Goal: Task Accomplishment & Management: Use online tool/utility

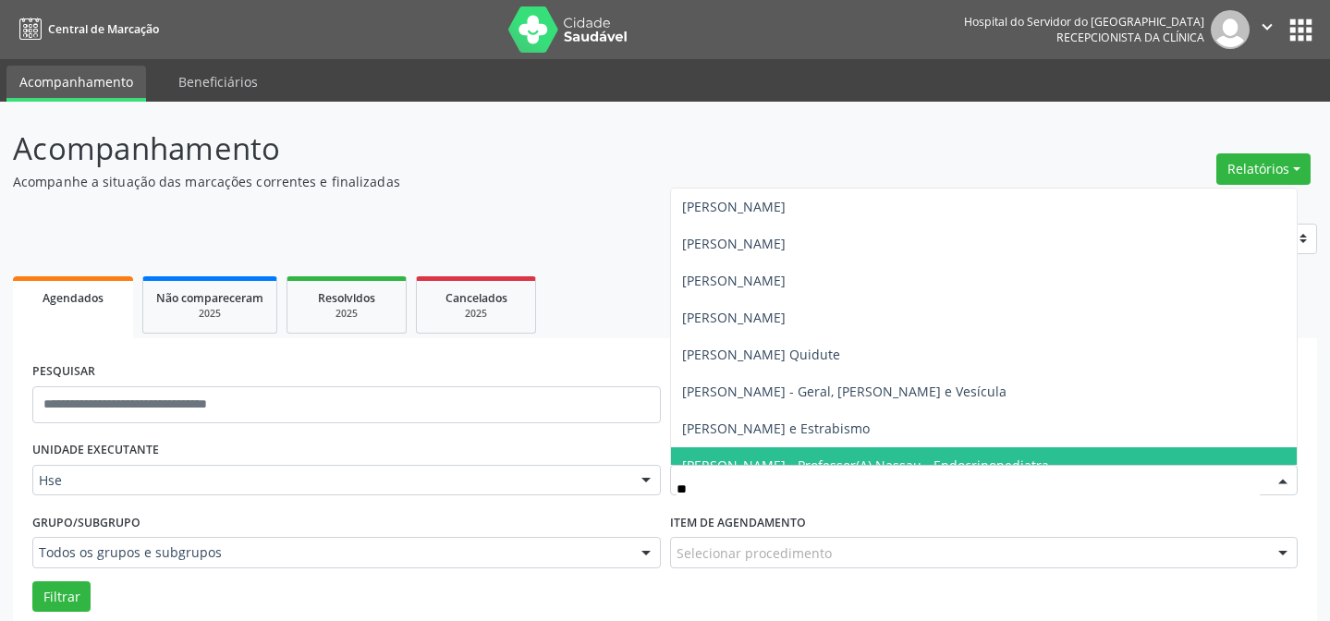
scroll to position [125, 0]
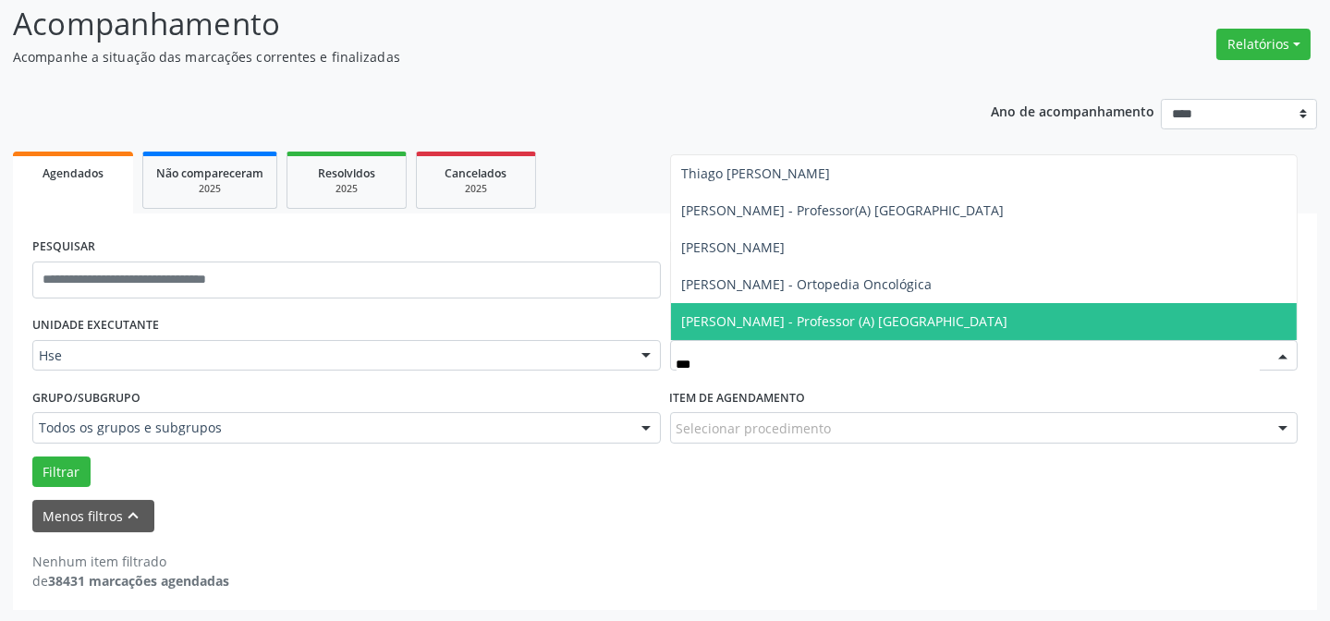
type input "****"
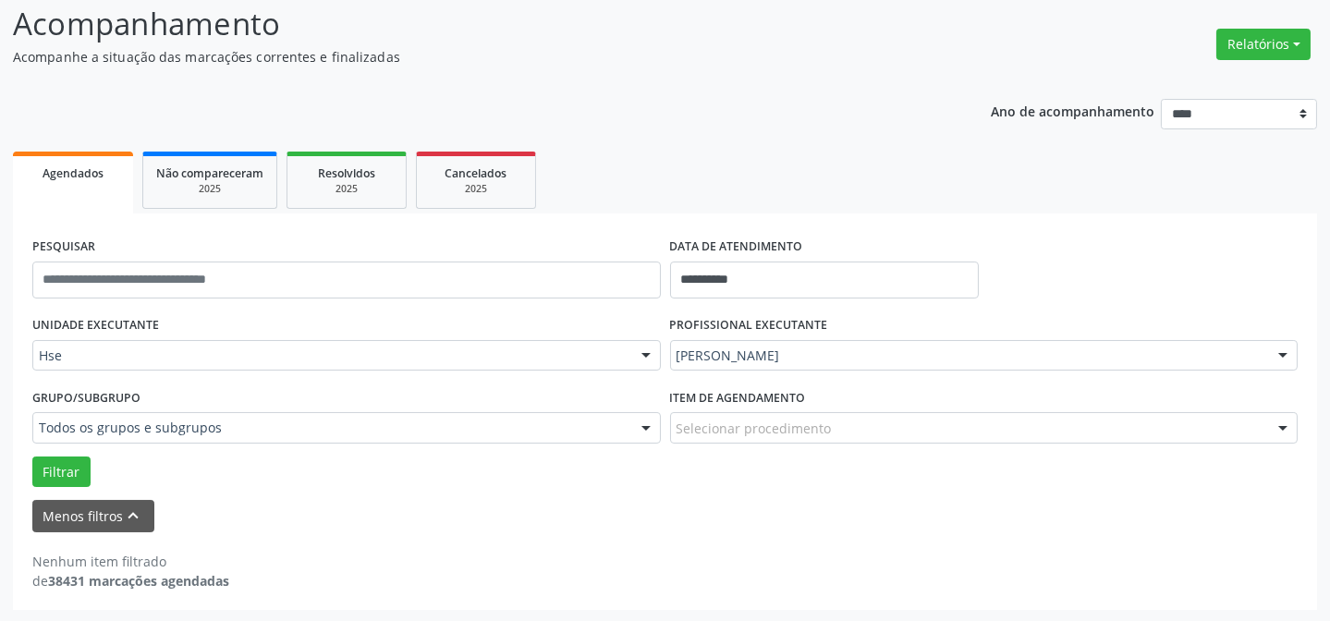
click at [848, 333] on div "PROFISSIONAL EXECUTANTE [PERSON_NAME] Todos os profissionais [PERSON_NAME] Inte…" at bounding box center [984, 347] width 638 height 72
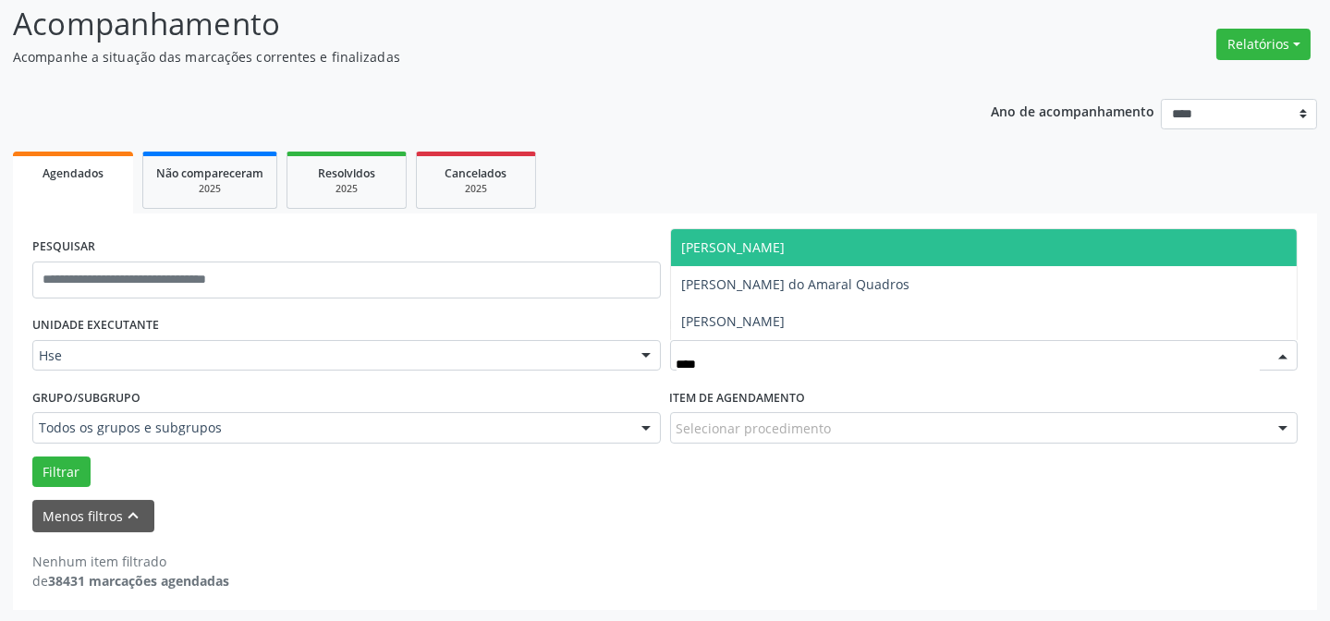
type input "*****"
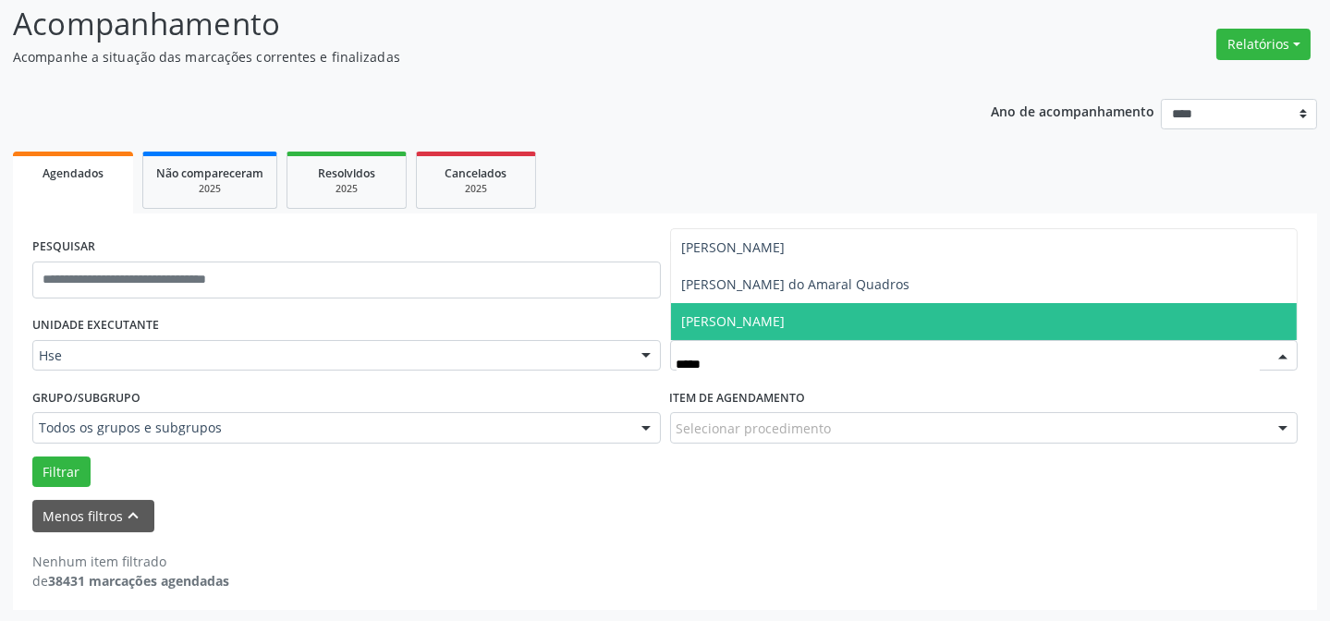
click at [785, 325] on span "[PERSON_NAME]" at bounding box center [733, 321] width 103 height 18
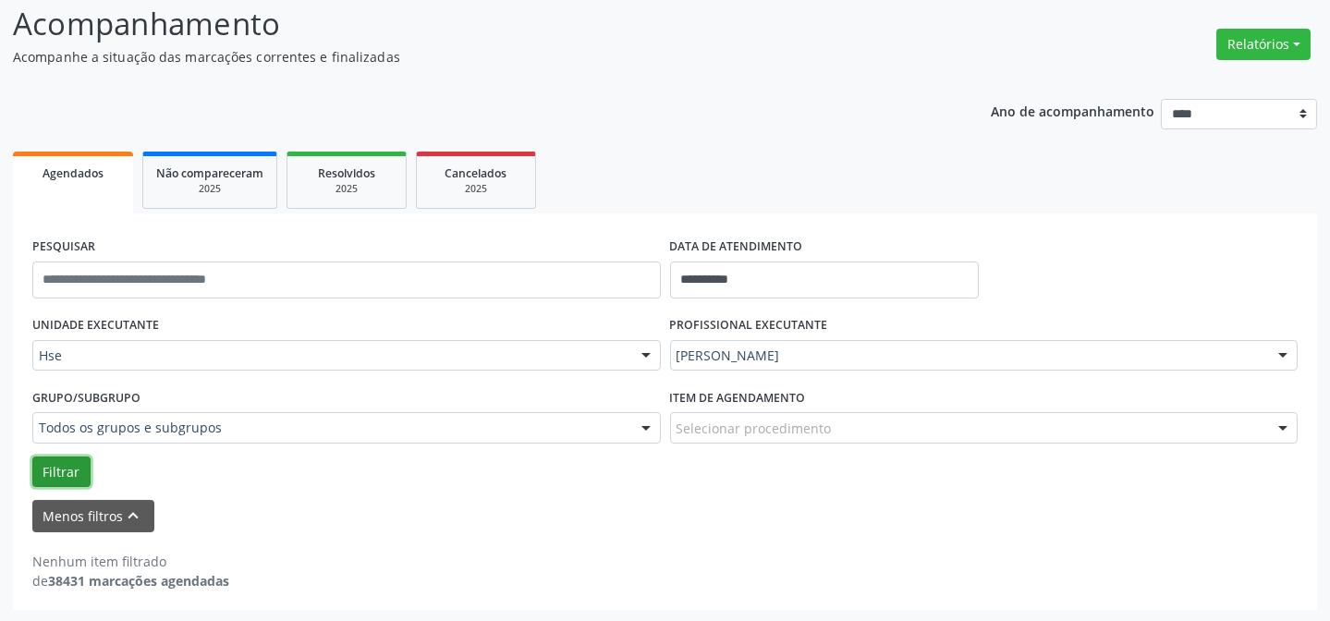
click at [37, 465] on button "Filtrar" at bounding box center [61, 471] width 58 height 31
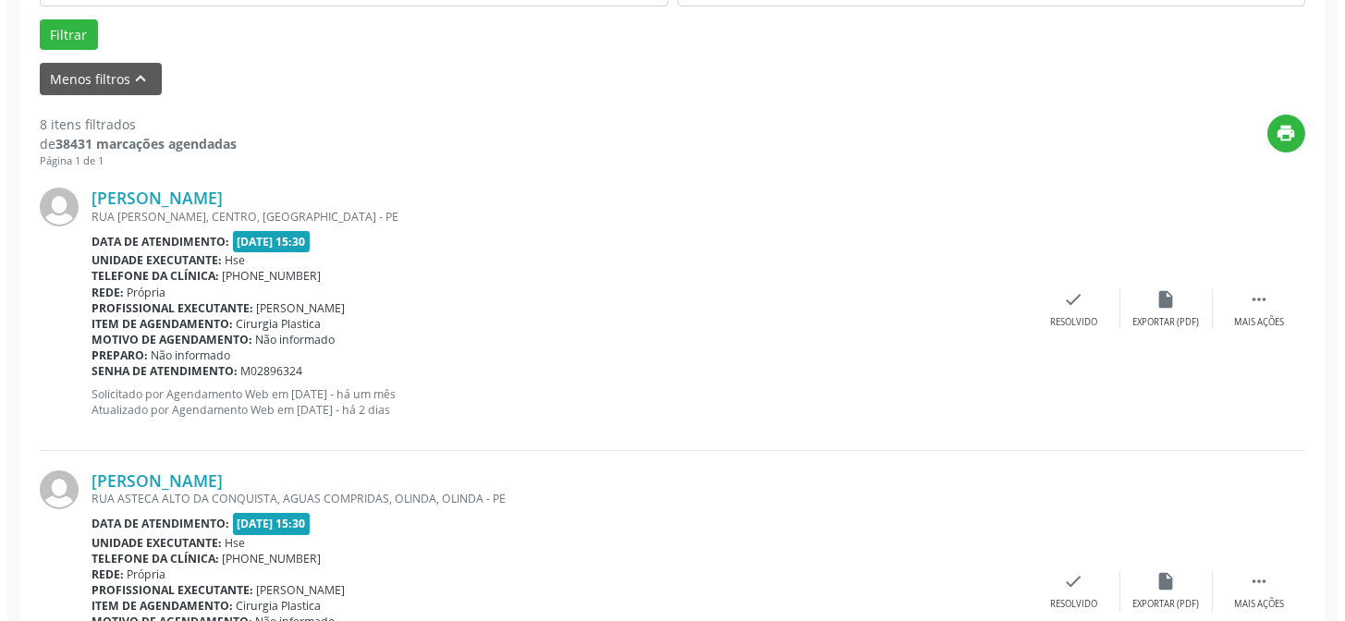
scroll to position [628, 0]
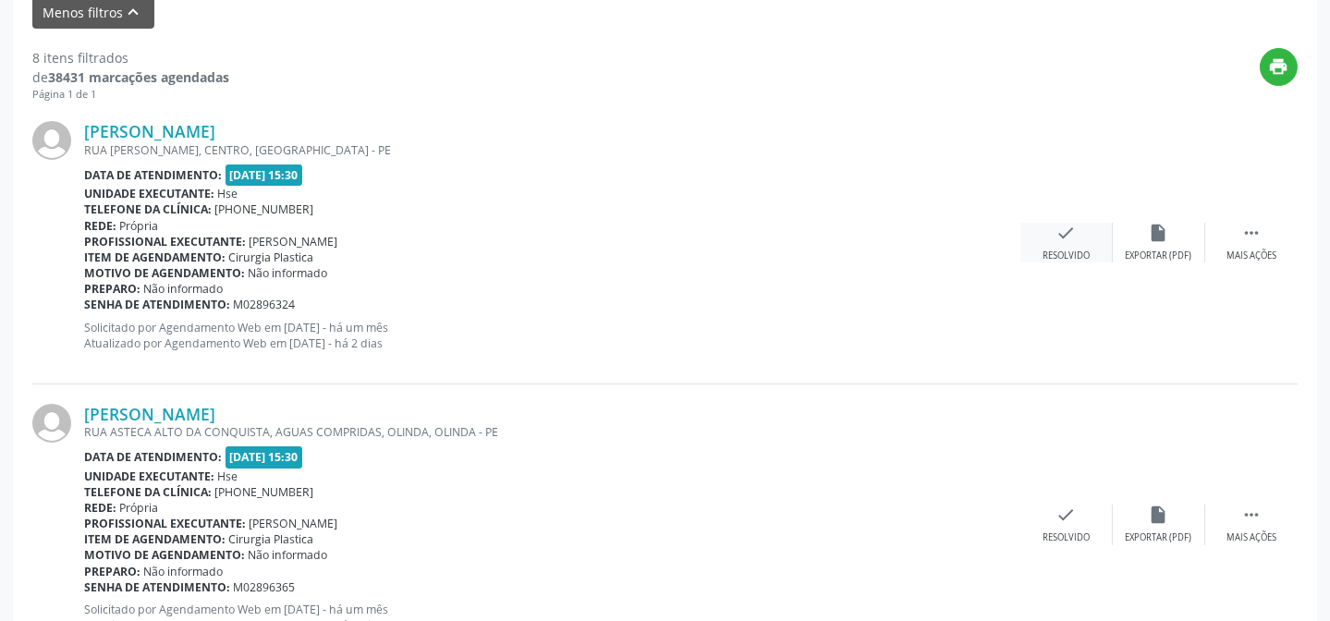
click at [1048, 249] on div "Resolvido" at bounding box center [1065, 255] width 47 height 13
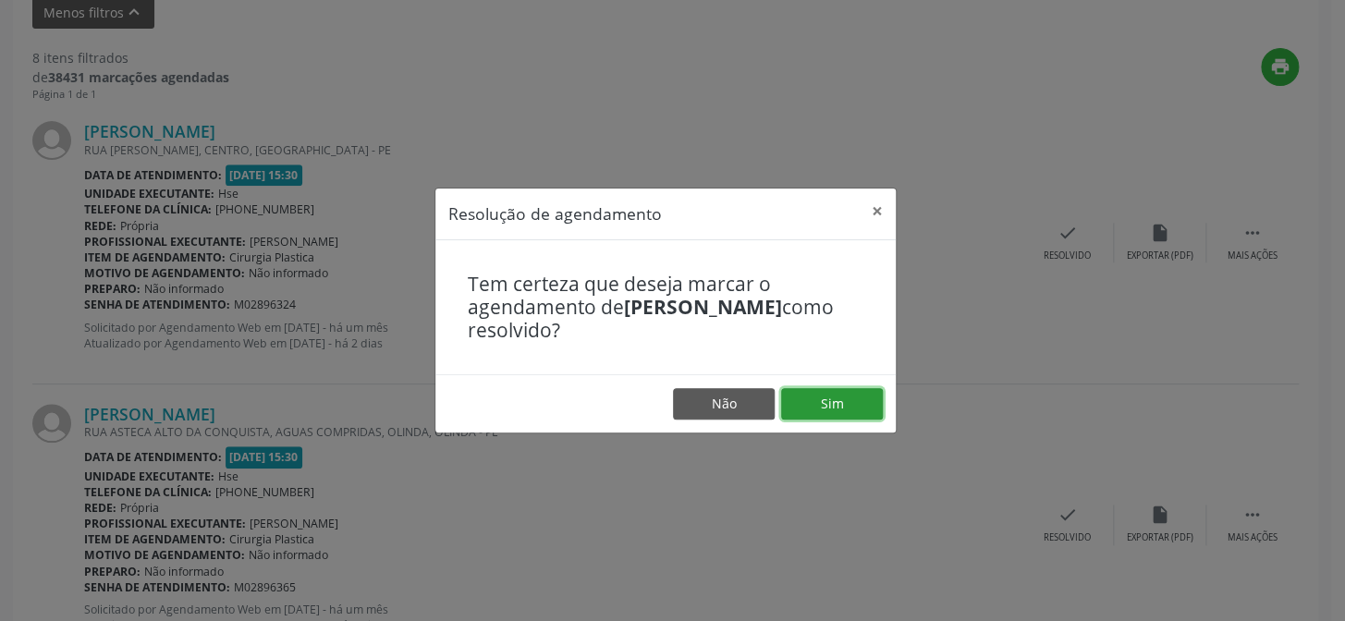
click at [840, 399] on button "Sim" at bounding box center [832, 403] width 102 height 31
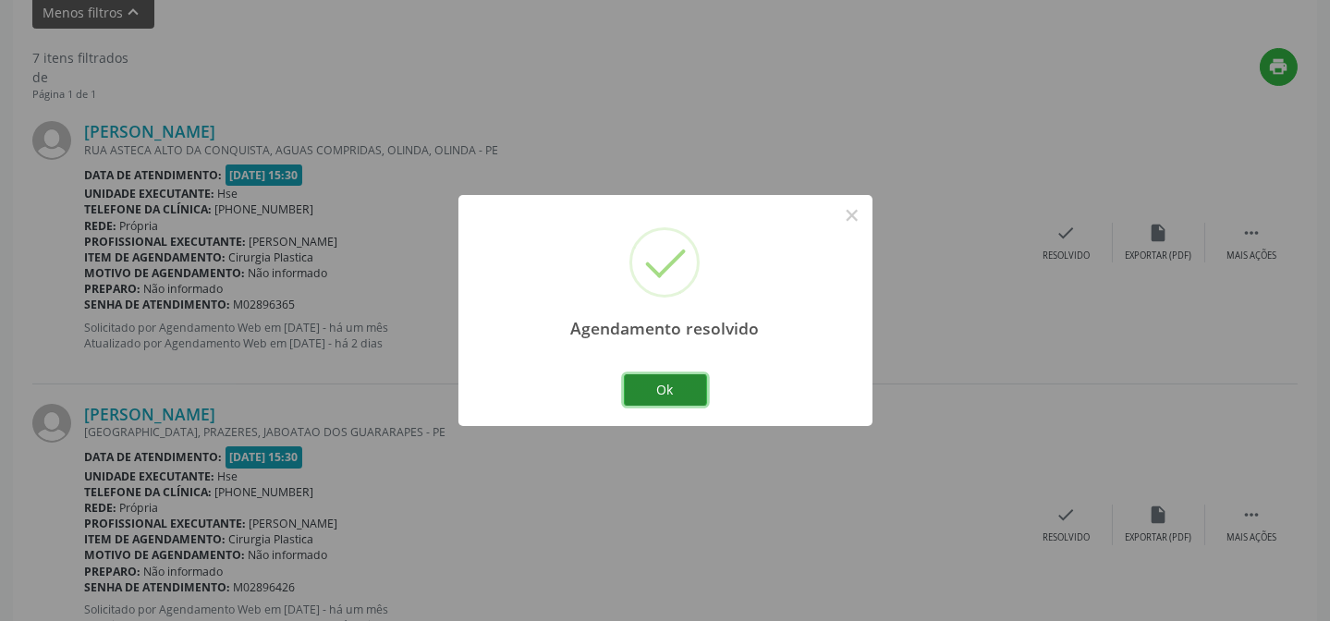
click at [689, 383] on button "Ok" at bounding box center [665, 389] width 83 height 31
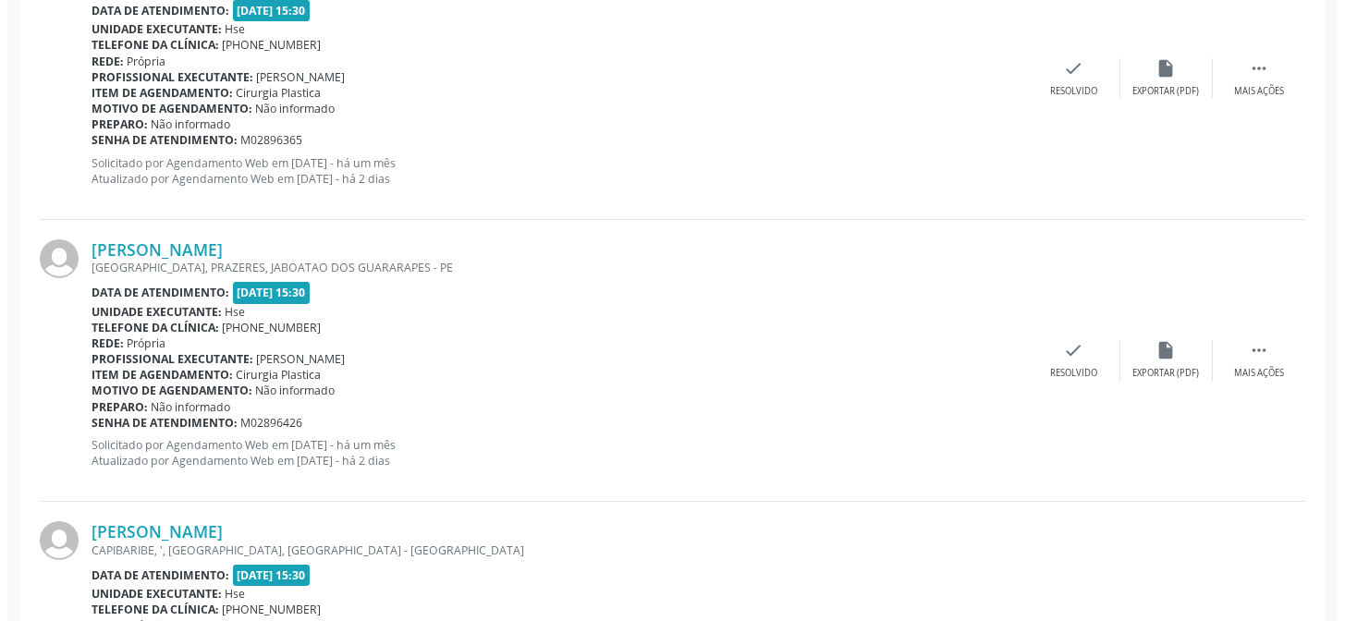
scroll to position [797, 0]
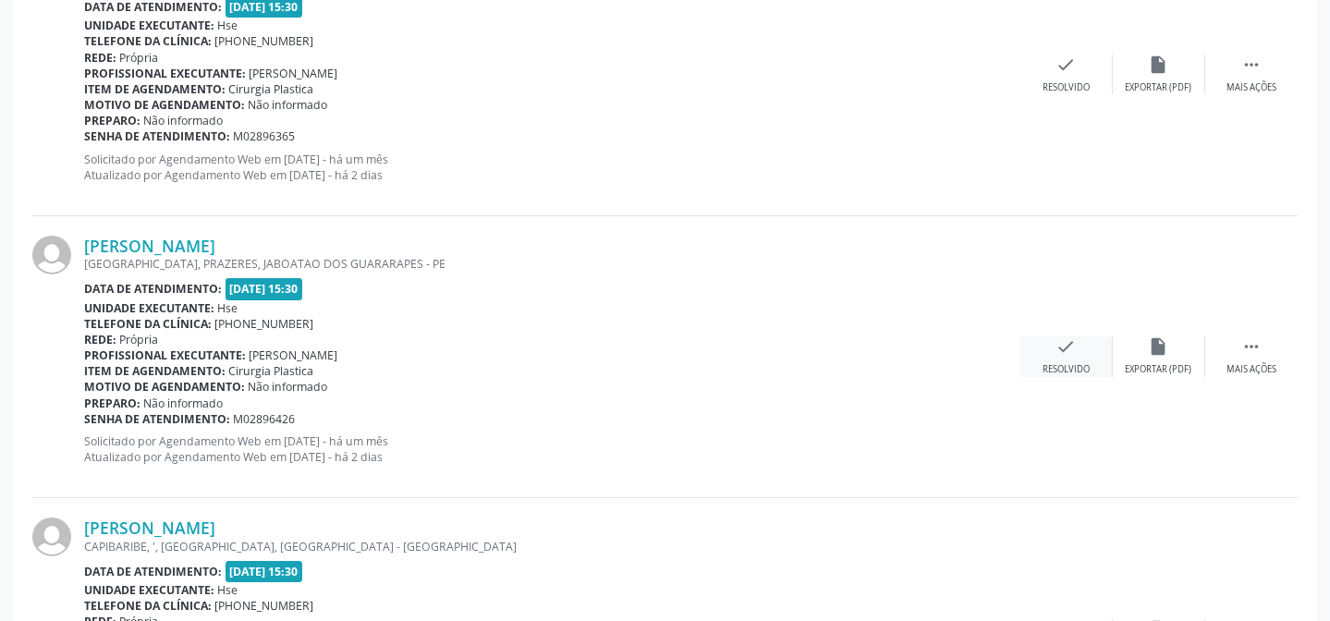
click at [1044, 348] on div "check Resolvido" at bounding box center [1066, 356] width 92 height 40
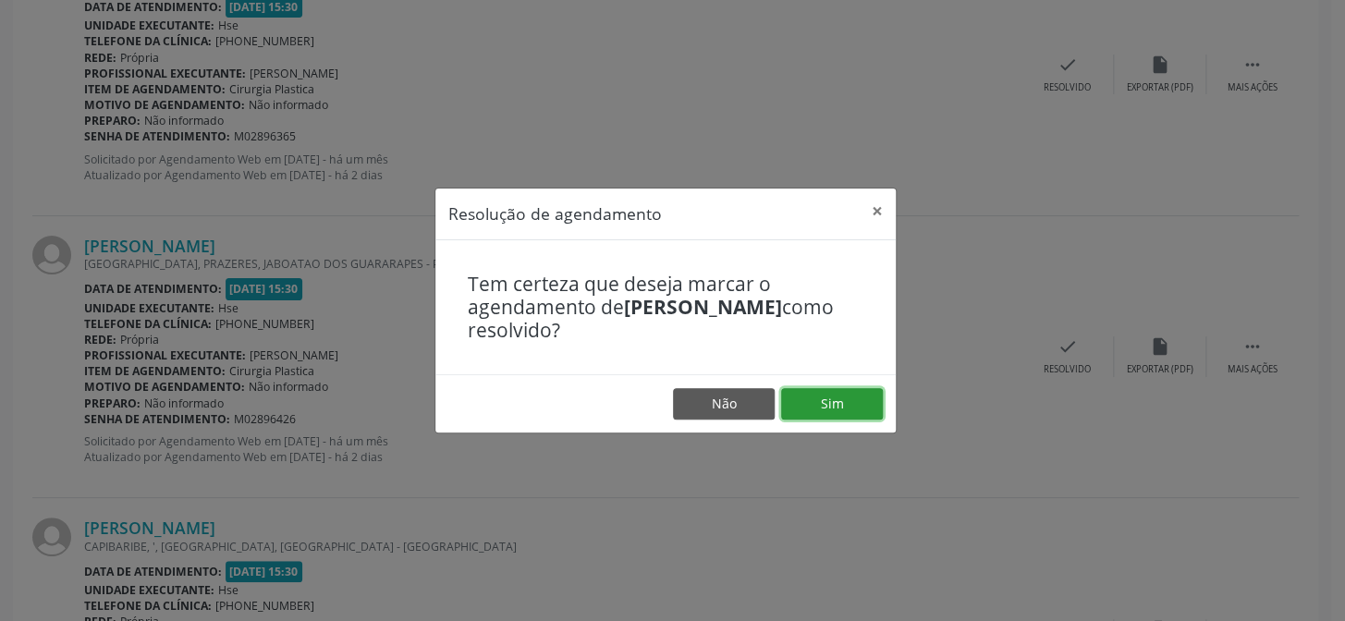
click at [833, 397] on button "Sim" at bounding box center [832, 403] width 102 height 31
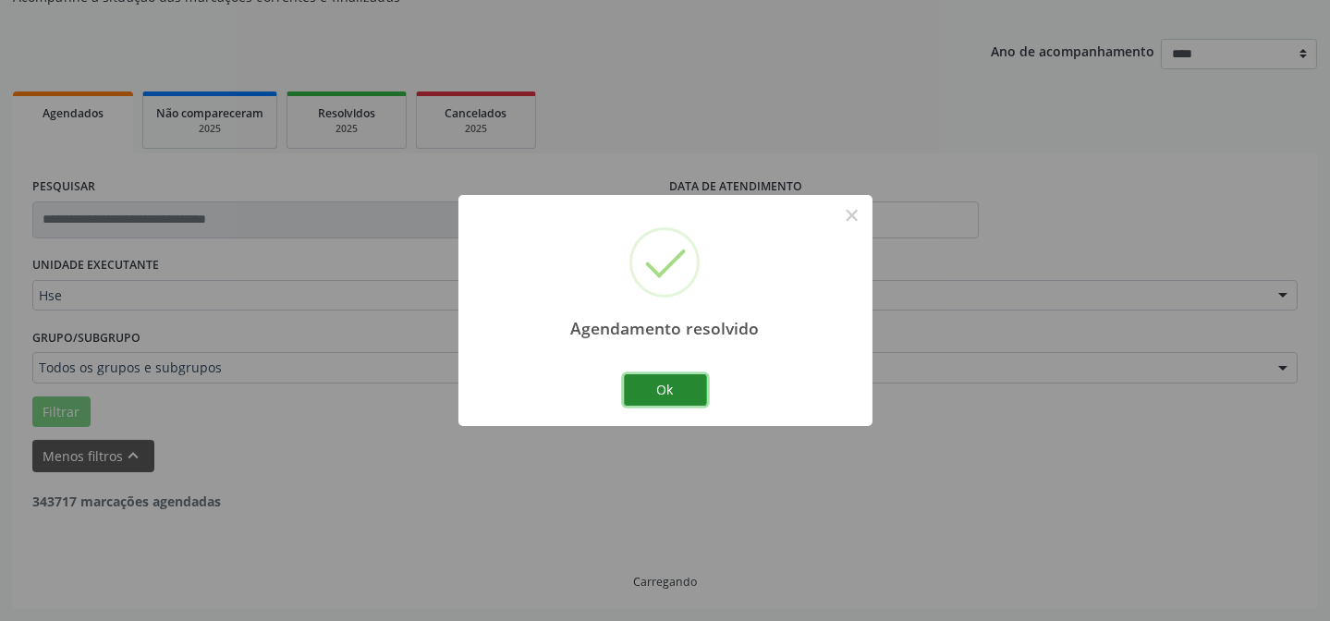
click at [687, 382] on button "Ok" at bounding box center [665, 389] width 83 height 31
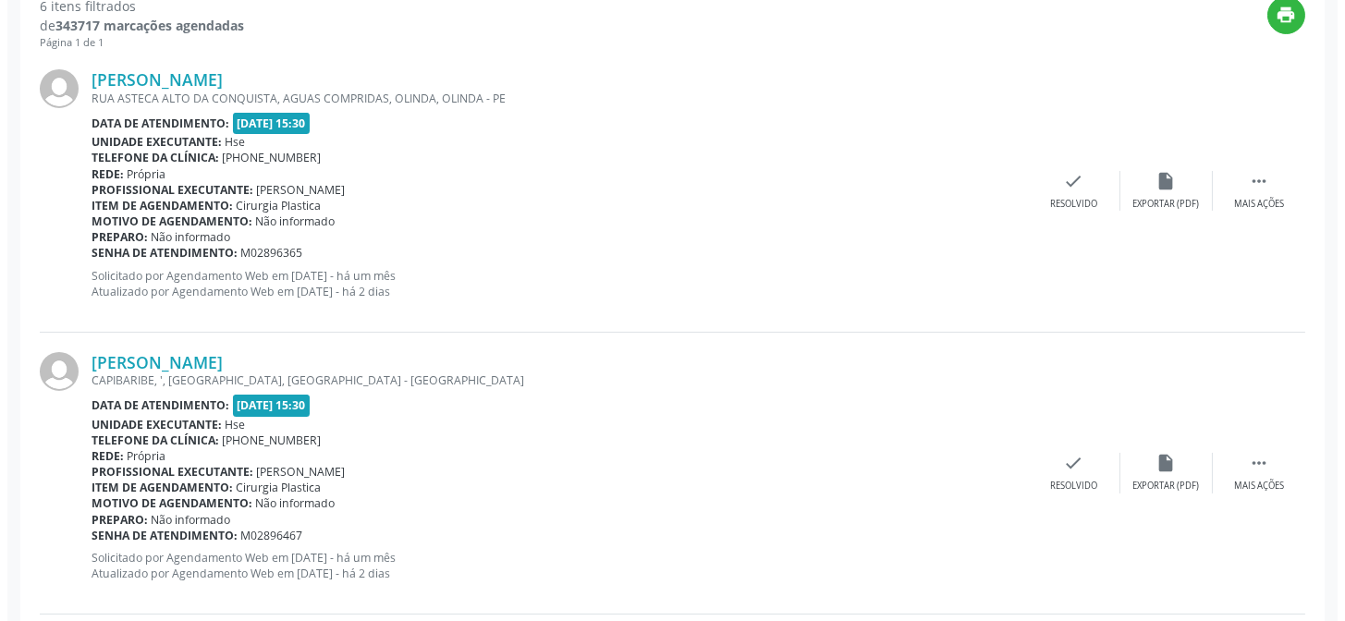
scroll to position [688, 0]
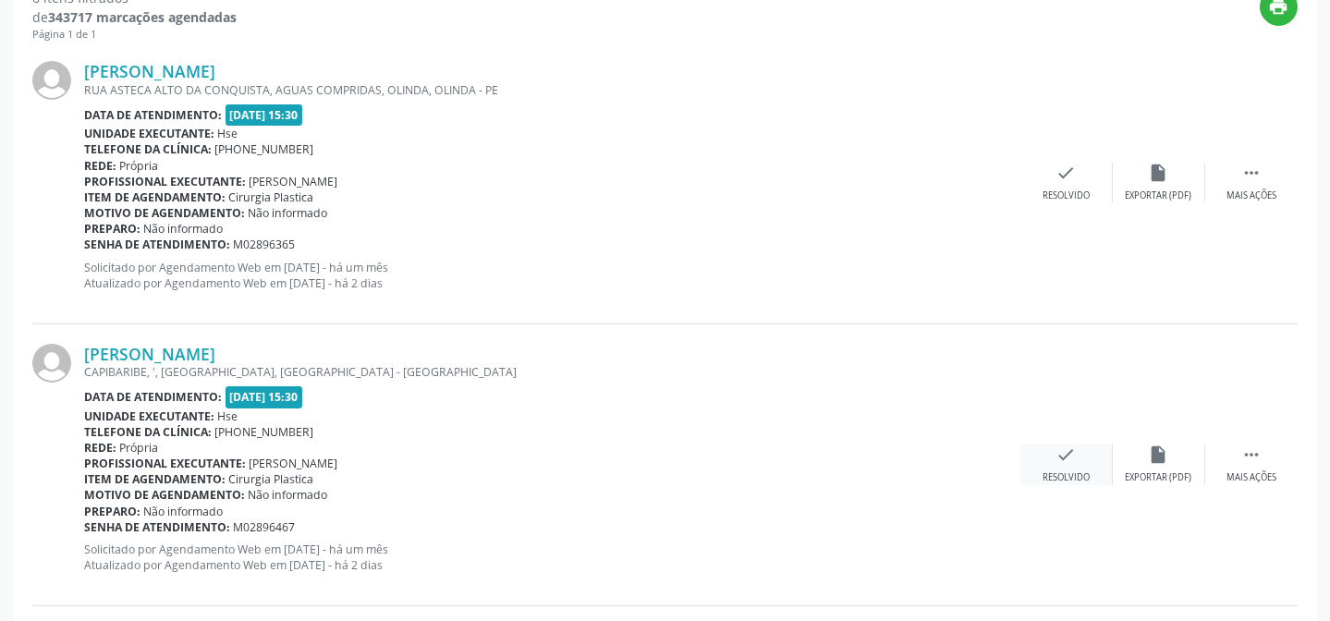
click at [1059, 471] on div "Resolvido" at bounding box center [1065, 477] width 47 height 13
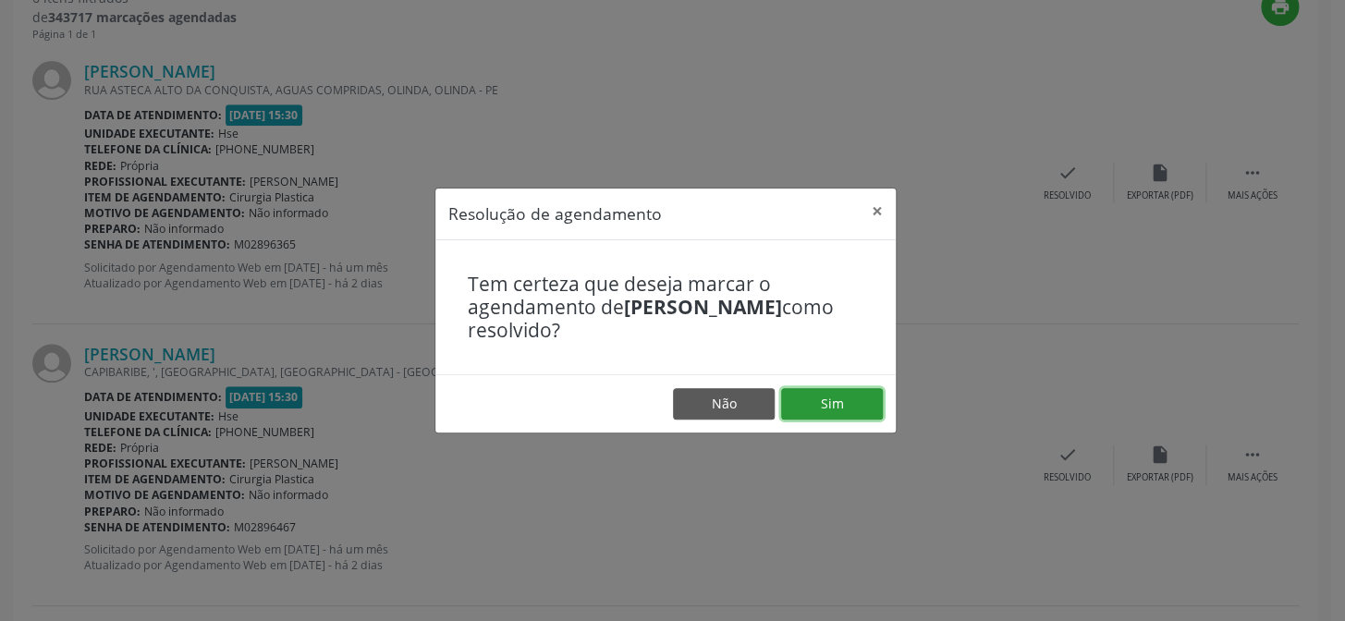
click at [819, 406] on button "Sim" at bounding box center [832, 403] width 102 height 31
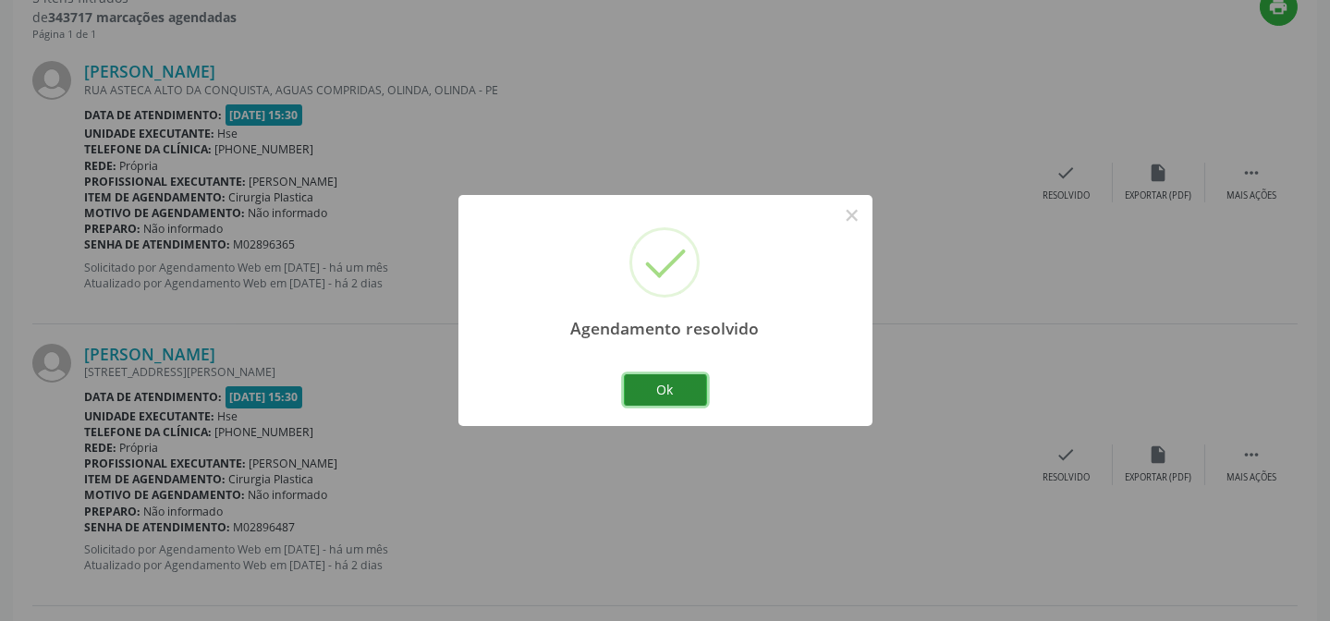
click at [693, 396] on button "Ok" at bounding box center [665, 389] width 83 height 31
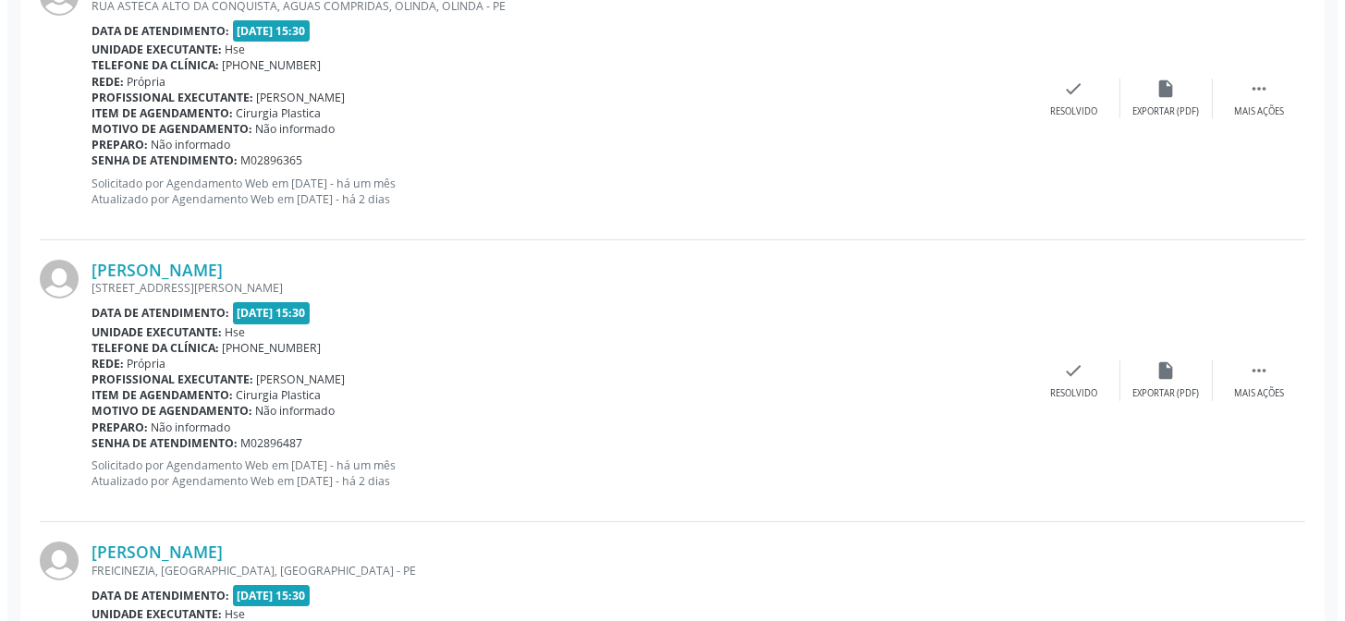
scroll to position [857, 0]
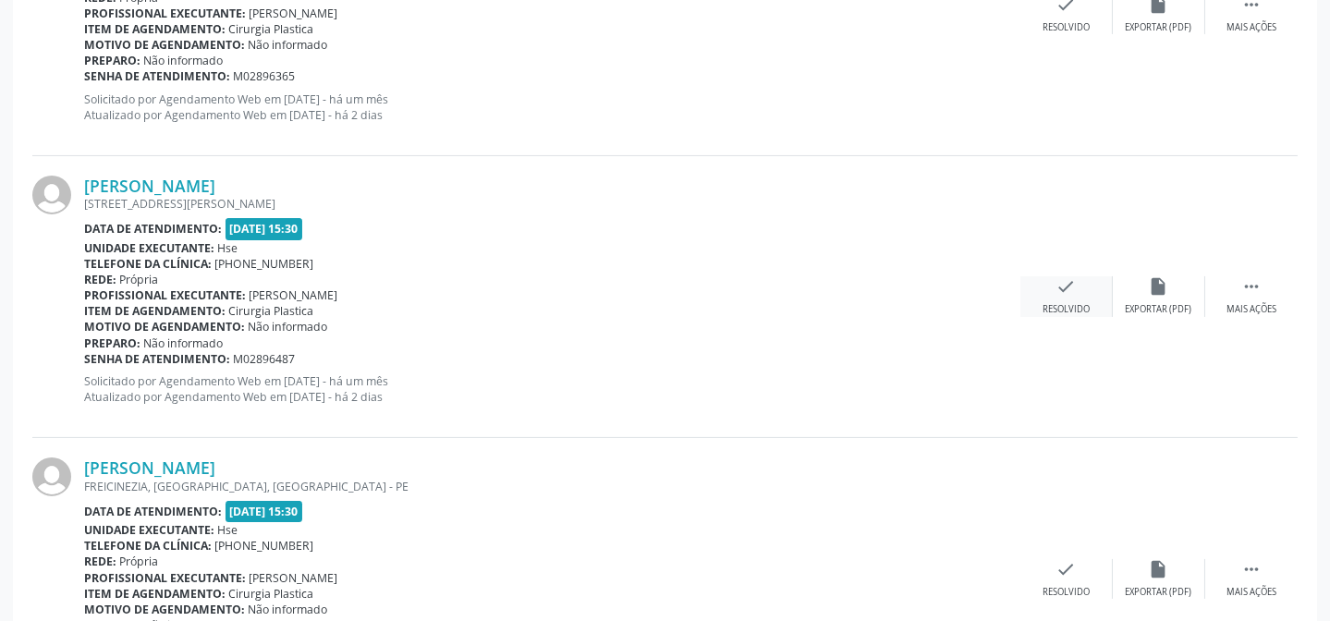
click at [1065, 283] on icon "check" at bounding box center [1066, 286] width 20 height 20
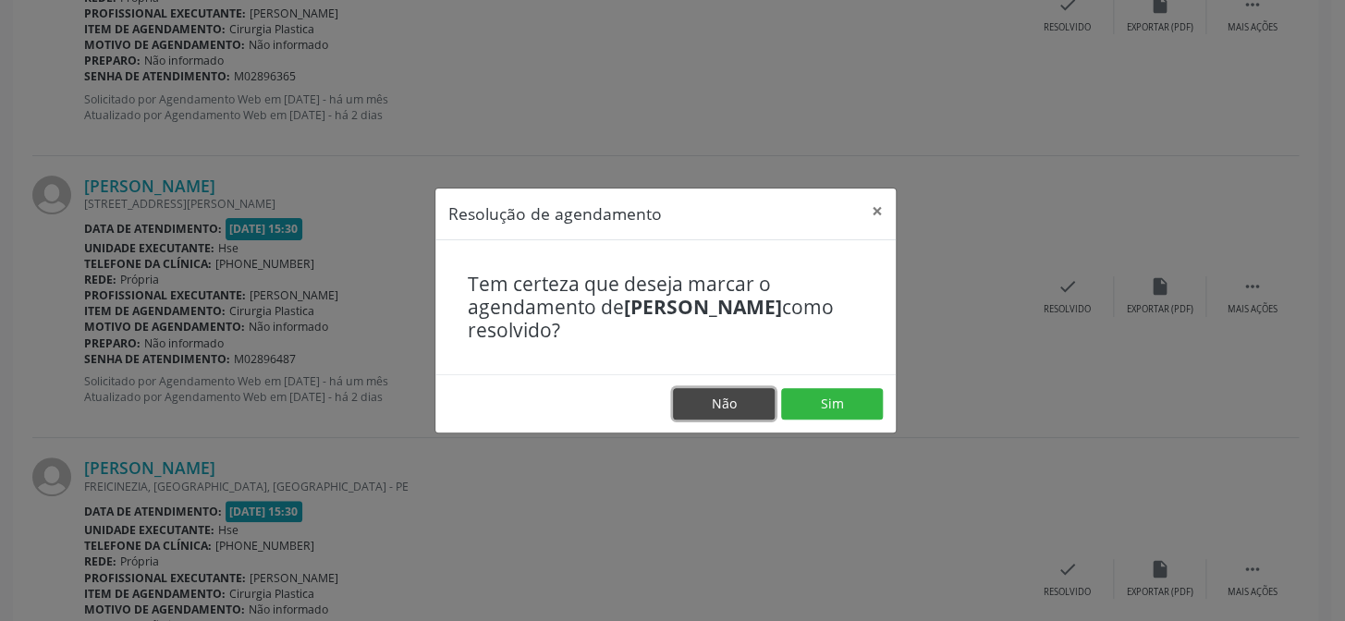
click at [738, 404] on button "Não" at bounding box center [724, 403] width 102 height 31
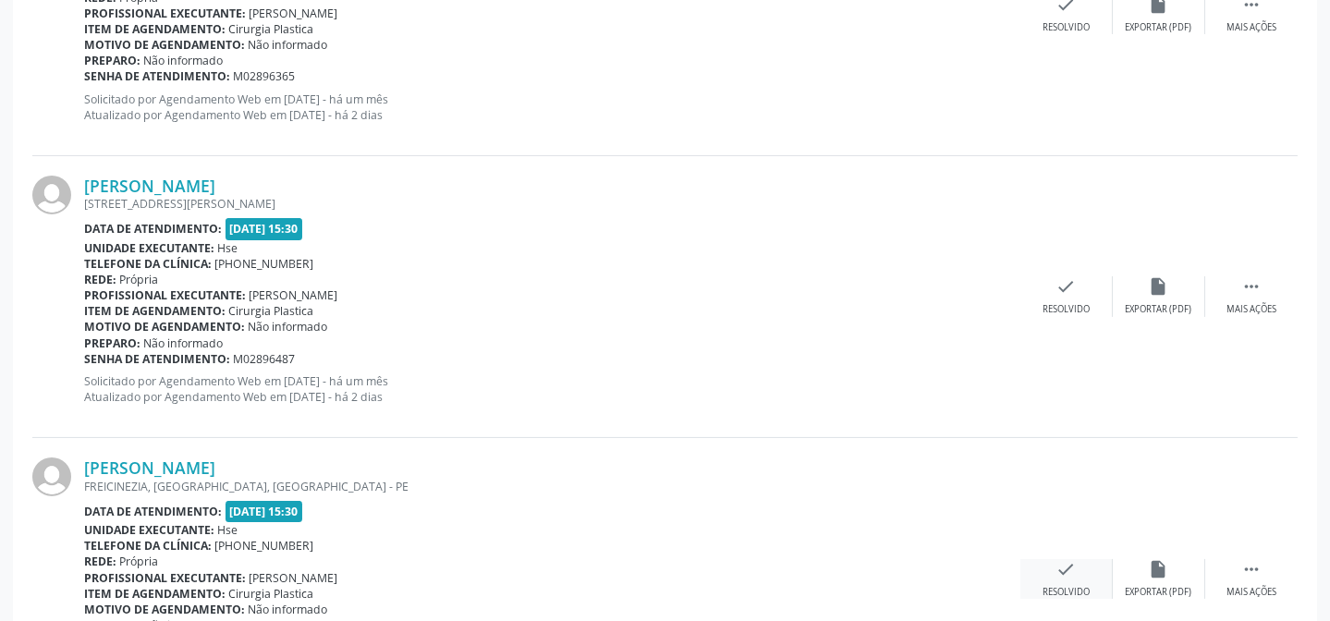
click at [1070, 575] on icon "check" at bounding box center [1066, 569] width 20 height 20
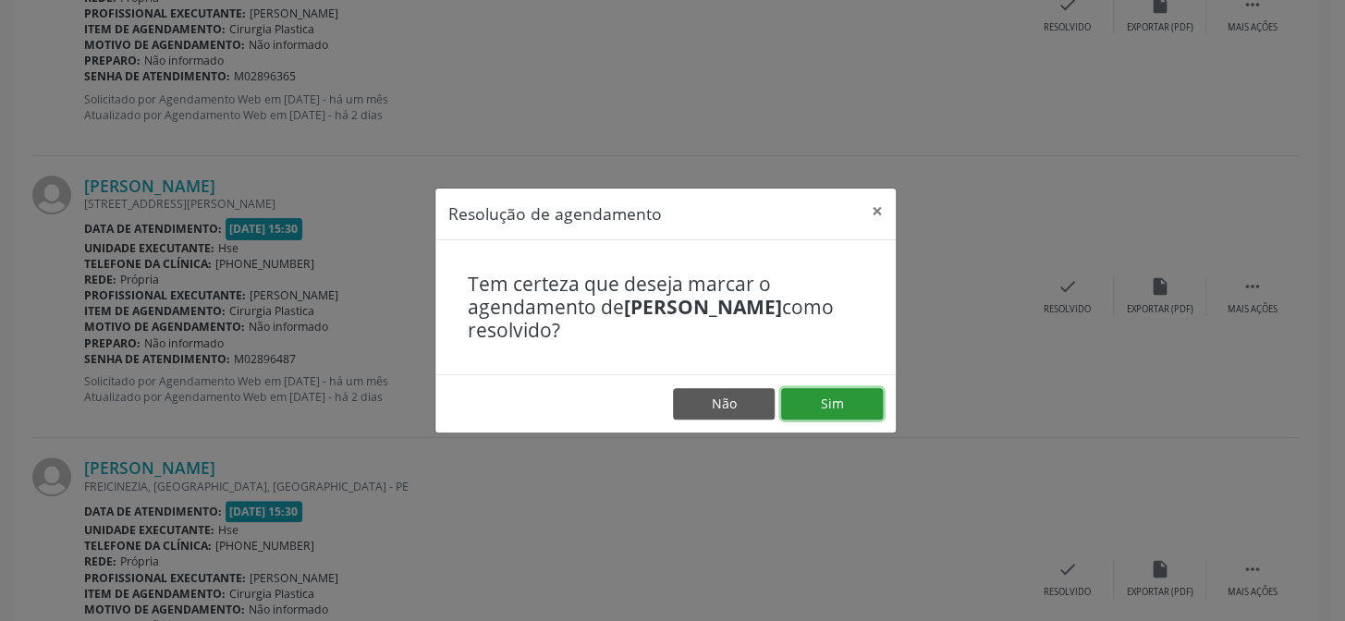
click at [854, 401] on button "Sim" at bounding box center [832, 403] width 102 height 31
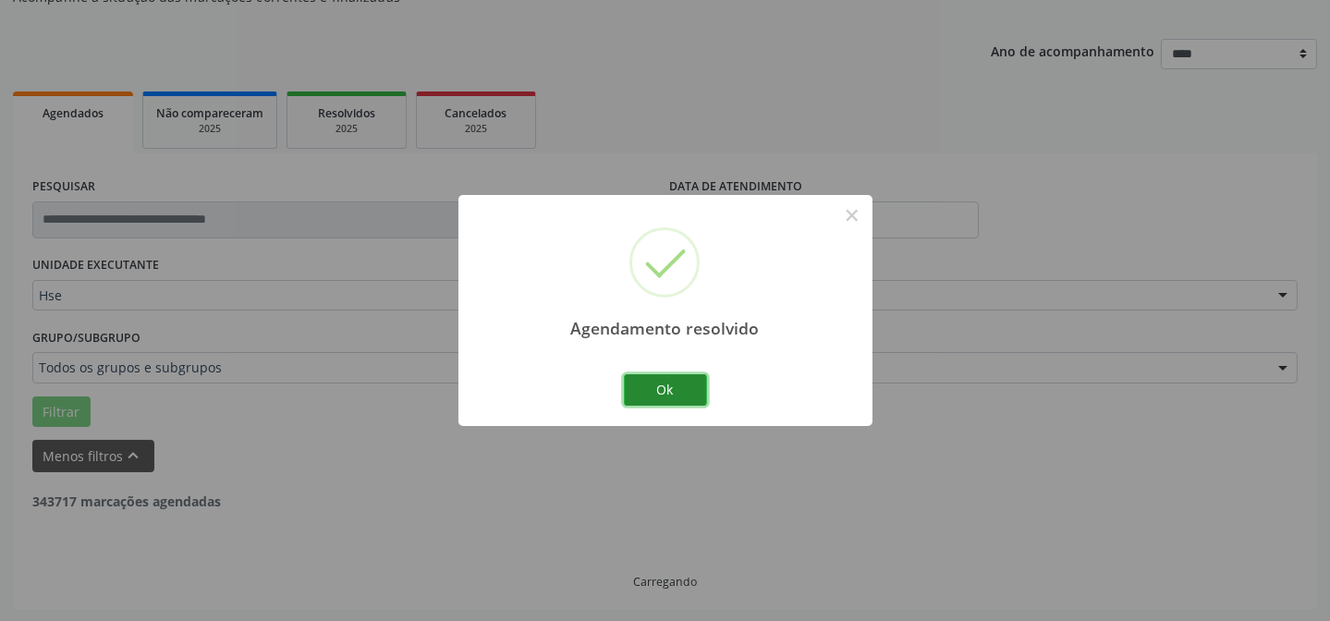
click at [681, 395] on button "Ok" at bounding box center [665, 389] width 83 height 31
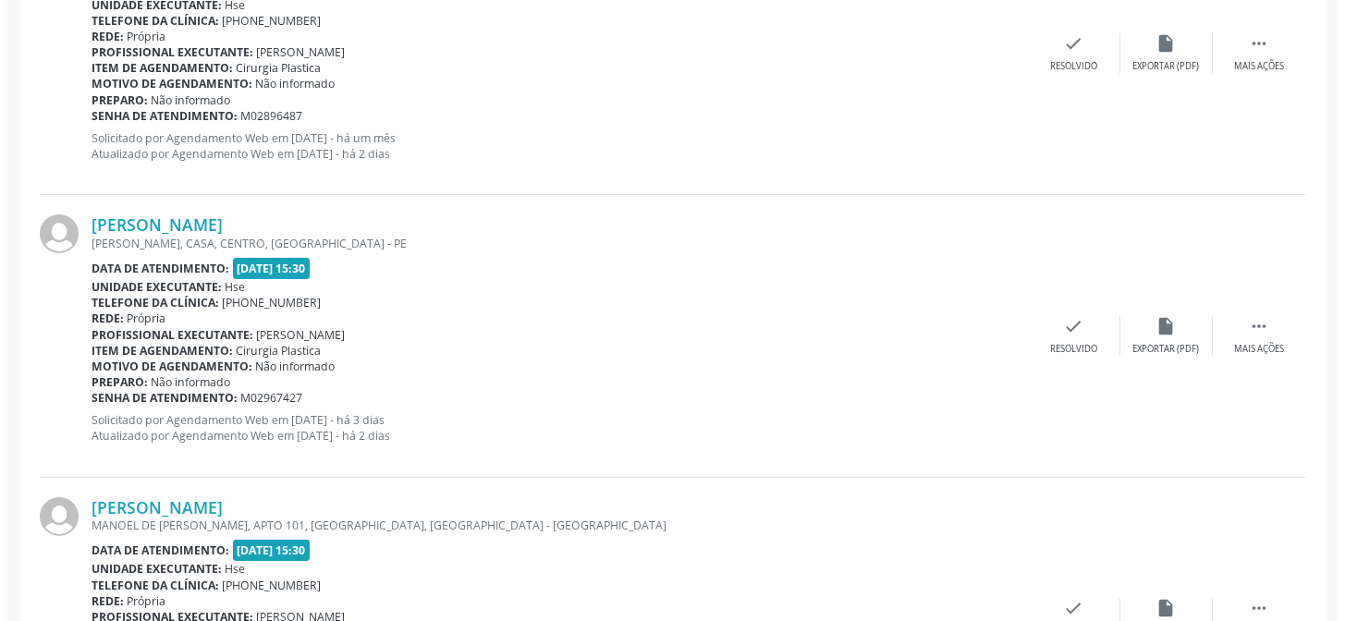
scroll to position [1109, 0]
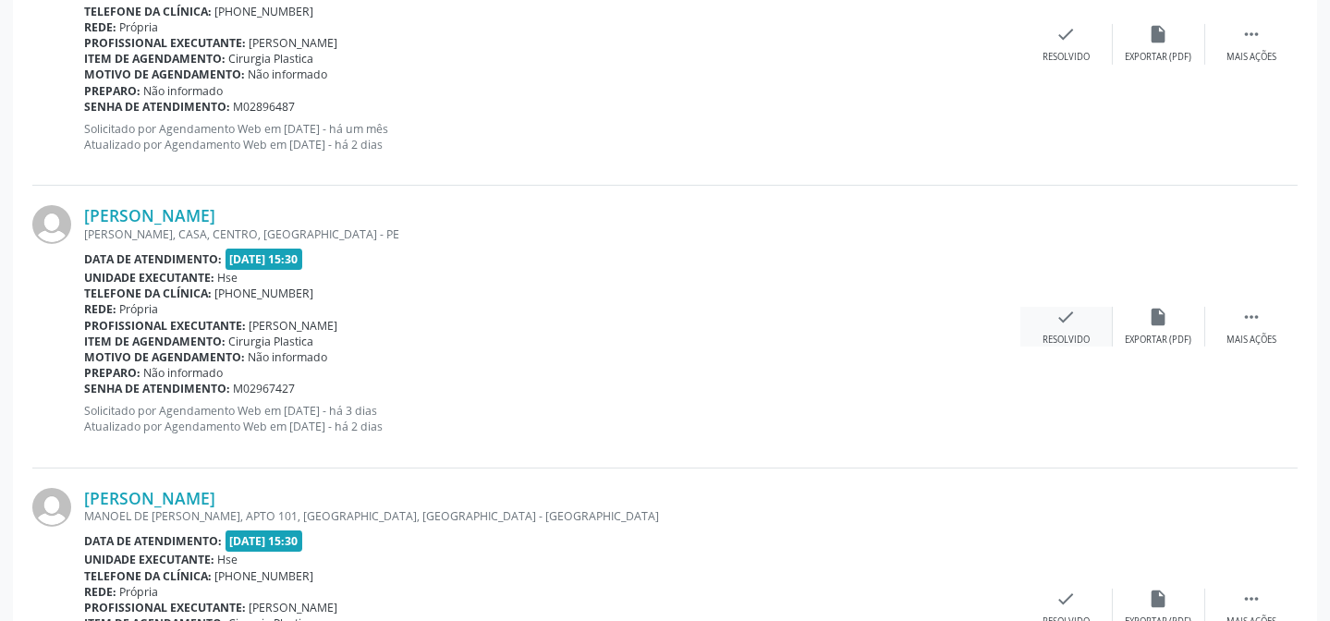
click at [1058, 335] on div "Resolvido" at bounding box center [1065, 340] width 47 height 13
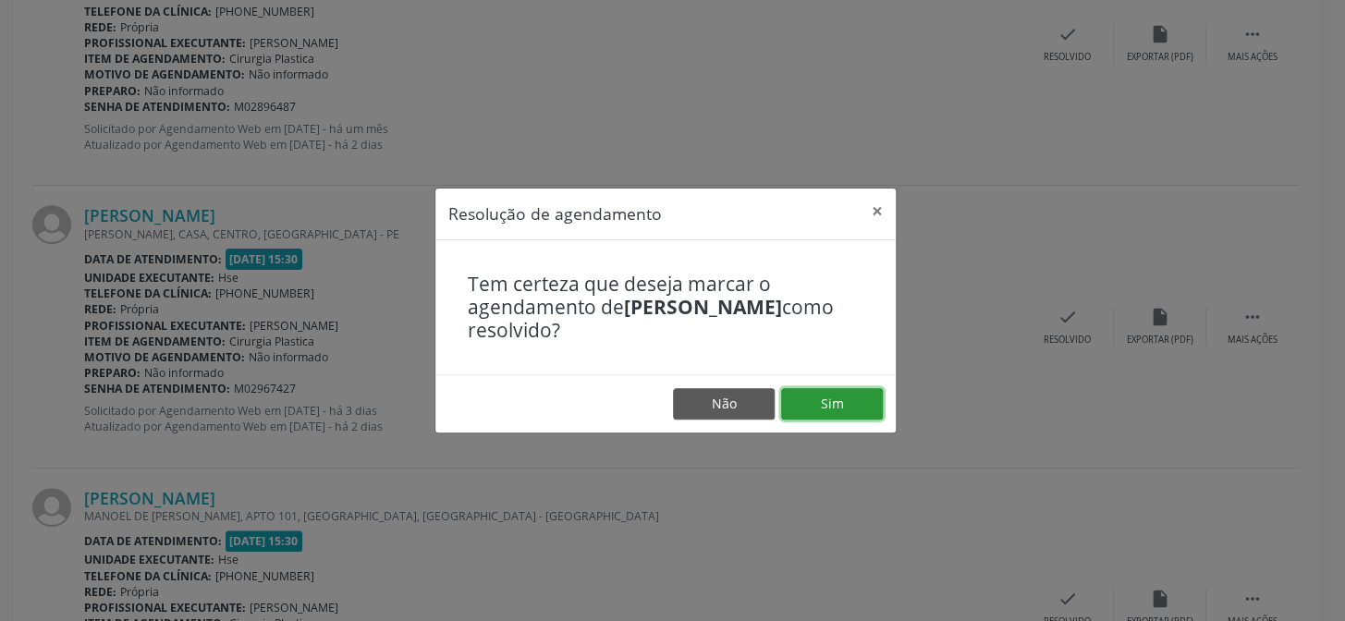
click at [803, 406] on button "Sim" at bounding box center [832, 403] width 102 height 31
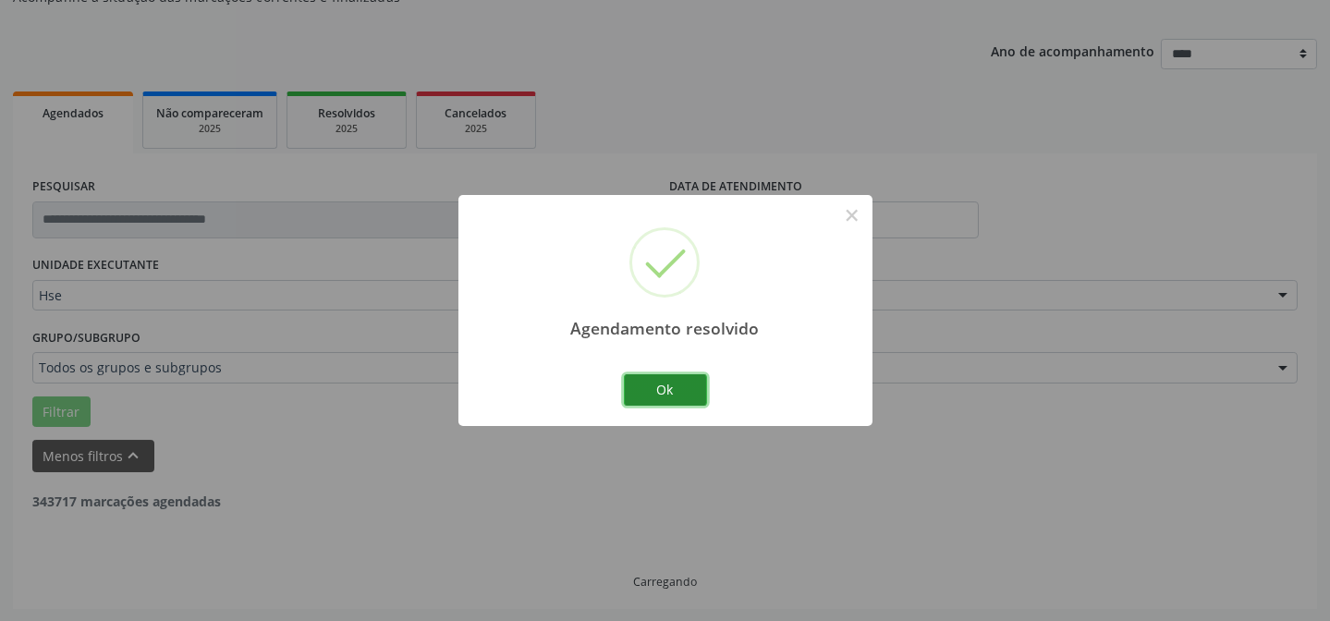
click at [672, 392] on button "Ok" at bounding box center [665, 389] width 83 height 31
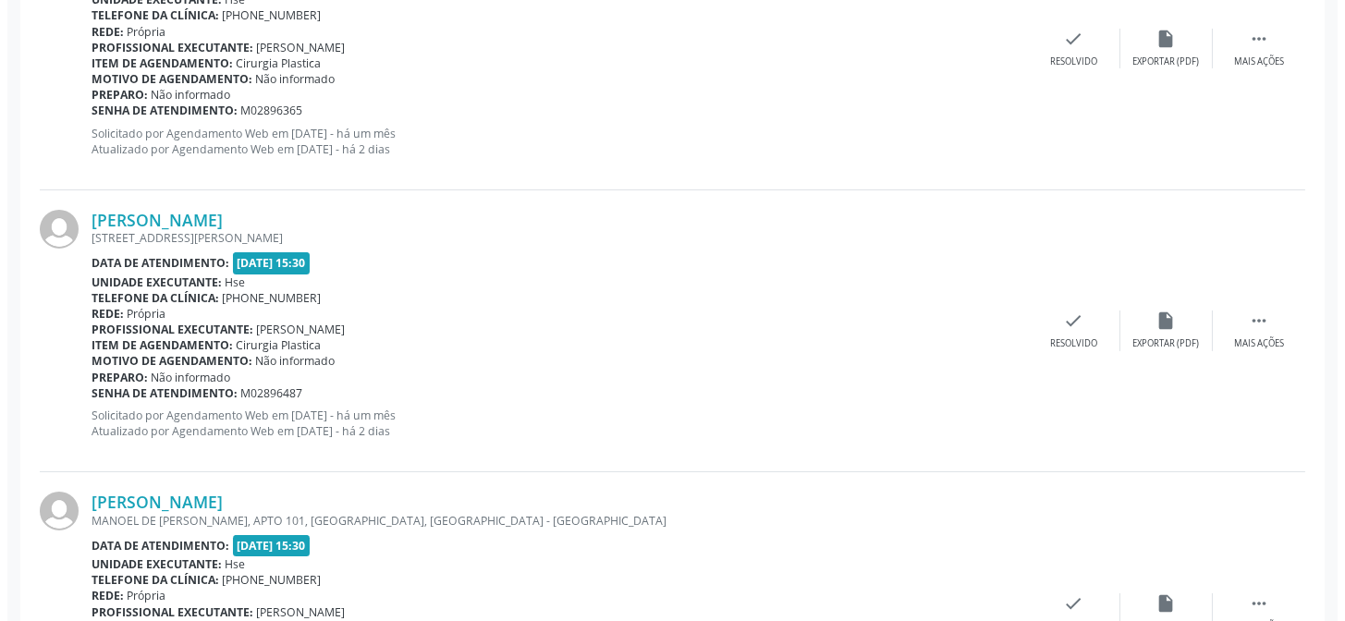
scroll to position [941, 0]
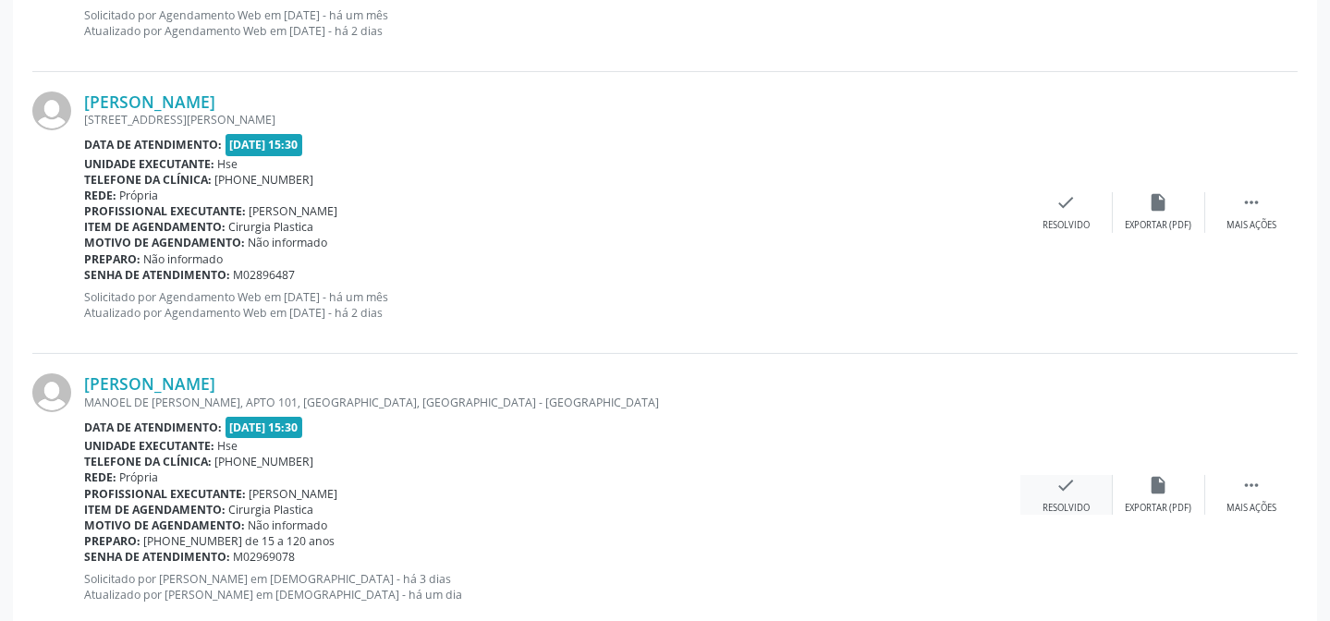
click at [1057, 487] on icon "check" at bounding box center [1066, 485] width 20 height 20
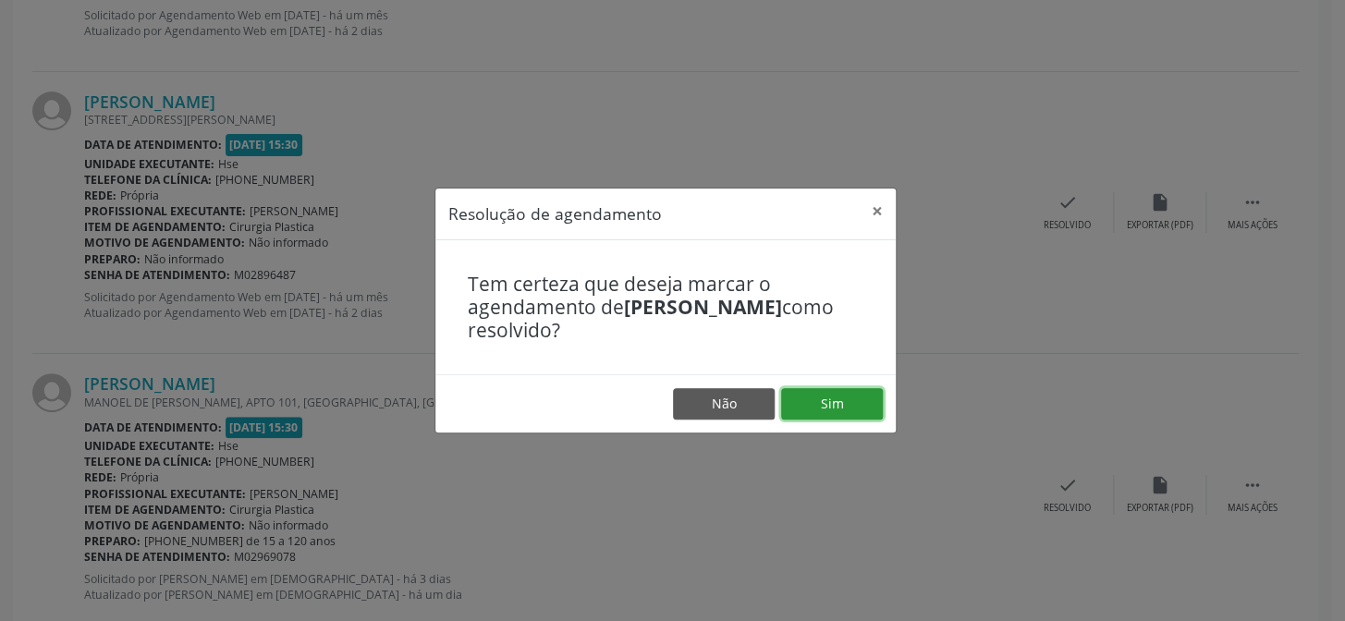
click at [857, 406] on button "Sim" at bounding box center [832, 403] width 102 height 31
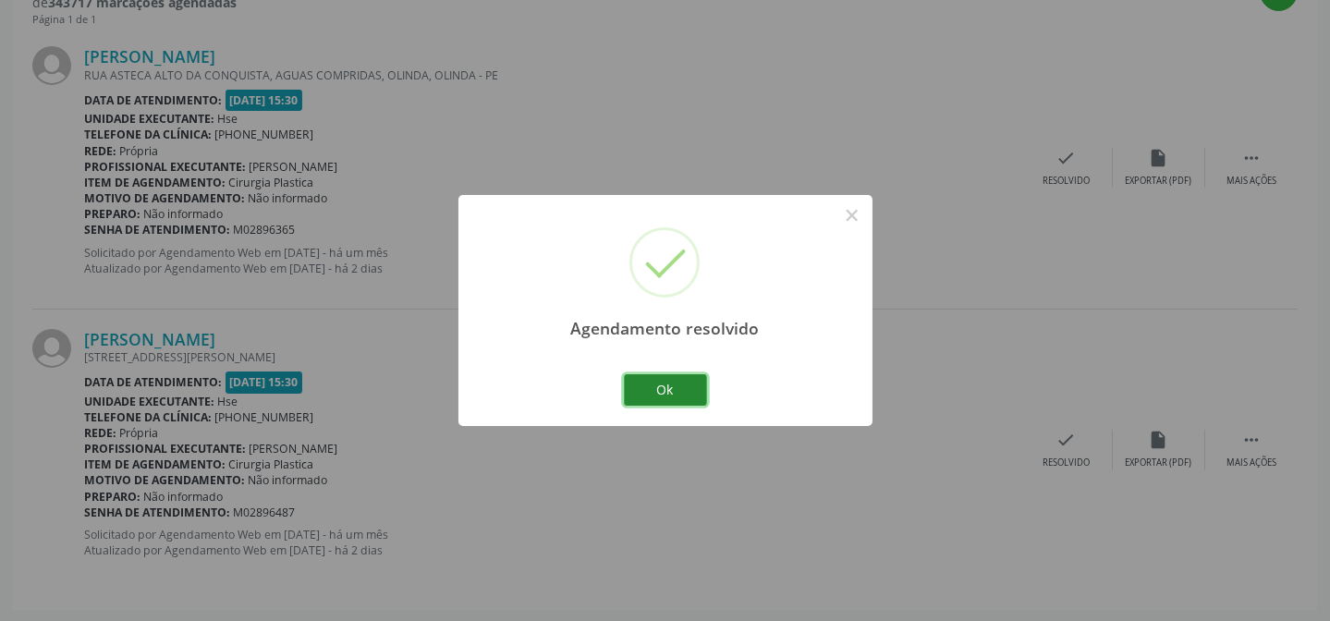
click at [705, 394] on button "Ok" at bounding box center [665, 389] width 83 height 31
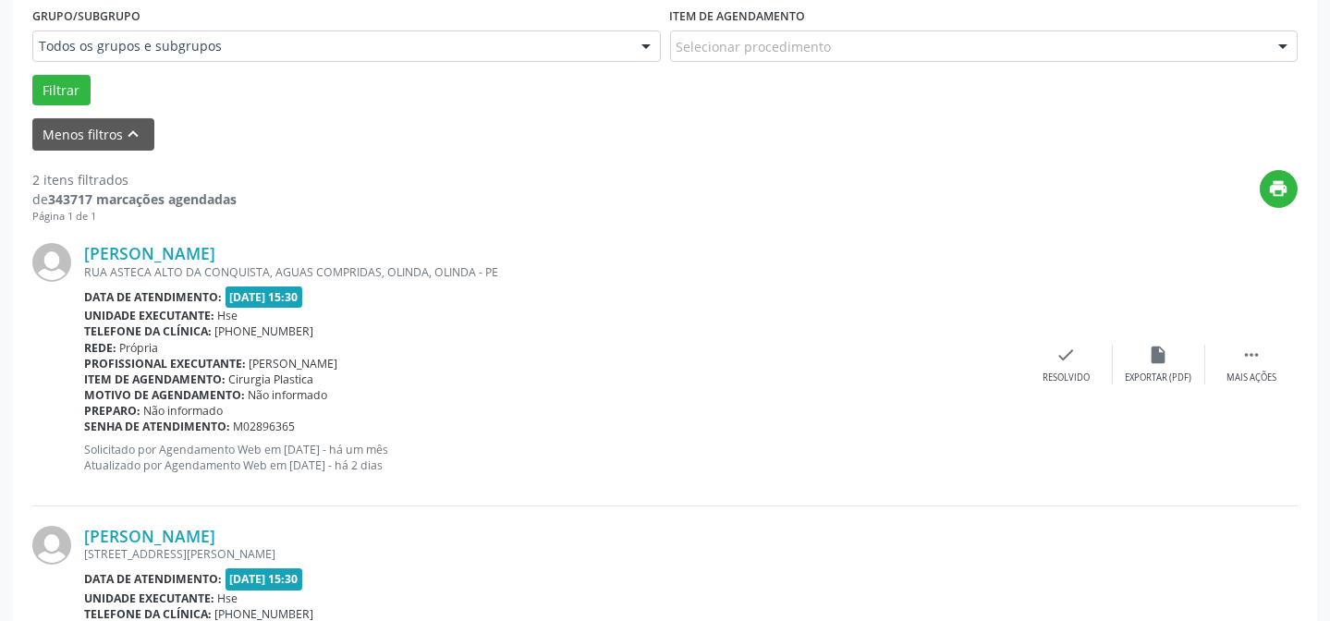
scroll to position [536, 0]
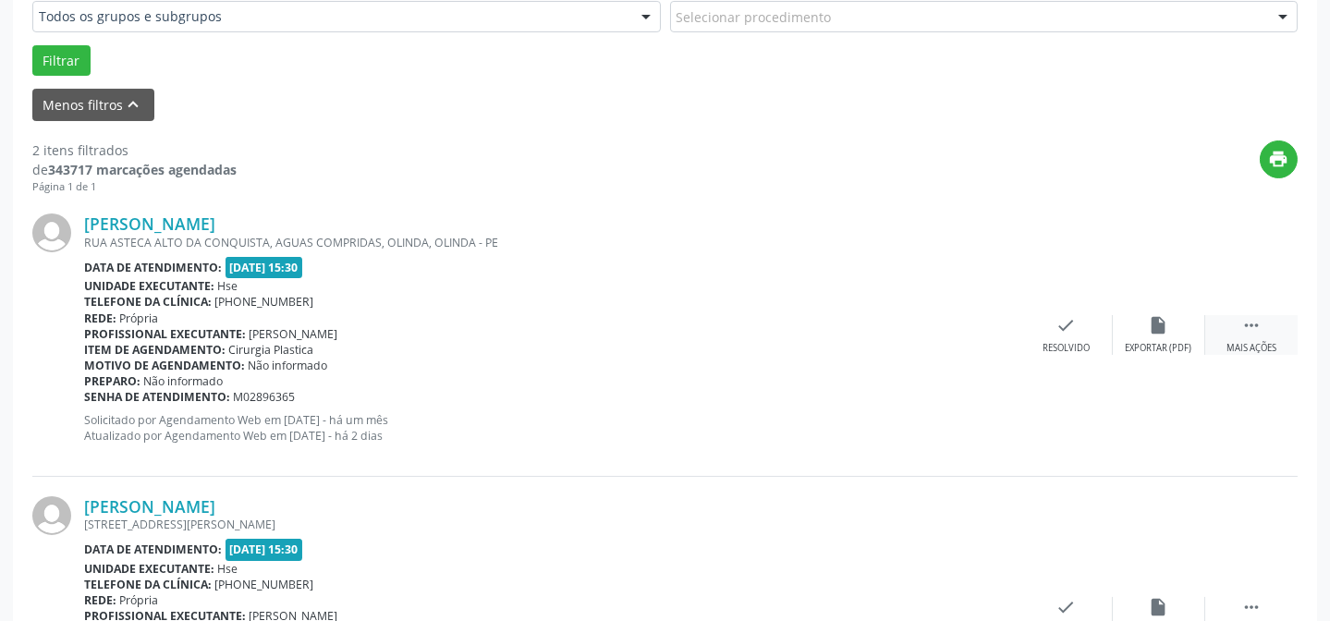
click at [1247, 332] on icon "" at bounding box center [1251, 325] width 20 height 20
click at [1145, 330] on div "alarm_off Não compareceu" at bounding box center [1159, 335] width 92 height 40
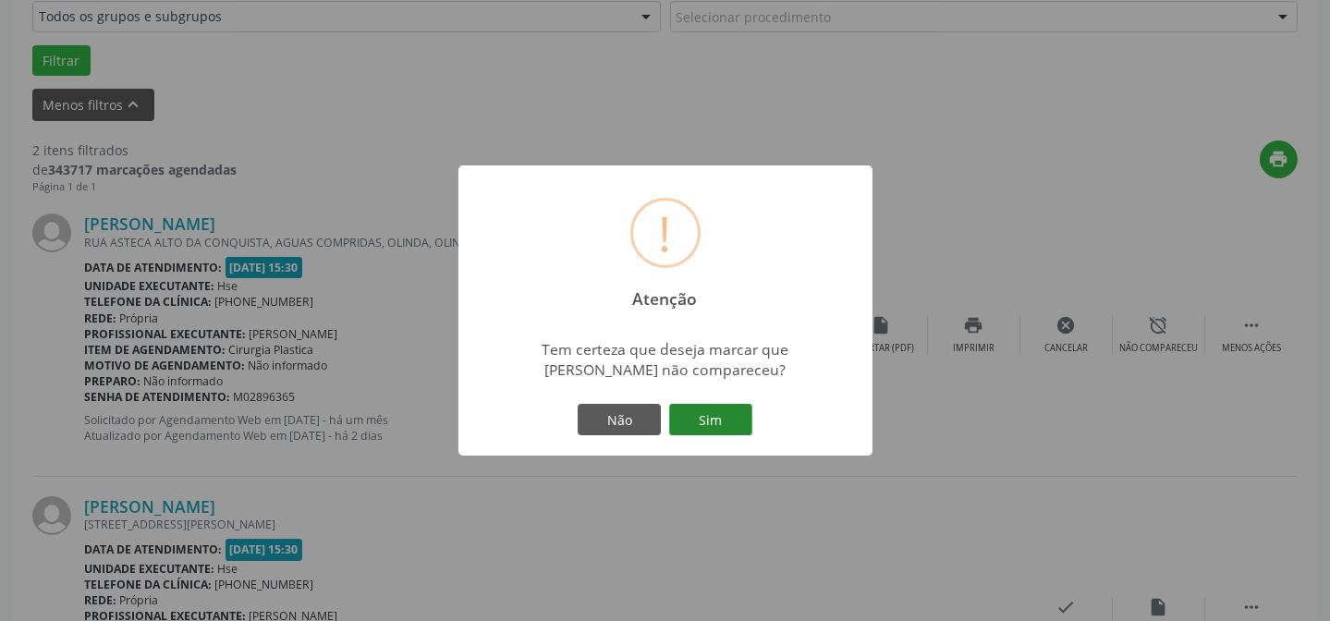
click at [698, 420] on button "Sim" at bounding box center [710, 419] width 83 height 31
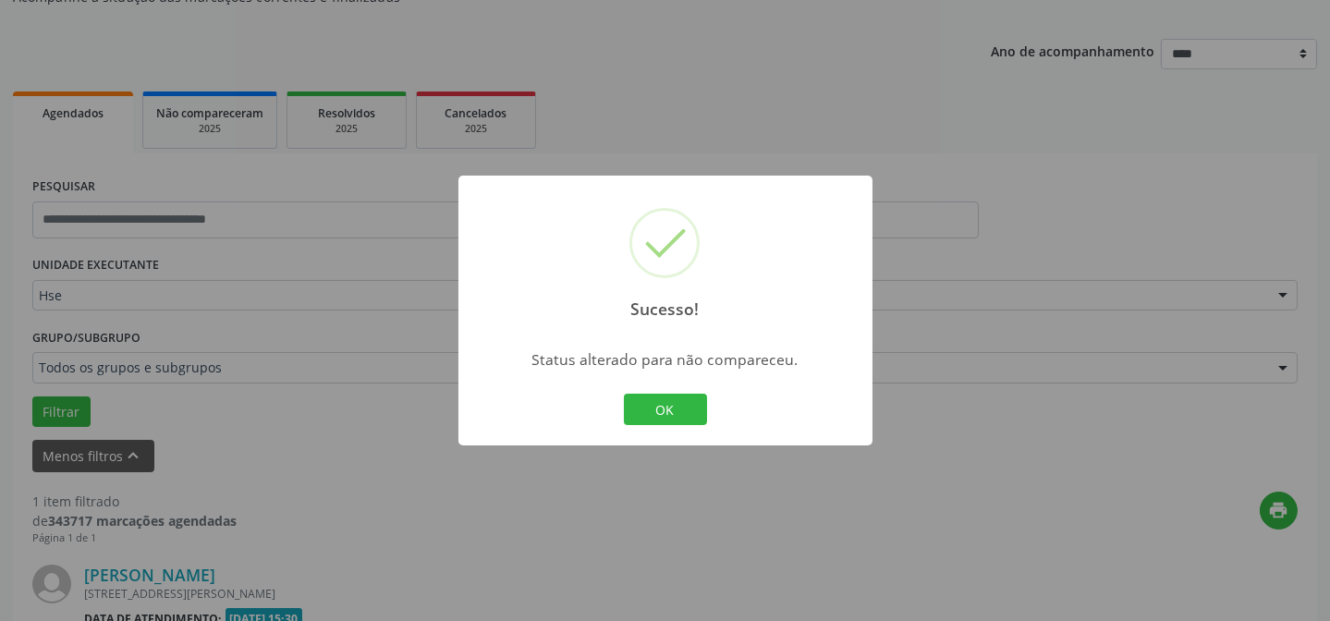
scroll to position [422, 0]
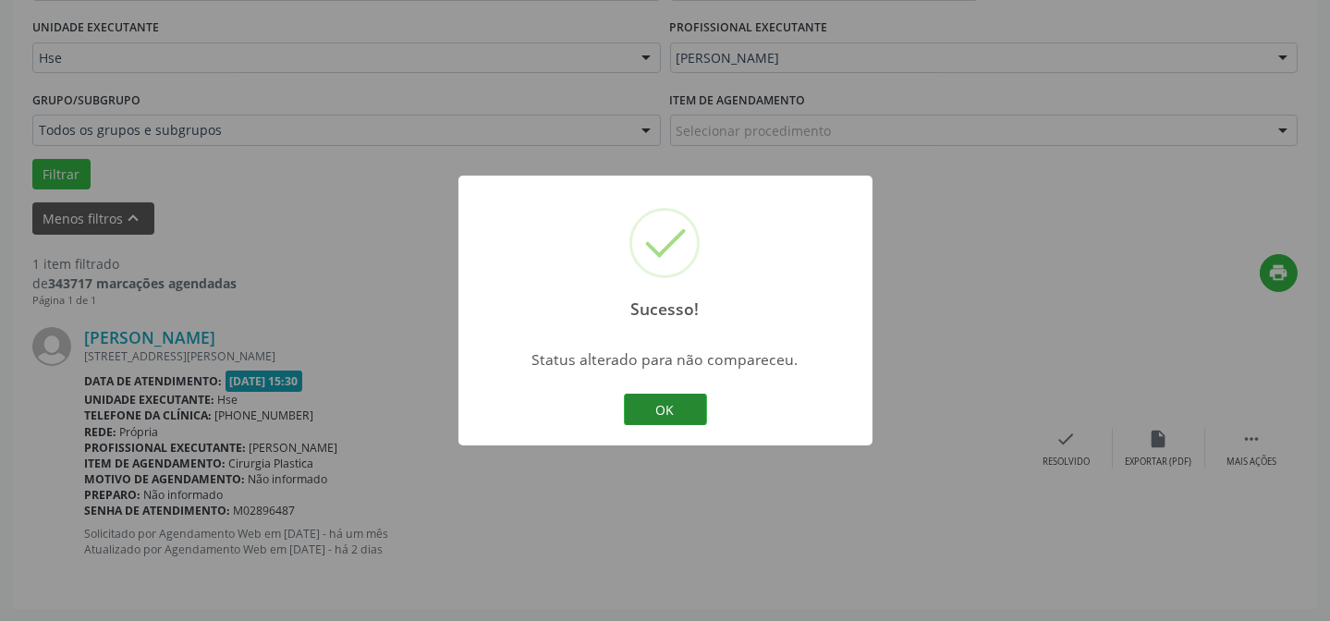
click at [692, 415] on button "OK" at bounding box center [665, 409] width 83 height 31
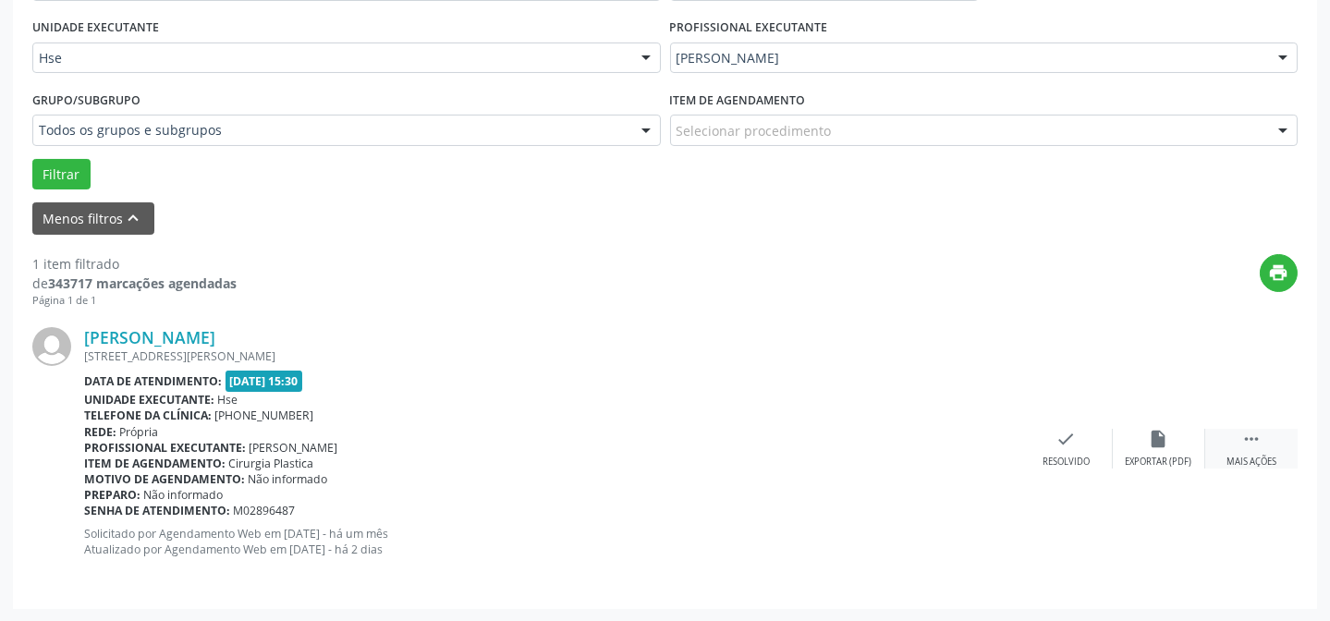
click at [1268, 452] on div " Mais ações" at bounding box center [1251, 449] width 92 height 40
click at [1157, 431] on icon "alarm_off" at bounding box center [1159, 439] width 20 height 20
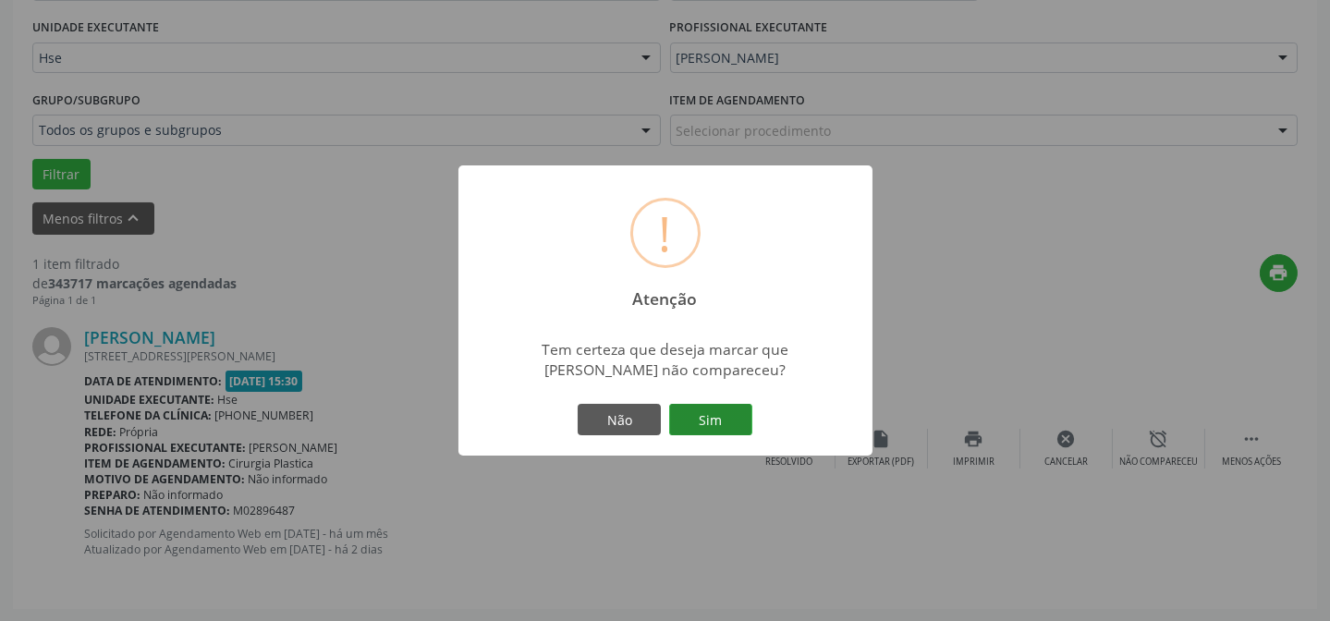
click at [716, 419] on button "Sim" at bounding box center [710, 419] width 83 height 31
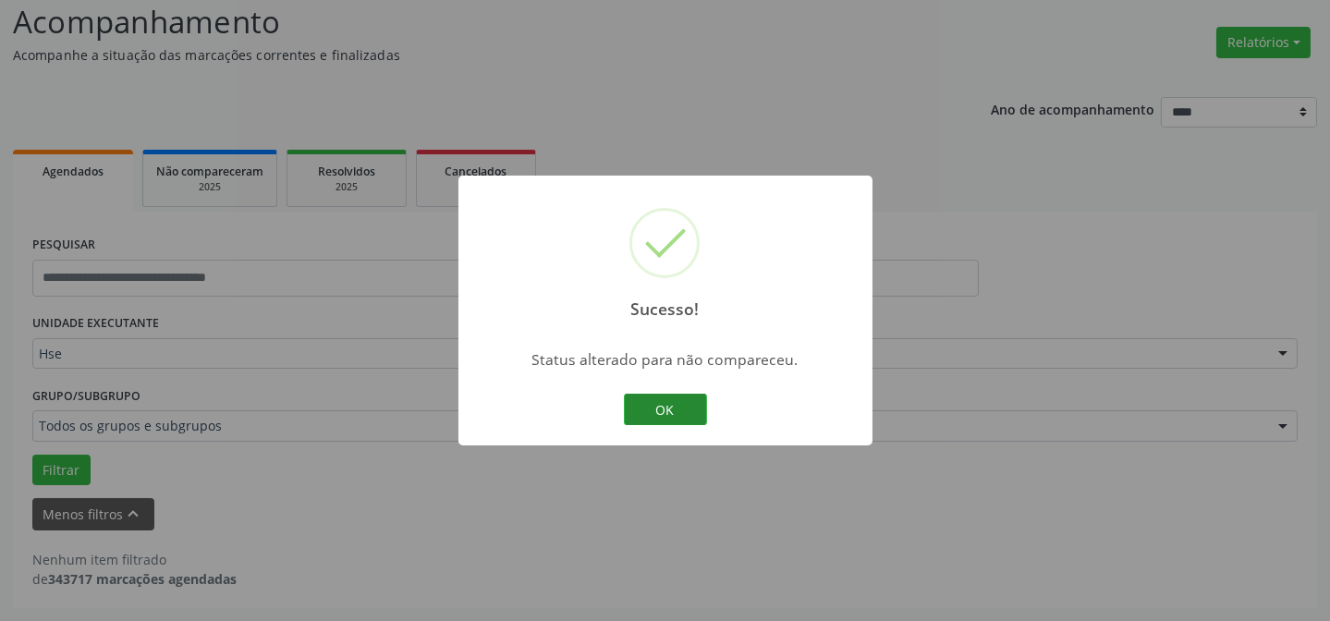
scroll to position [125, 0]
click at [641, 410] on button "OK" at bounding box center [665, 409] width 83 height 31
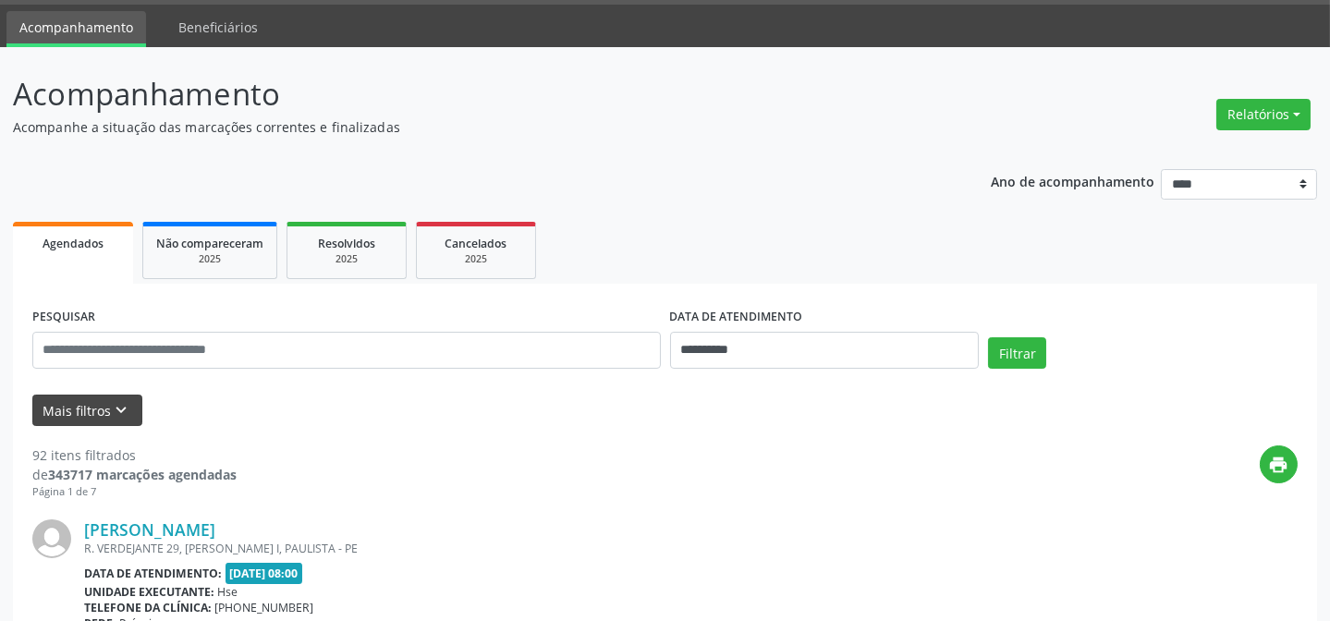
scroll to position [83, 0]
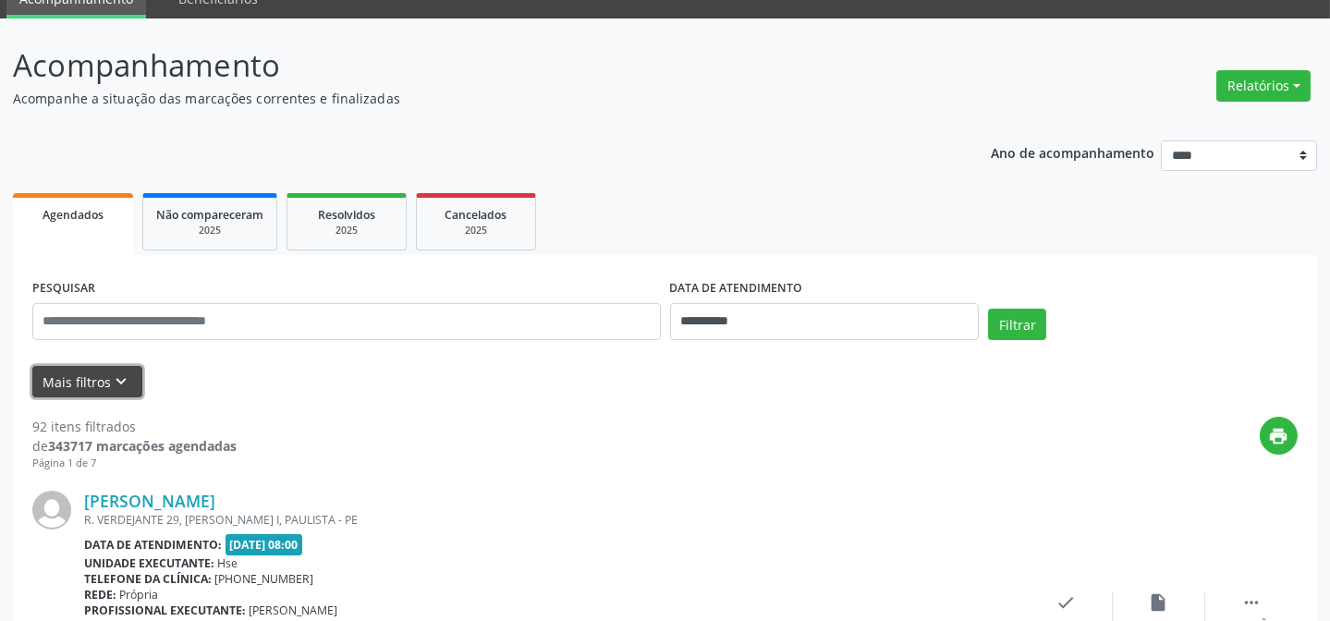
click at [83, 371] on button "Mais filtros keyboard_arrow_down" at bounding box center [87, 382] width 110 height 32
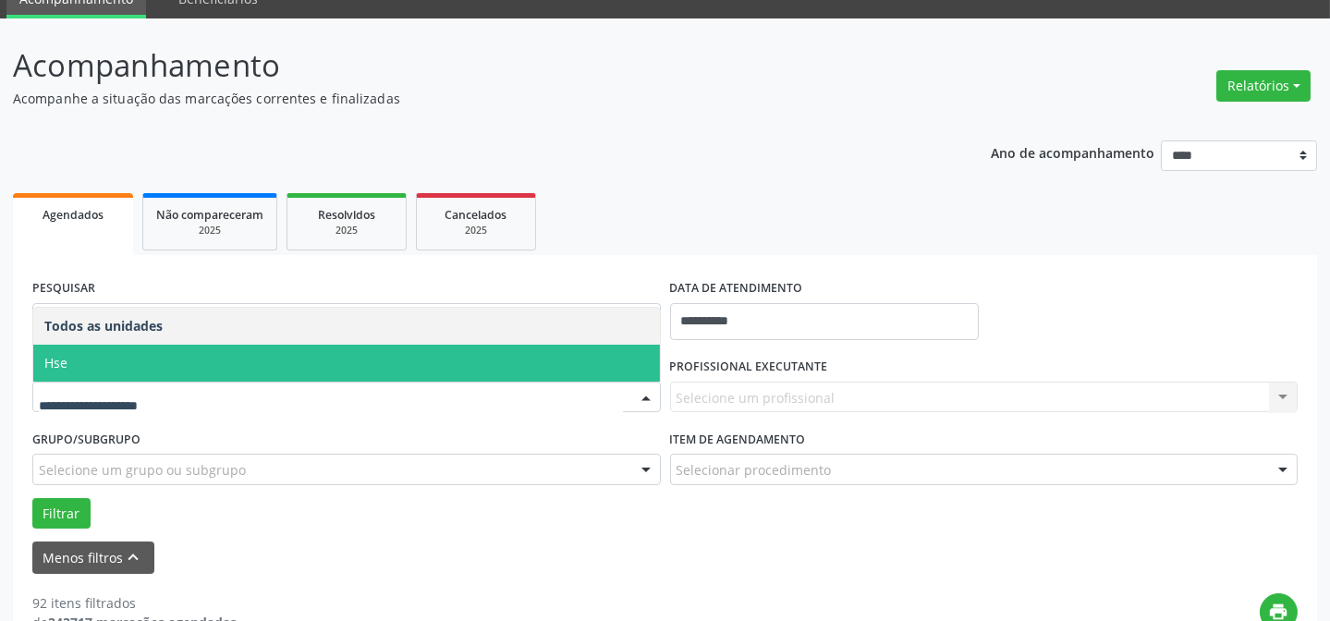
click at [130, 360] on span "Hse" at bounding box center [346, 363] width 627 height 37
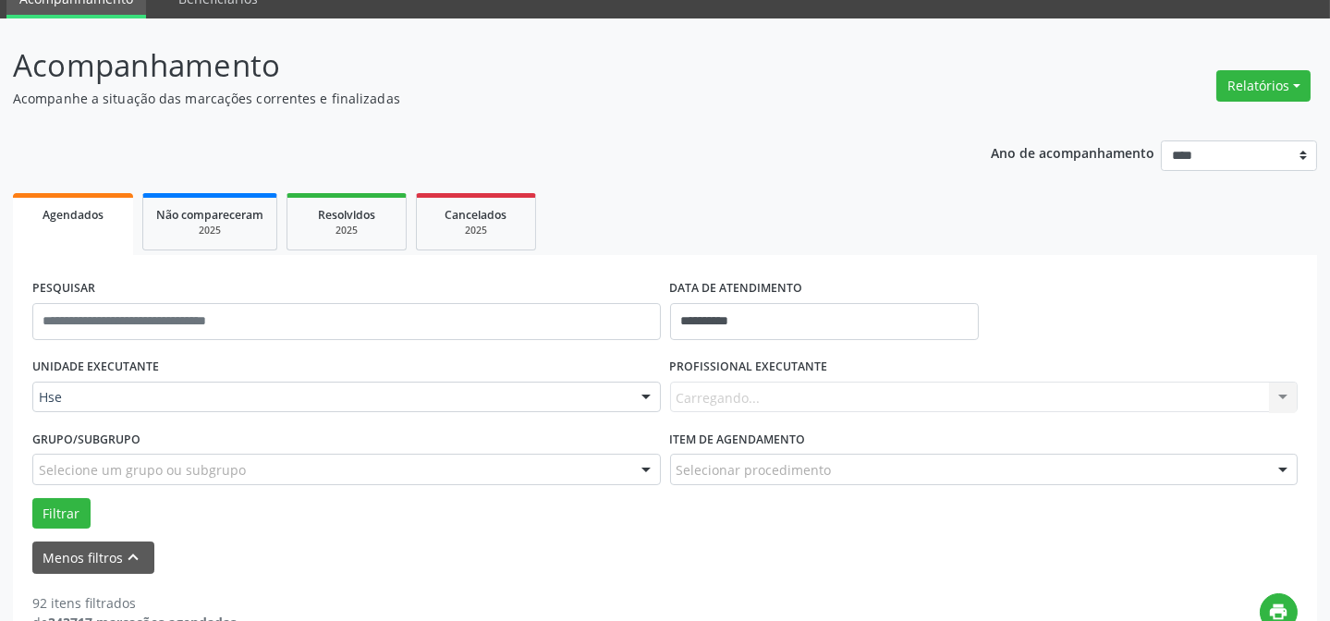
click at [704, 394] on div "Carregando... Nenhum resultado encontrado para: " " Não há nenhuma opção para s…" at bounding box center [984, 397] width 628 height 31
click at [714, 387] on div "Carregando... Nenhum resultado encontrado para: " " Não há nenhuma opção para s…" at bounding box center [984, 397] width 628 height 31
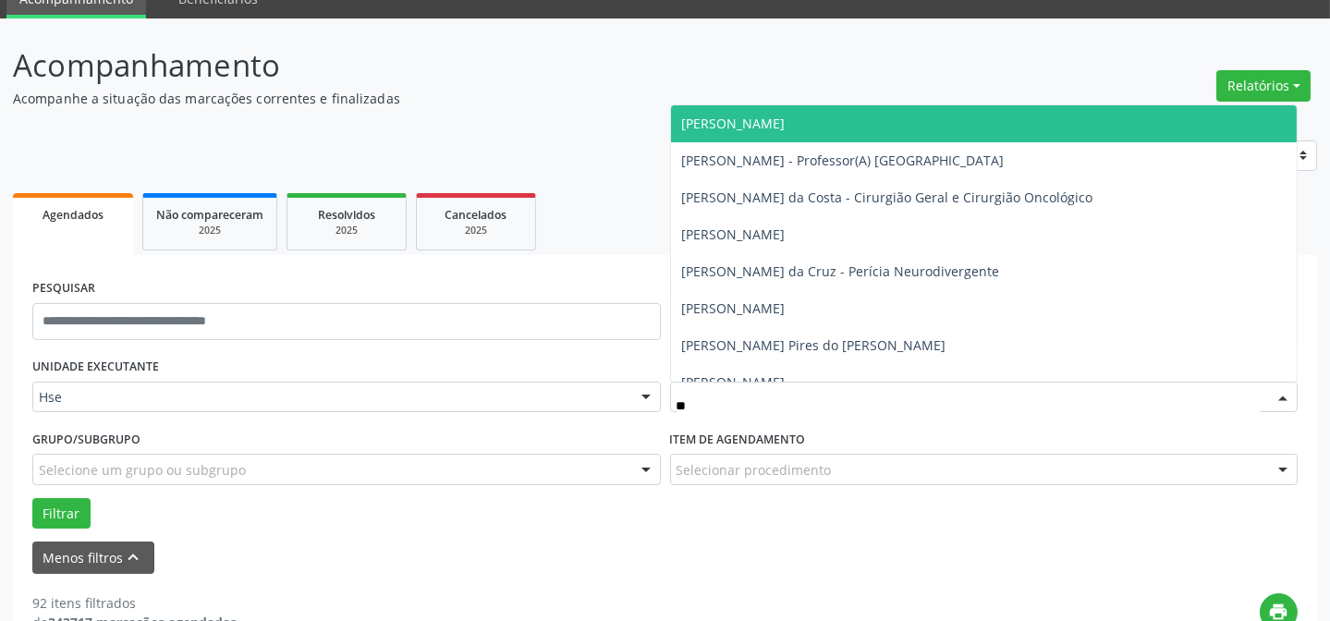
type input "*"
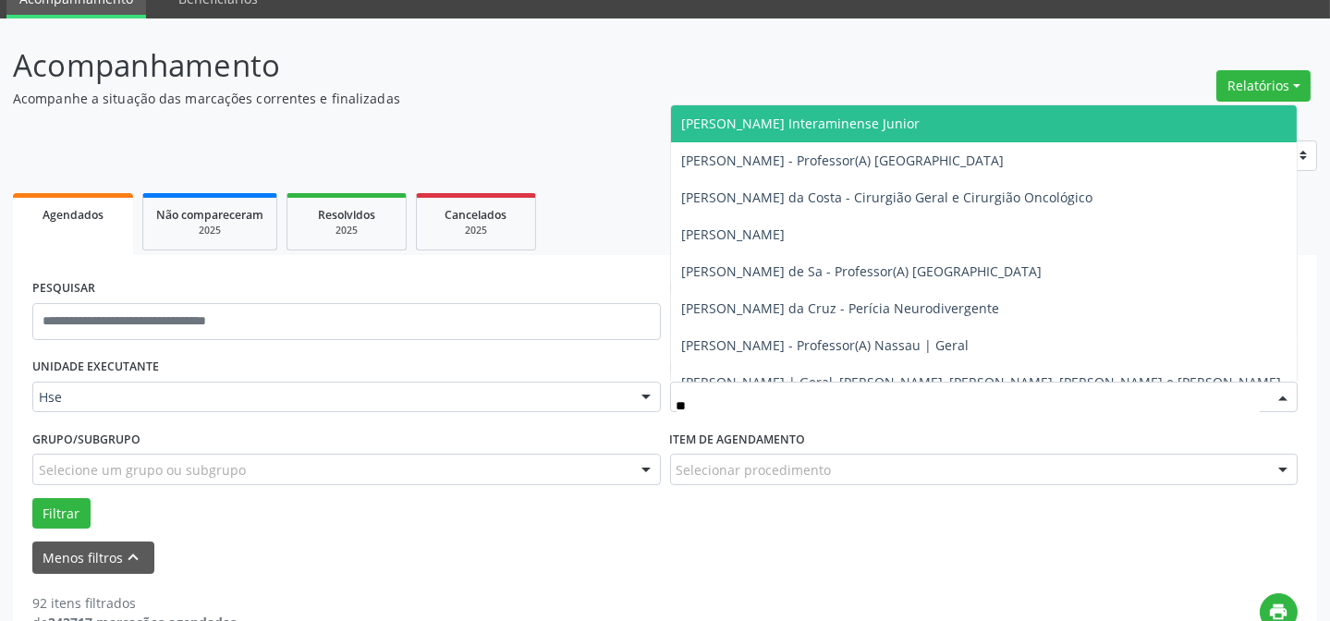
type input "***"
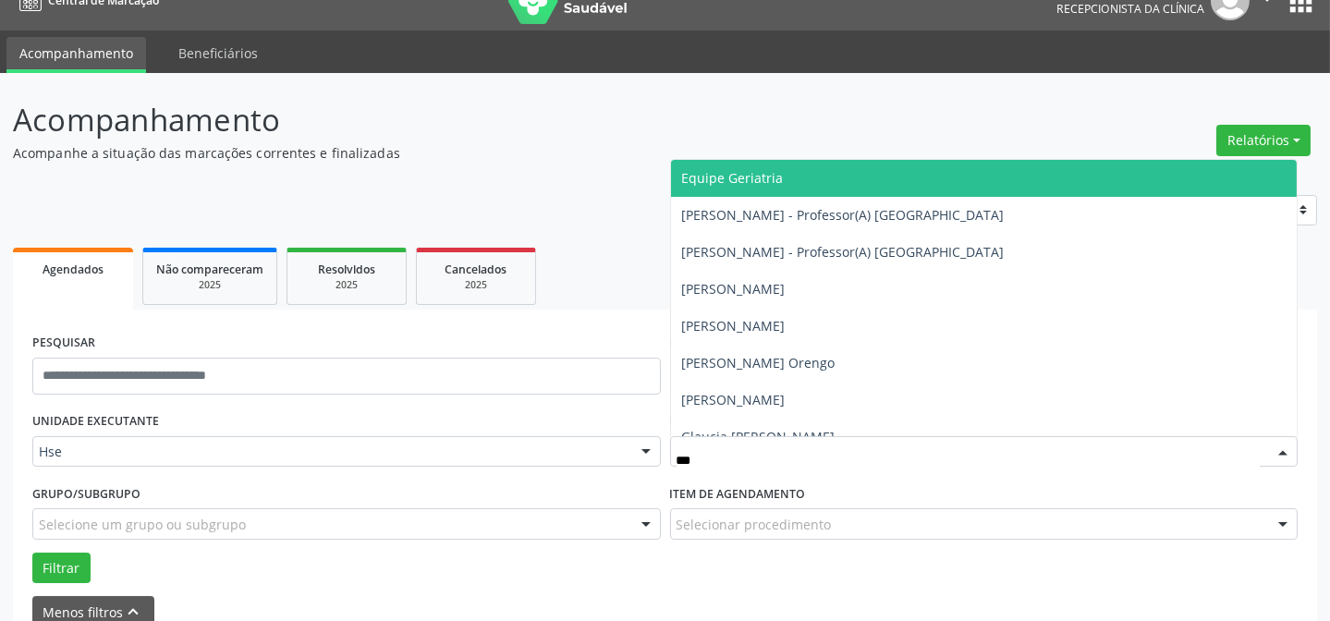
scroll to position [0, 0]
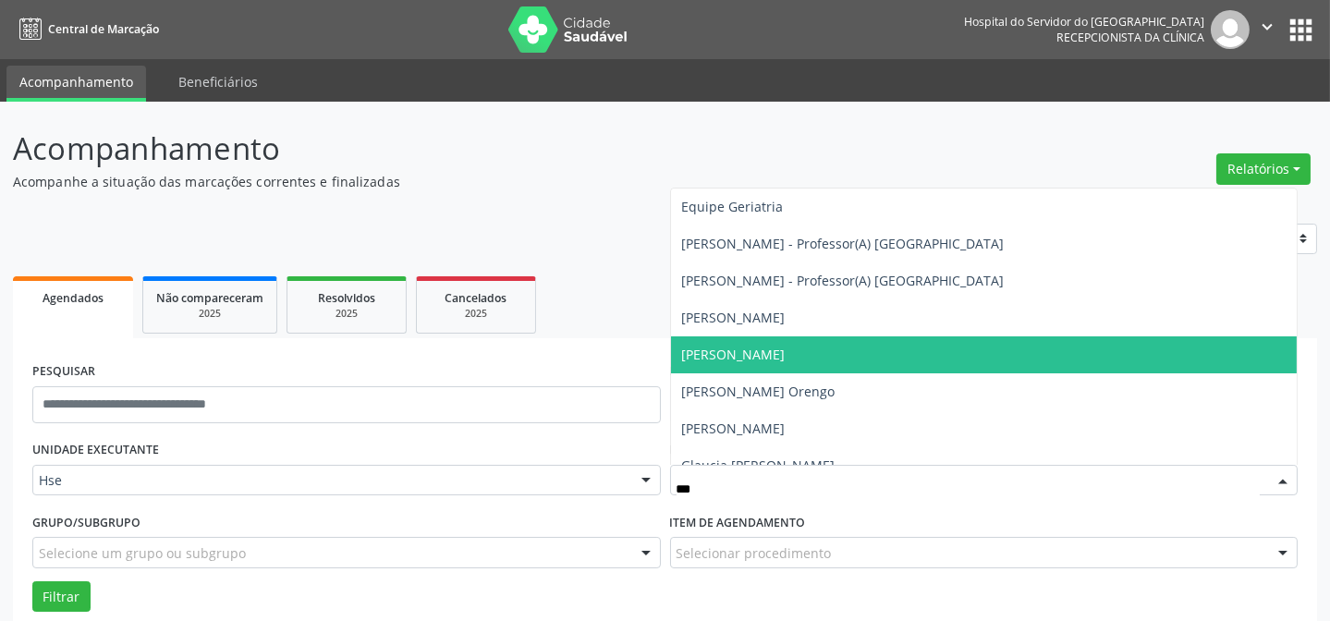
click at [729, 359] on span "[PERSON_NAME]" at bounding box center [733, 355] width 103 height 18
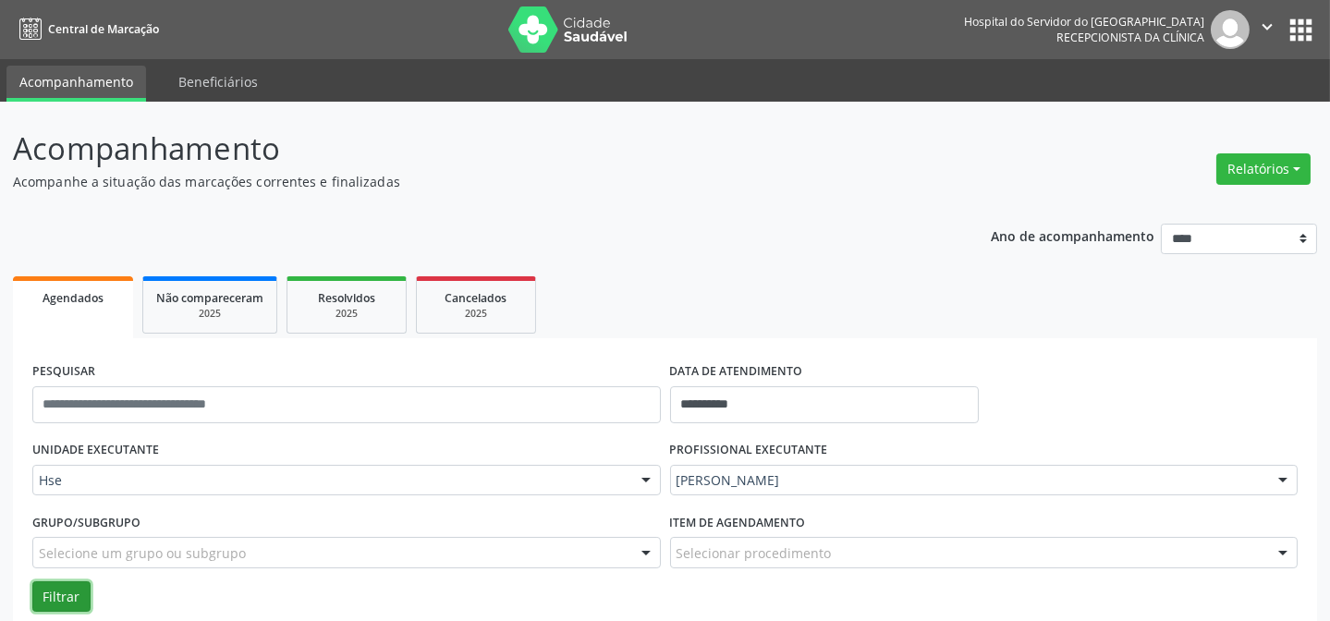
click at [48, 593] on button "Filtrar" at bounding box center [61, 596] width 58 height 31
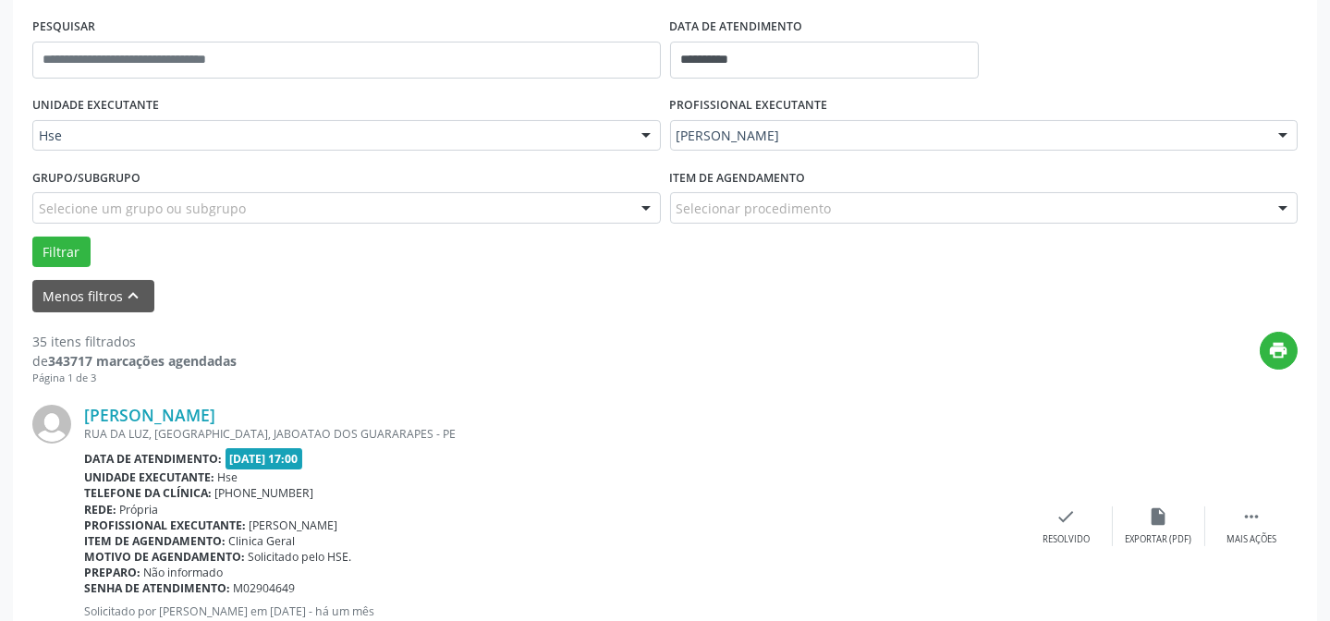
scroll to position [352, 0]
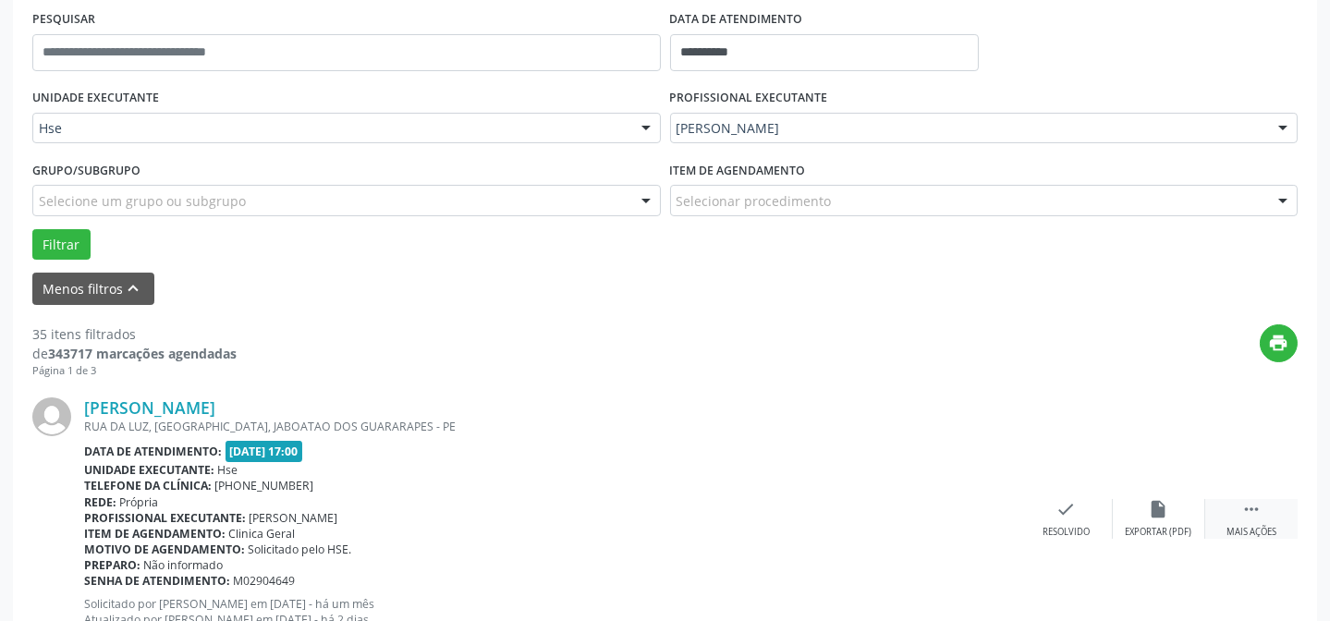
drag, startPoint x: 1272, startPoint y: 521, endPoint x: 1222, endPoint y: 508, distance: 52.4
click at [1272, 518] on div " Mais ações" at bounding box center [1251, 519] width 92 height 40
click at [1168, 508] on icon "alarm_off" at bounding box center [1159, 509] width 20 height 20
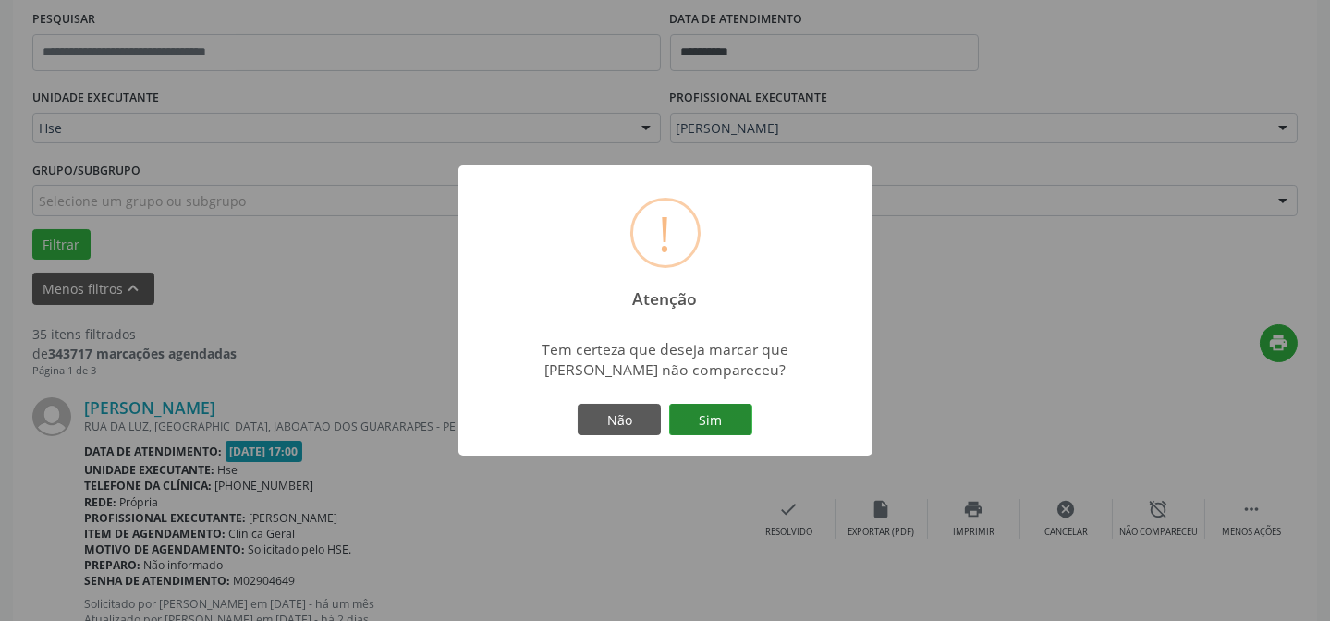
click at [705, 409] on button "Sim" at bounding box center [710, 419] width 83 height 31
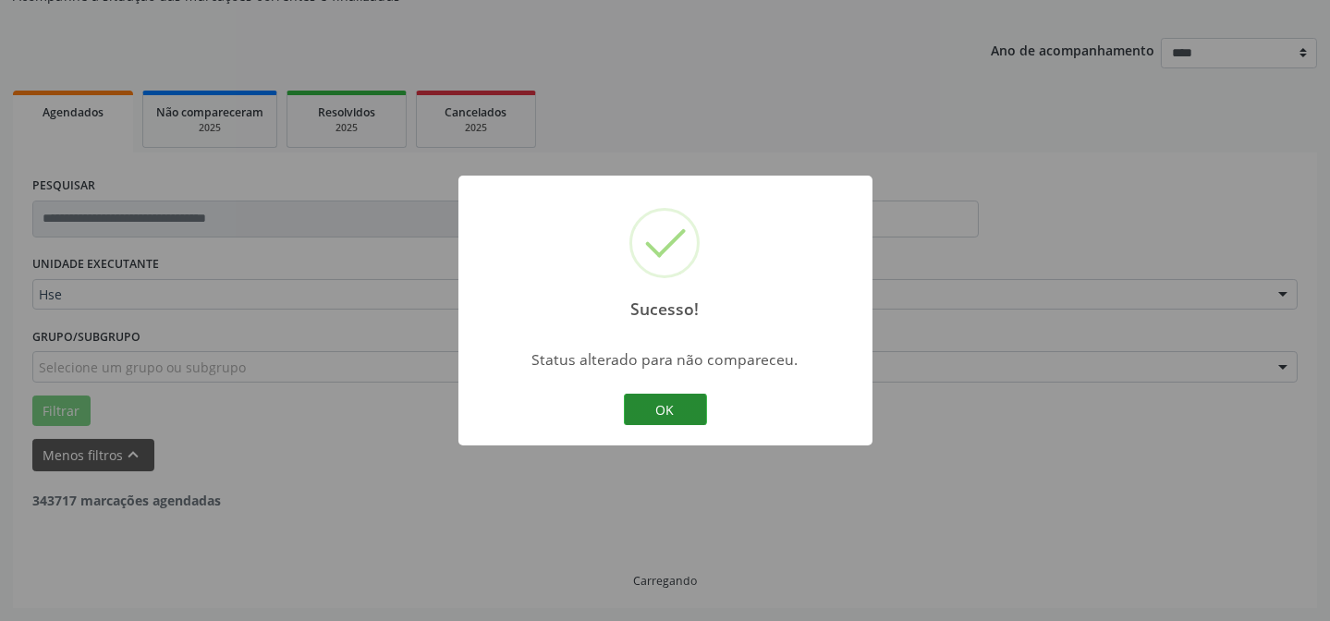
scroll to position [185, 0]
click at [665, 398] on button "OK" at bounding box center [665, 409] width 83 height 31
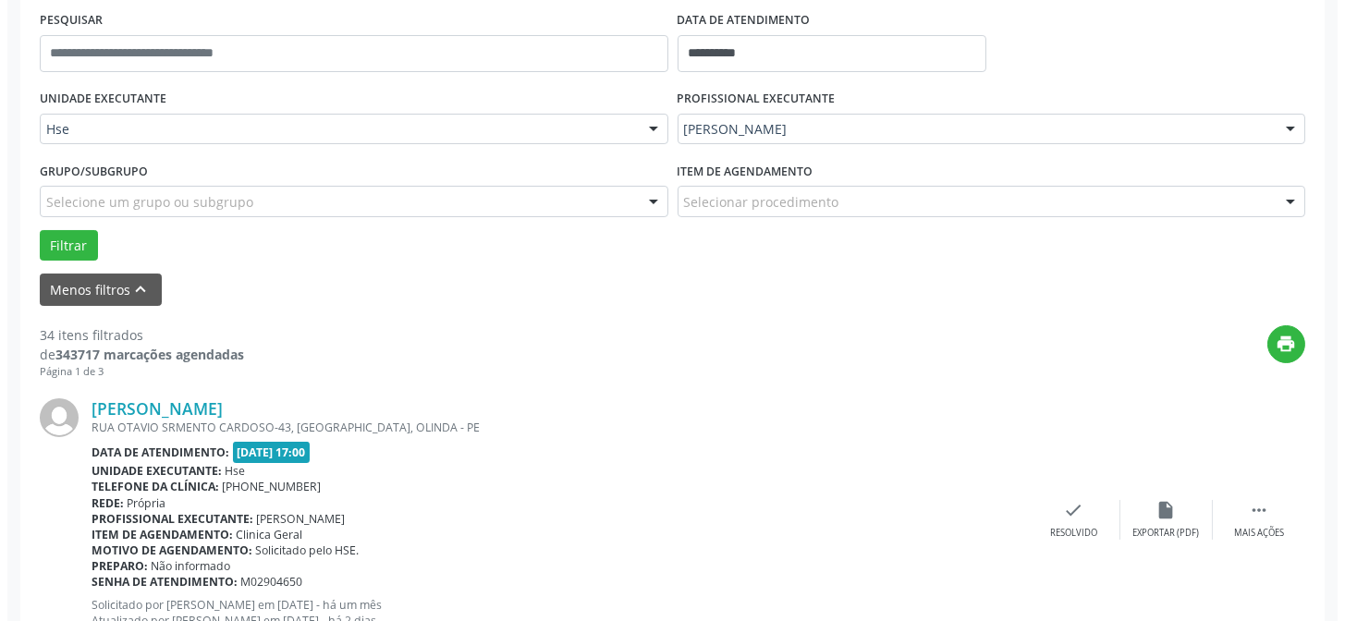
scroll to position [352, 0]
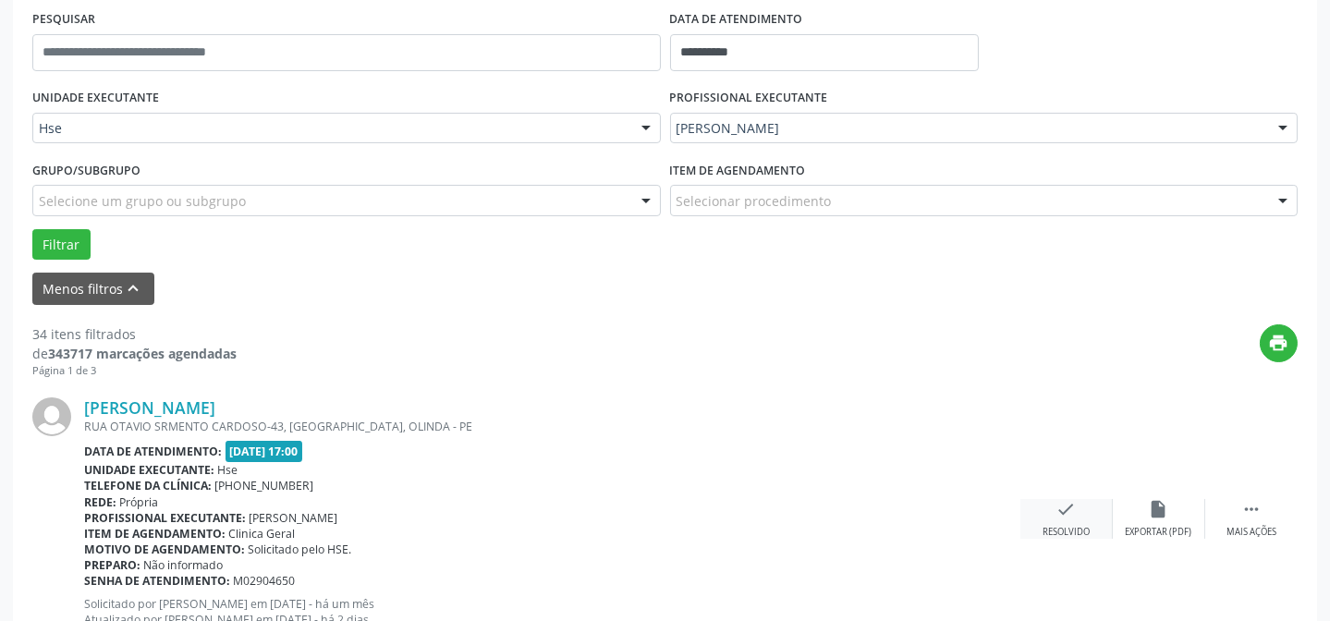
click at [1063, 508] on icon "check" at bounding box center [1066, 509] width 20 height 20
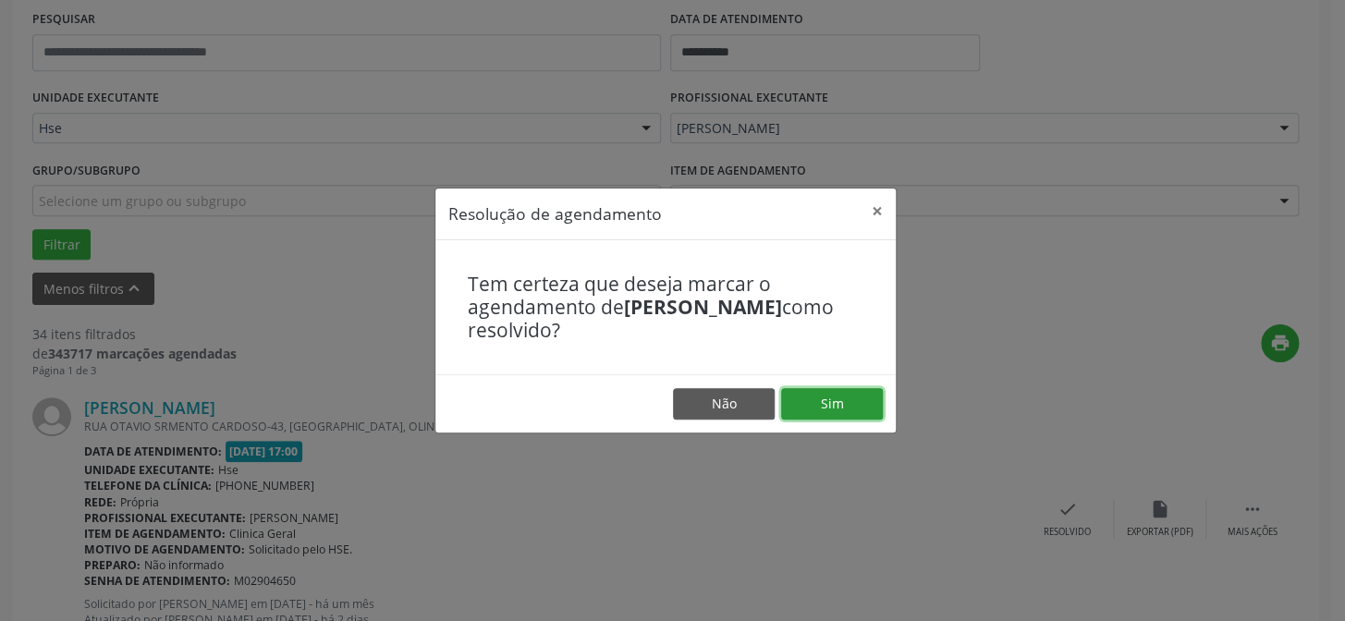
click at [847, 412] on button "Sim" at bounding box center [832, 403] width 102 height 31
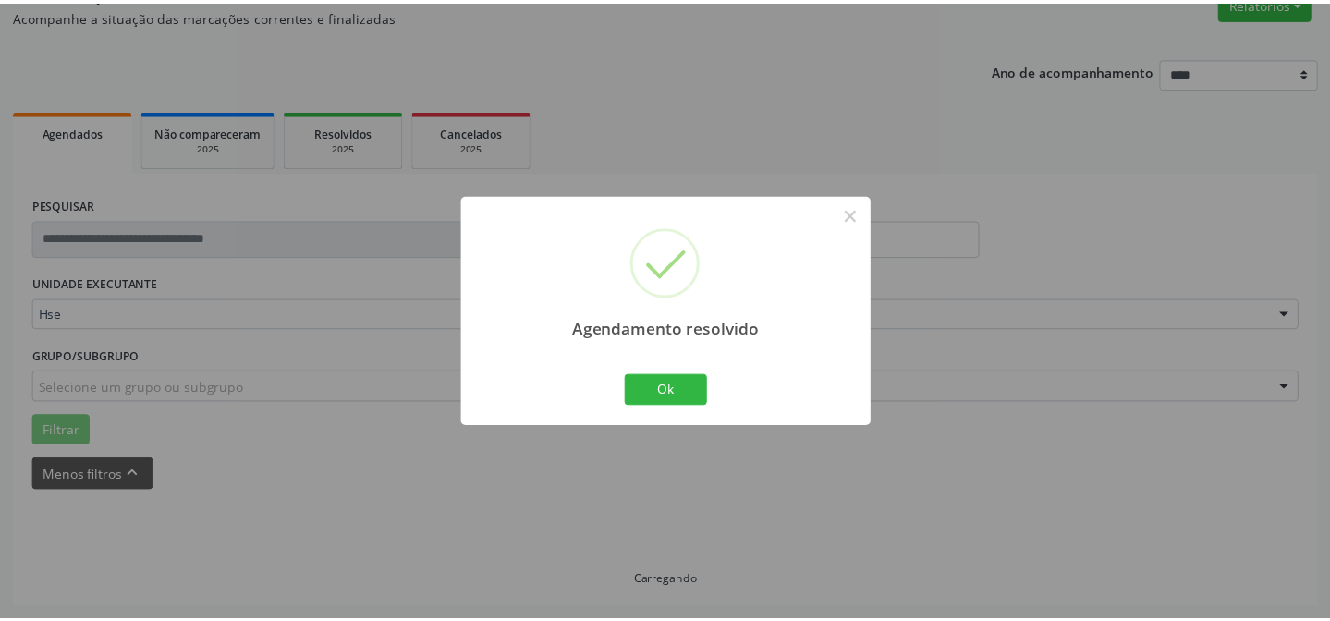
scroll to position [165, 0]
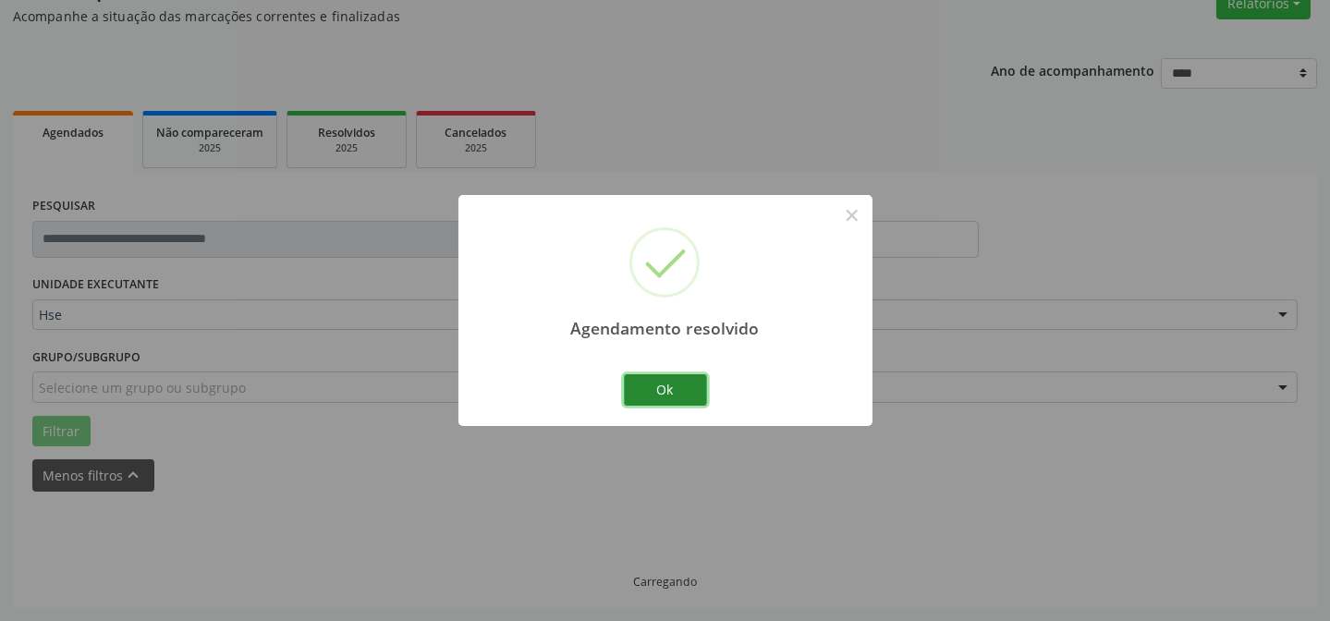
click at [663, 384] on button "Ok" at bounding box center [665, 389] width 83 height 31
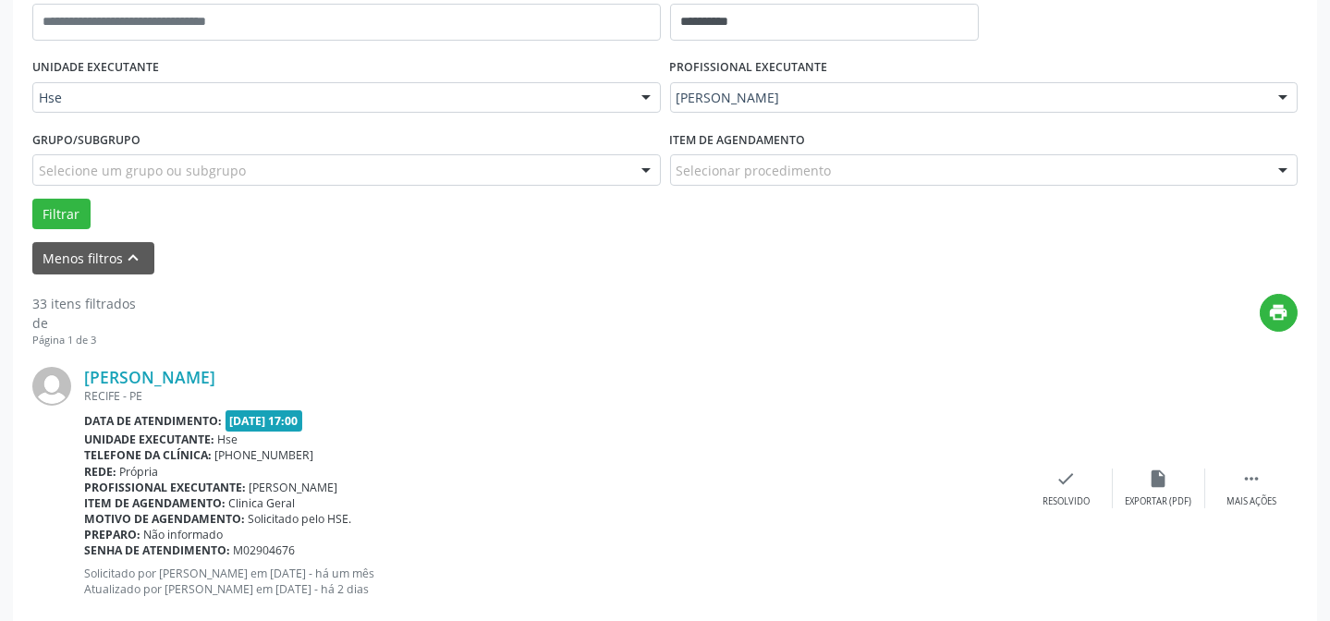
scroll to position [417, 0]
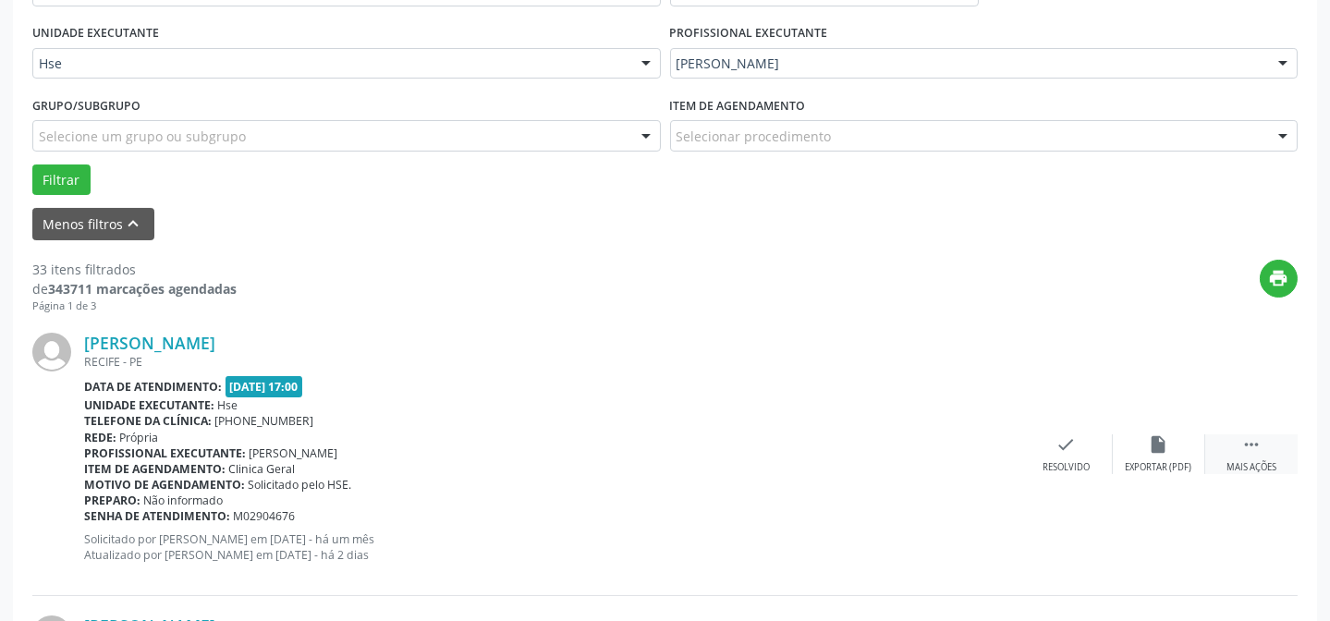
click at [1274, 463] on div "Mais ações" at bounding box center [1251, 467] width 50 height 13
click at [1165, 457] on div "alarm_off Não compareceu" at bounding box center [1159, 454] width 92 height 40
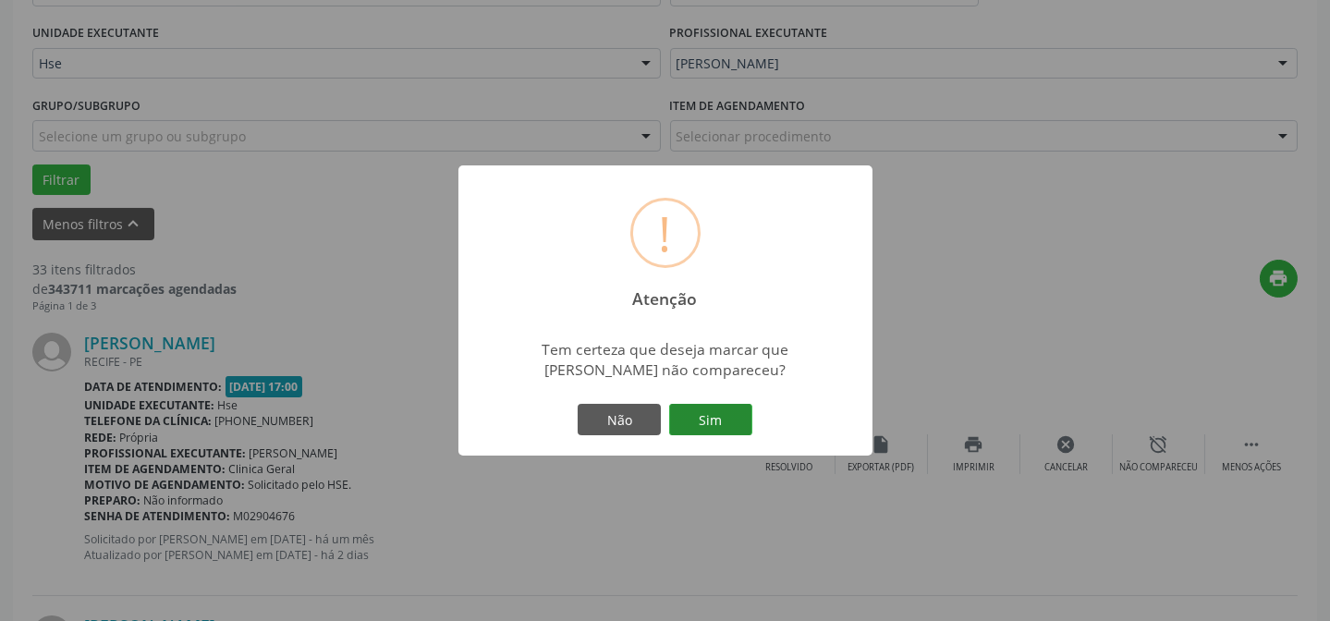
click at [748, 412] on button "Sim" at bounding box center [710, 419] width 83 height 31
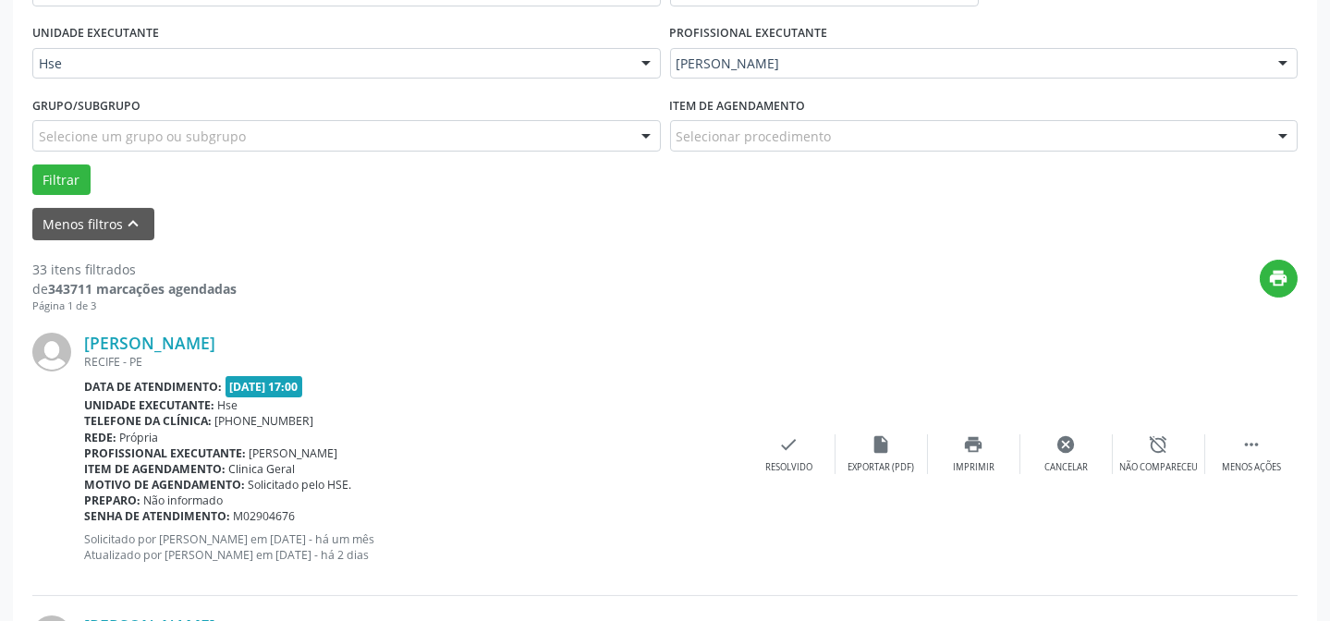
scroll to position [185, 0]
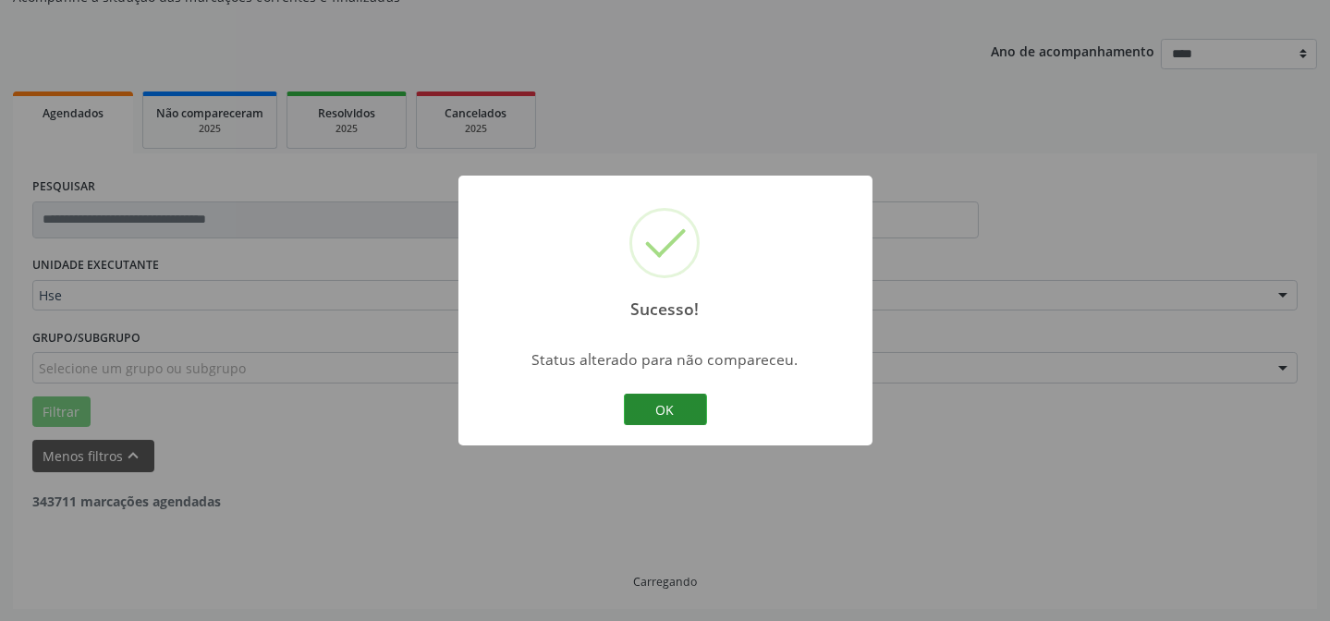
click at [678, 402] on button "OK" at bounding box center [665, 409] width 83 height 31
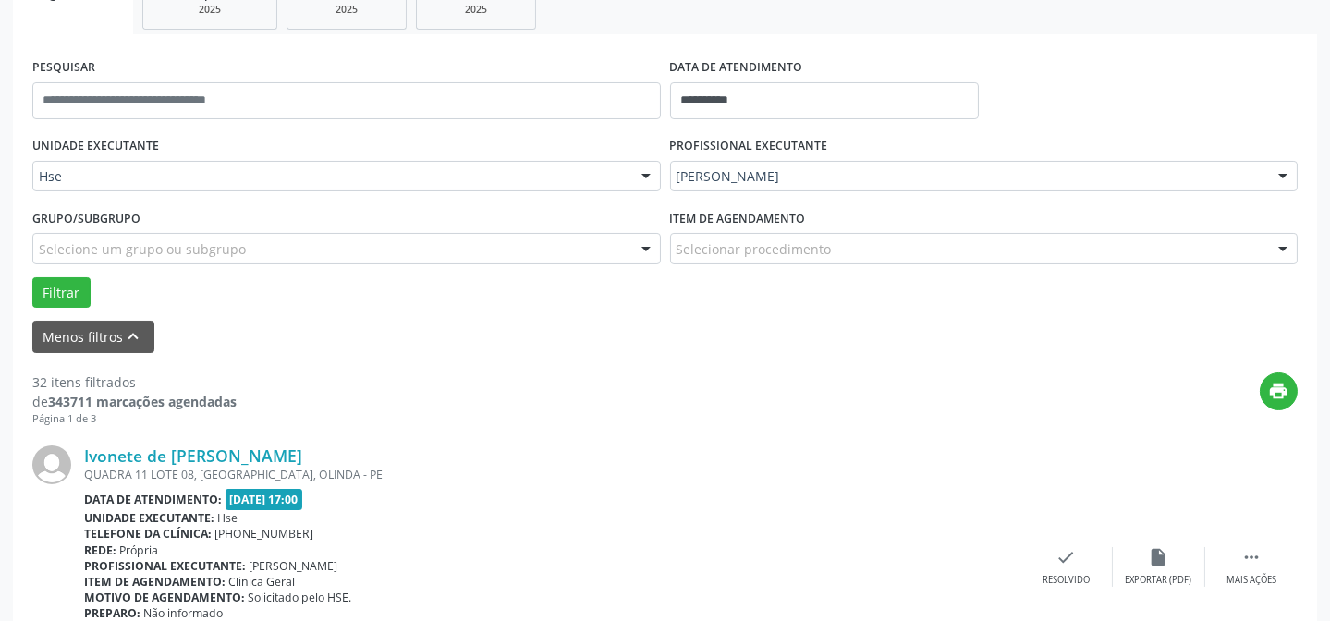
scroll to position [352, 0]
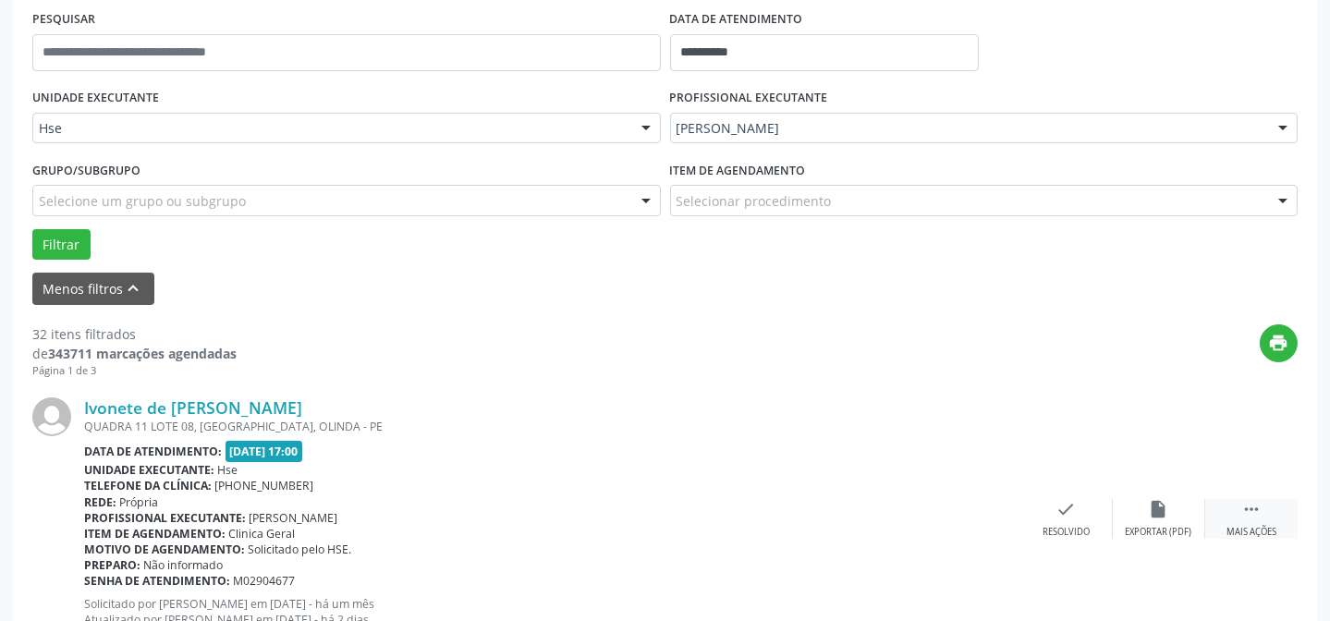
click at [1234, 512] on div " Mais ações" at bounding box center [1251, 519] width 92 height 40
click at [1157, 506] on icon "alarm_off" at bounding box center [1159, 509] width 20 height 20
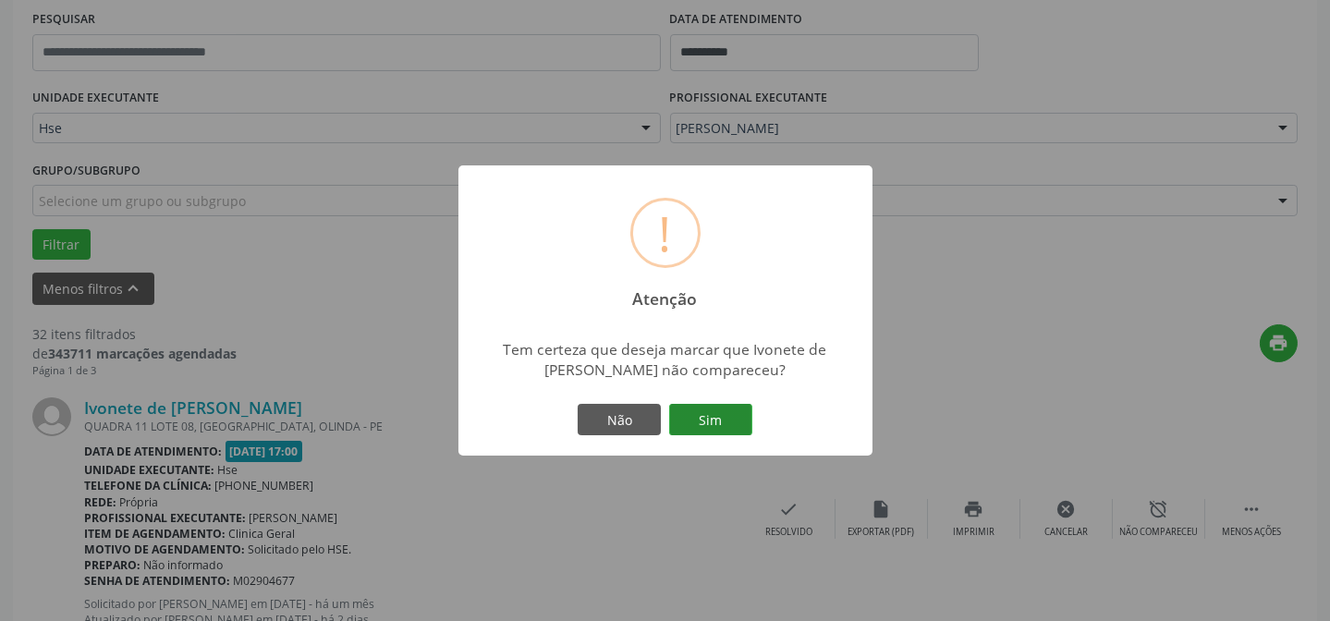
click at [713, 427] on button "Sim" at bounding box center [710, 419] width 83 height 31
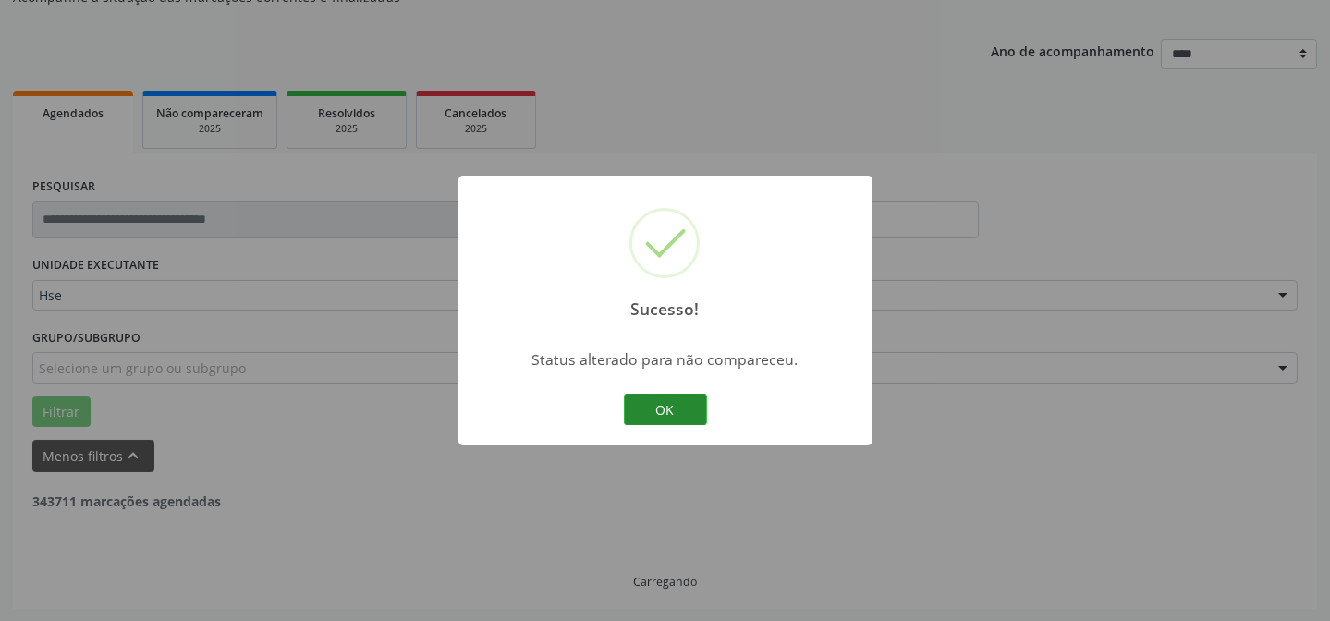
click at [671, 420] on button "OK" at bounding box center [665, 409] width 83 height 31
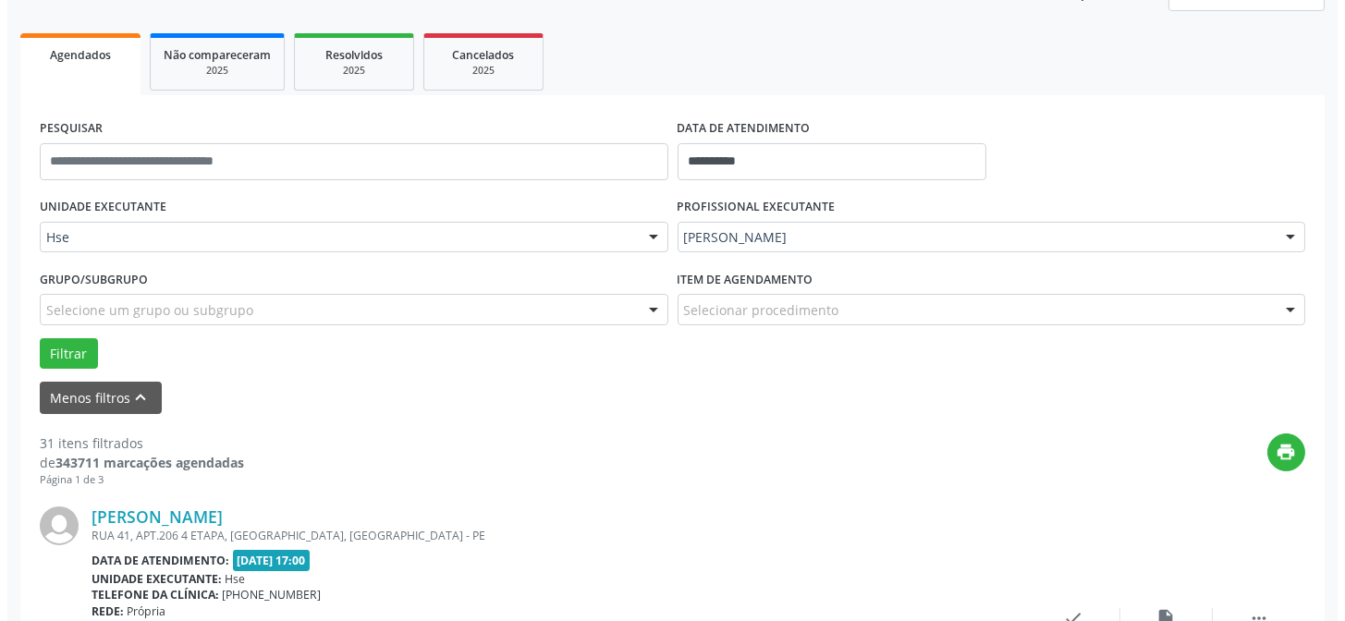
scroll to position [268, 0]
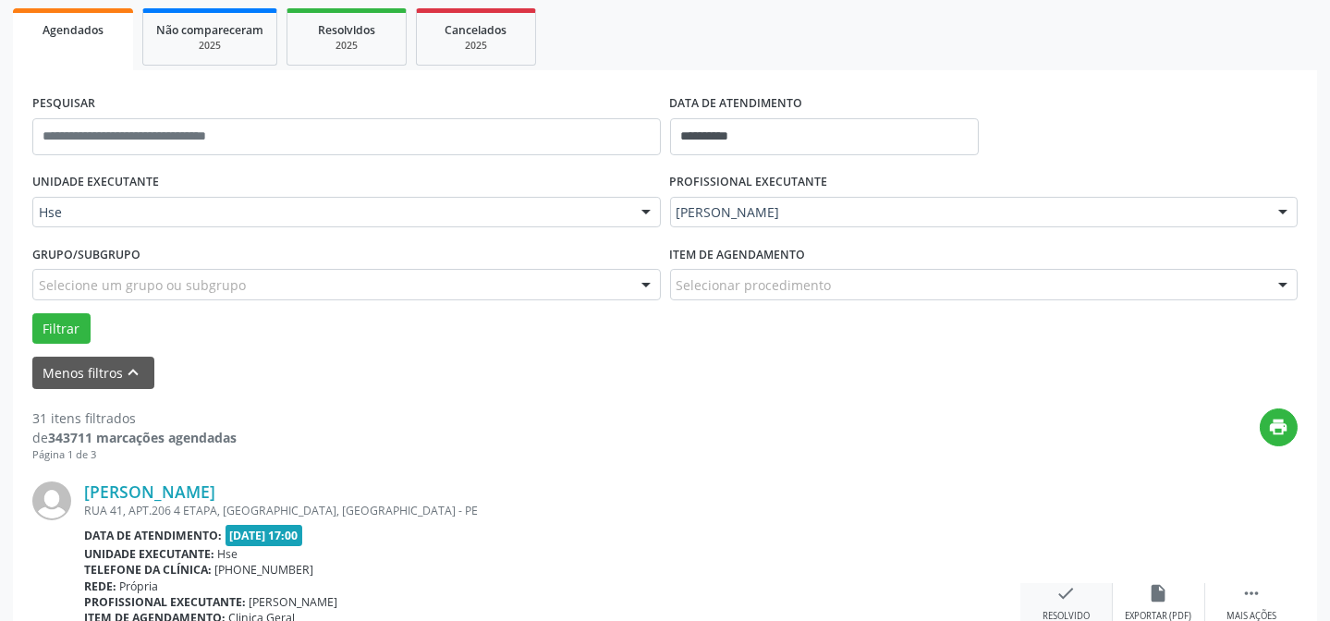
click at [1071, 601] on icon "check" at bounding box center [1066, 593] width 20 height 20
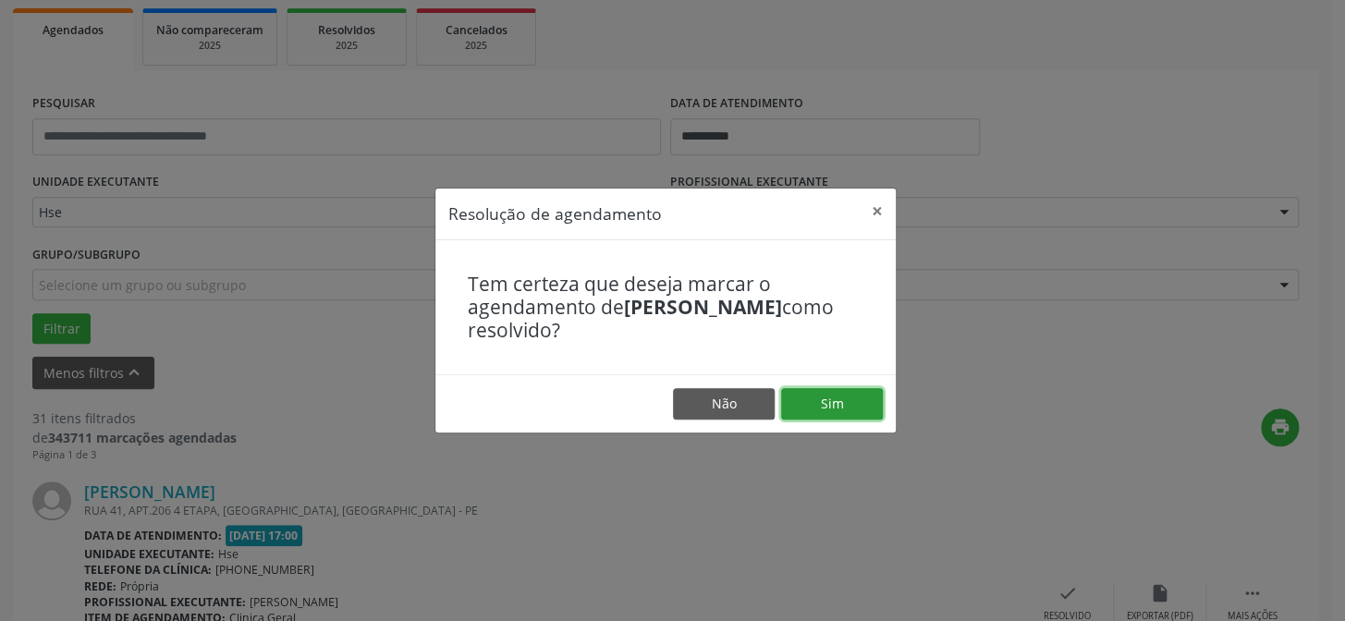
click at [846, 402] on button "Sim" at bounding box center [832, 403] width 102 height 31
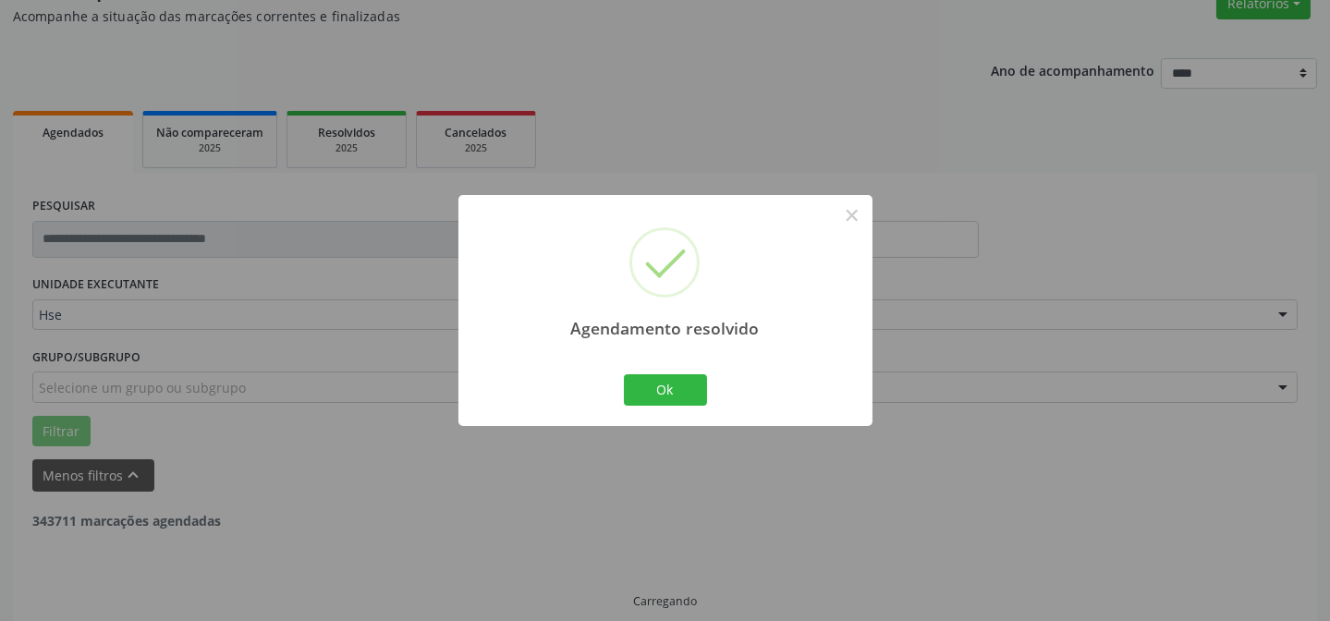
scroll to position [185, 0]
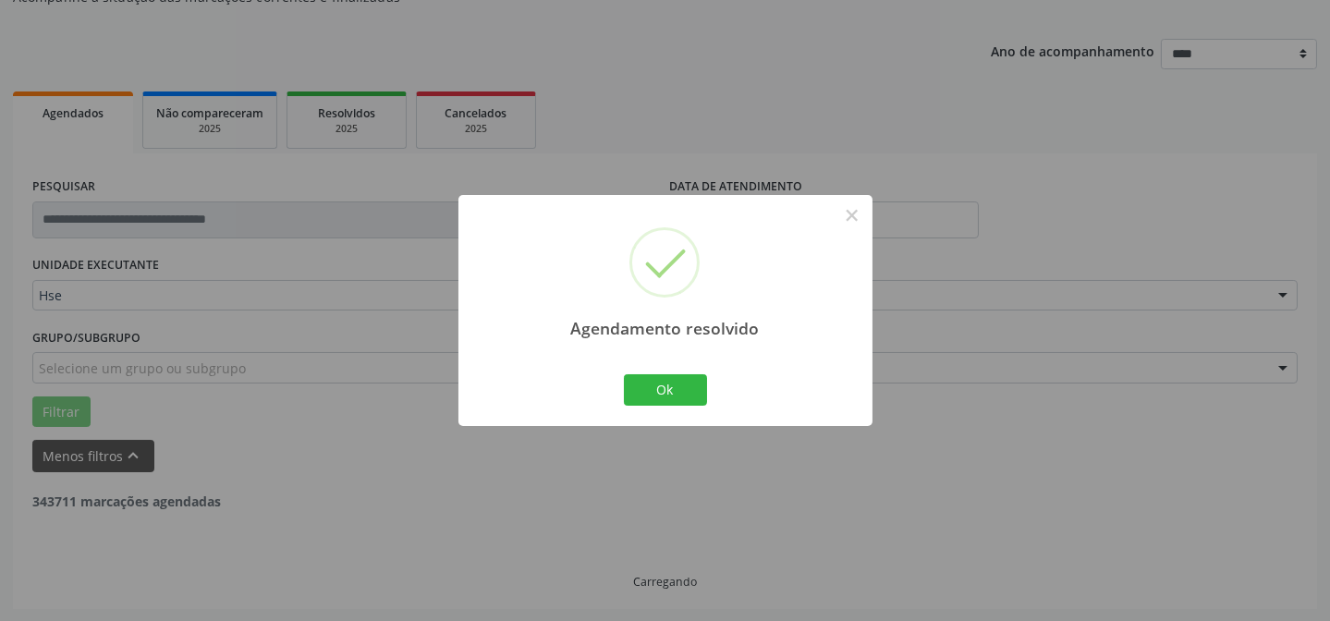
click at [684, 408] on div "Ok Cancel" at bounding box center [664, 390] width 91 height 39
click at [682, 395] on button "Ok" at bounding box center [665, 389] width 83 height 31
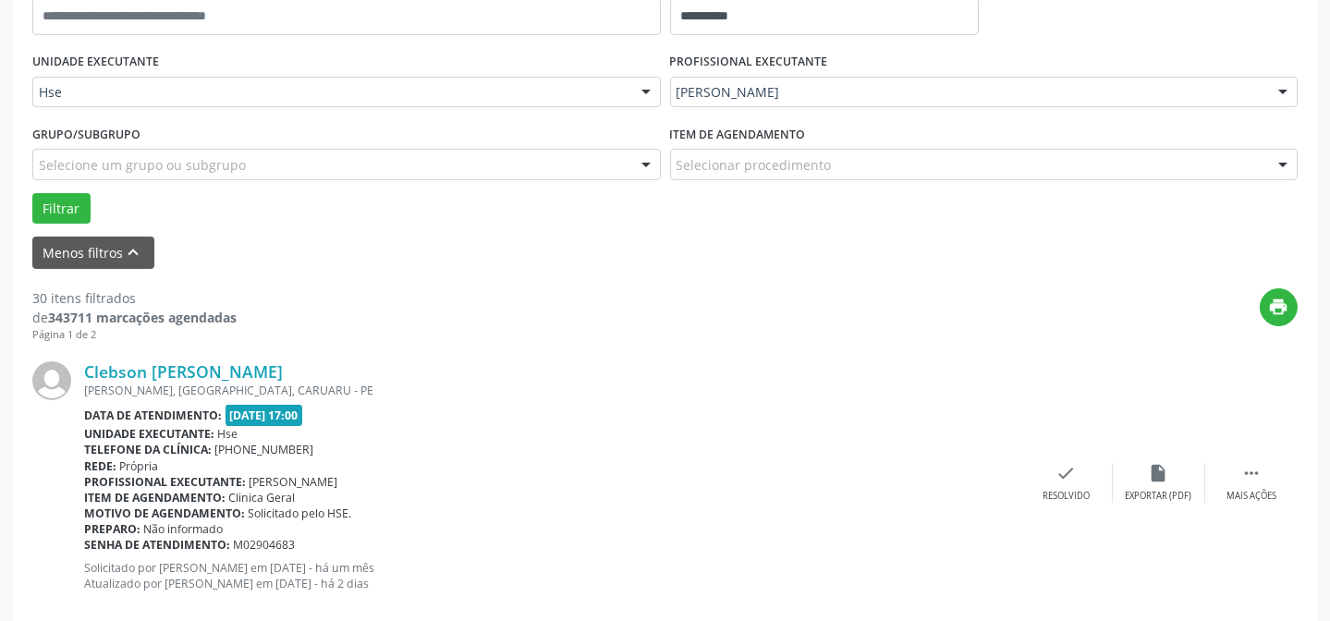
scroll to position [436, 0]
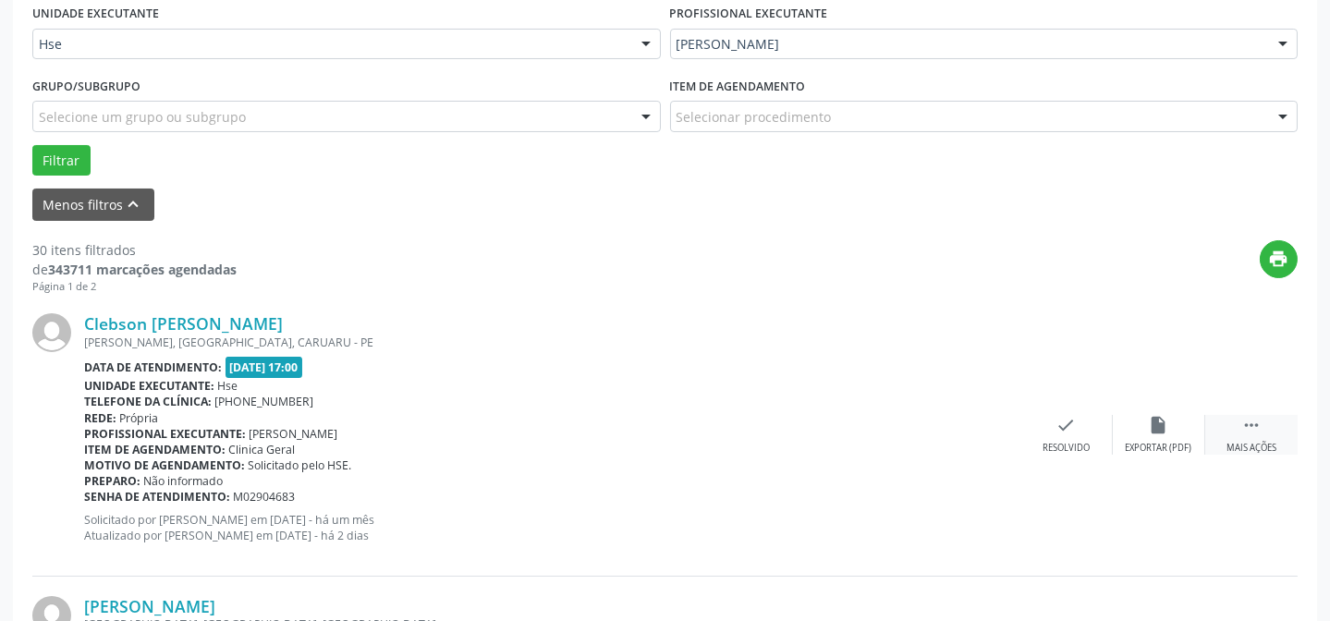
click at [1241, 428] on icon "" at bounding box center [1251, 425] width 20 height 20
click at [1183, 420] on div "alarm_off Não compareceu" at bounding box center [1159, 435] width 92 height 40
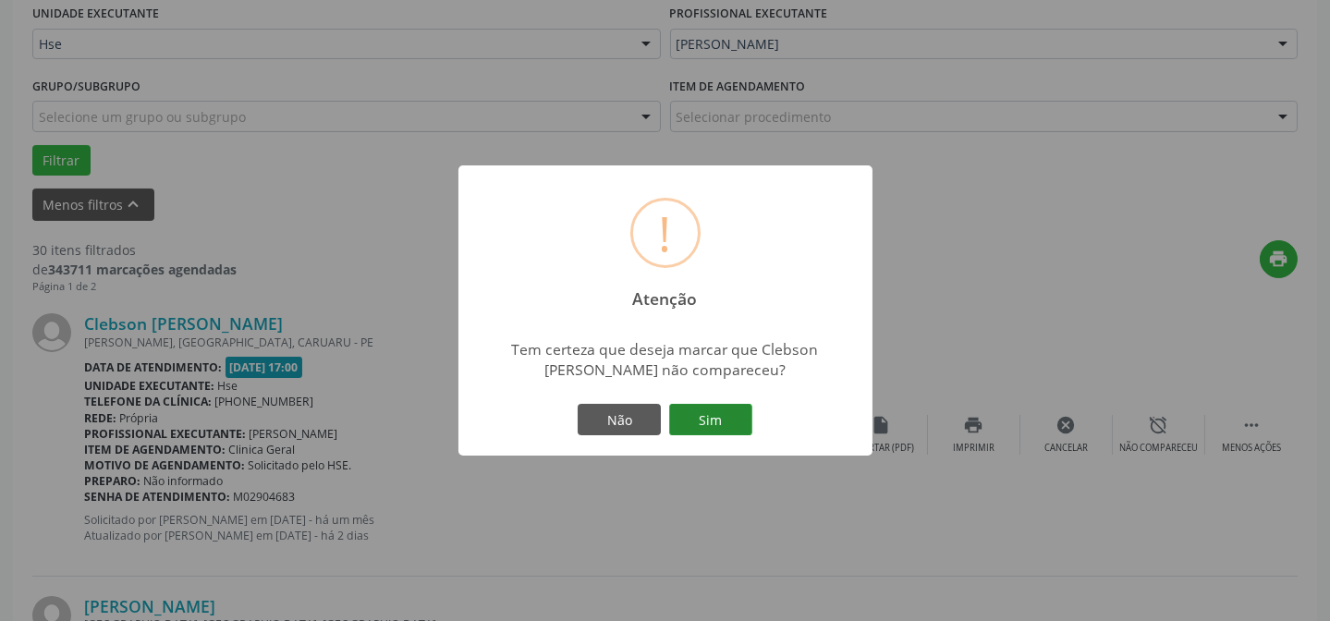
click at [712, 415] on button "Sim" at bounding box center [710, 419] width 83 height 31
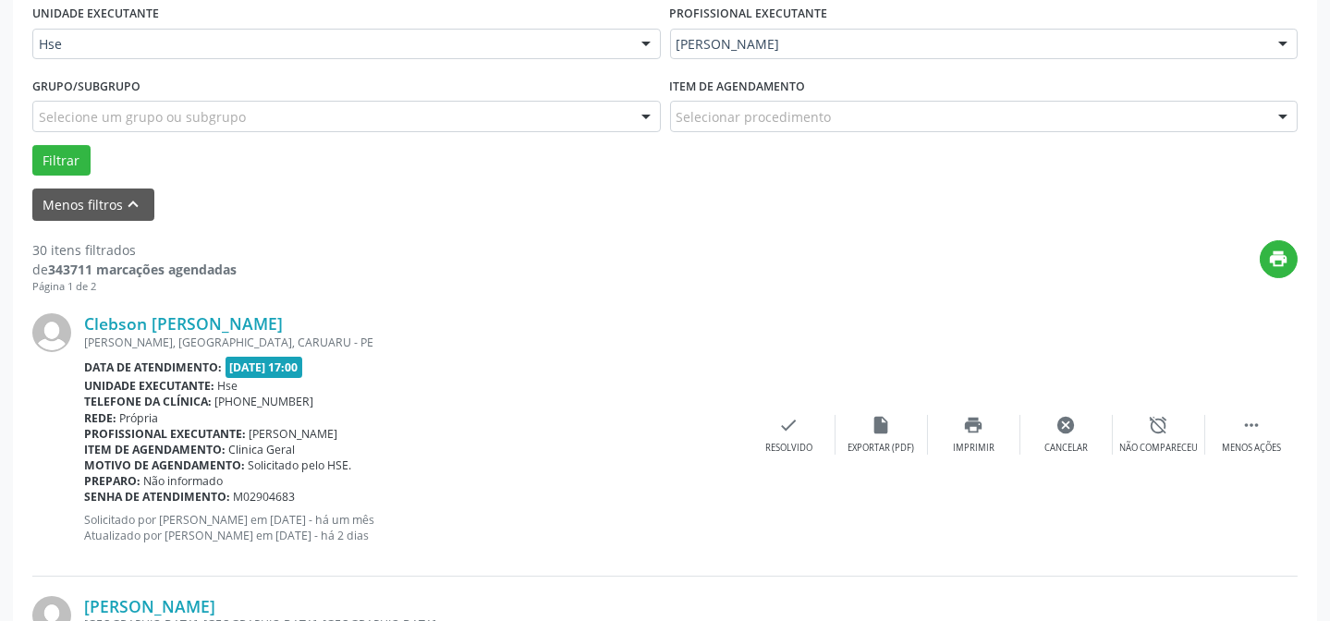
scroll to position [185, 0]
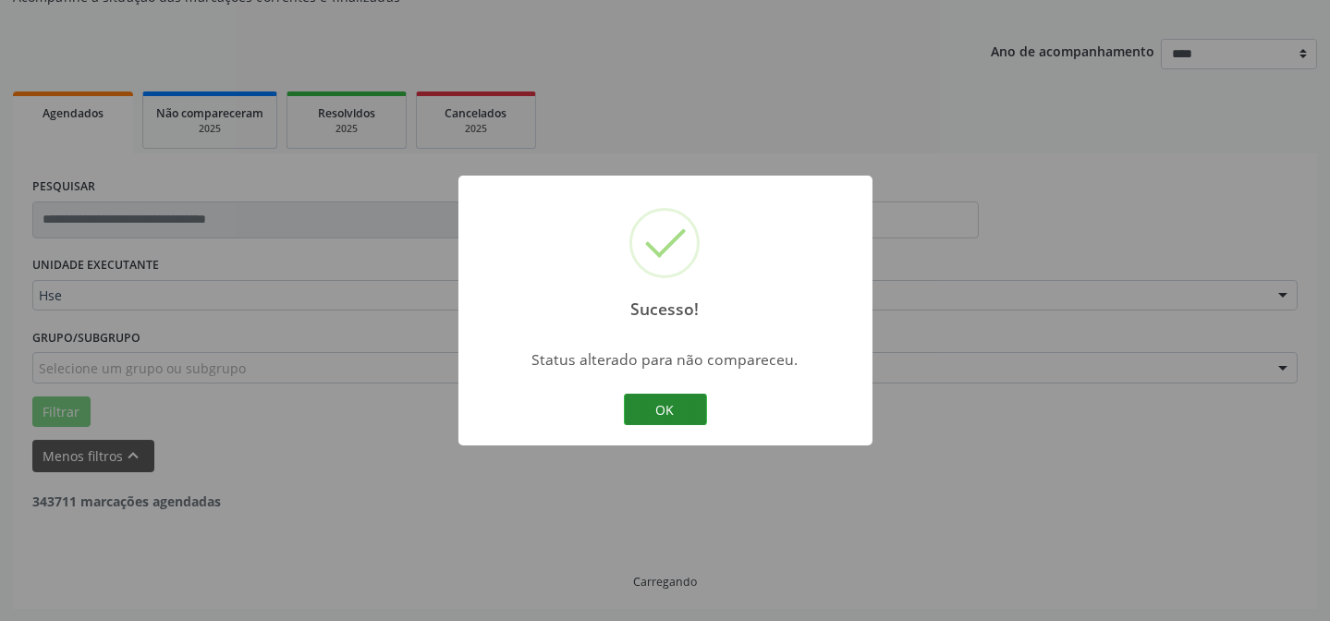
click at [661, 407] on button "OK" at bounding box center [665, 409] width 83 height 31
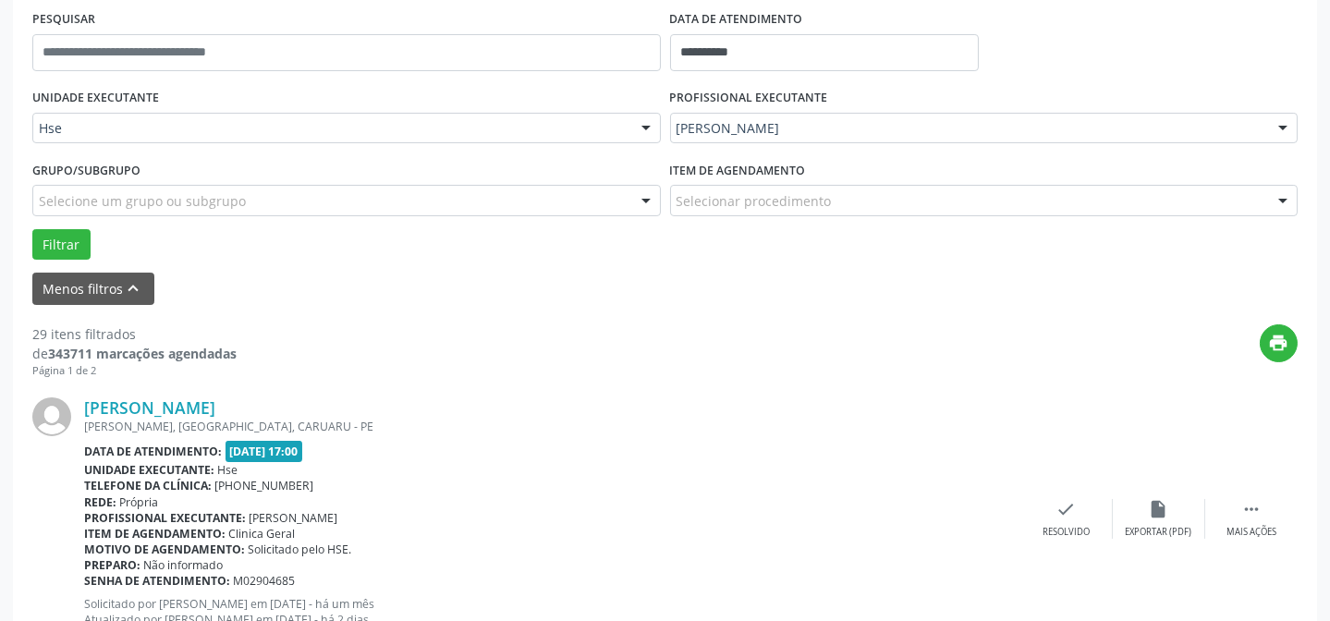
scroll to position [436, 0]
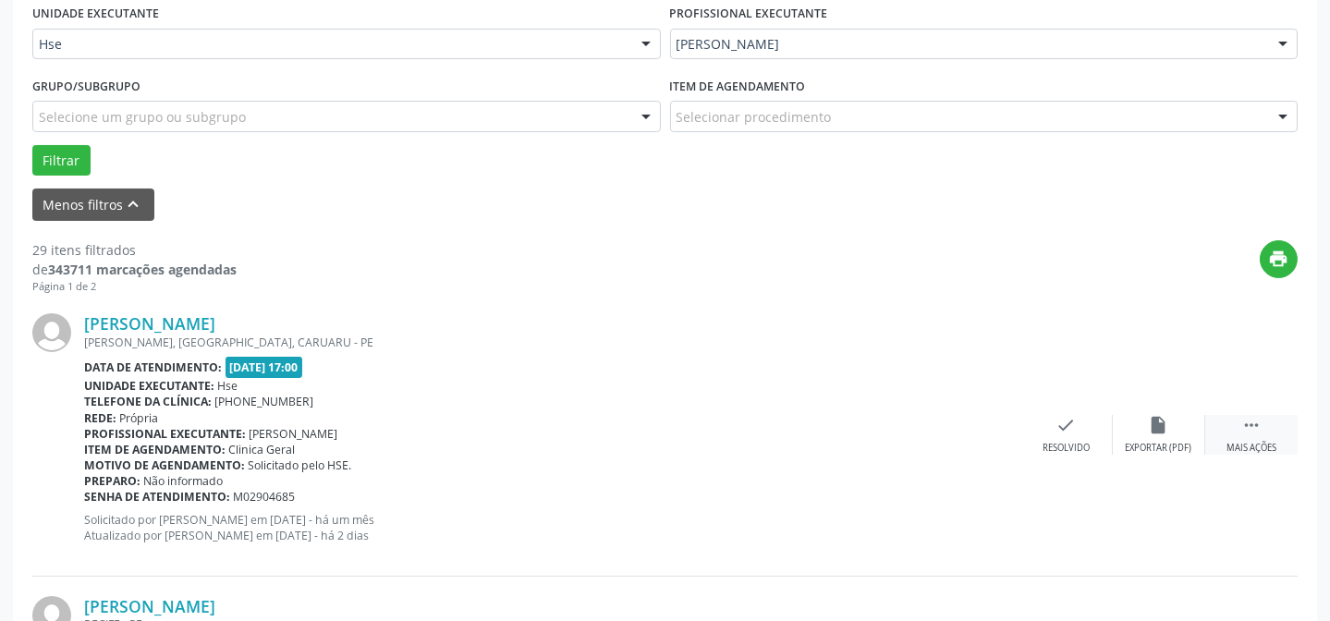
click at [1244, 429] on icon "" at bounding box center [1251, 425] width 20 height 20
click at [1158, 426] on icon "alarm_off" at bounding box center [1159, 425] width 20 height 20
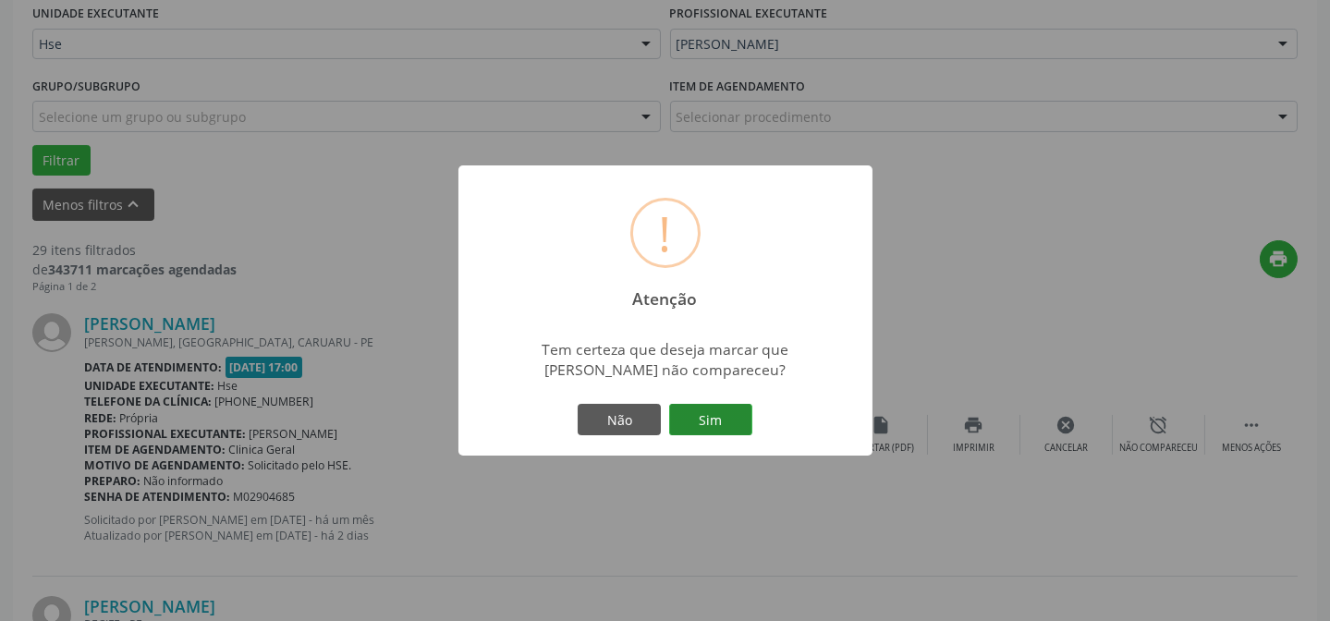
click at [696, 407] on button "Sim" at bounding box center [710, 419] width 83 height 31
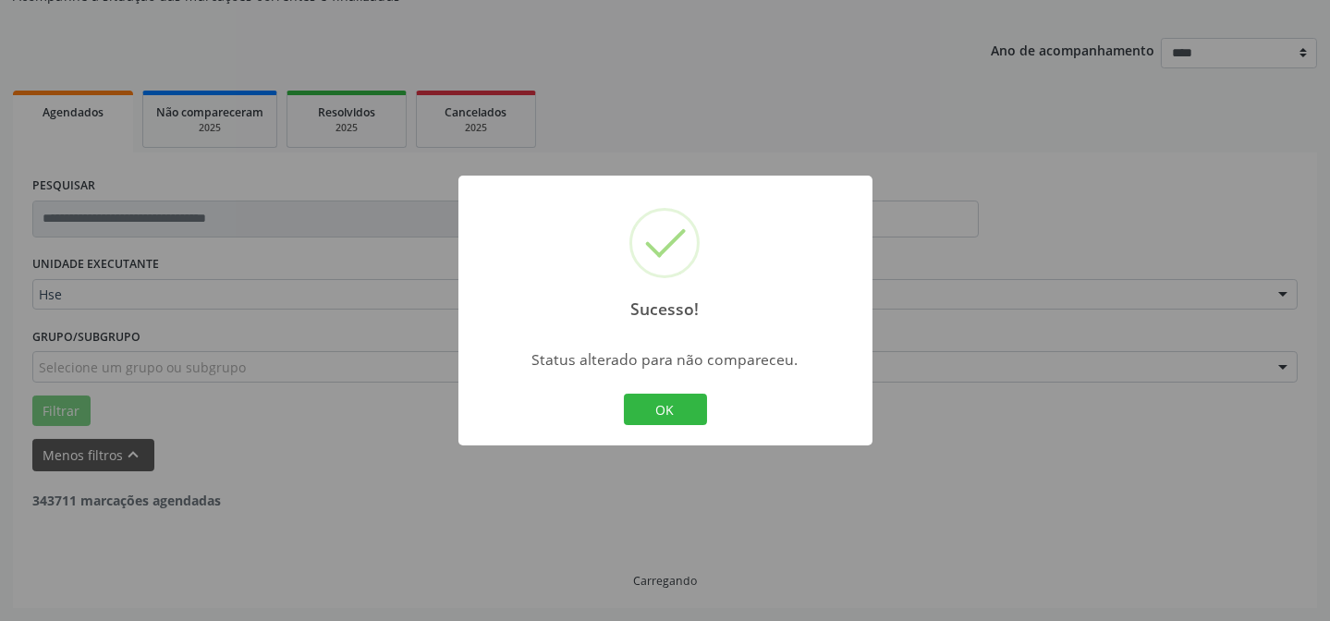
scroll to position [185, 0]
click at [643, 396] on button "OK" at bounding box center [665, 409] width 83 height 31
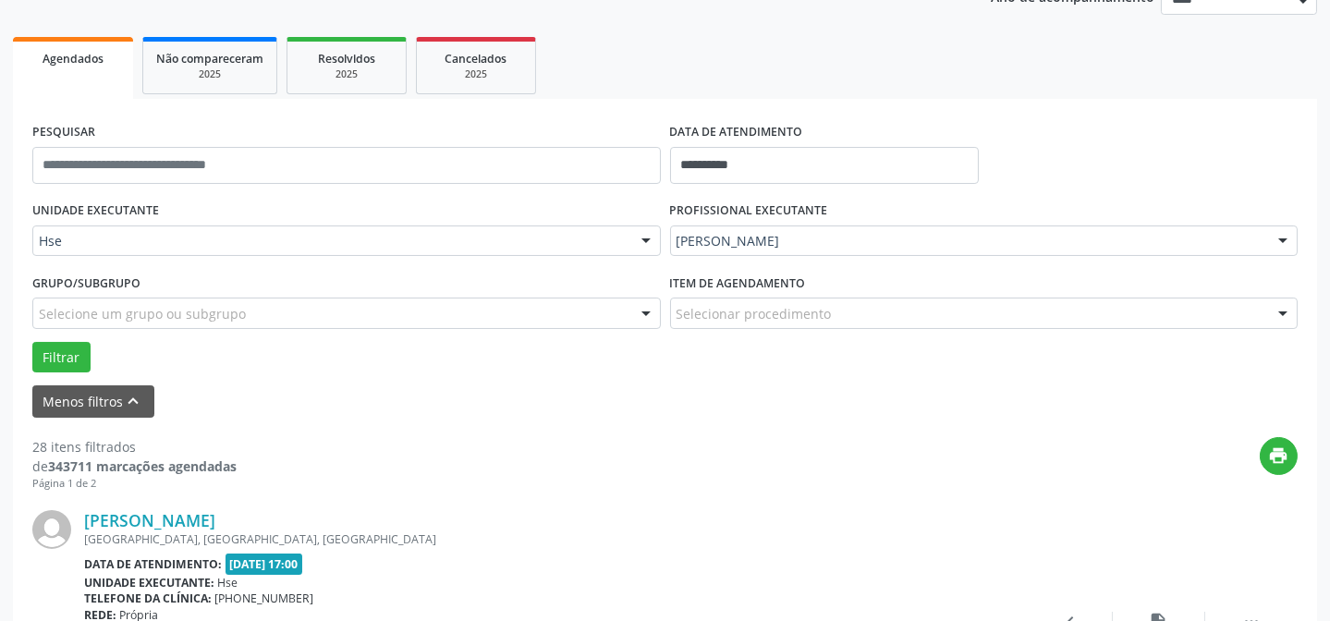
scroll to position [268, 0]
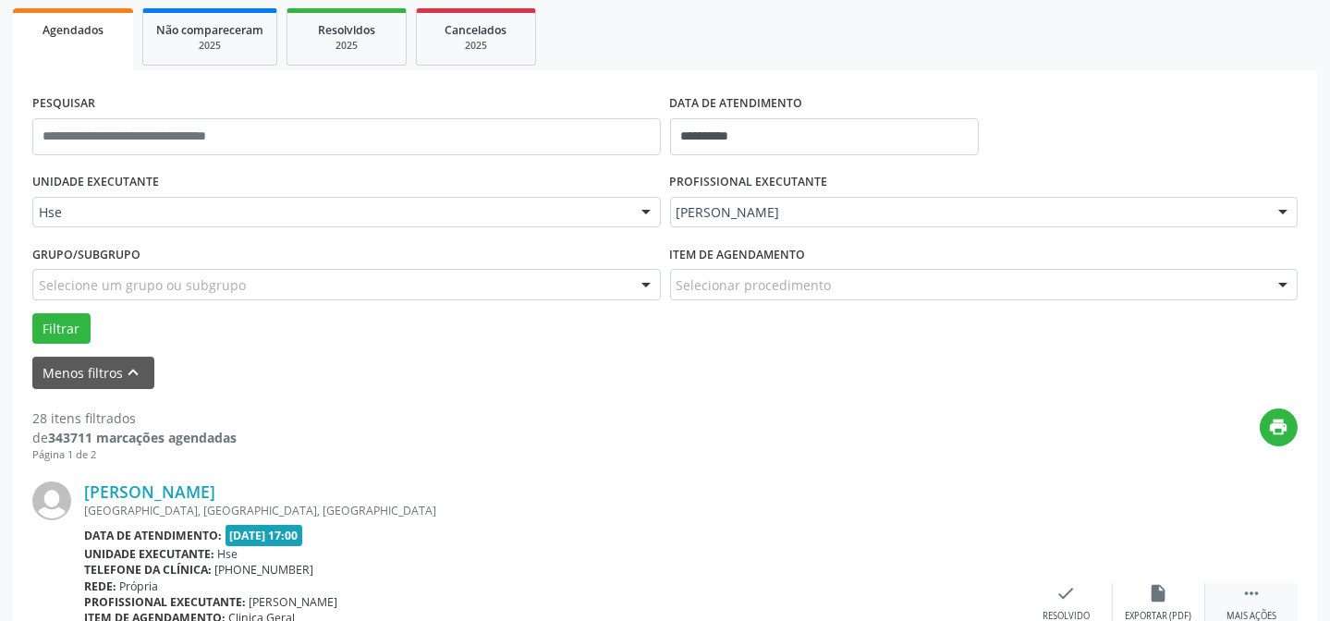
click at [1247, 584] on icon "" at bounding box center [1251, 593] width 20 height 20
click at [1189, 585] on div "alarm_off Não compareceu" at bounding box center [1159, 603] width 92 height 40
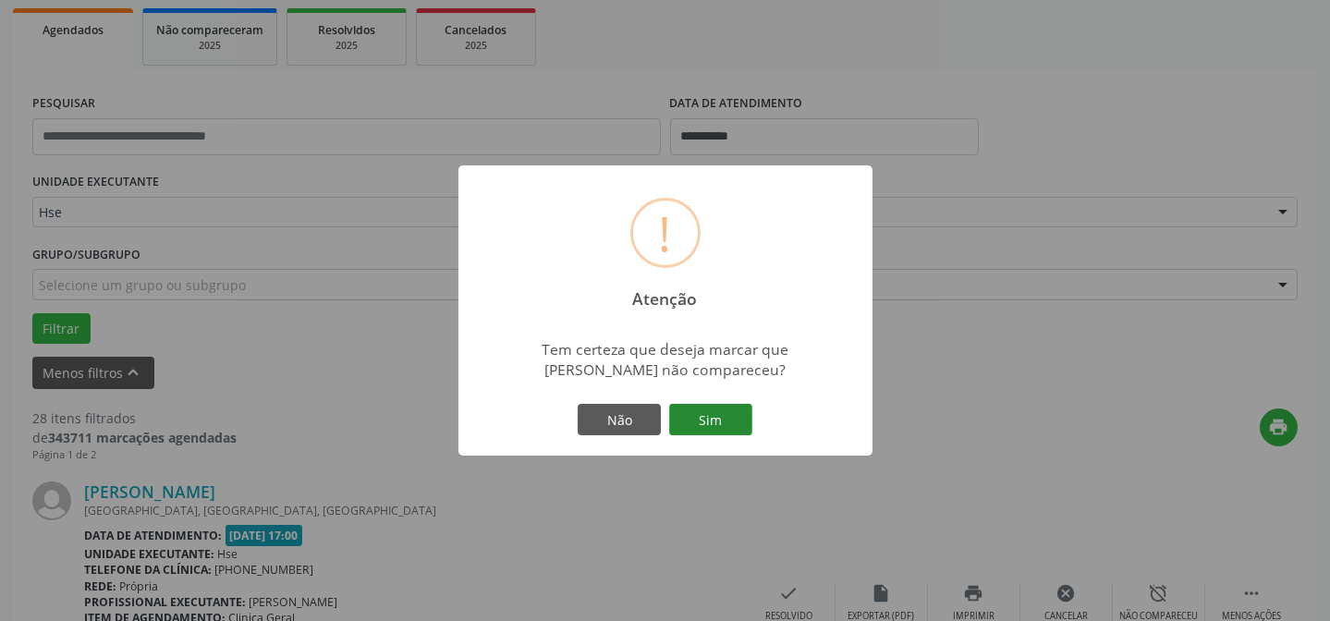
click at [712, 425] on button "Sim" at bounding box center [710, 419] width 83 height 31
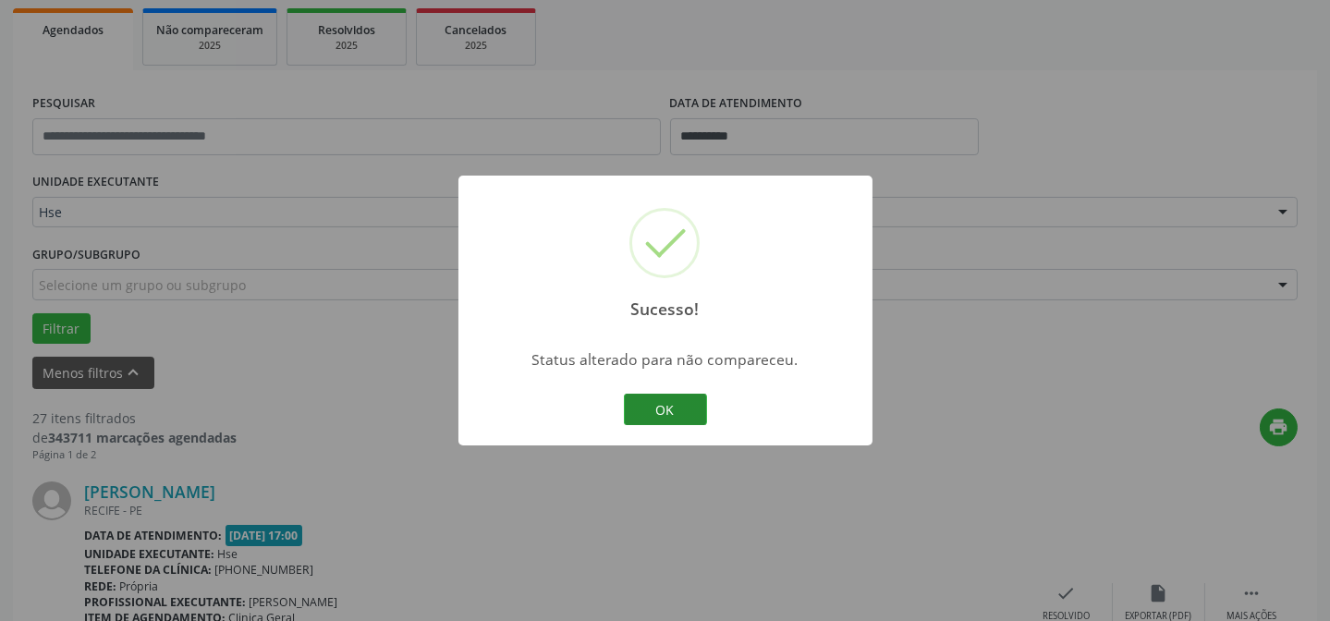
click at [655, 413] on button "OK" at bounding box center [665, 409] width 83 height 31
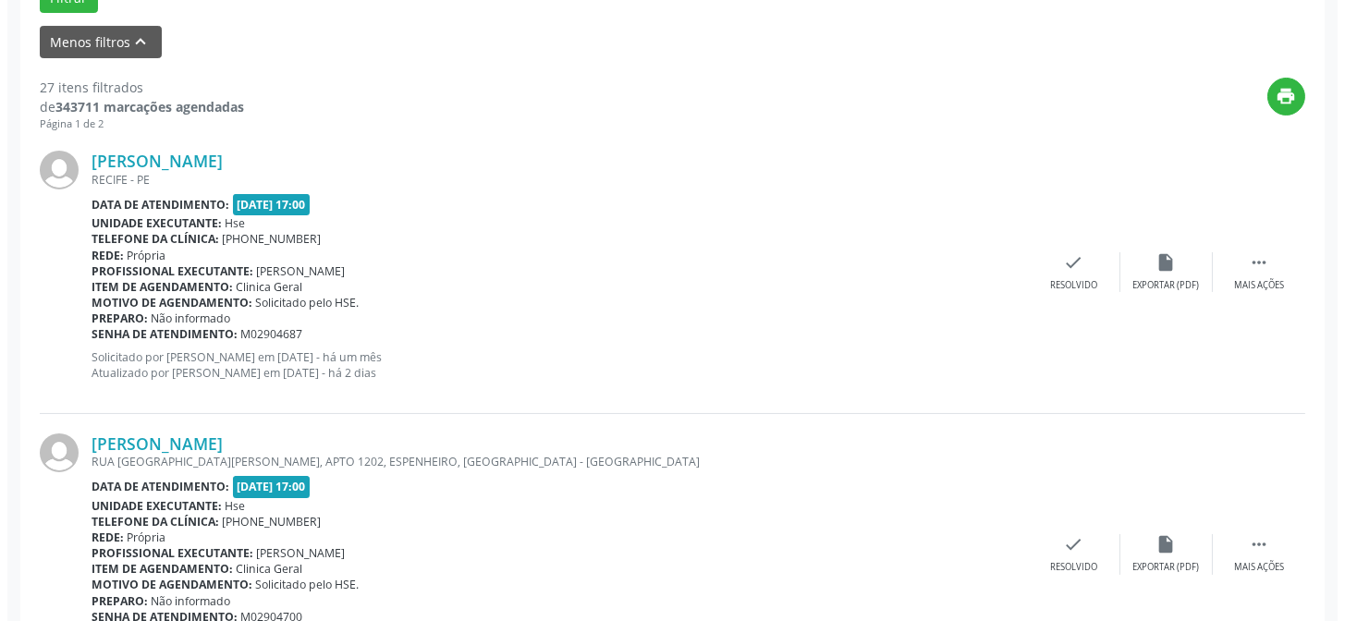
scroll to position [604, 0]
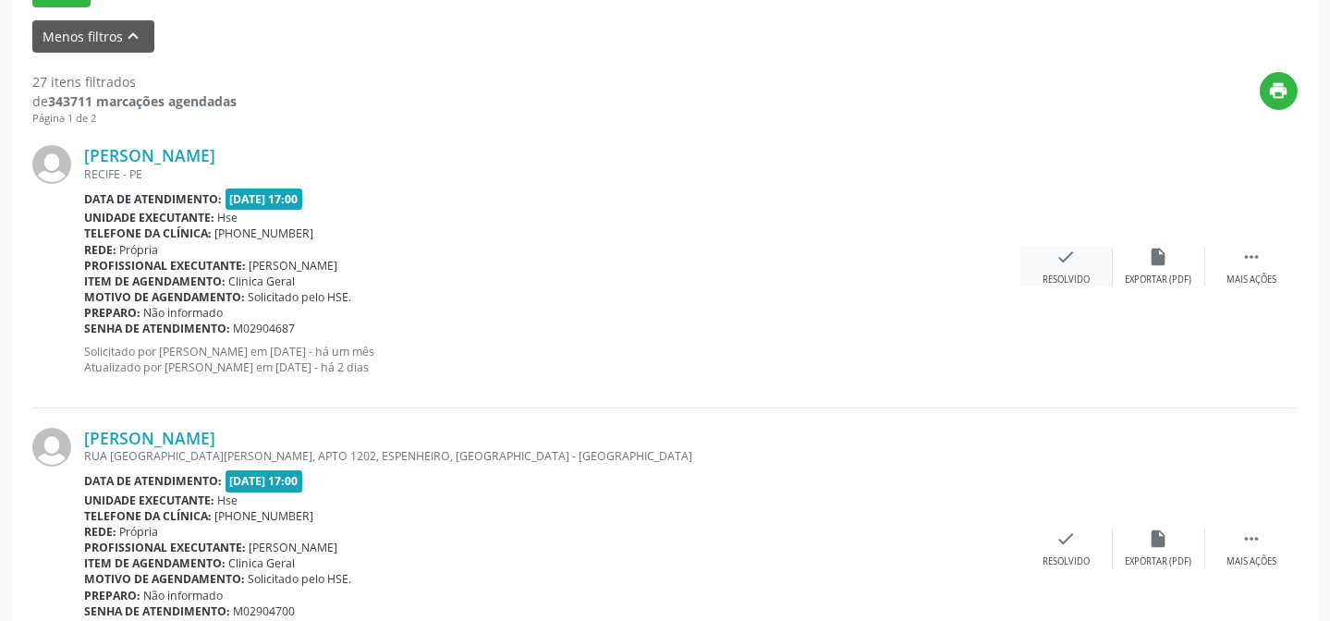
click at [1061, 264] on icon "check" at bounding box center [1066, 257] width 20 height 20
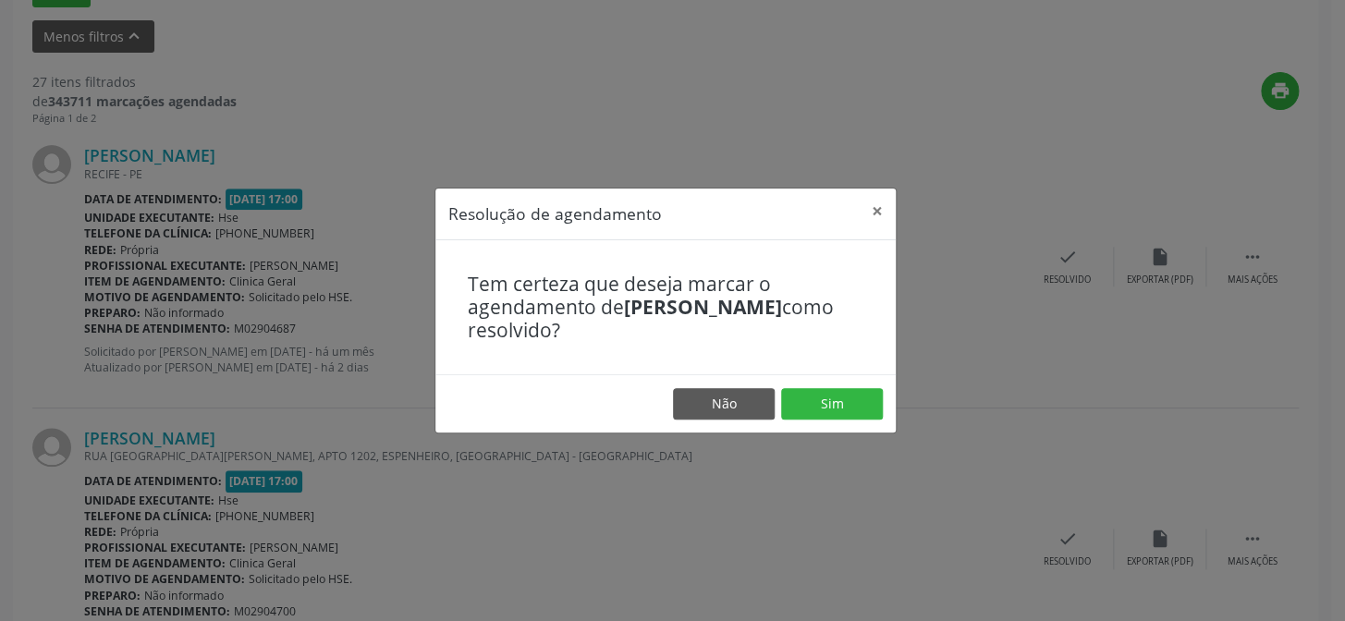
click at [851, 379] on footer "Não Sim" at bounding box center [665, 403] width 460 height 58
click at [838, 396] on button "Sim" at bounding box center [832, 403] width 102 height 31
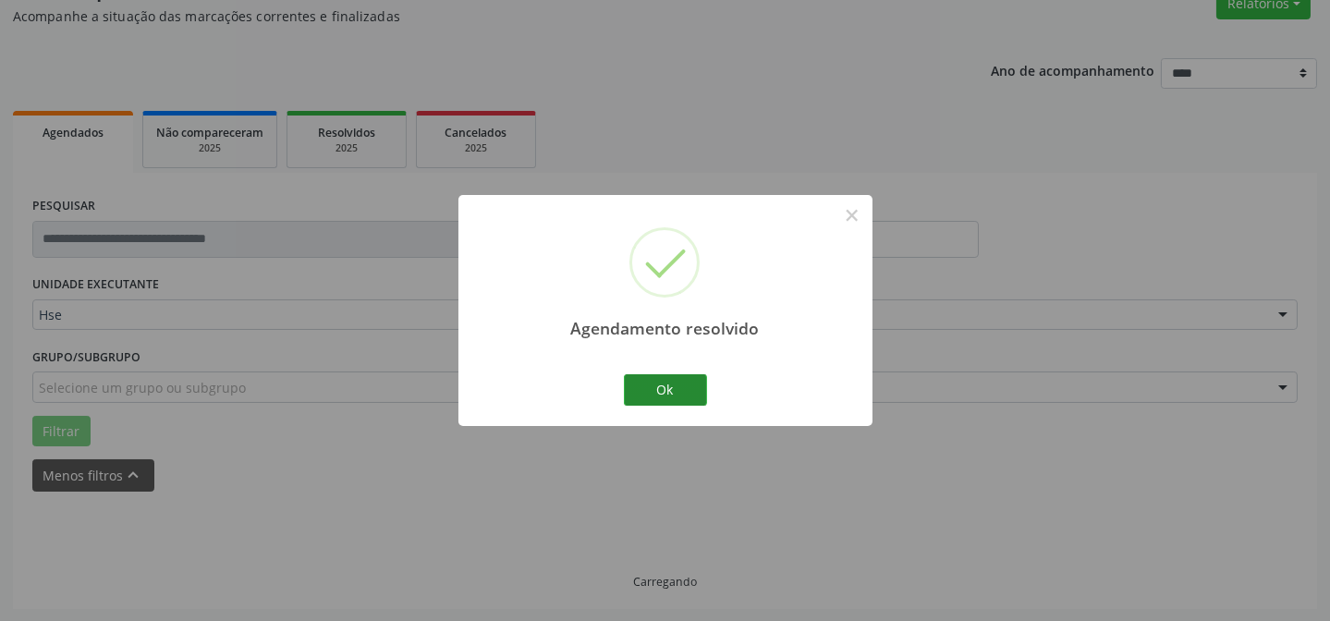
scroll to position [185, 0]
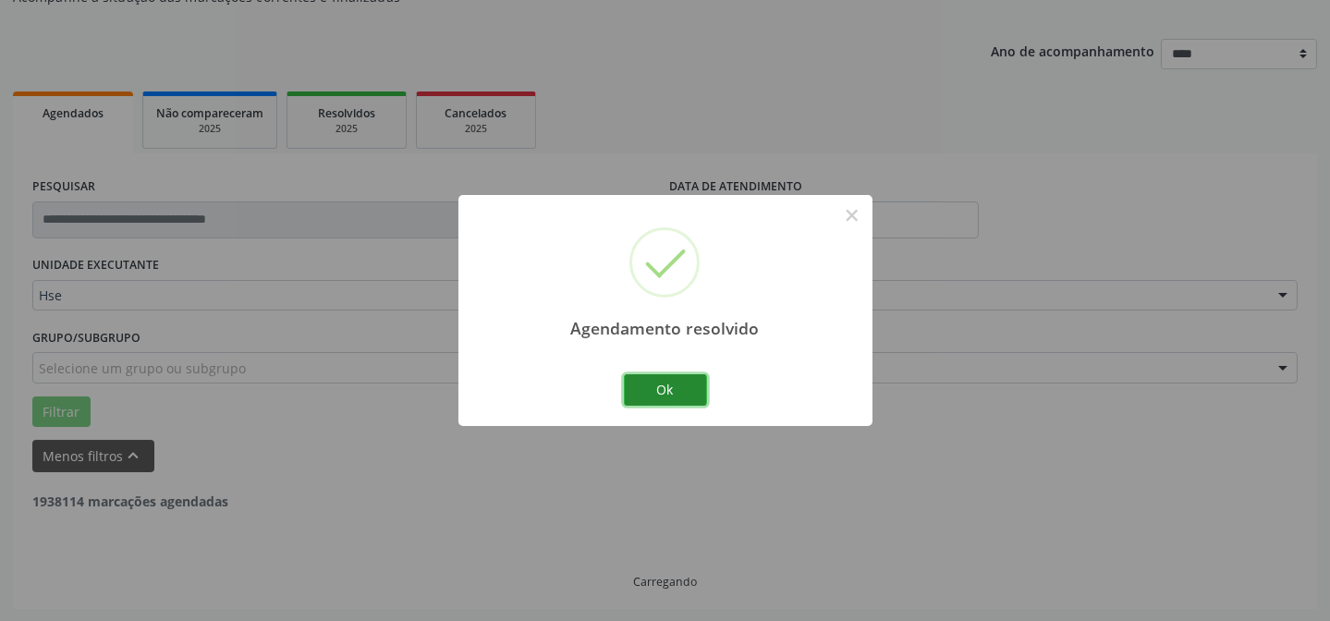
click at [681, 385] on button "Ok" at bounding box center [665, 389] width 83 height 31
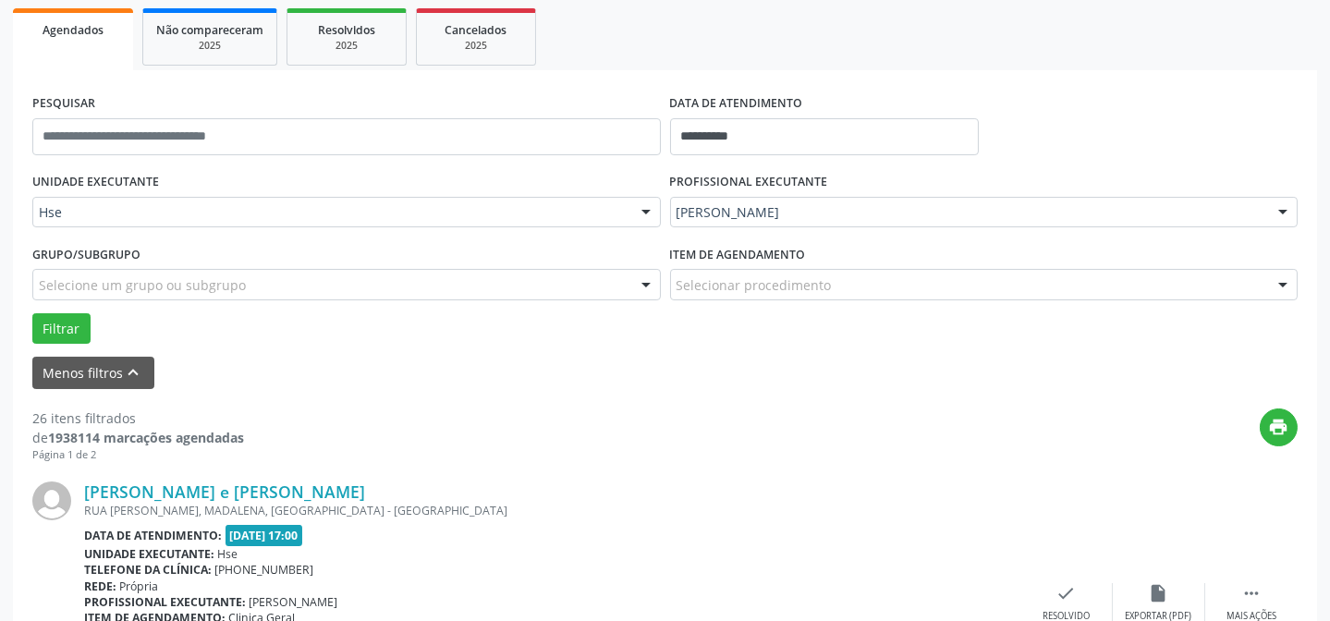
scroll to position [352, 0]
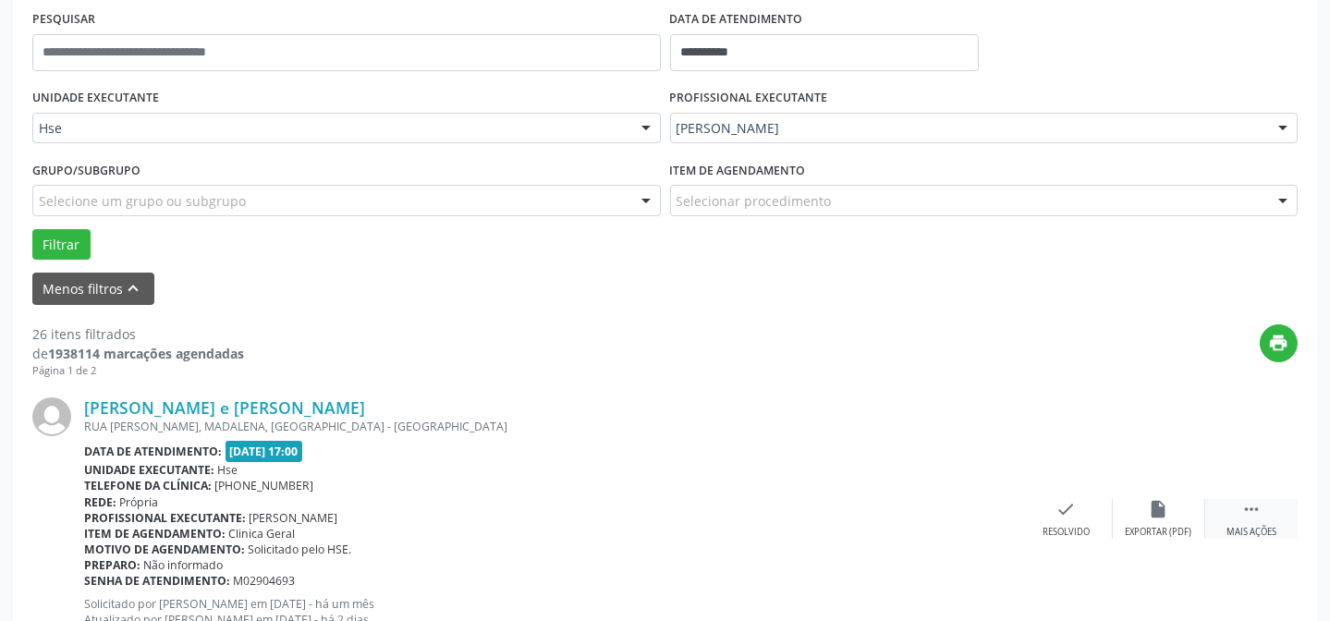
click at [1272, 510] on div " Mais ações" at bounding box center [1251, 519] width 92 height 40
click at [1154, 500] on icon "alarm_off" at bounding box center [1159, 509] width 20 height 20
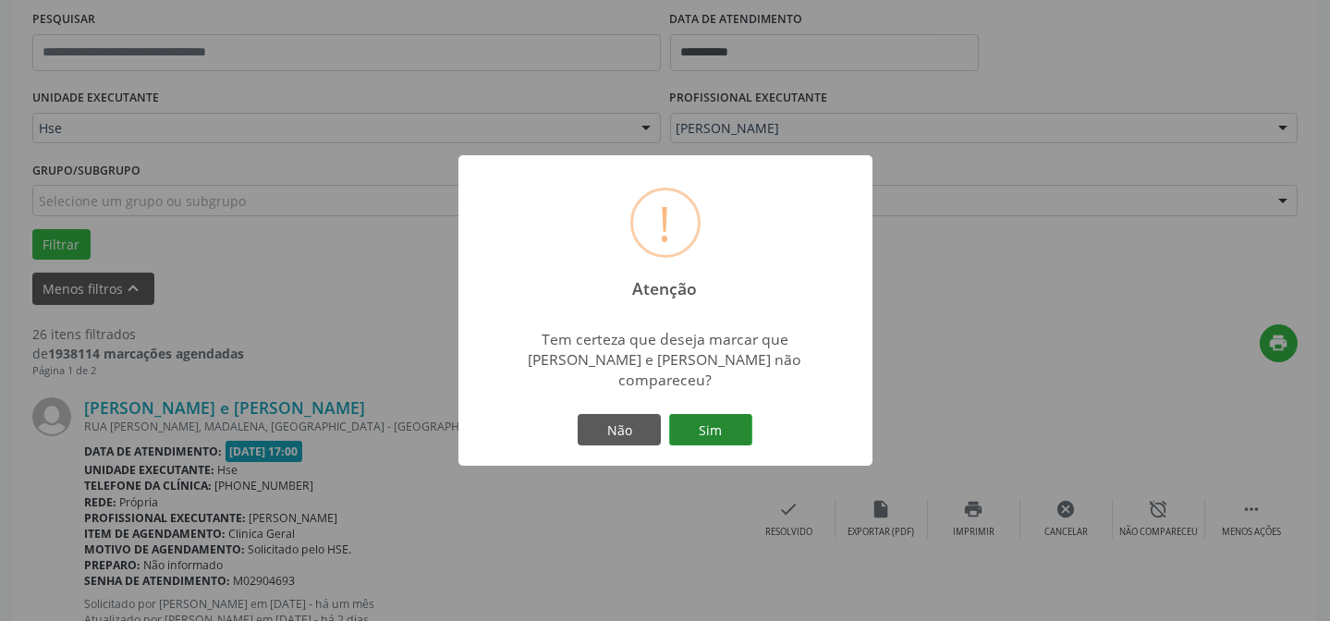
click at [702, 426] on button "Sim" at bounding box center [710, 429] width 83 height 31
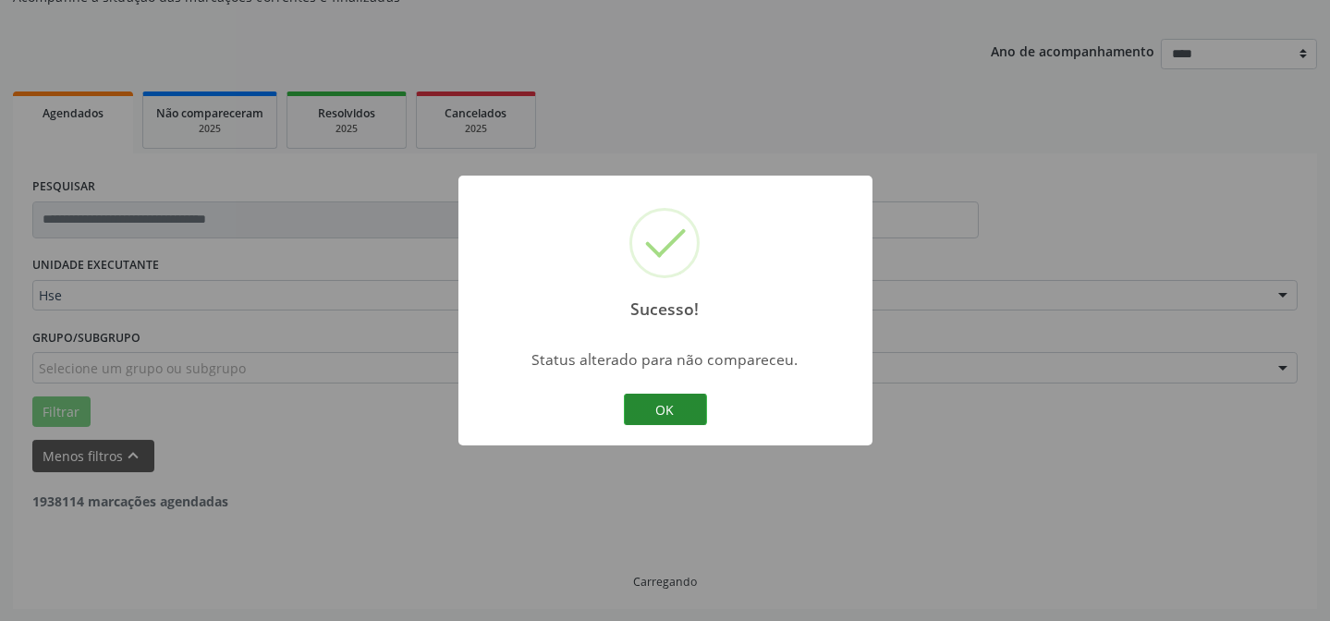
click at [675, 420] on button "OK" at bounding box center [665, 409] width 83 height 31
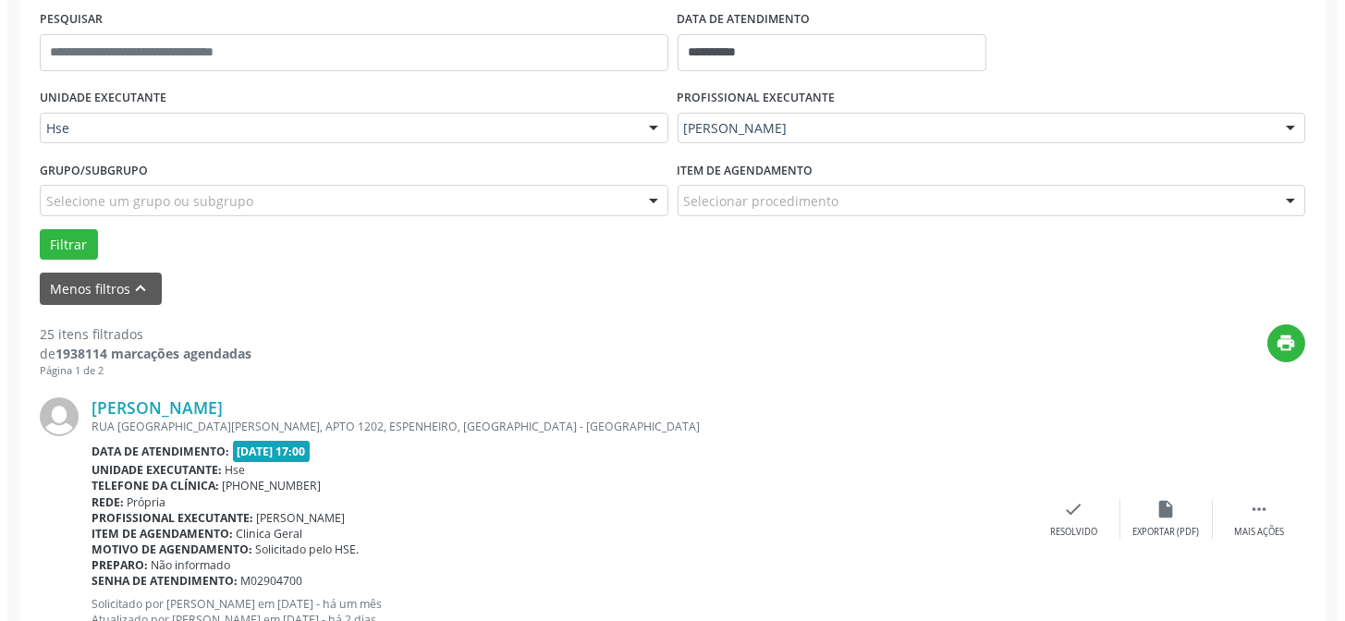
scroll to position [436, 0]
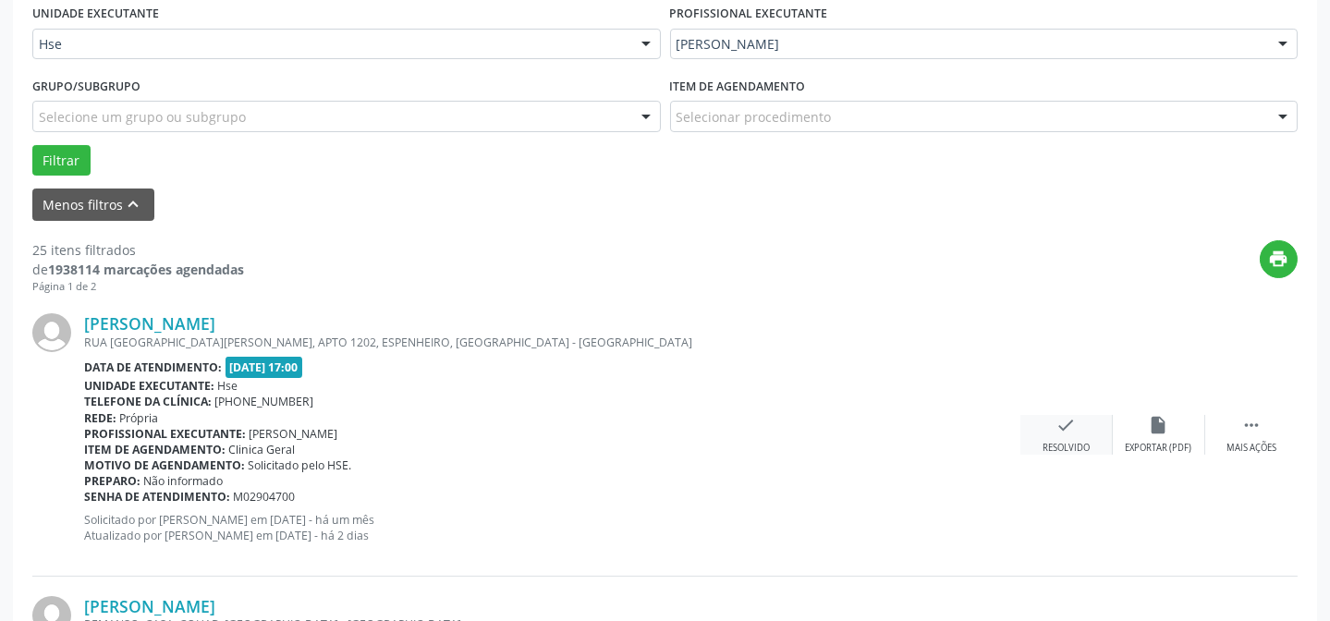
click at [1074, 429] on icon "check" at bounding box center [1066, 425] width 20 height 20
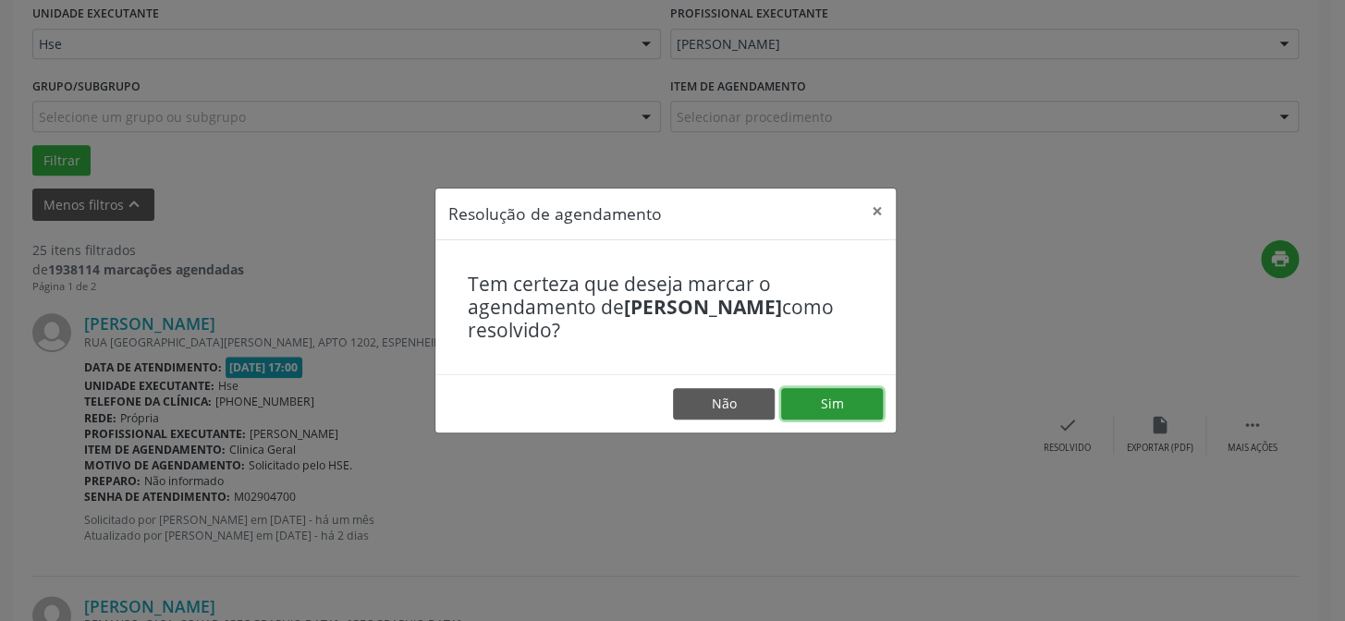
click at [798, 397] on button "Sim" at bounding box center [832, 403] width 102 height 31
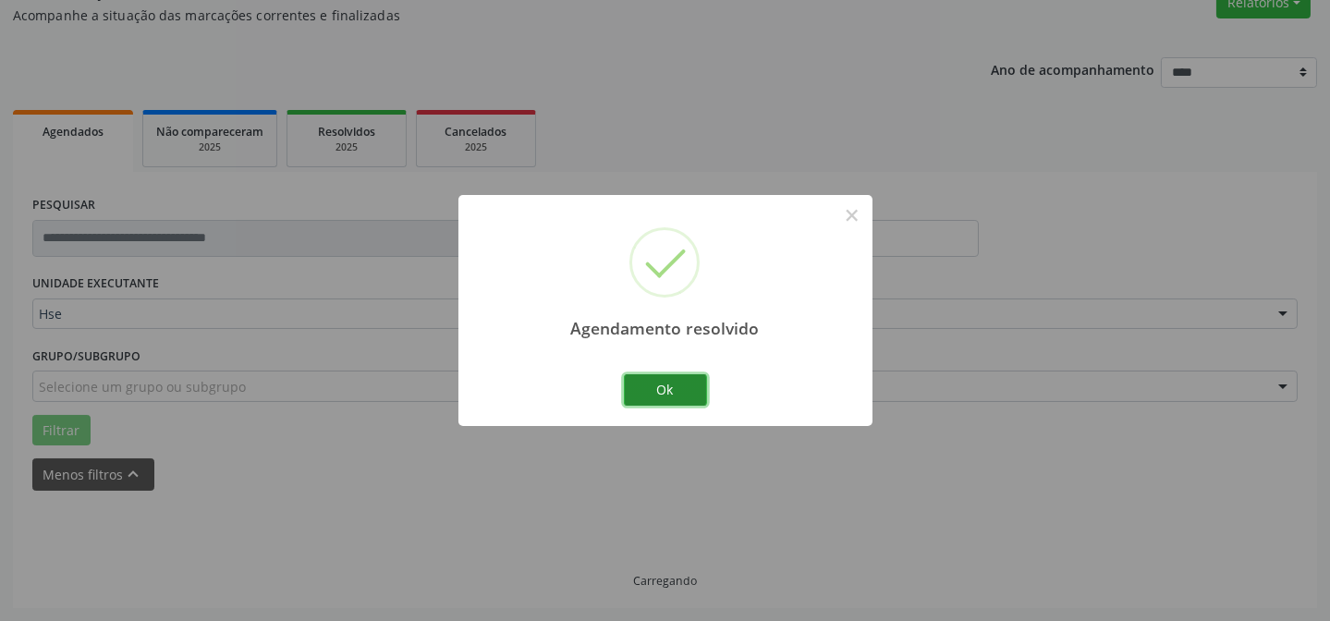
click at [700, 389] on button "Ok" at bounding box center [665, 389] width 83 height 31
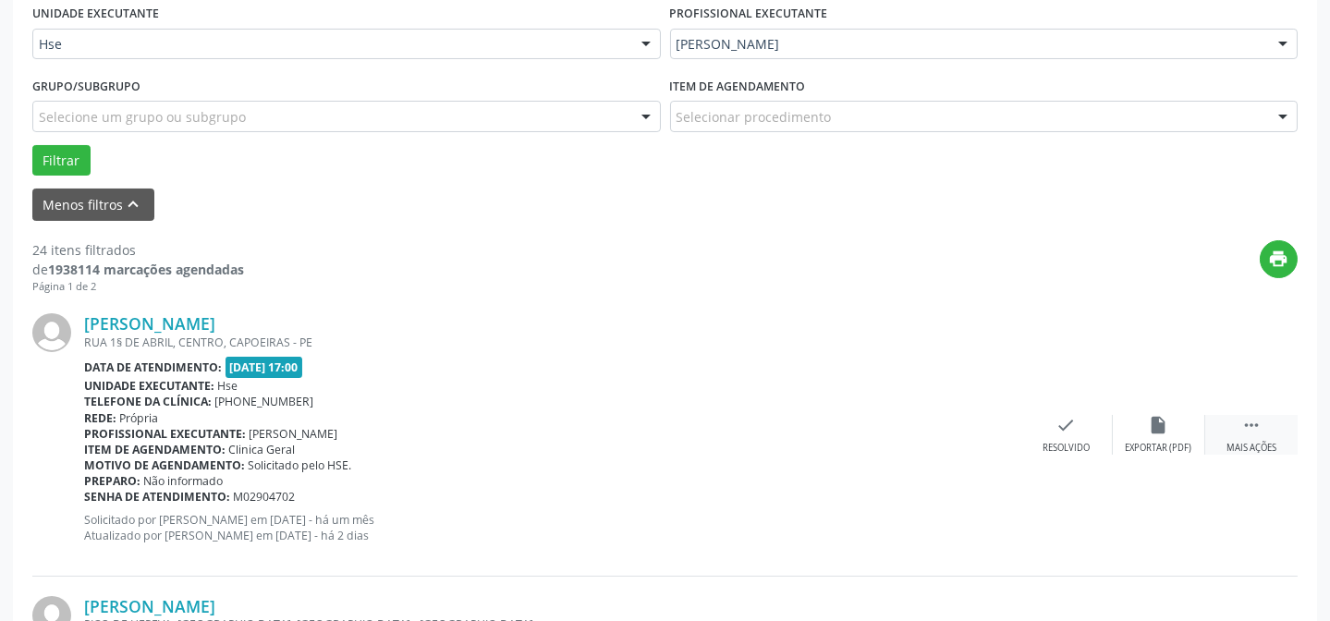
drag, startPoint x: 1235, startPoint y: 432, endPoint x: 1208, endPoint y: 427, distance: 28.3
click at [1235, 432] on div " Mais ações" at bounding box center [1251, 435] width 92 height 40
click at [1162, 419] on icon "alarm_off" at bounding box center [1159, 425] width 20 height 20
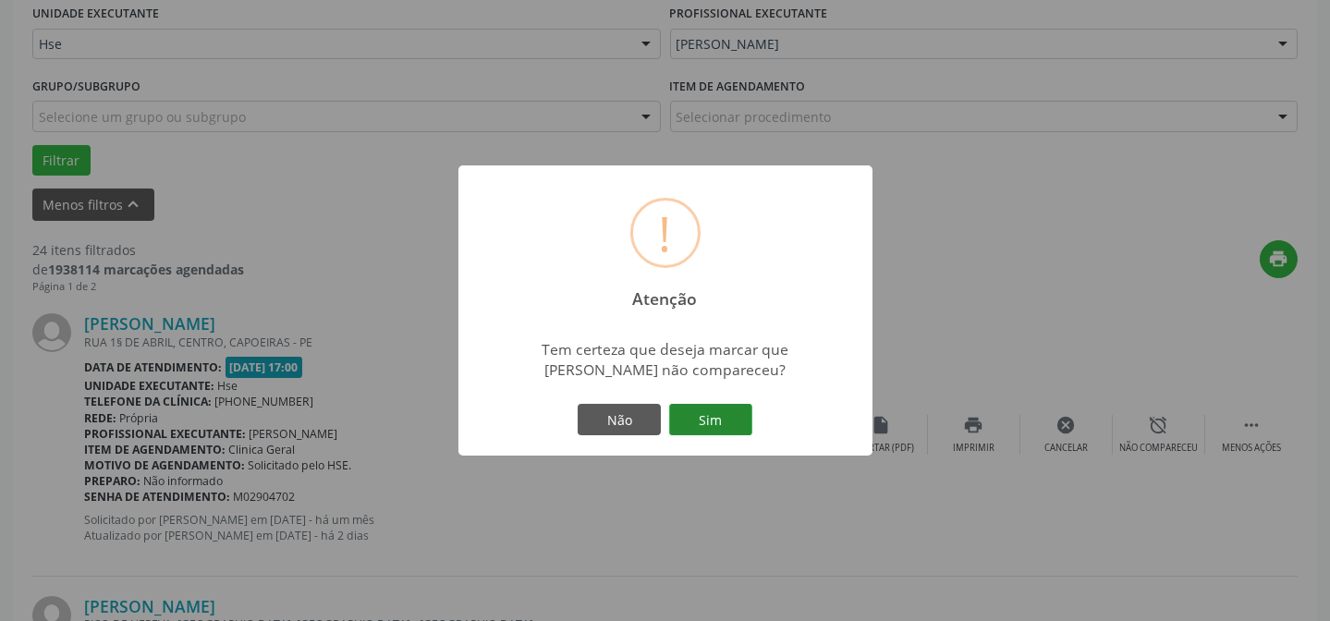
click at [741, 409] on button "Sim" at bounding box center [710, 419] width 83 height 31
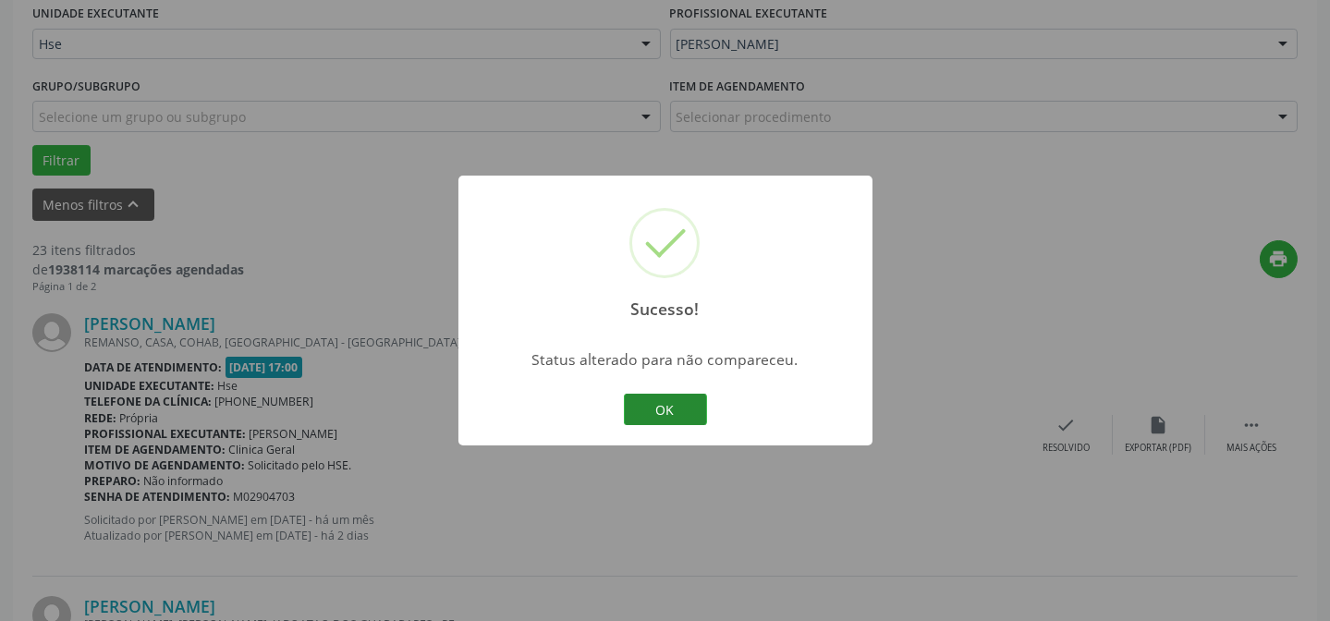
click at [662, 398] on button "OK" at bounding box center [665, 409] width 83 height 31
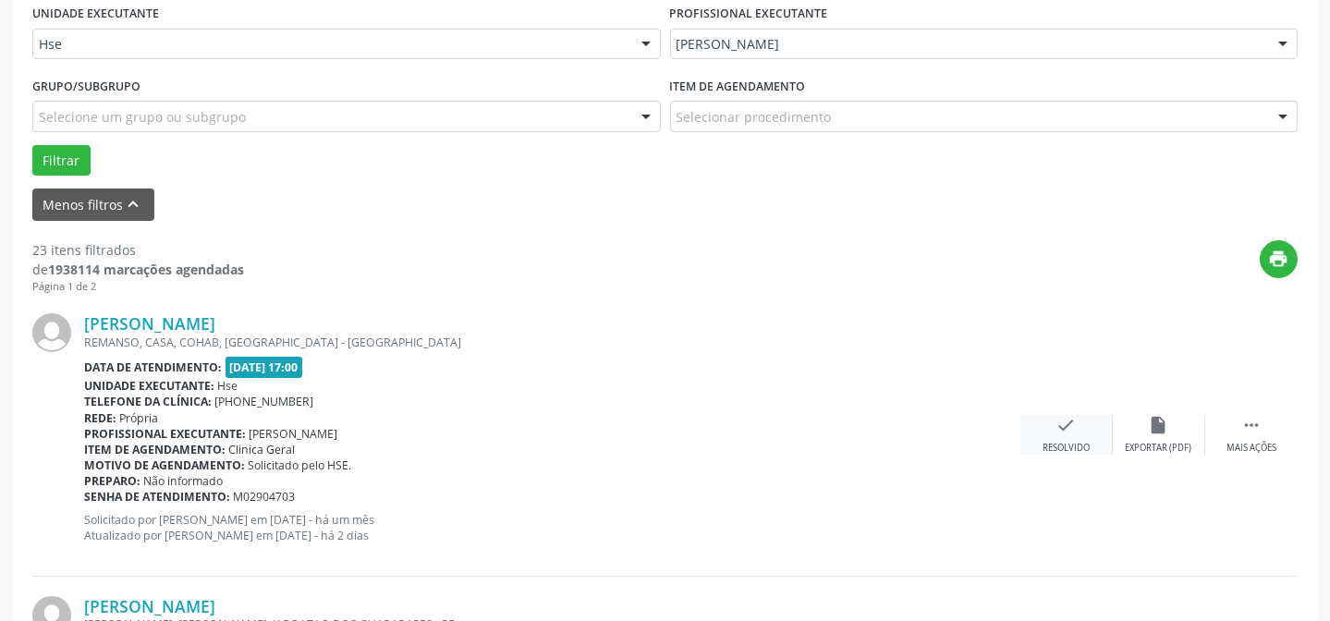
click at [1072, 430] on icon "check" at bounding box center [1066, 425] width 20 height 20
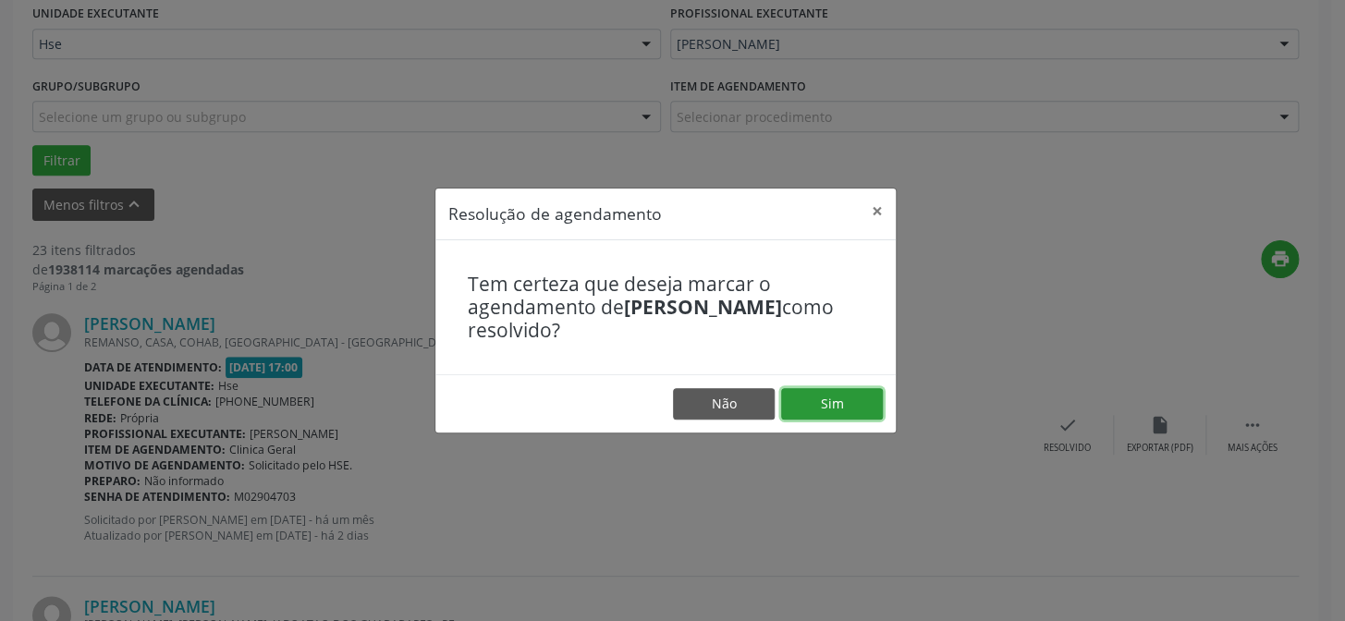
click at [826, 409] on button "Sim" at bounding box center [832, 403] width 102 height 31
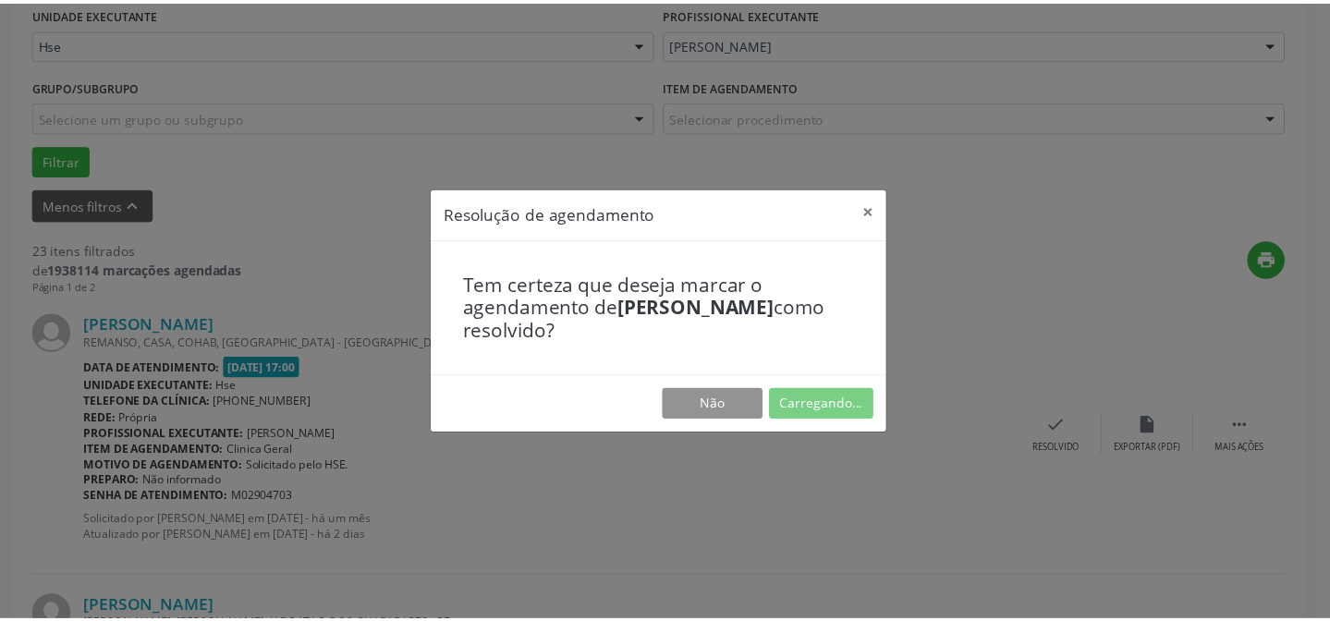
scroll to position [165, 0]
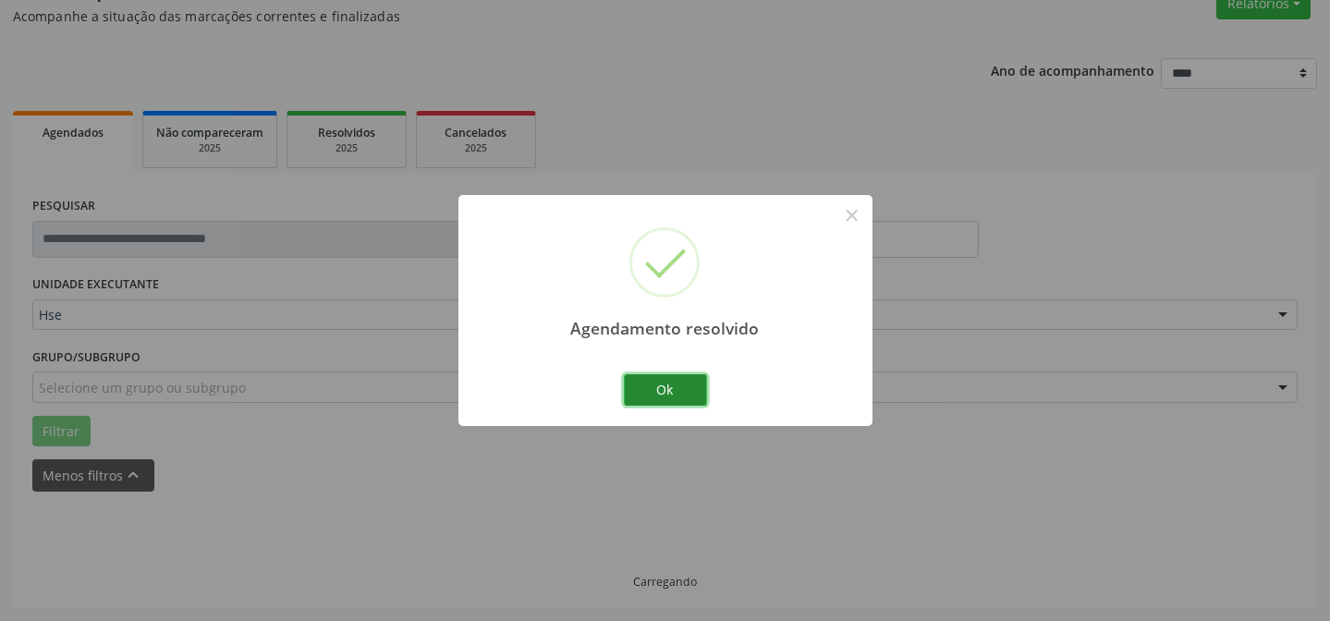
click at [680, 396] on button "Ok" at bounding box center [665, 389] width 83 height 31
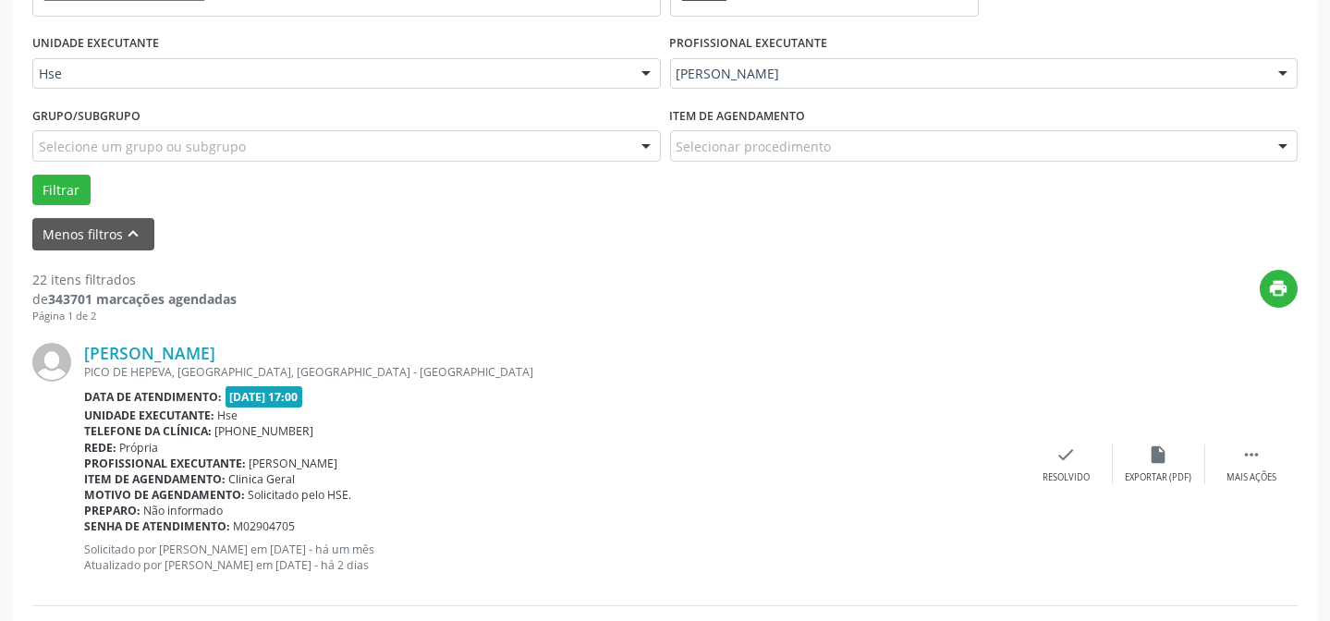
scroll to position [417, 0]
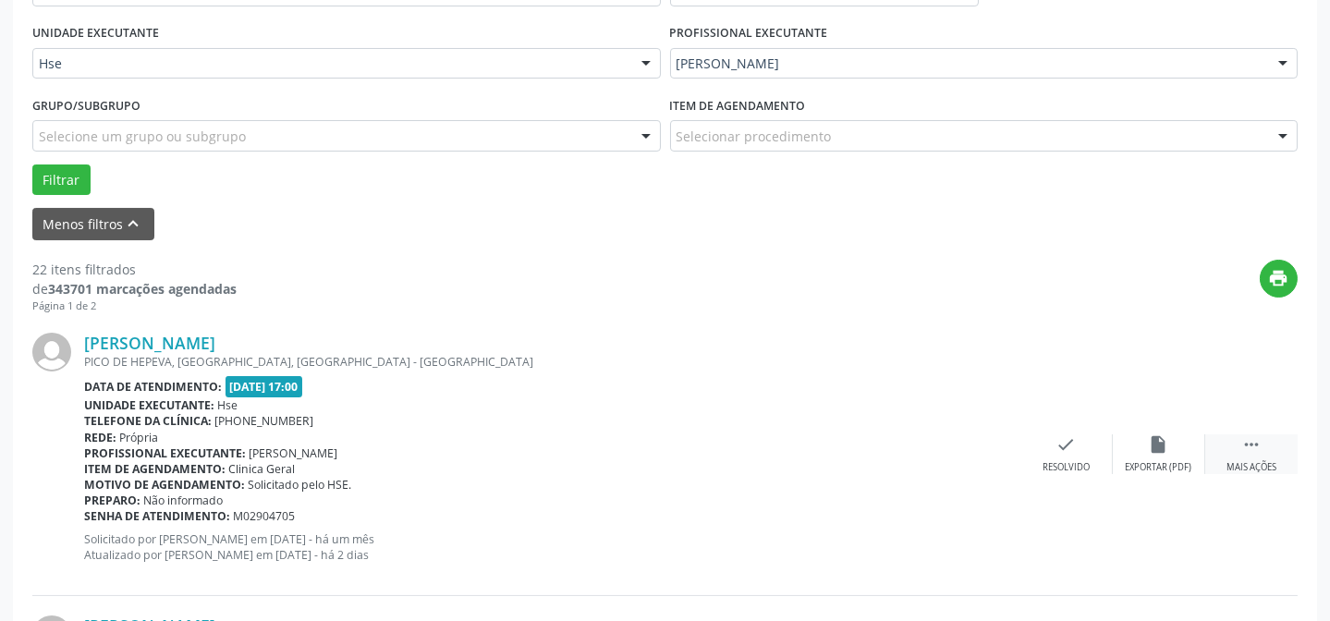
click at [1267, 443] on div " Mais ações" at bounding box center [1251, 454] width 92 height 40
click at [1167, 430] on div "Eusa Bezerra da Silva PICO DE HEPEVA, IBURA, RECIFE - PE Data de atendimento: 0…" at bounding box center [664, 454] width 1265 height 282
click at [1143, 435] on div "alarm_off Não compareceu" at bounding box center [1159, 454] width 92 height 40
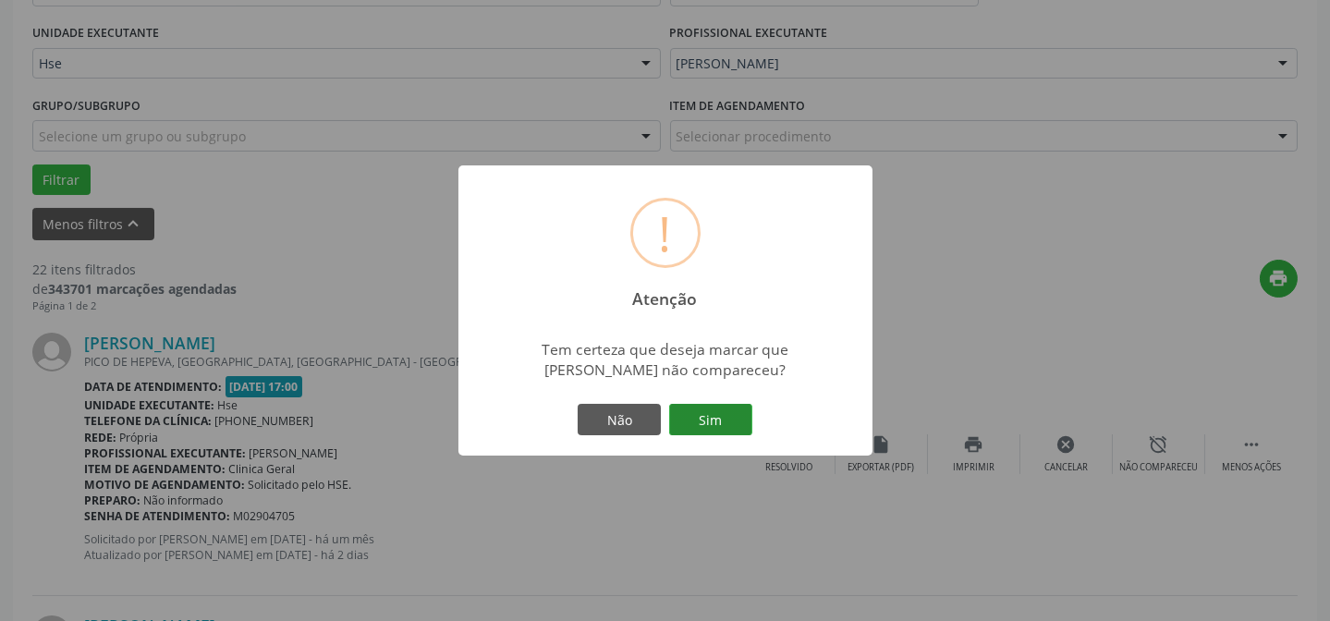
click at [711, 422] on button "Sim" at bounding box center [710, 419] width 83 height 31
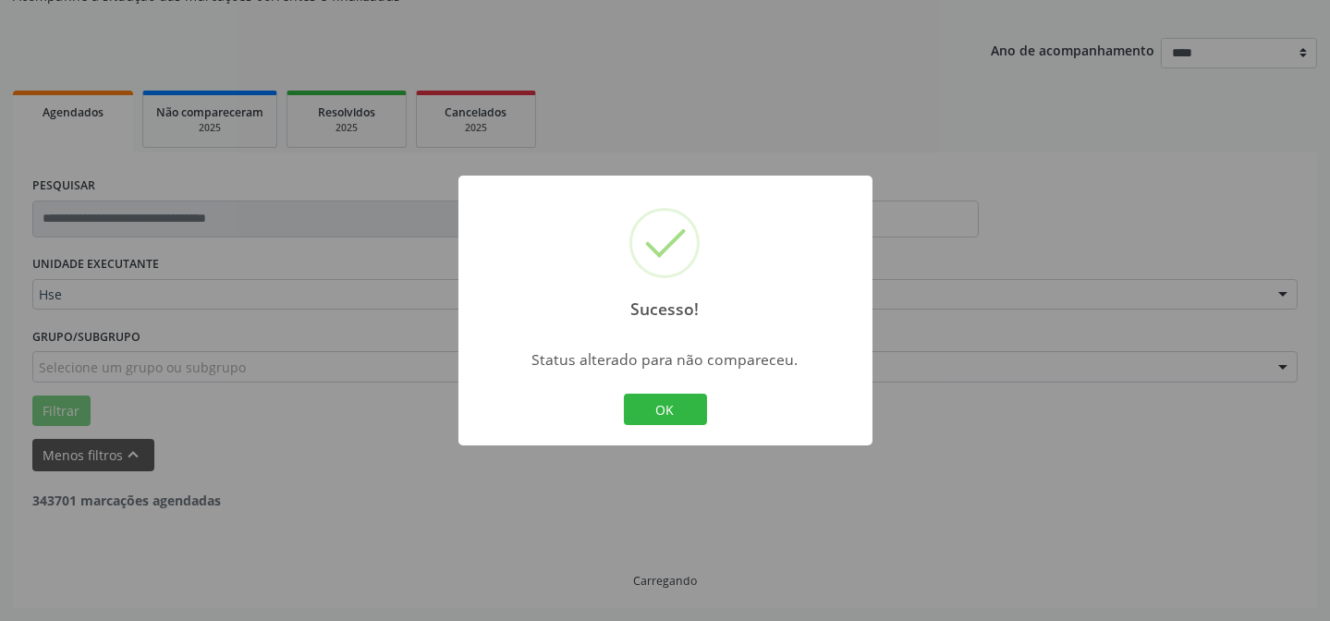
scroll to position [185, 0]
click at [684, 415] on button "OK" at bounding box center [665, 409] width 83 height 31
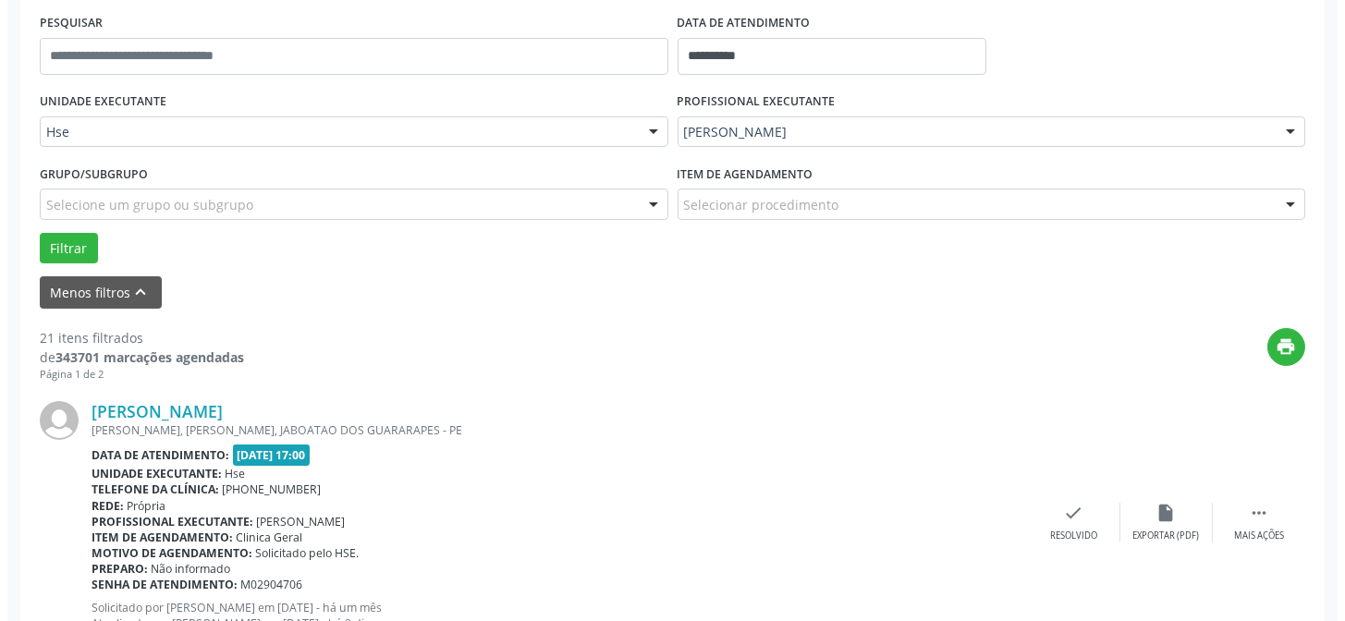
scroll to position [352, 0]
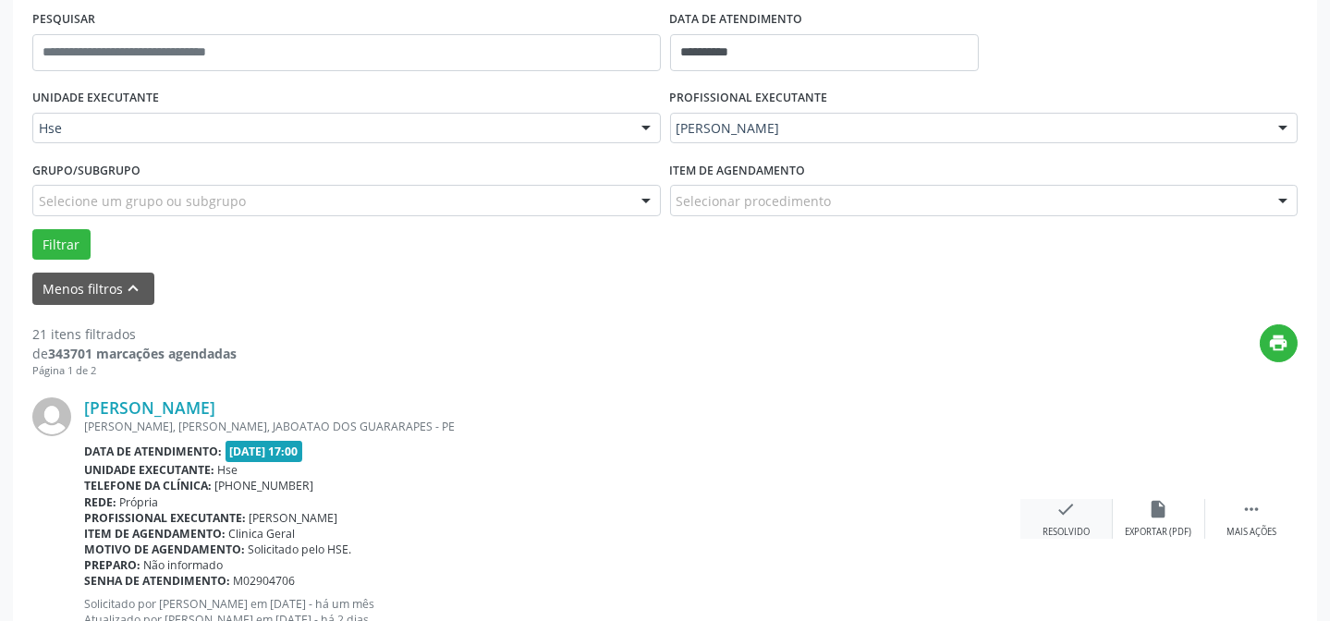
click at [1074, 518] on div "check Resolvido" at bounding box center [1066, 519] width 92 height 40
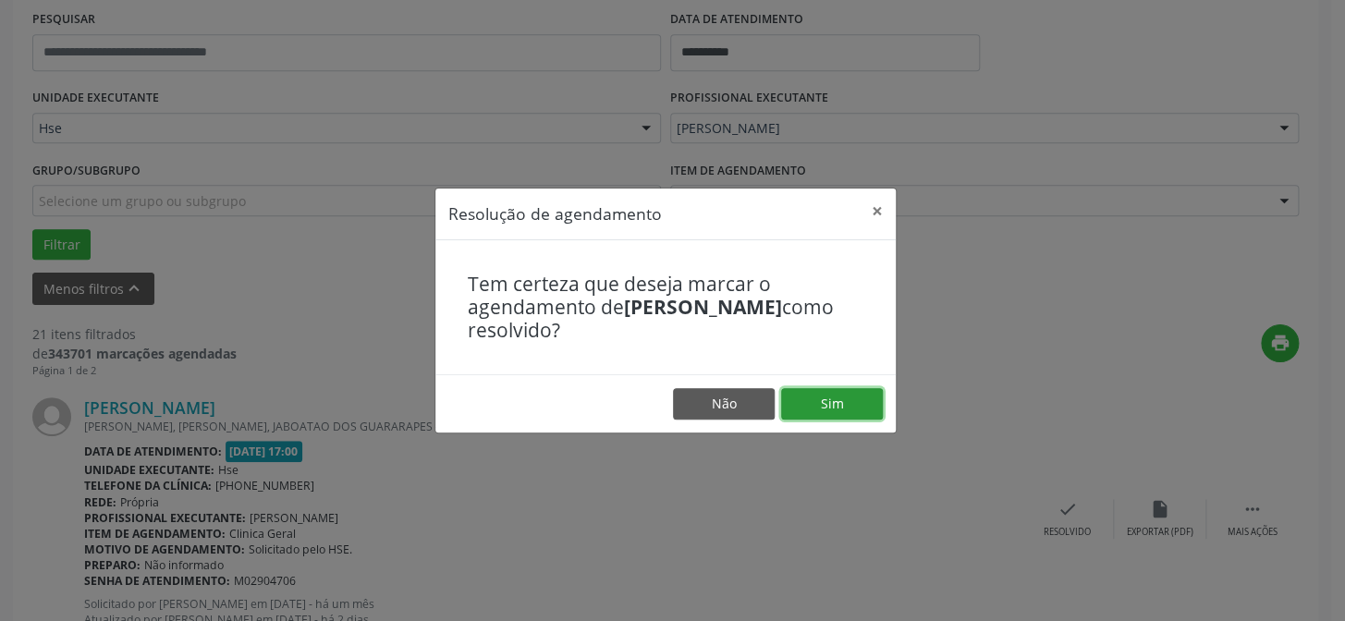
click at [814, 392] on button "Sim" at bounding box center [832, 403] width 102 height 31
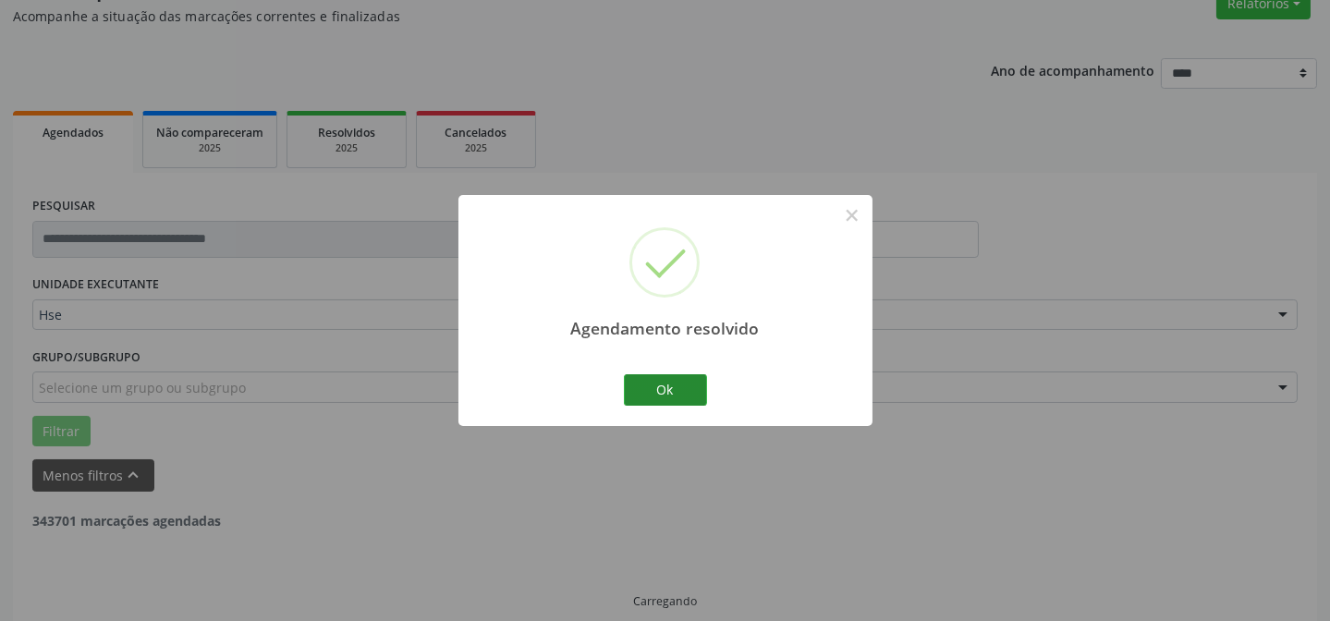
scroll to position [185, 0]
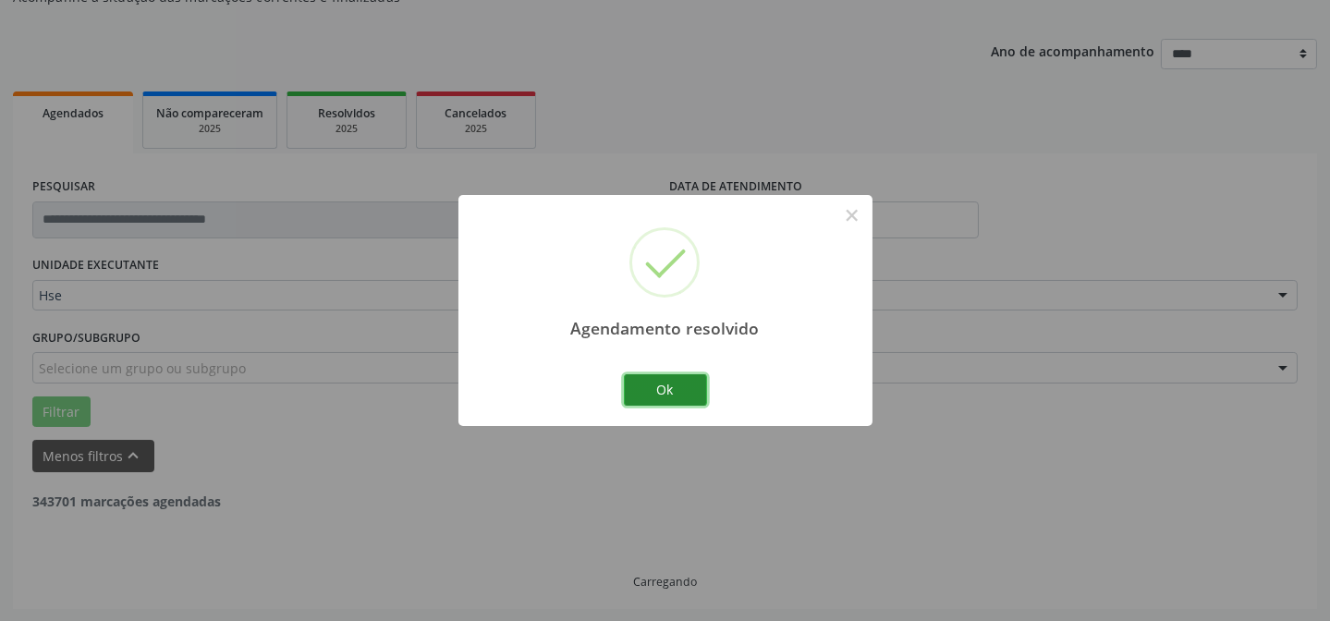
click at [685, 387] on button "Ok" at bounding box center [665, 389] width 83 height 31
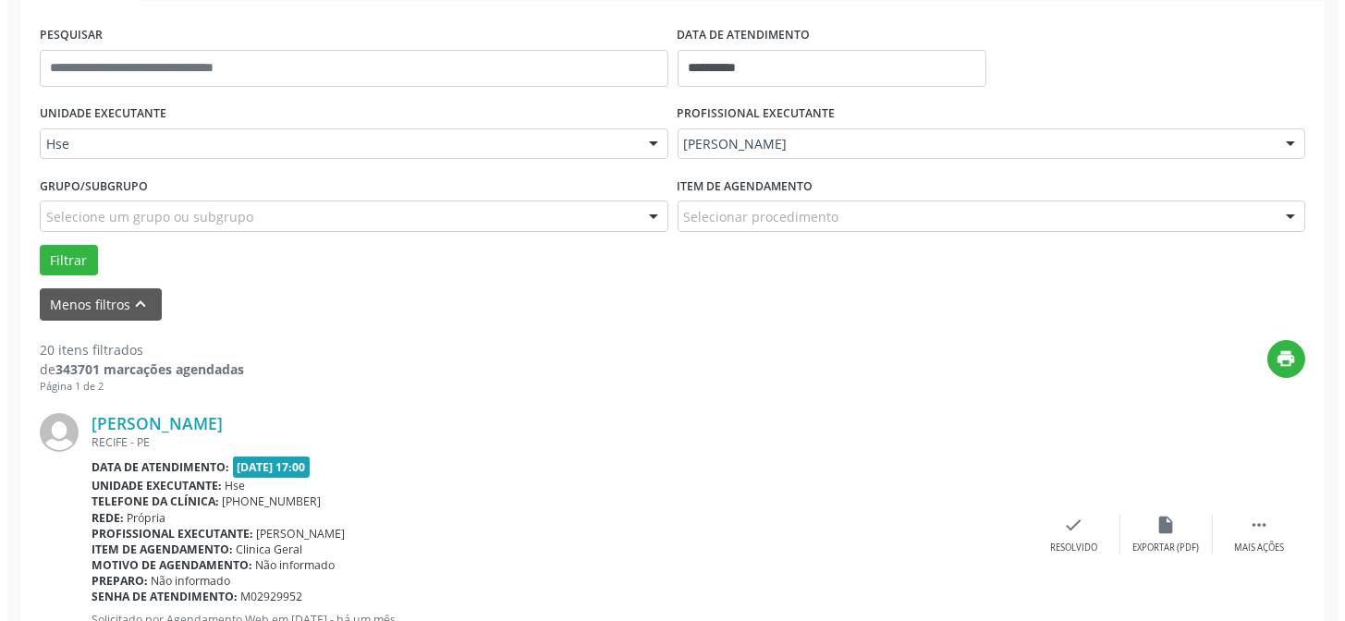
scroll to position [436, 0]
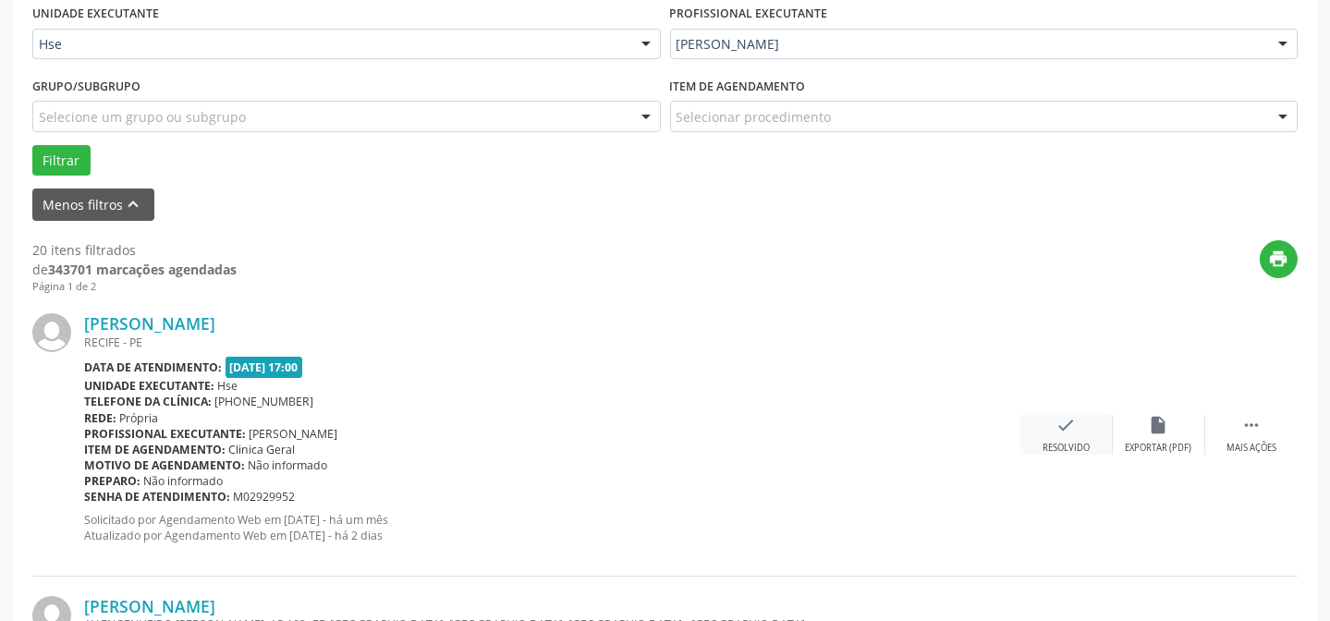
click at [1046, 426] on div "check Resolvido" at bounding box center [1066, 435] width 92 height 40
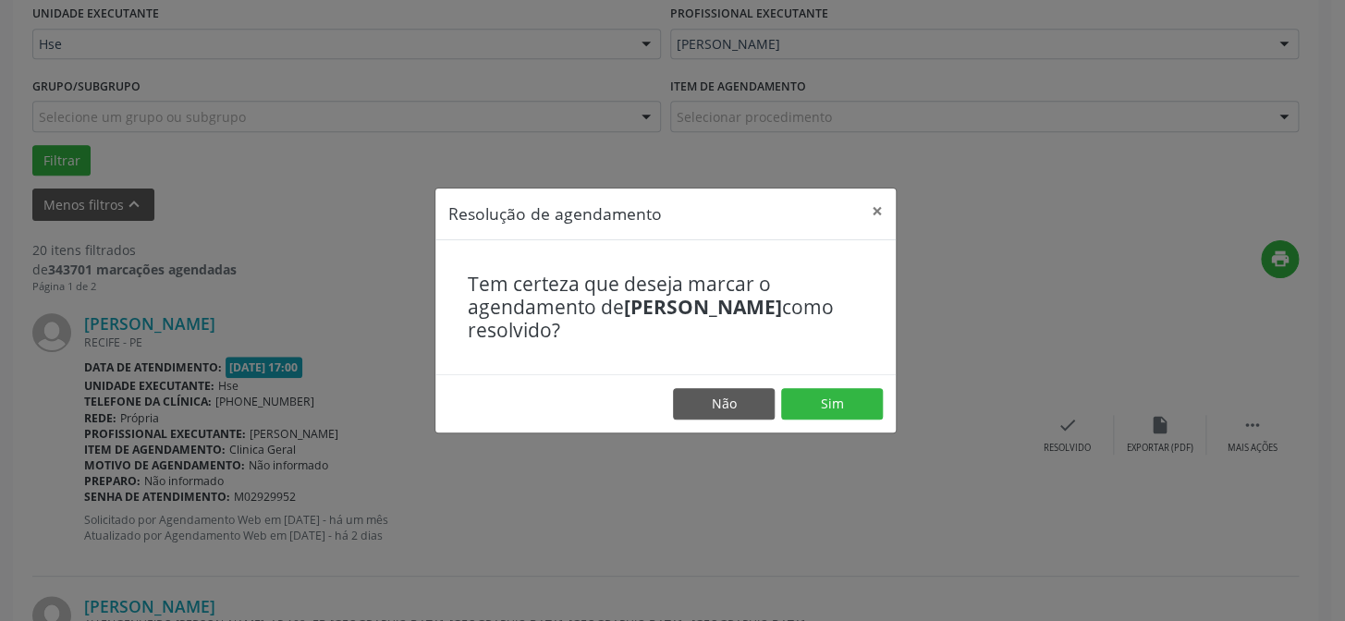
click at [785, 383] on footer "Não Sim" at bounding box center [665, 403] width 460 height 58
click at [791, 390] on button "Sim" at bounding box center [832, 403] width 102 height 31
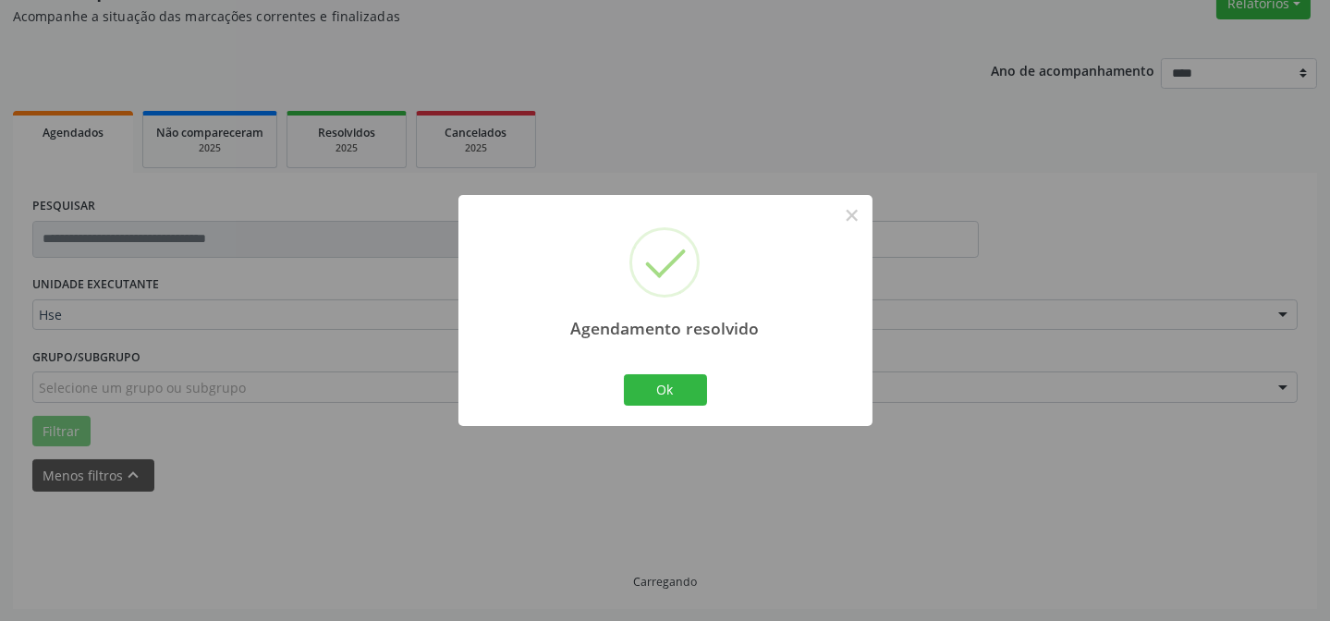
scroll to position [185, 0]
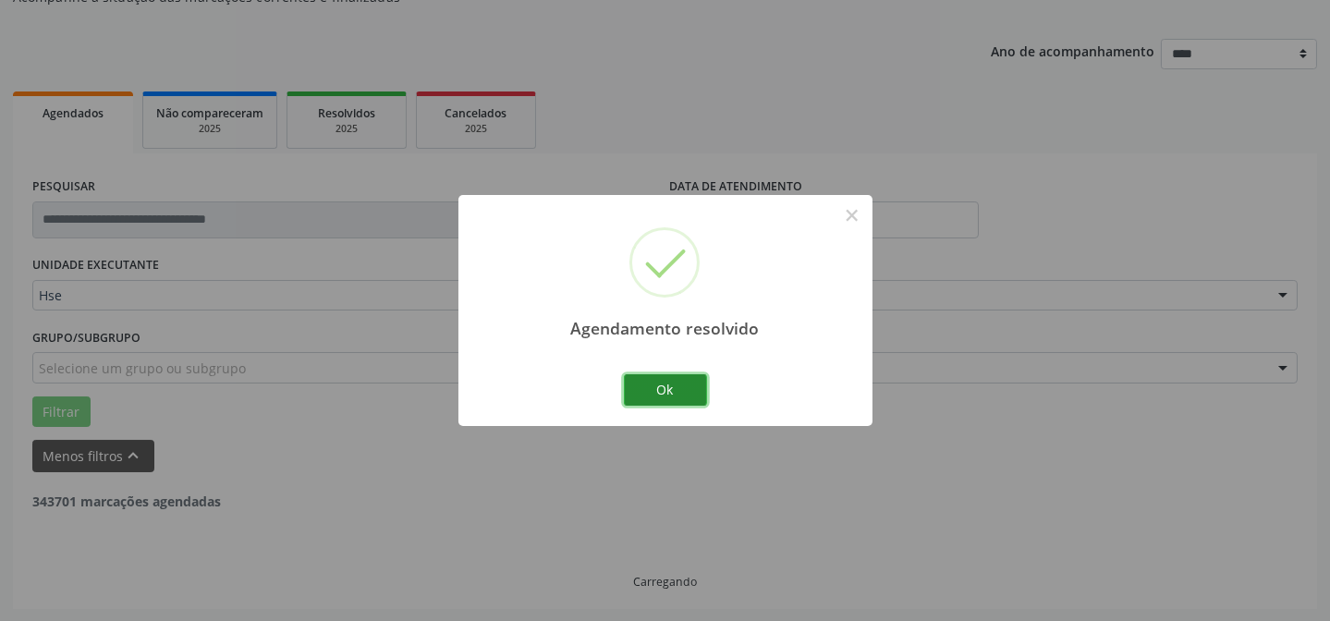
click at [635, 383] on button "Ok" at bounding box center [665, 389] width 83 height 31
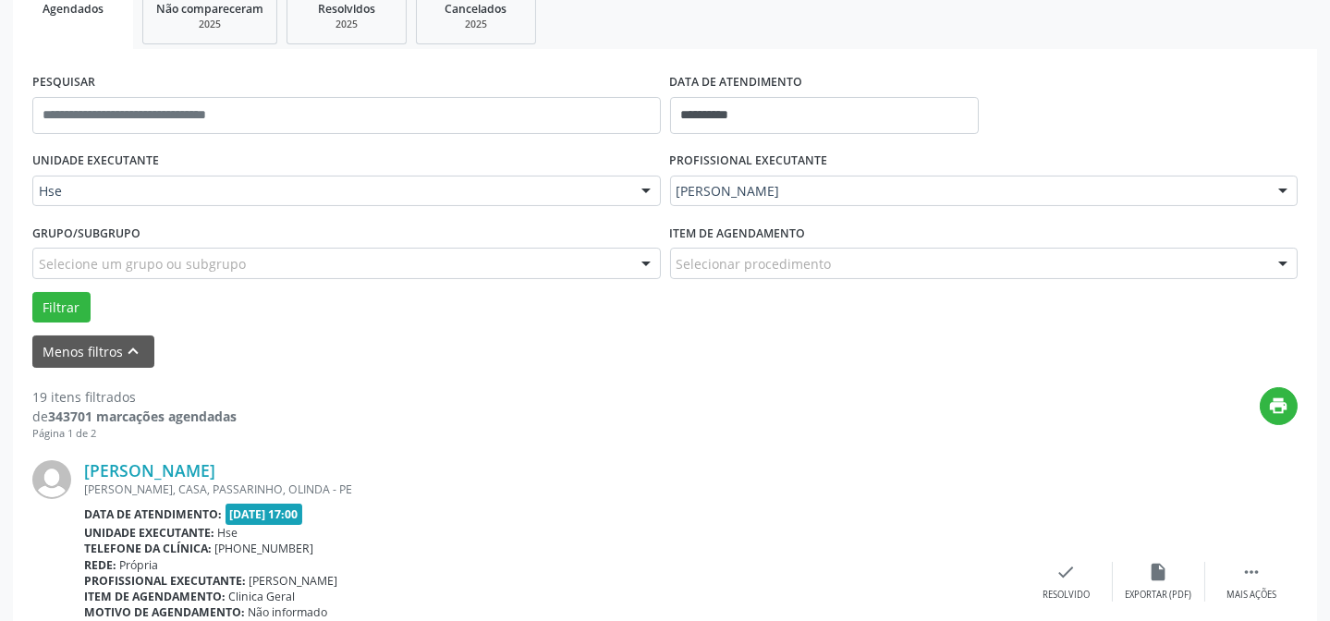
scroll to position [436, 0]
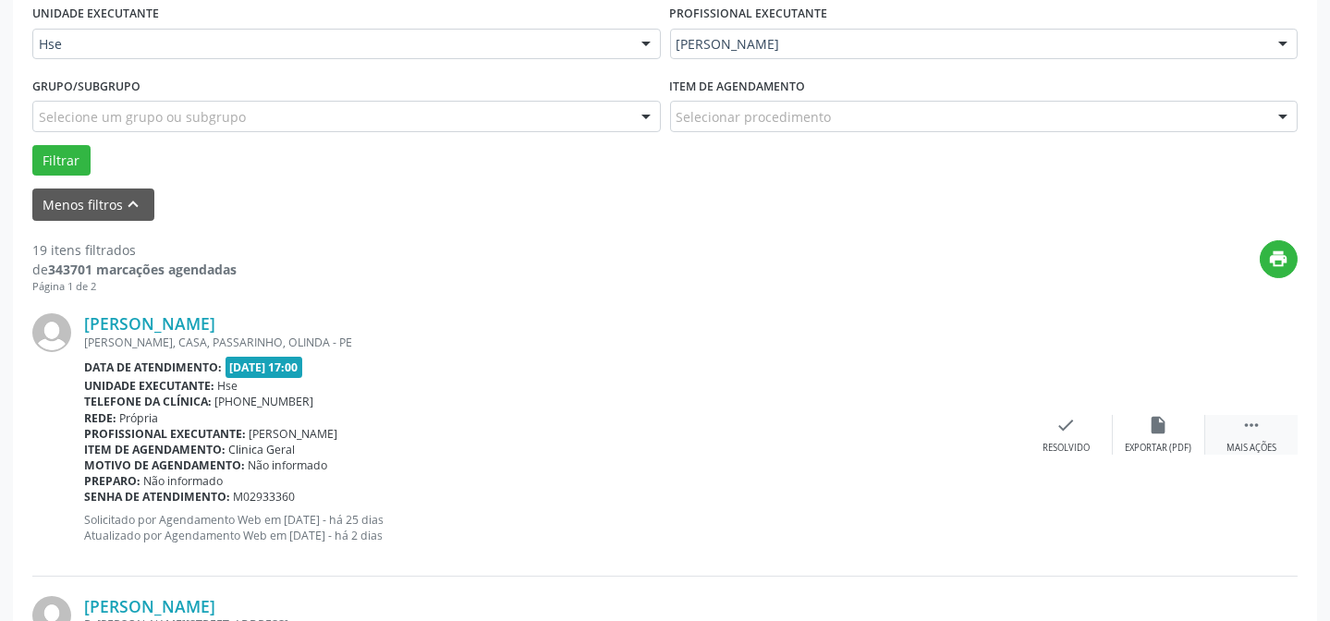
click at [1267, 431] on div " Mais ações" at bounding box center [1251, 435] width 92 height 40
click at [1128, 415] on div "alarm_off Não compareceu" at bounding box center [1159, 435] width 92 height 40
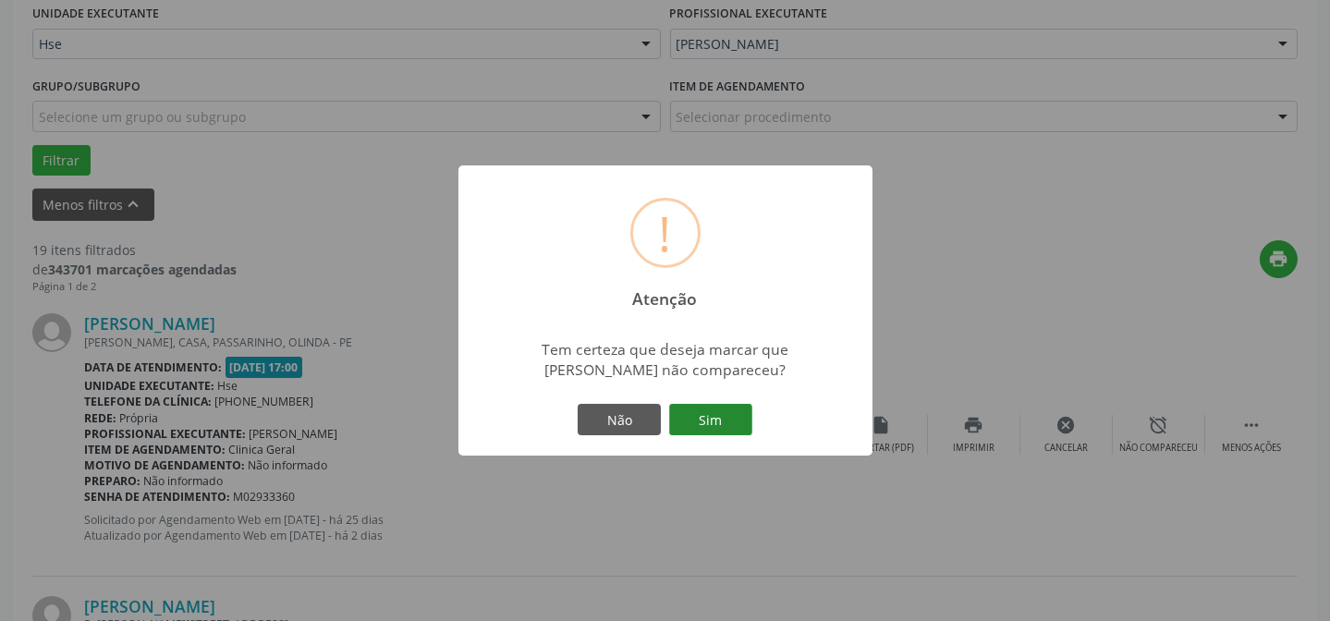
click at [728, 406] on button "Sim" at bounding box center [710, 419] width 83 height 31
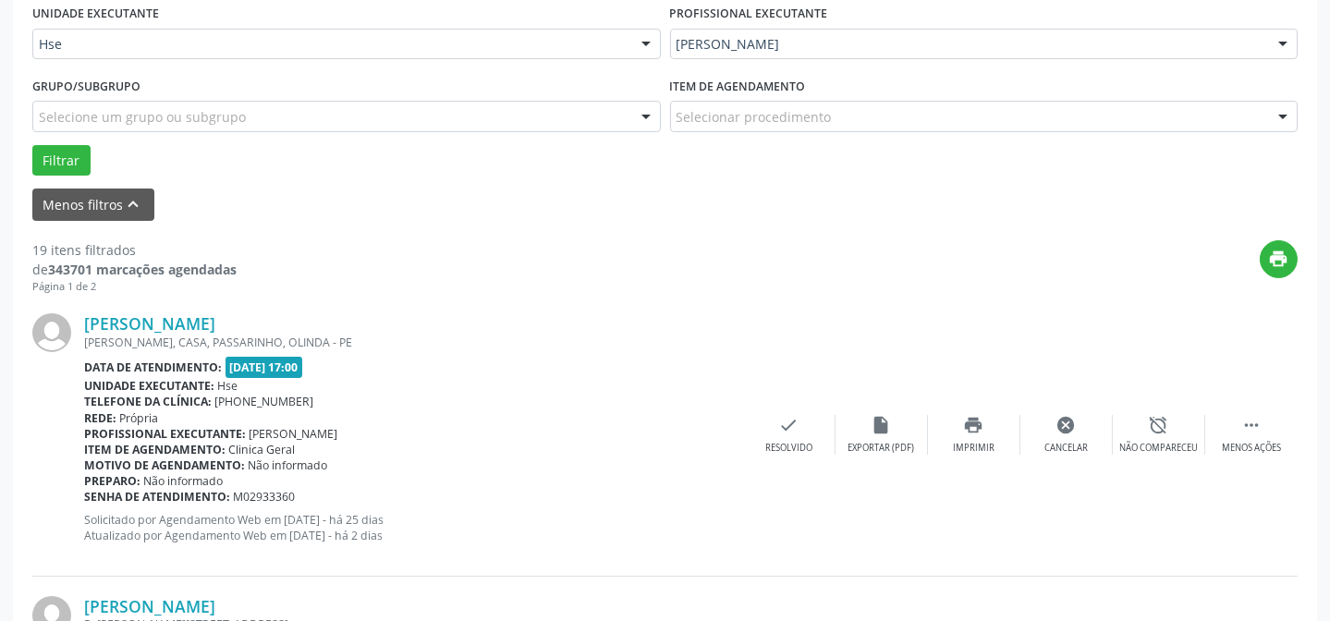
scroll to position [185, 0]
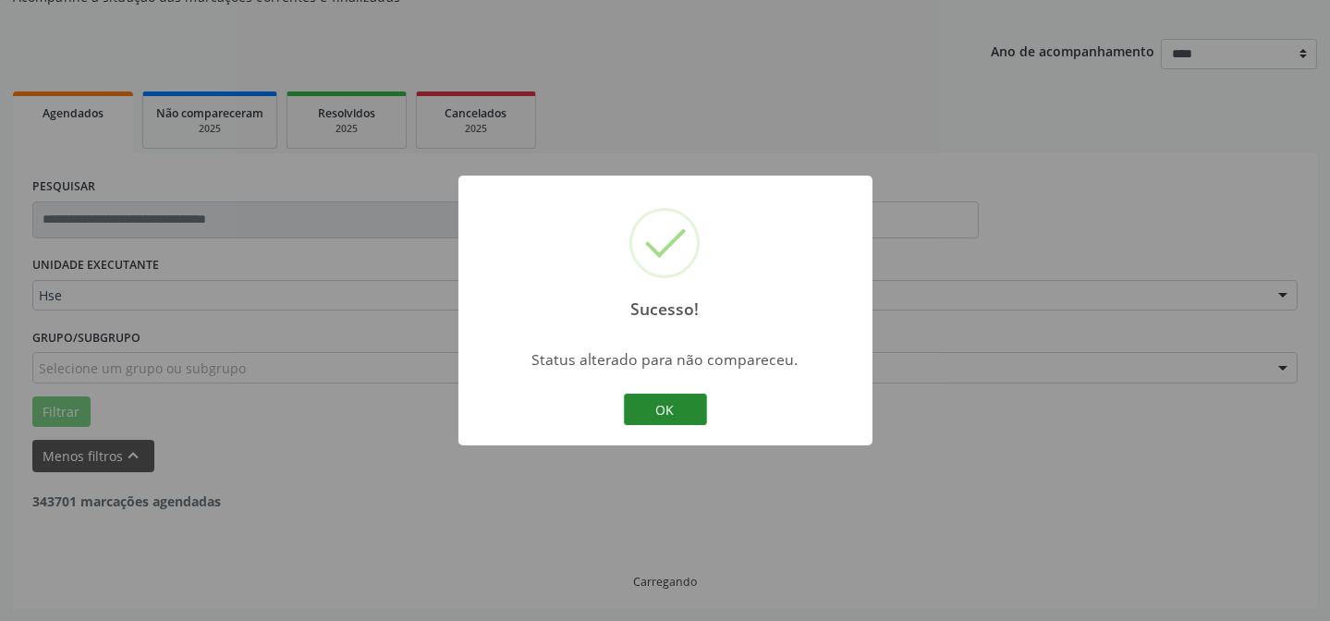
click at [639, 396] on button "OK" at bounding box center [665, 409] width 83 height 31
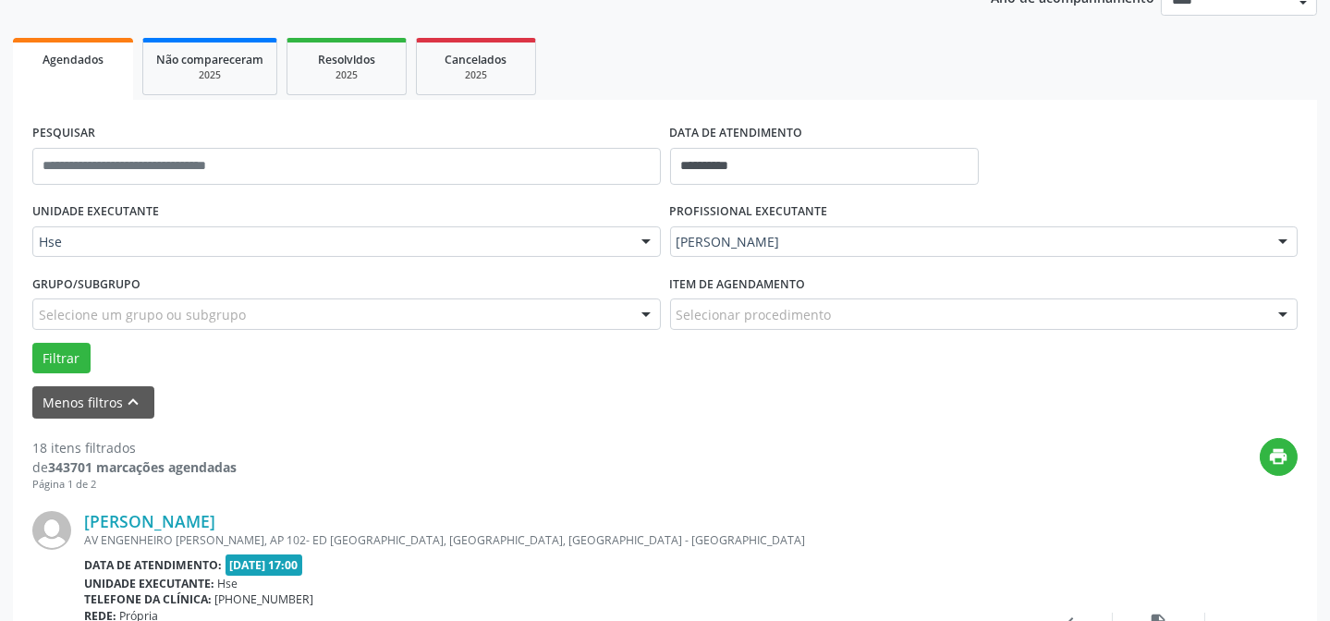
scroll to position [268, 0]
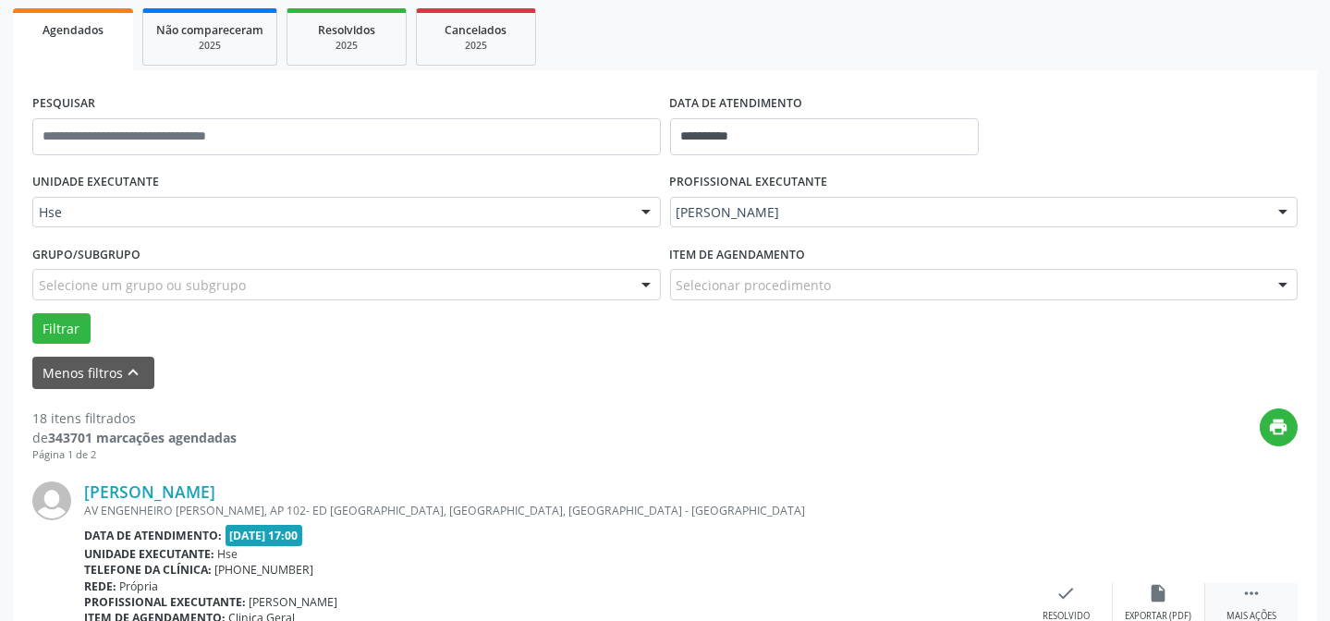
click at [1247, 590] on icon "" at bounding box center [1251, 593] width 20 height 20
click at [1163, 585] on icon "alarm_off" at bounding box center [1159, 593] width 20 height 20
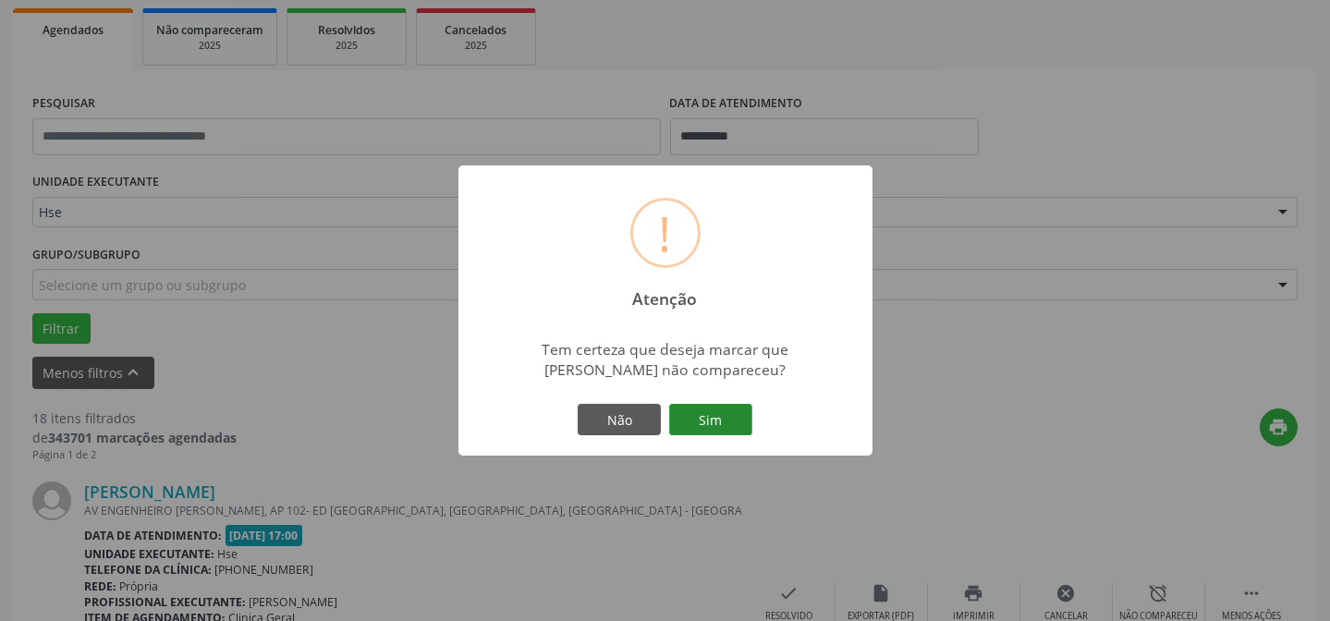
click at [707, 410] on button "Sim" at bounding box center [710, 419] width 83 height 31
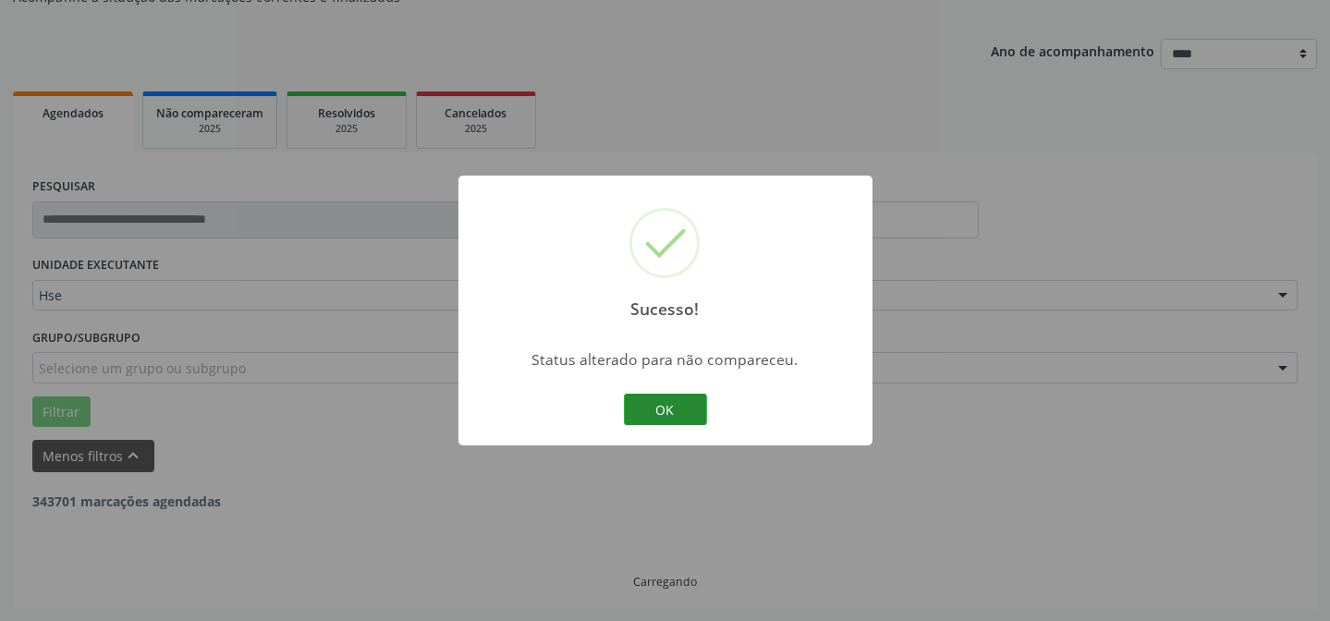
click at [653, 408] on button "OK" at bounding box center [665, 409] width 83 height 31
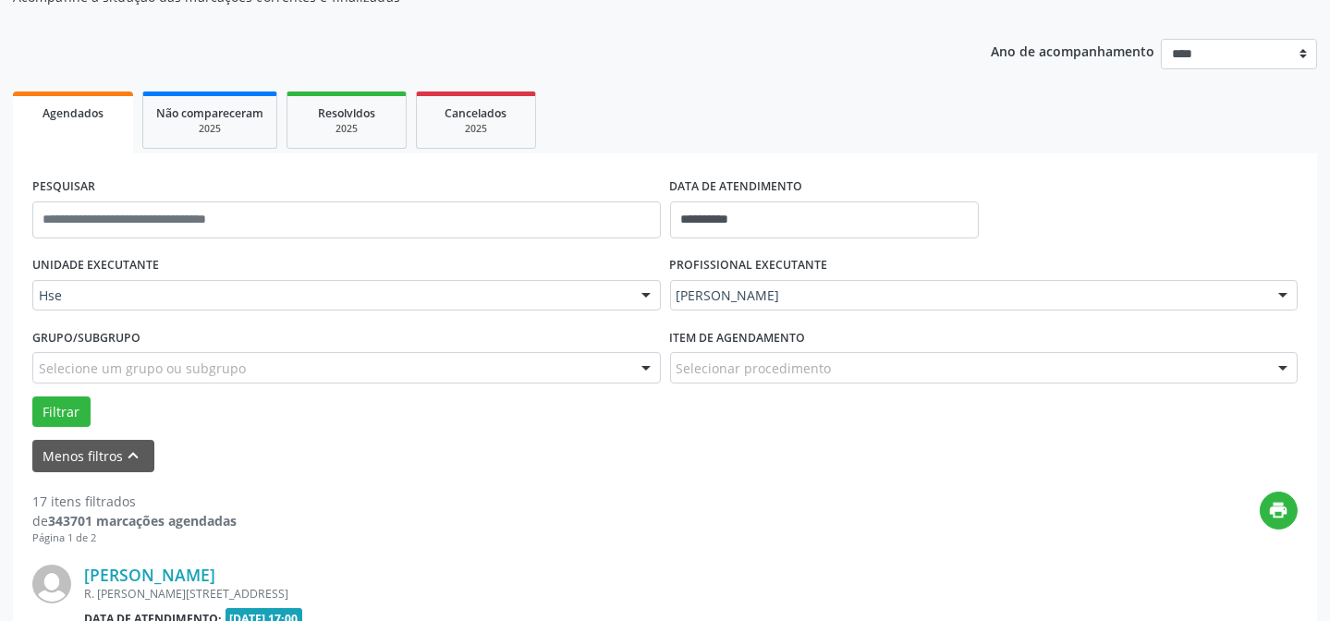
scroll to position [344, 0]
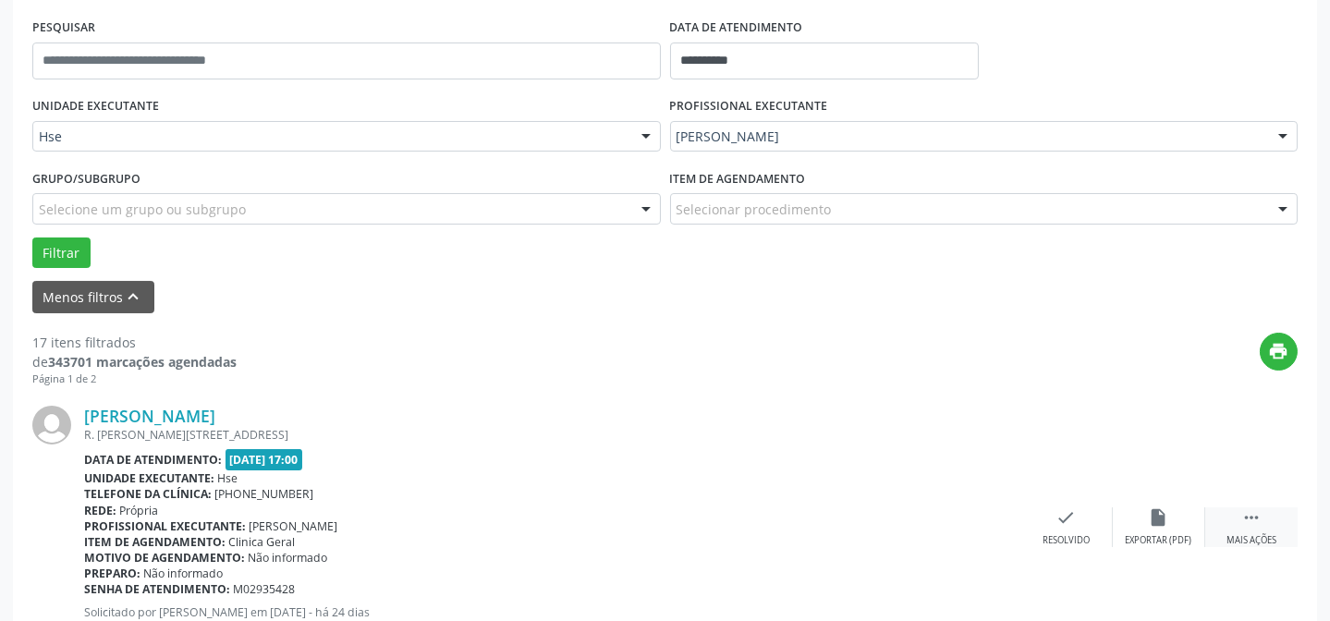
click at [1241, 513] on icon "" at bounding box center [1251, 517] width 20 height 20
click at [1162, 513] on icon "alarm_off" at bounding box center [1159, 517] width 20 height 20
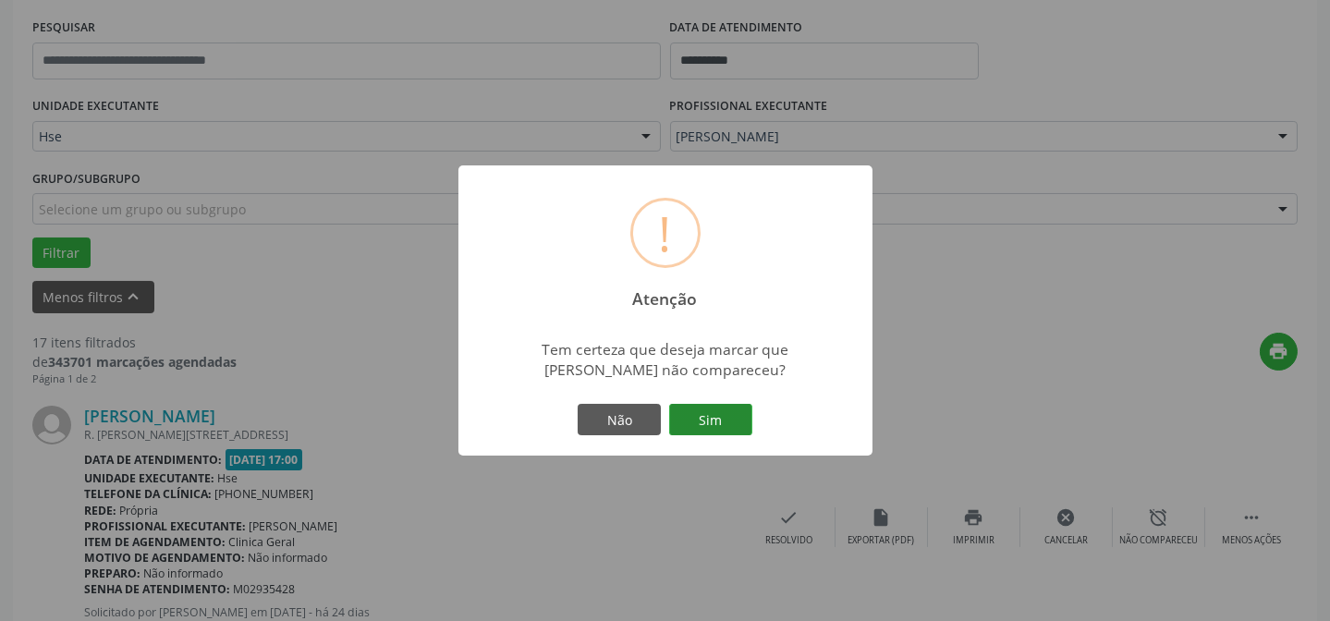
click at [684, 412] on button "Sim" at bounding box center [710, 419] width 83 height 31
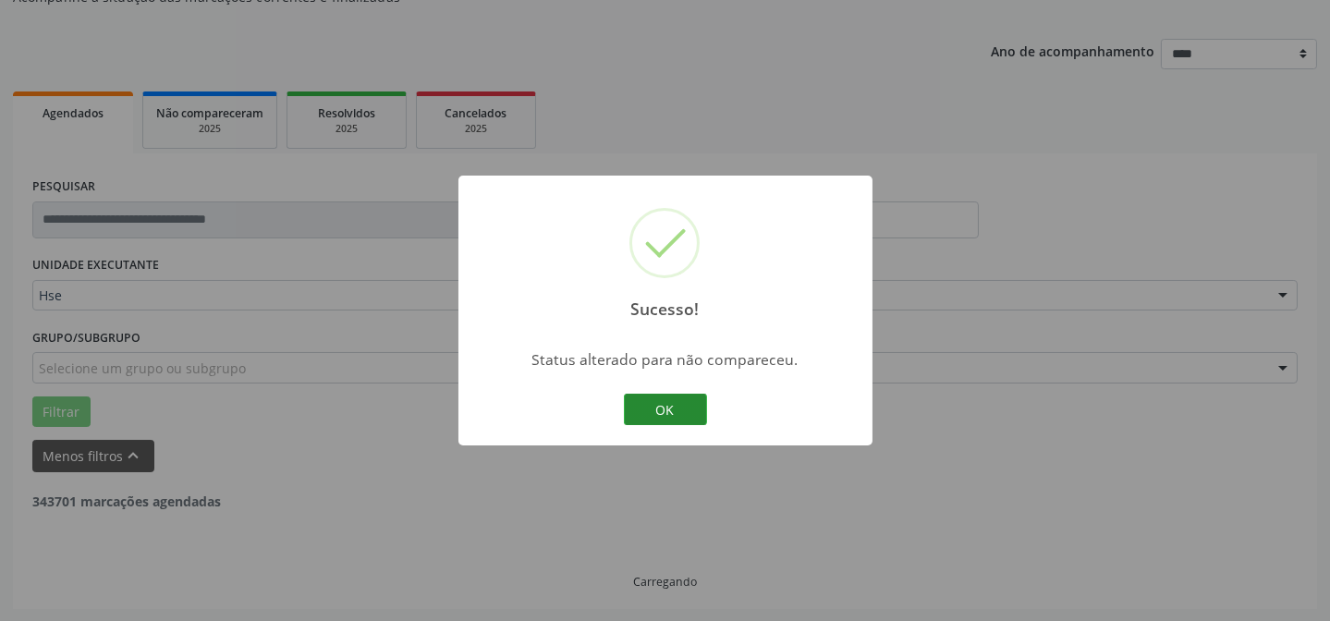
click at [652, 412] on button "OK" at bounding box center [665, 409] width 83 height 31
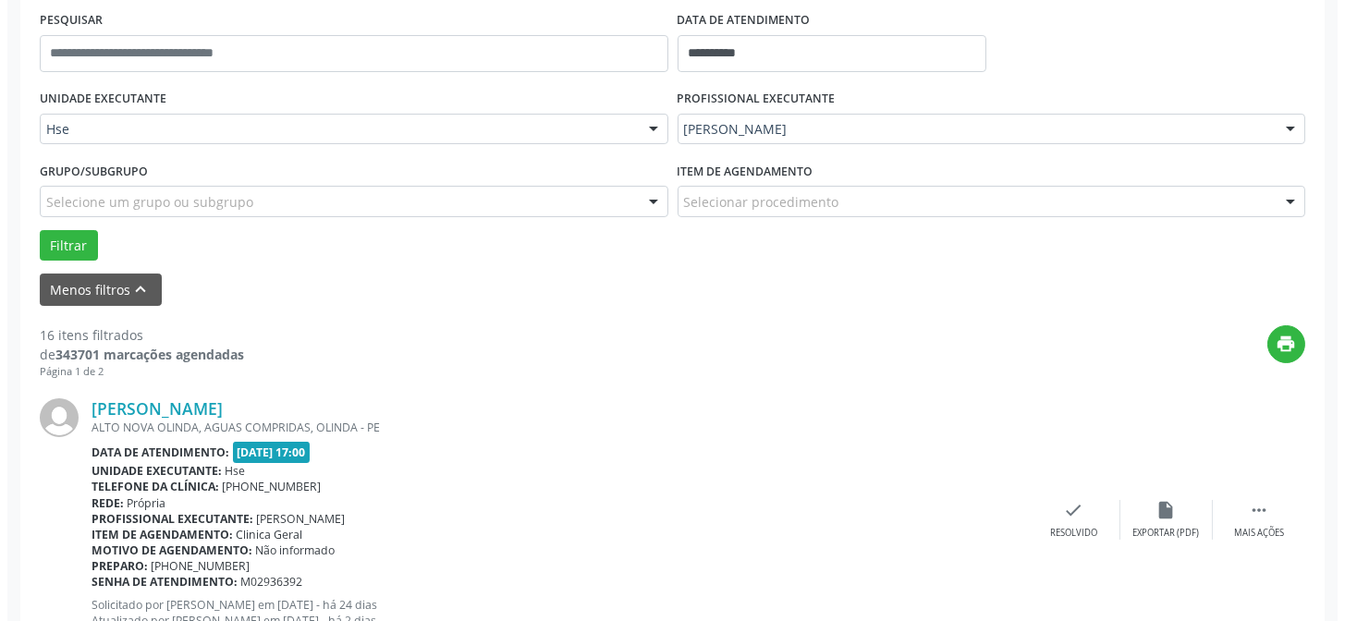
scroll to position [352, 0]
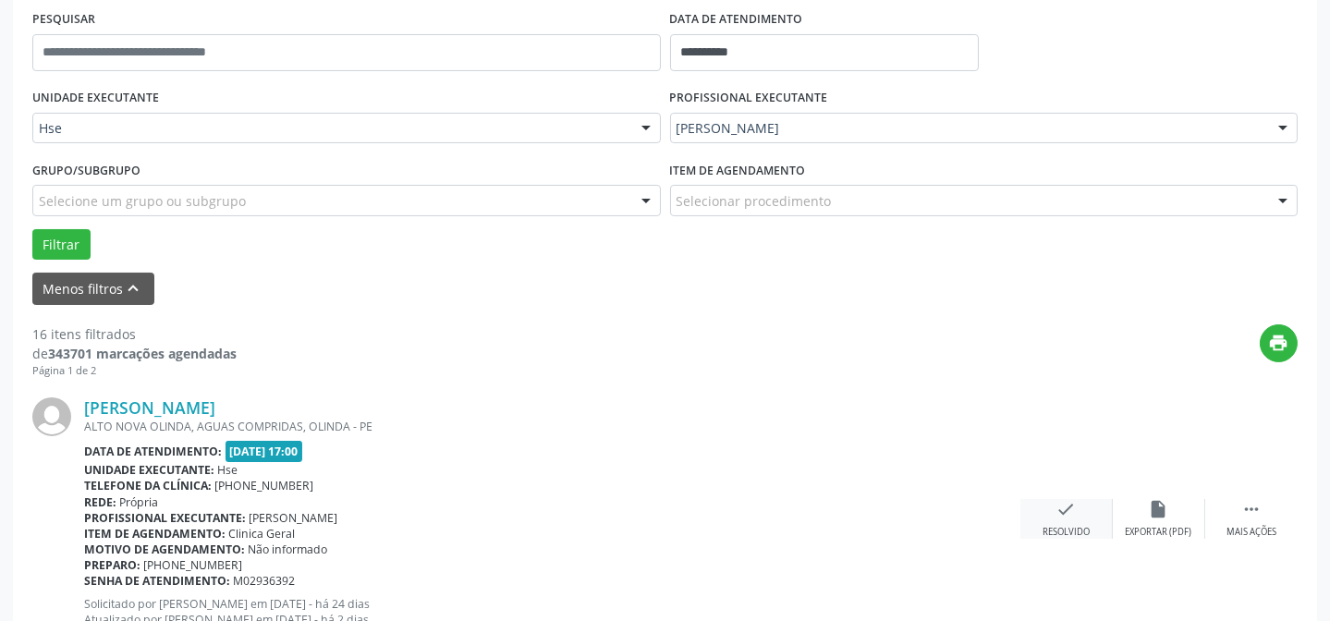
click at [1053, 520] on div "check Resolvido" at bounding box center [1066, 519] width 92 height 40
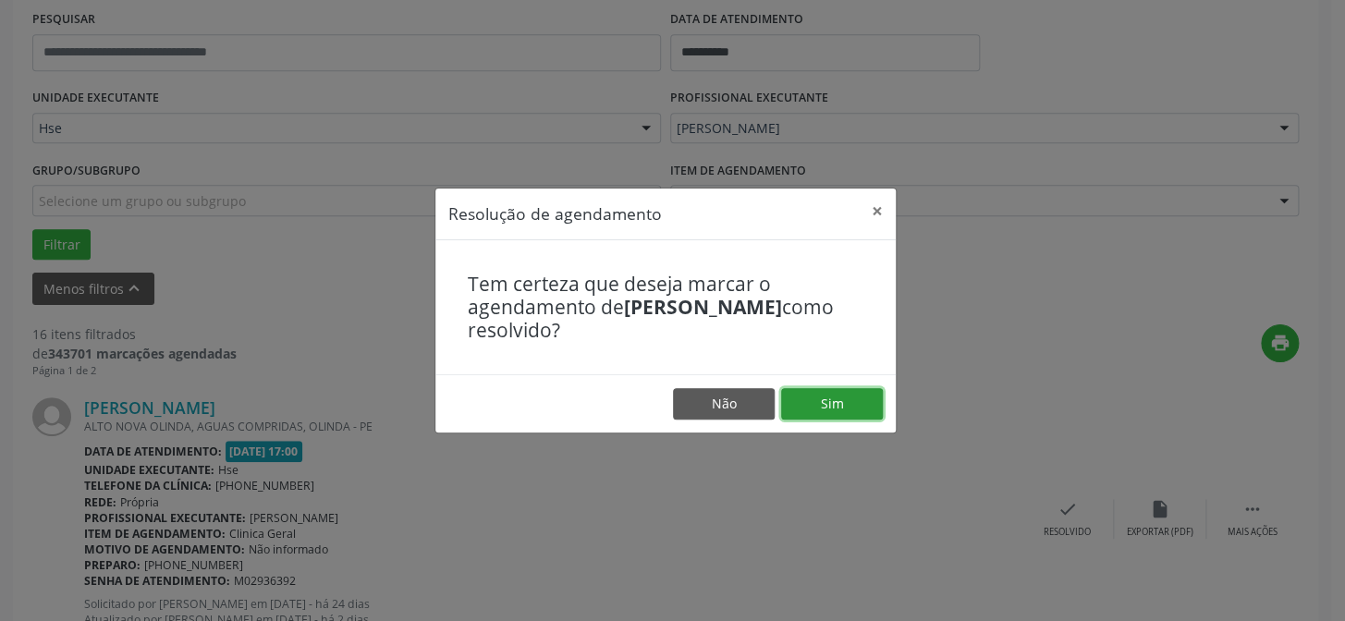
click at [834, 411] on button "Sim" at bounding box center [832, 403] width 102 height 31
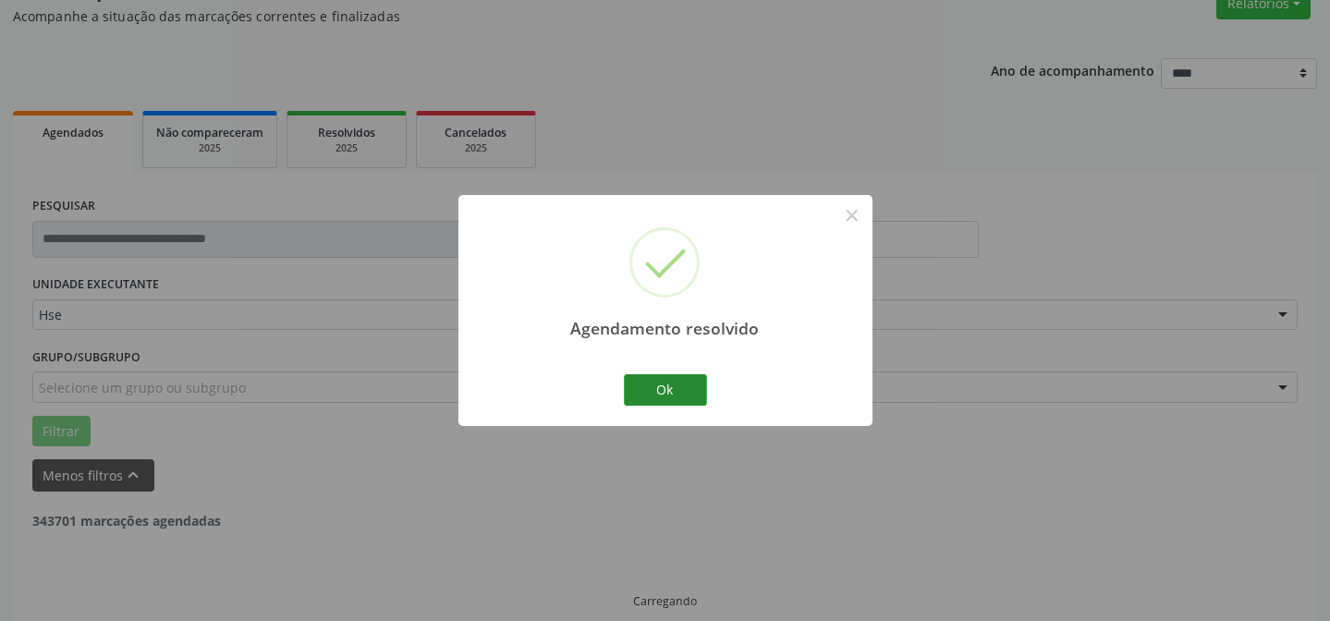
scroll to position [185, 0]
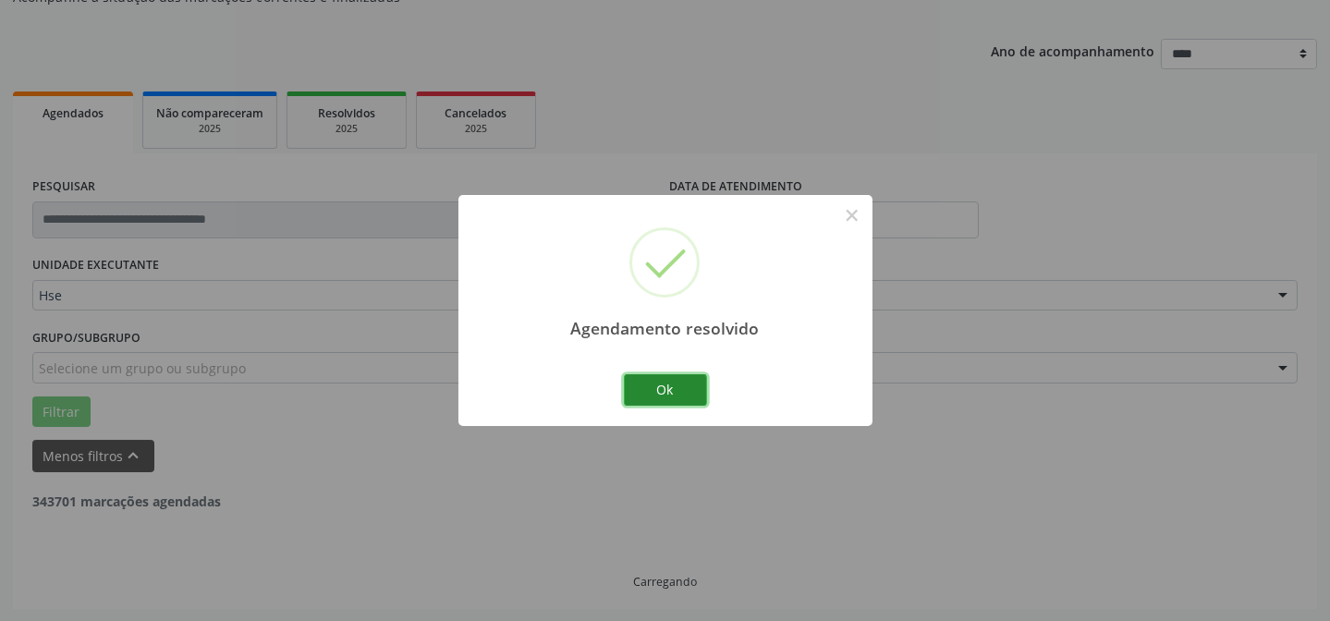
click at [671, 394] on button "Ok" at bounding box center [665, 389] width 83 height 31
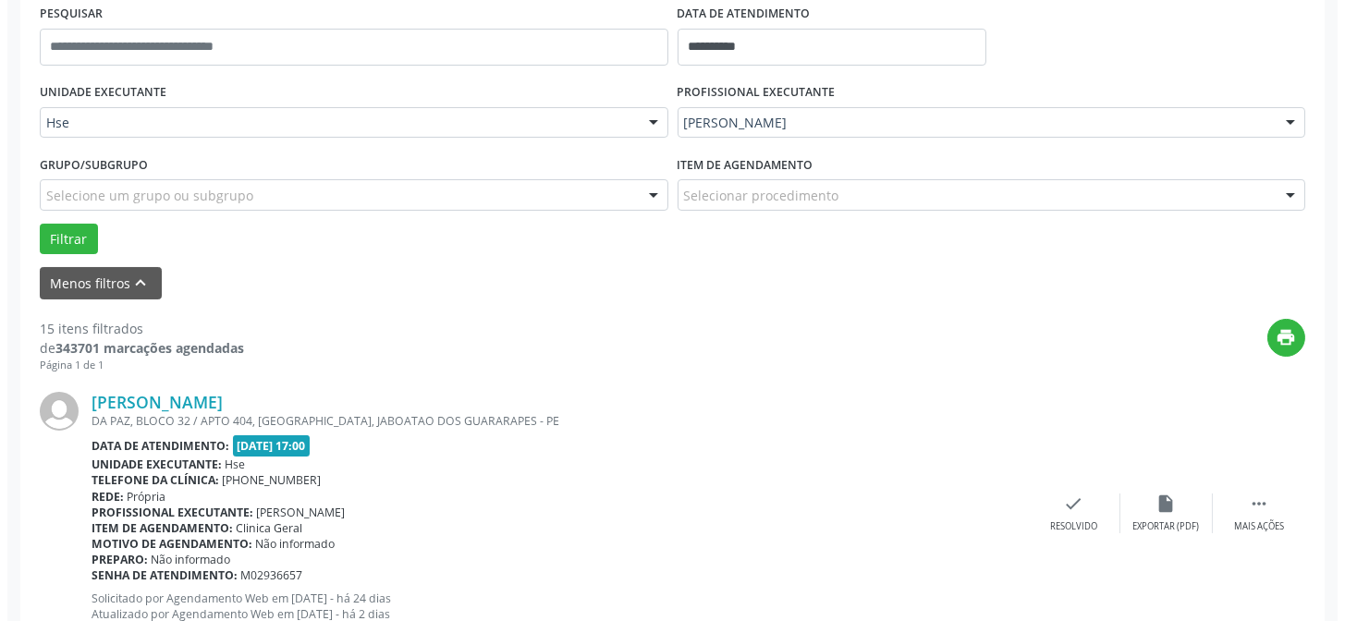
scroll to position [436, 0]
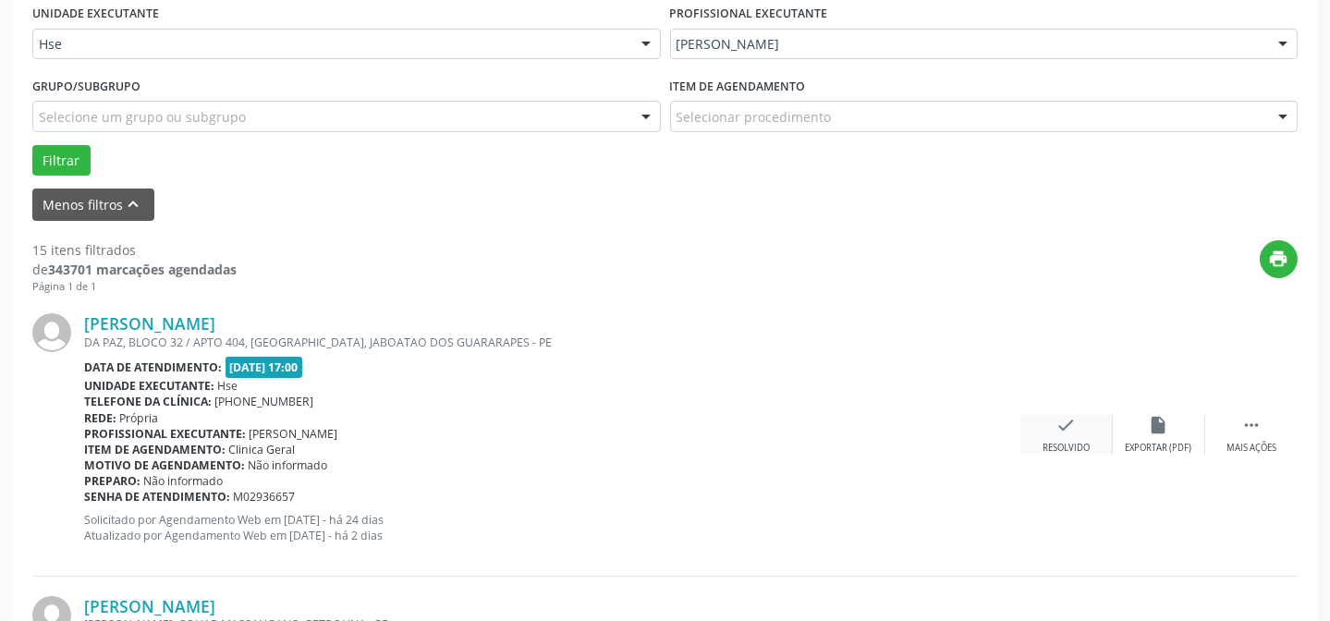
click at [1075, 416] on icon "check" at bounding box center [1066, 425] width 20 height 20
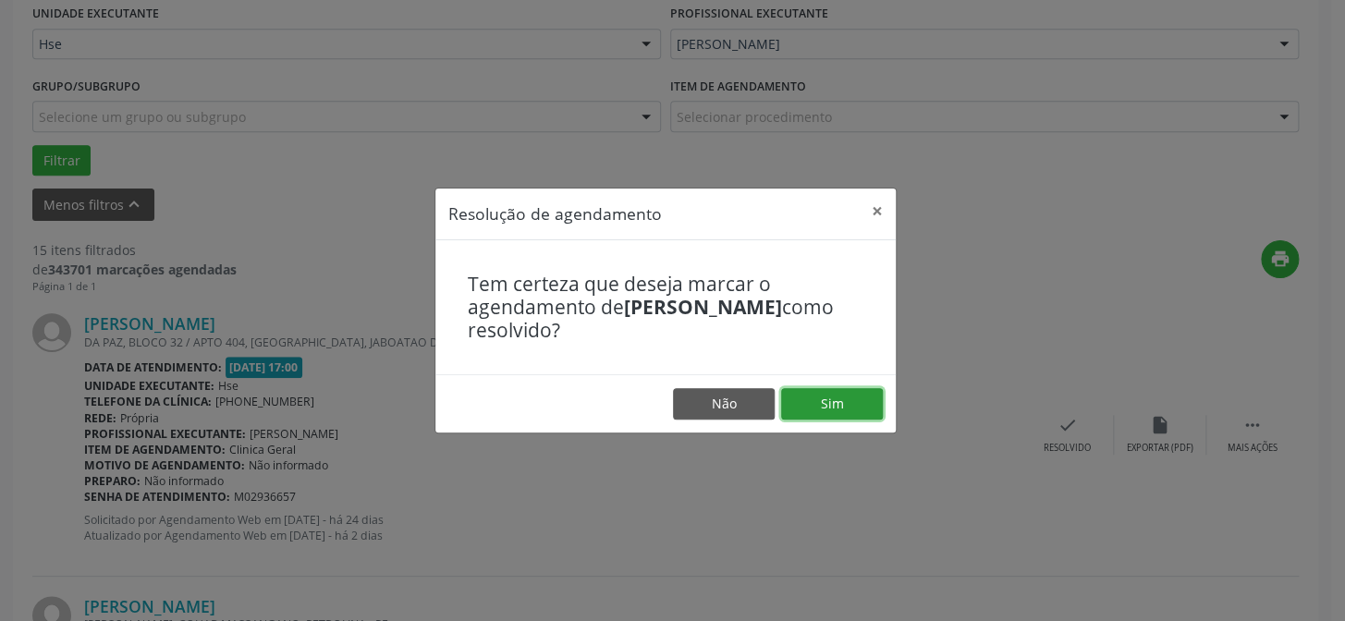
click at [833, 408] on button "Sim" at bounding box center [832, 403] width 102 height 31
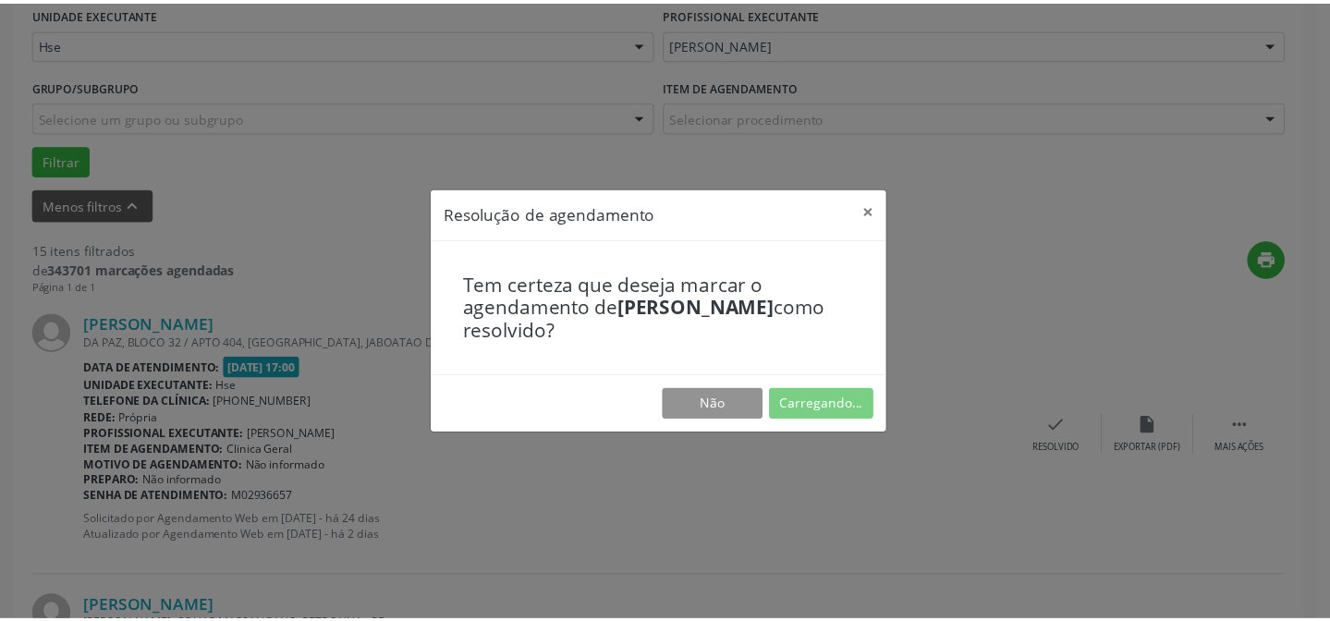
scroll to position [165, 0]
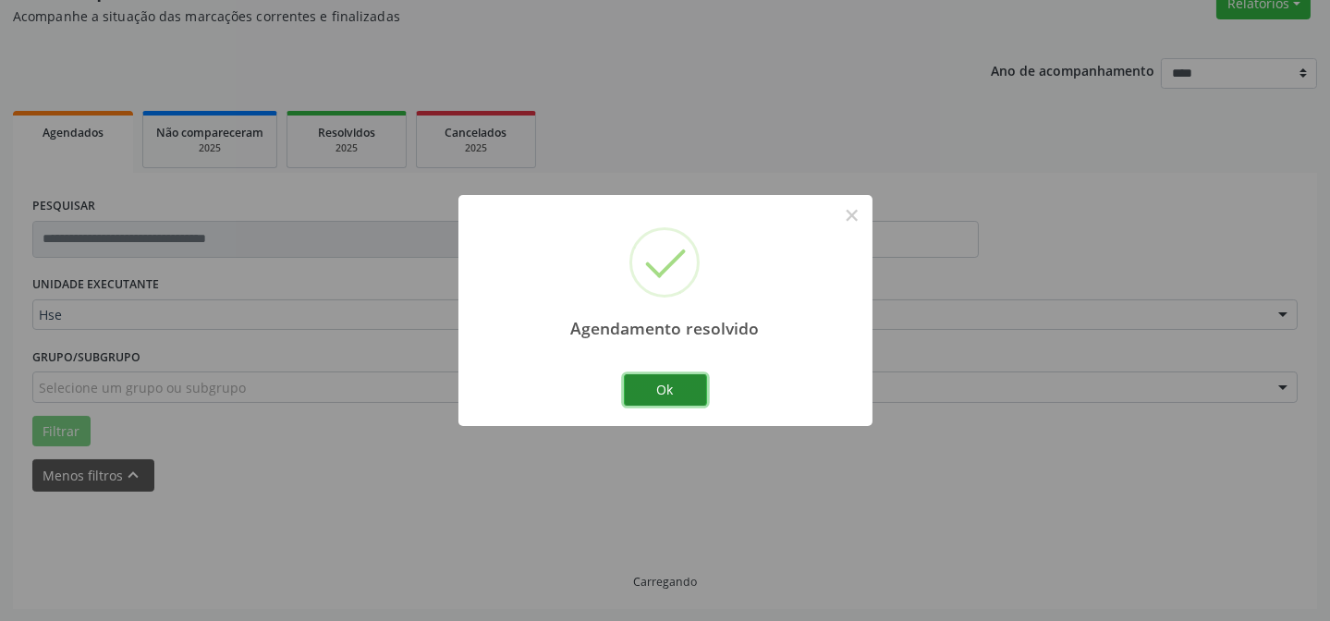
click at [682, 395] on button "Ok" at bounding box center [665, 389] width 83 height 31
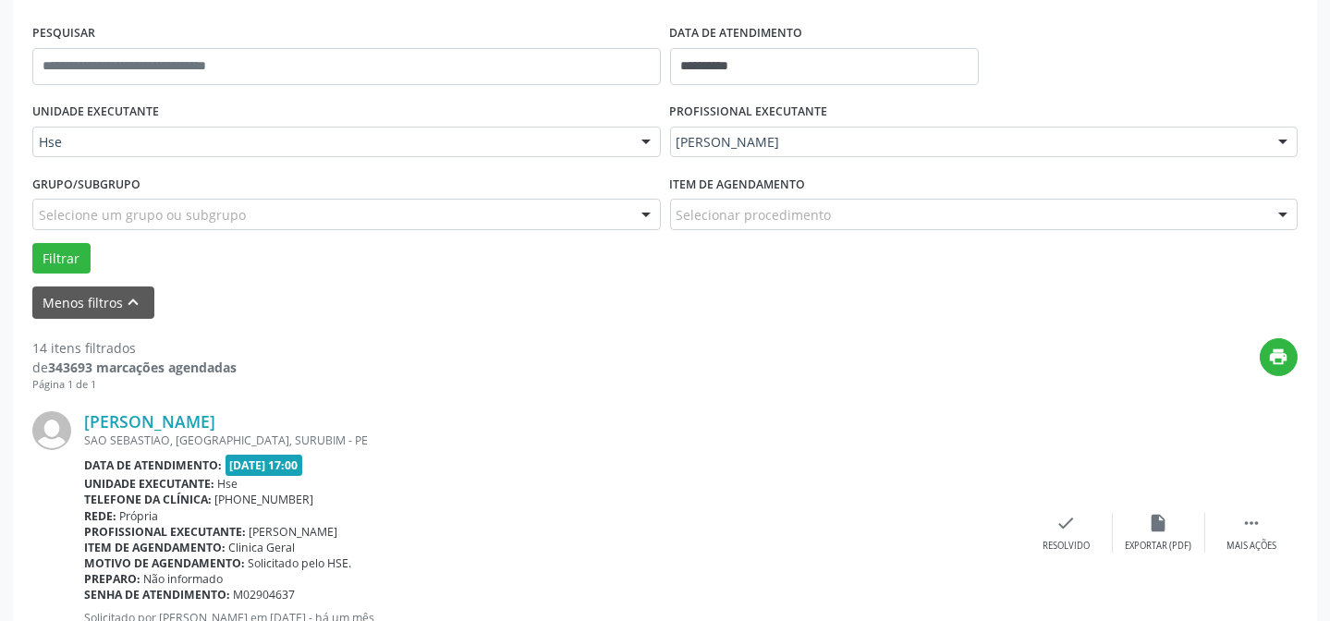
scroll to position [417, 0]
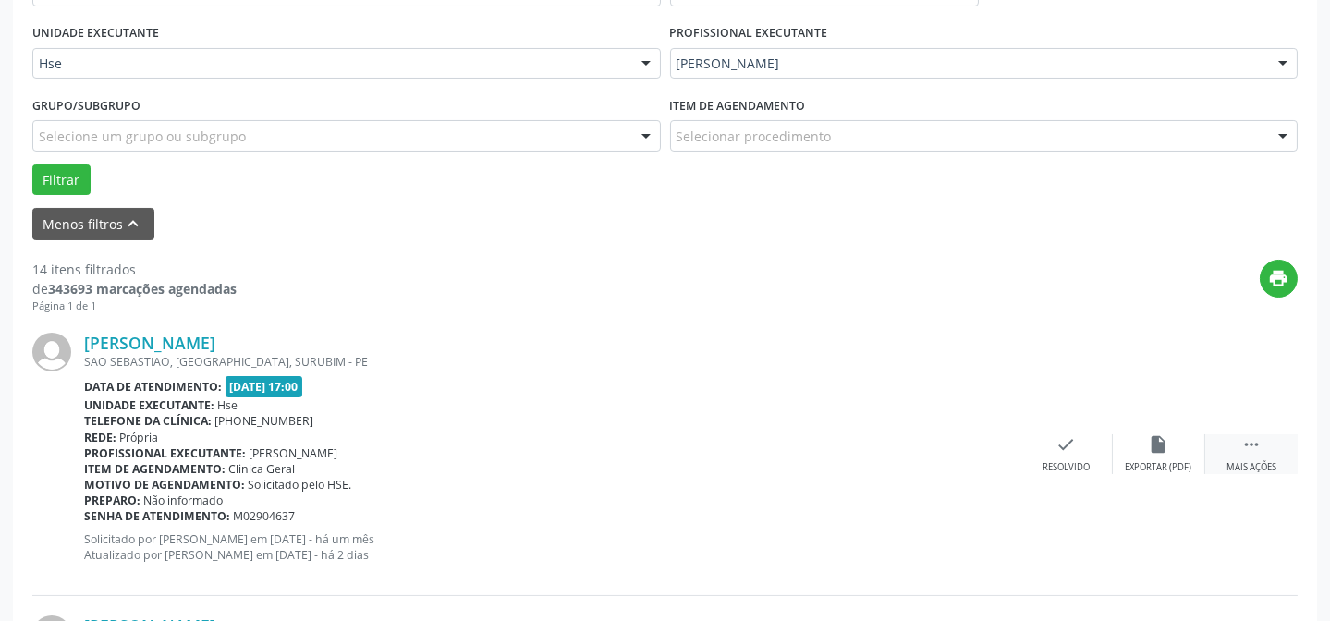
click at [1241, 456] on div " Mais ações" at bounding box center [1251, 454] width 92 height 40
click at [1164, 452] on icon "alarm_off" at bounding box center [1159, 444] width 20 height 20
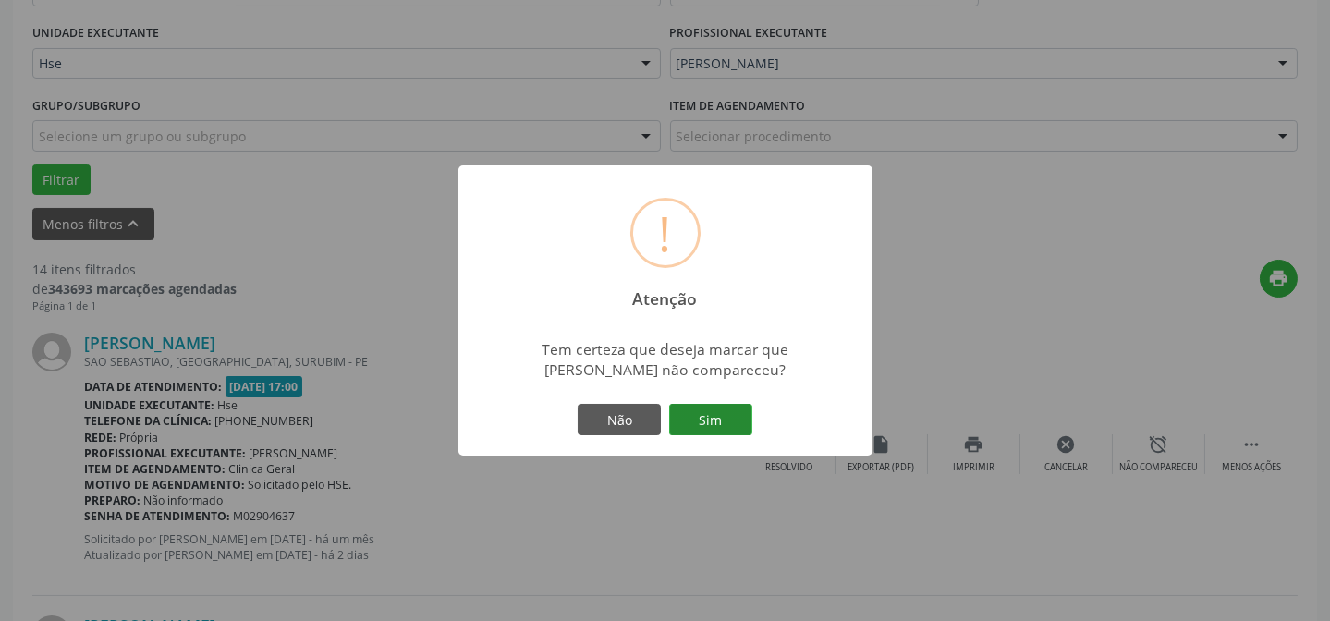
click at [730, 404] on button "Sim" at bounding box center [710, 419] width 83 height 31
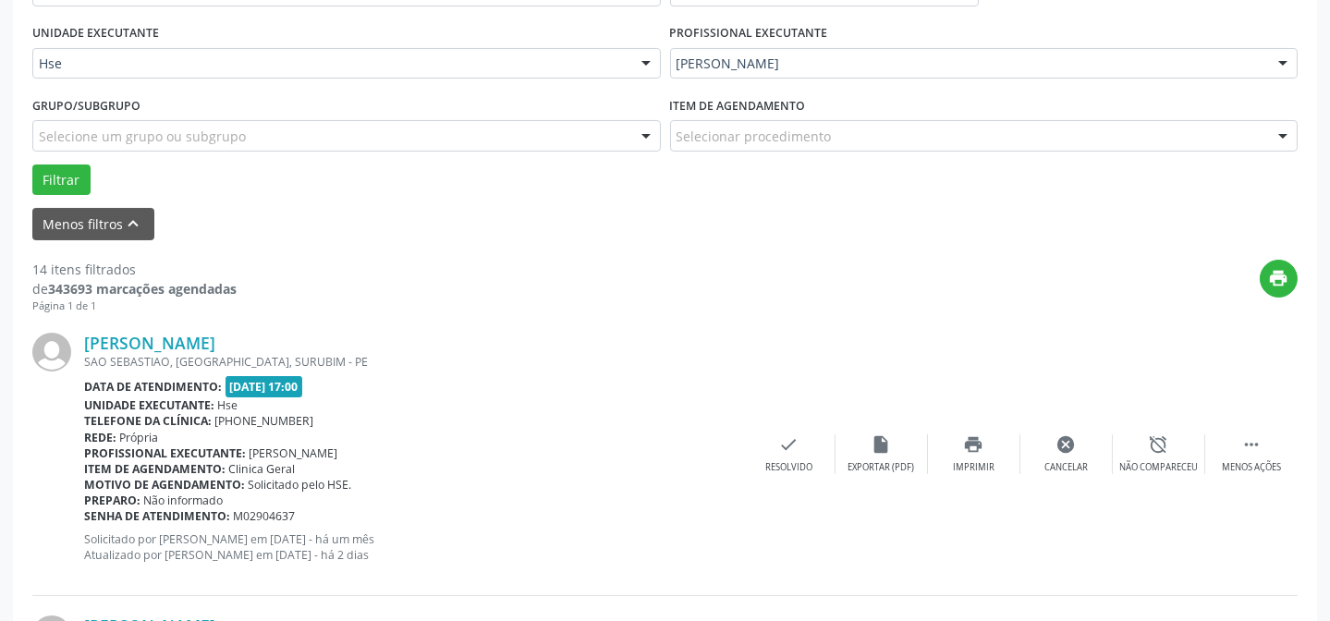
scroll to position [185, 0]
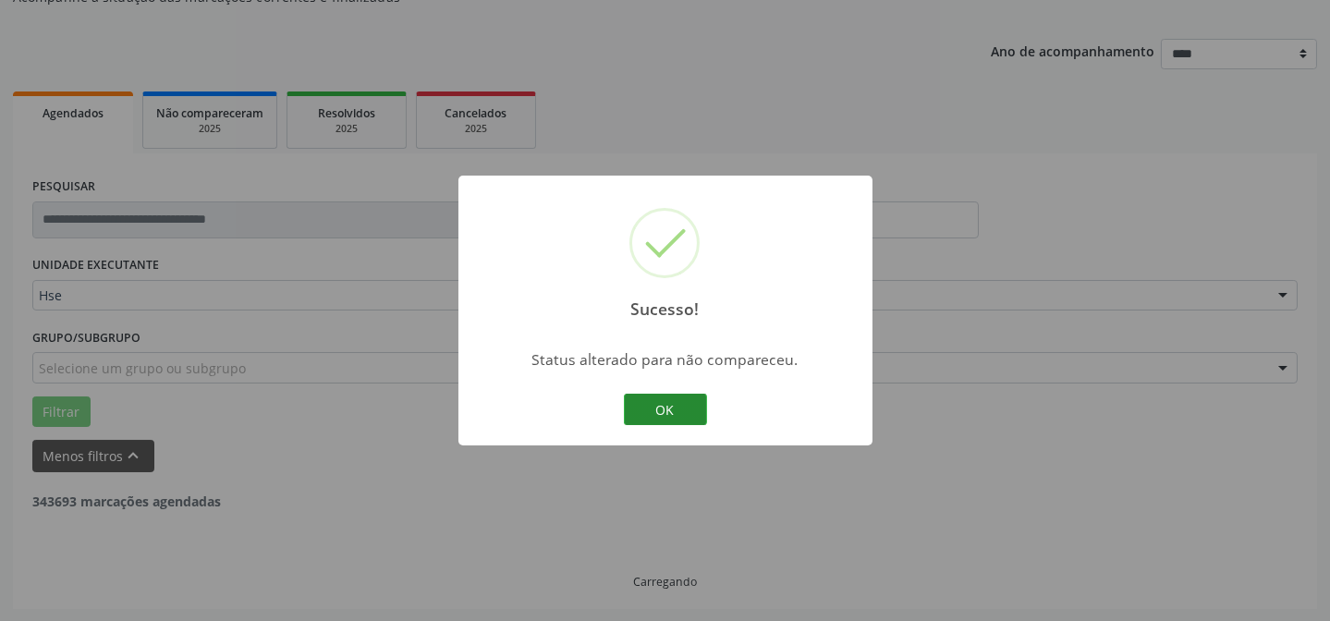
click at [644, 417] on button "OK" at bounding box center [665, 409] width 83 height 31
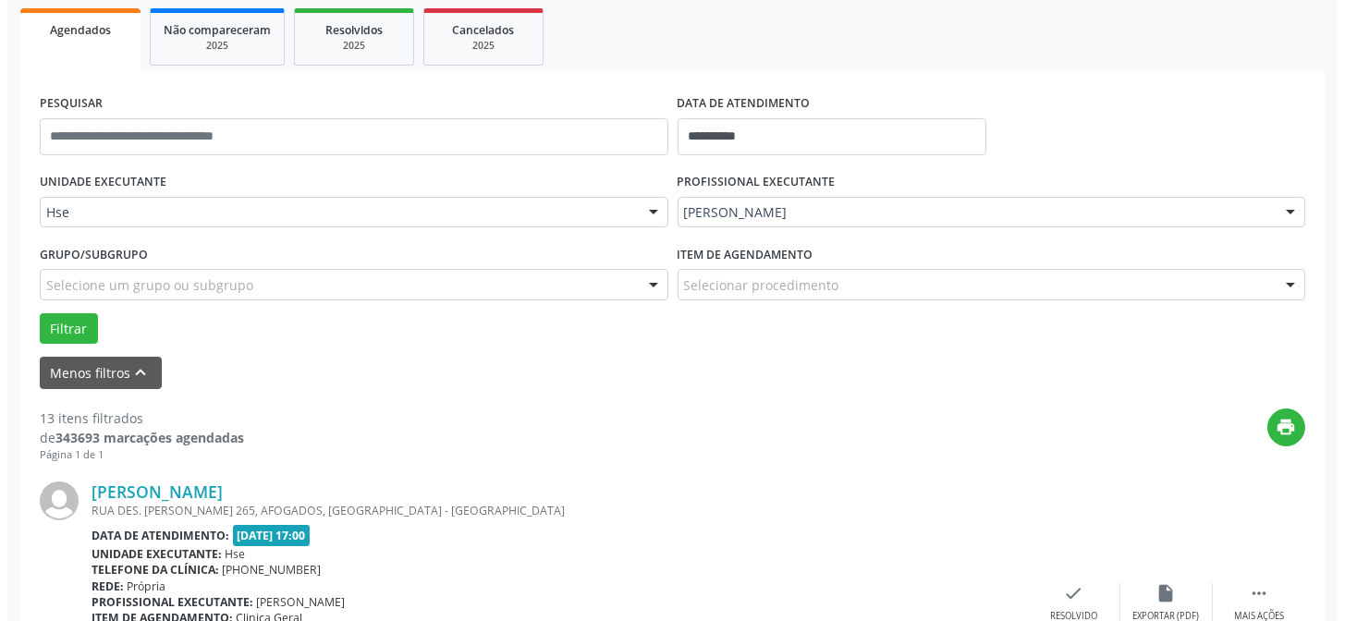
scroll to position [352, 0]
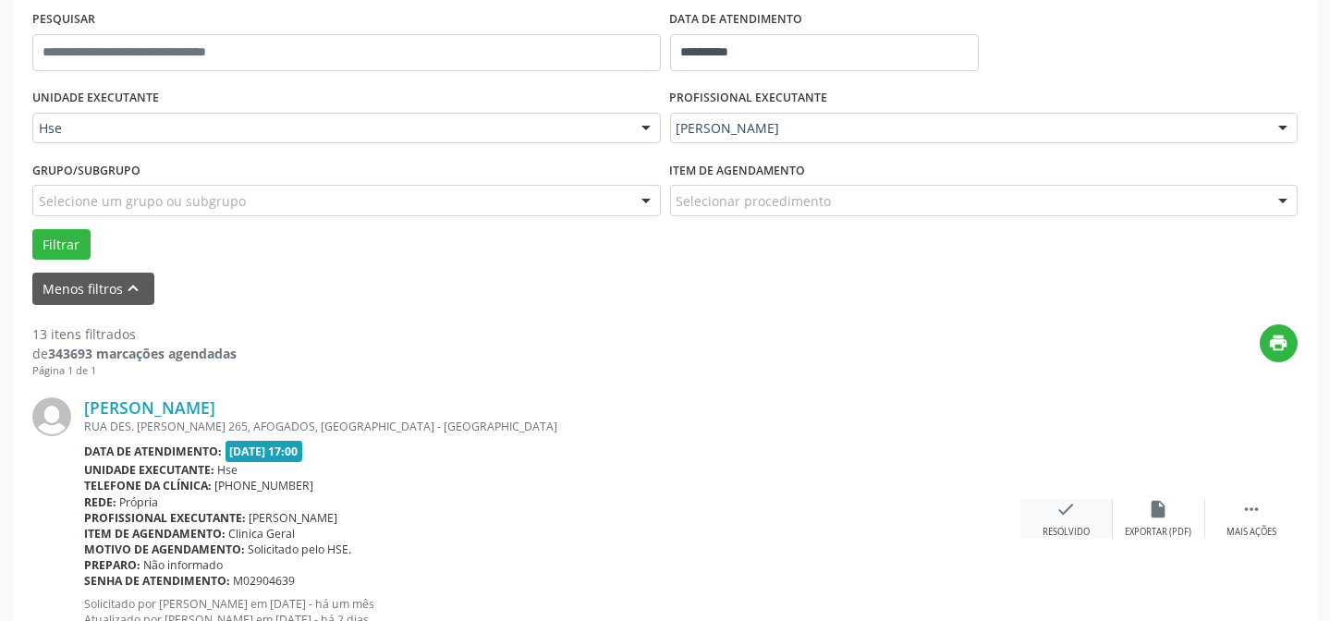
click at [1053, 517] on div "check Resolvido" at bounding box center [1066, 519] width 92 height 40
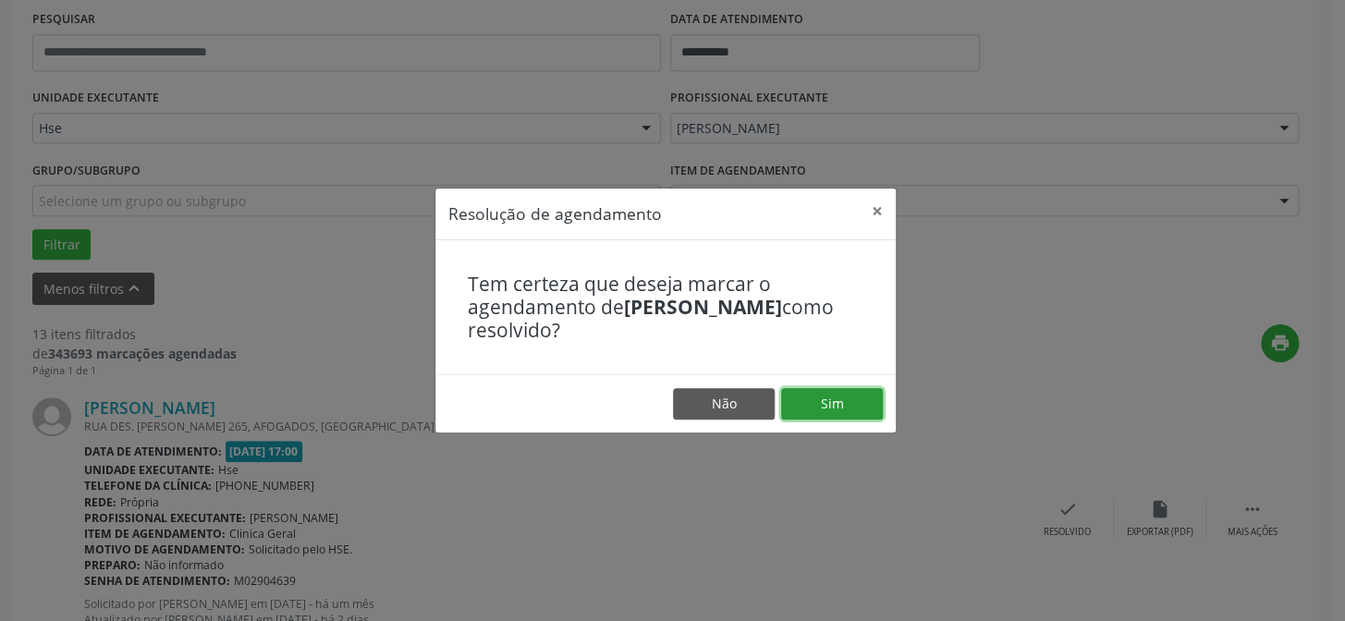
click at [868, 389] on button "Sim" at bounding box center [832, 403] width 102 height 31
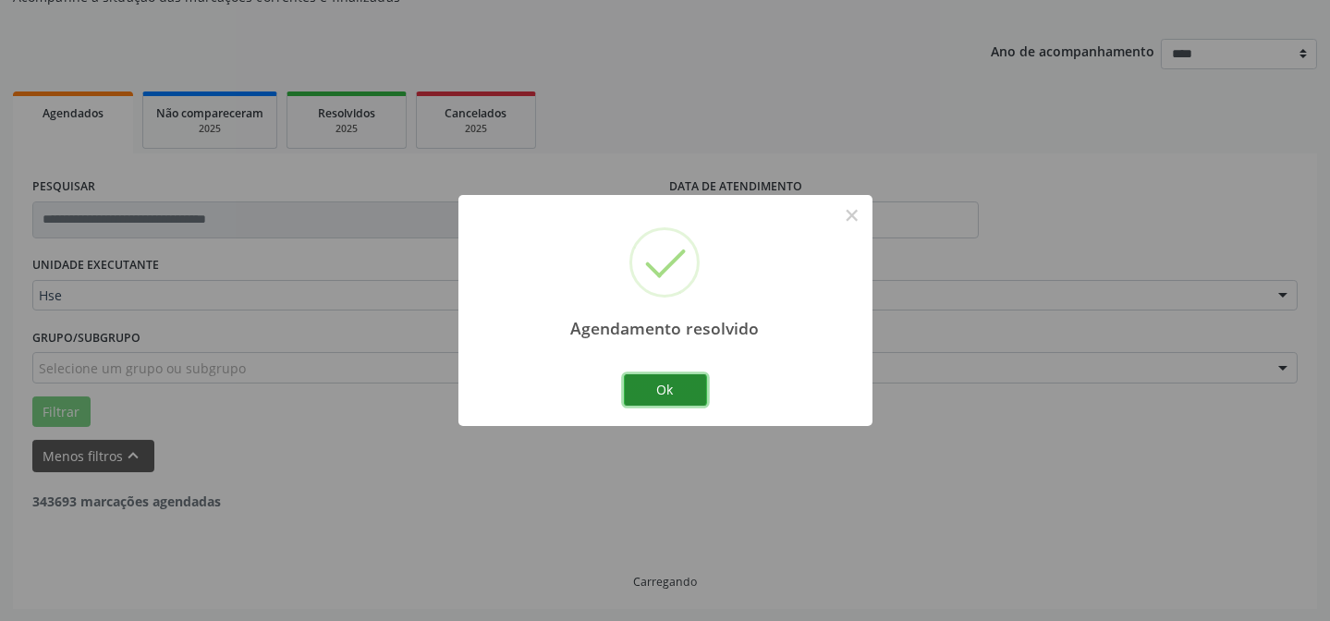
click at [663, 393] on button "Ok" at bounding box center [665, 389] width 83 height 31
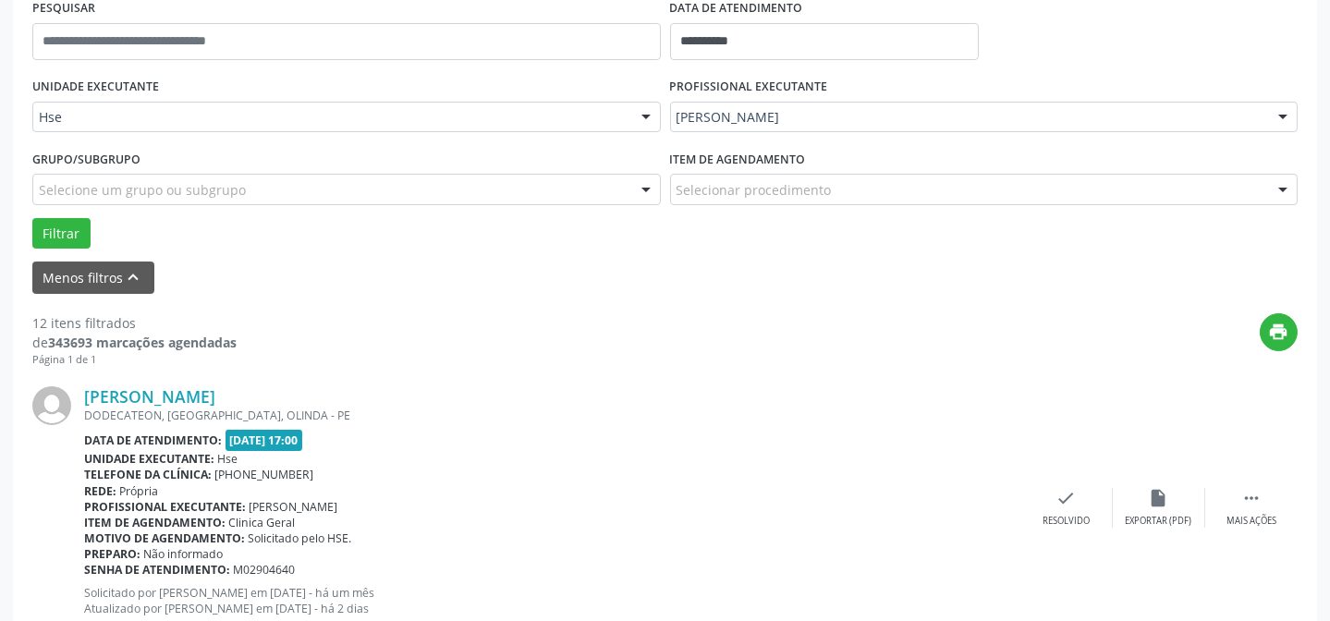
scroll to position [436, 0]
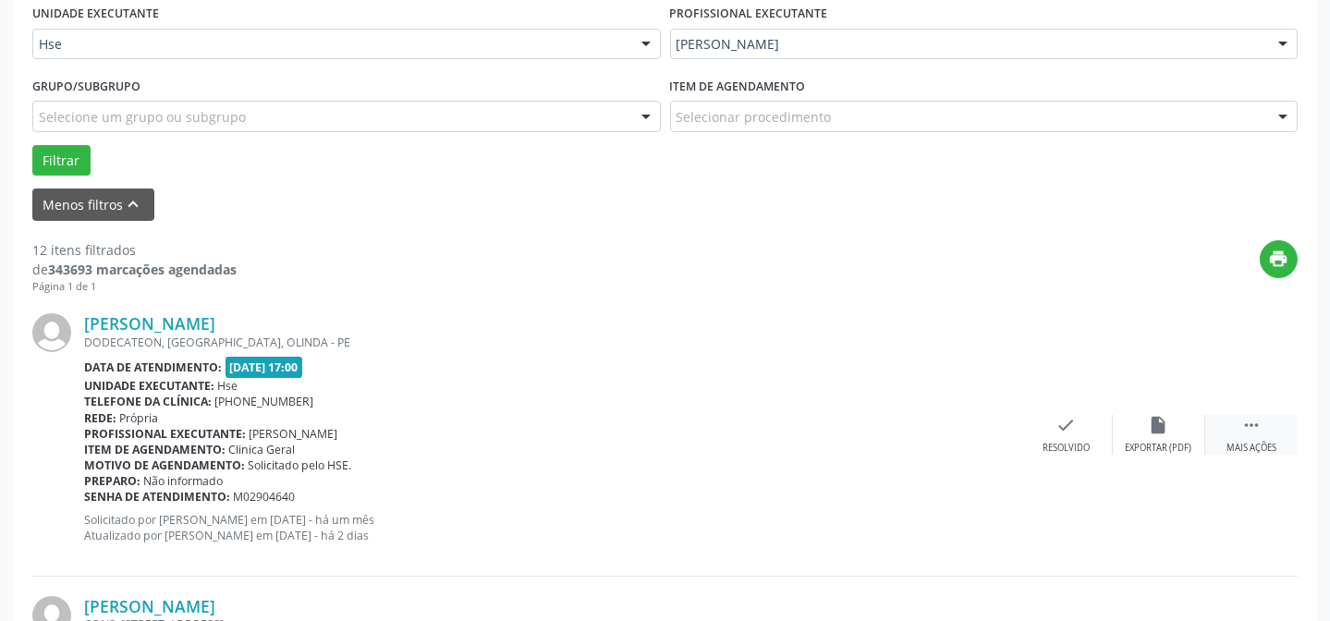
click at [1247, 430] on icon "" at bounding box center [1251, 425] width 20 height 20
click at [1152, 428] on icon "alarm_off" at bounding box center [1159, 425] width 20 height 20
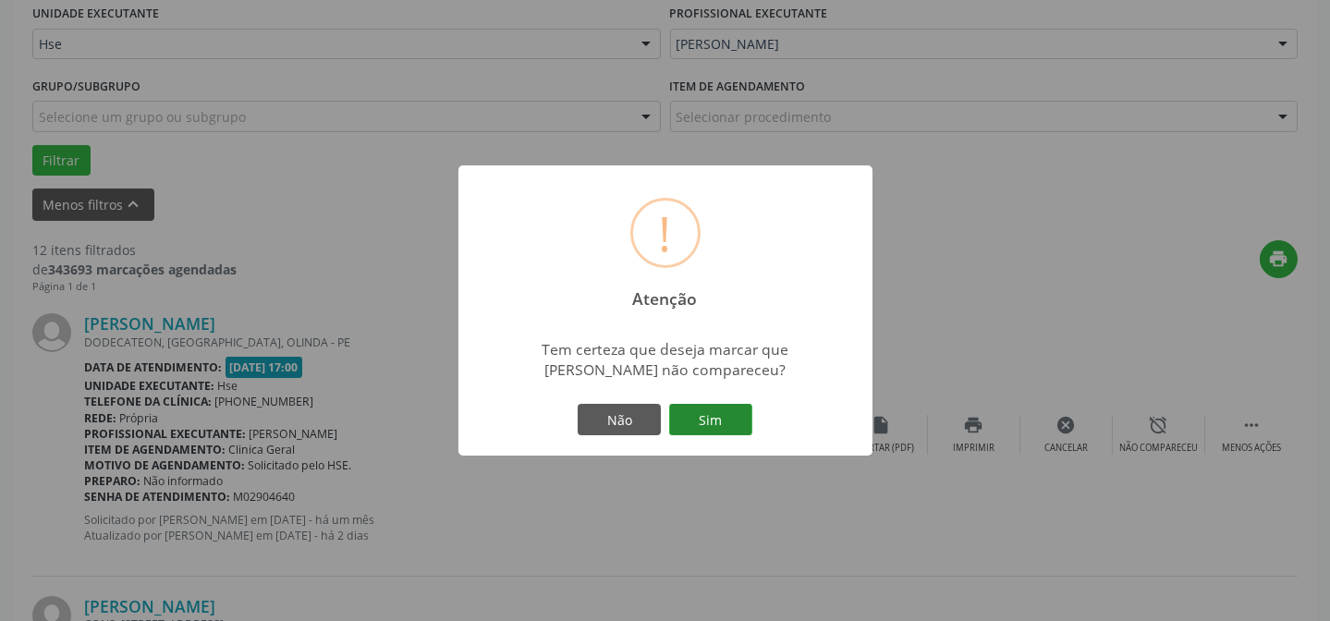
click at [715, 419] on button "Sim" at bounding box center [710, 419] width 83 height 31
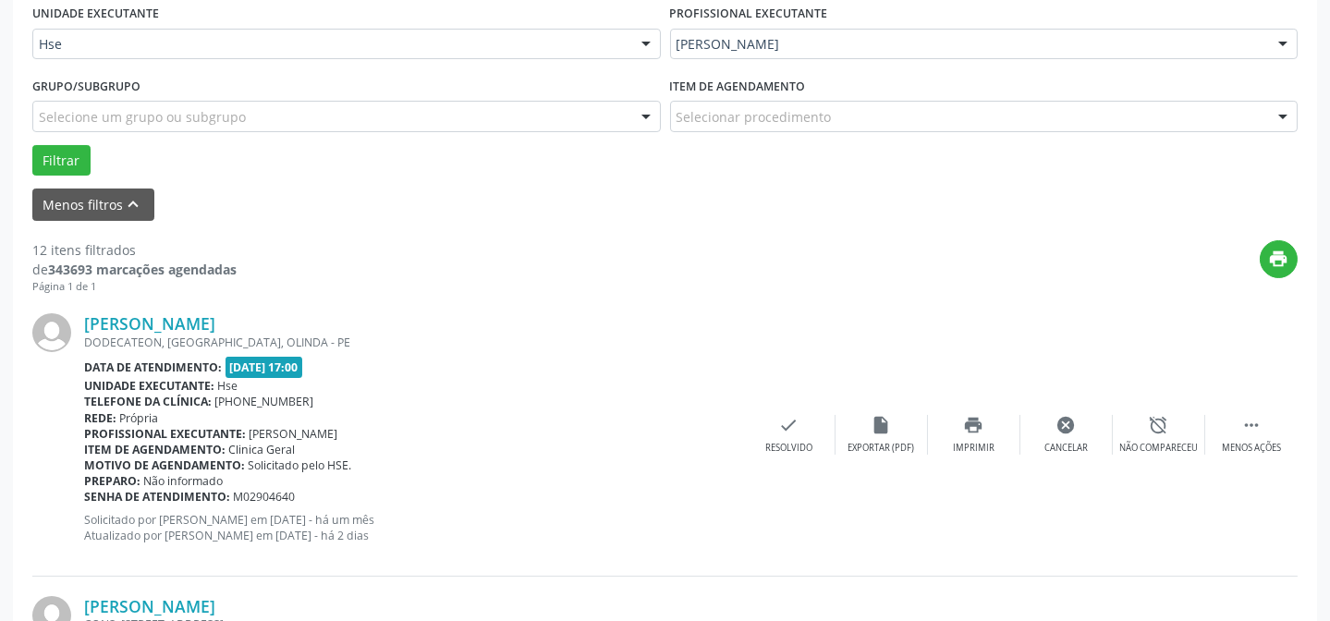
scroll to position [185, 0]
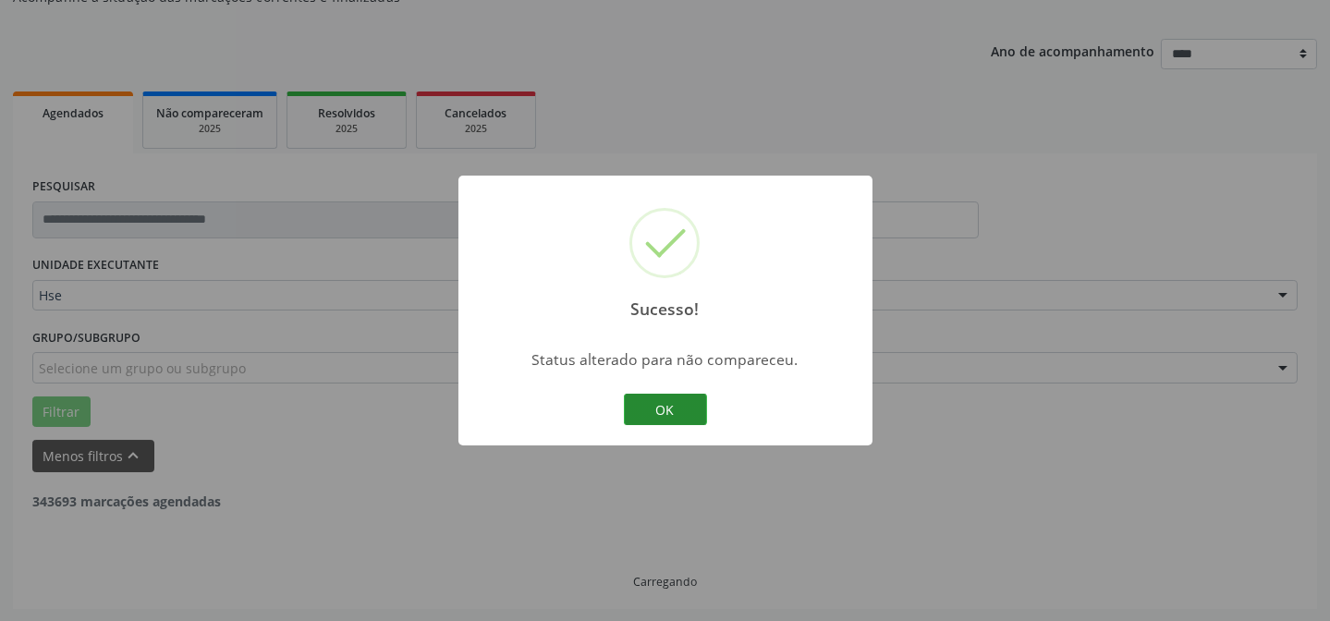
click at [684, 404] on button "OK" at bounding box center [665, 409] width 83 height 31
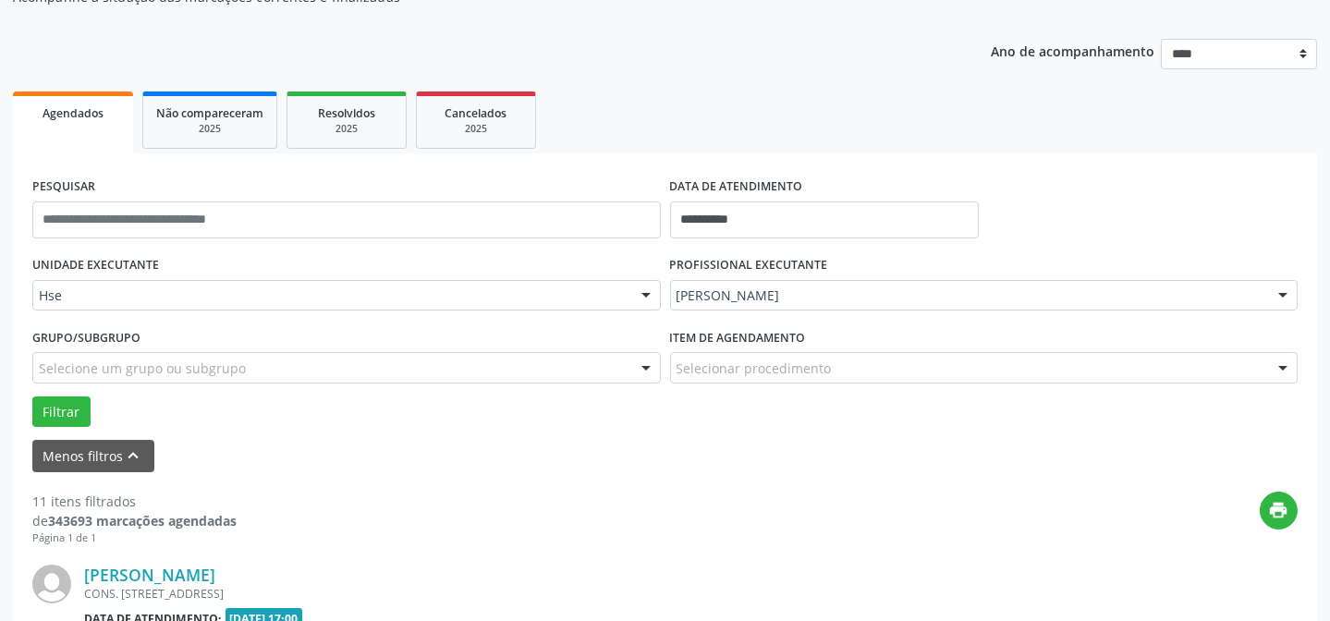
scroll to position [268, 0]
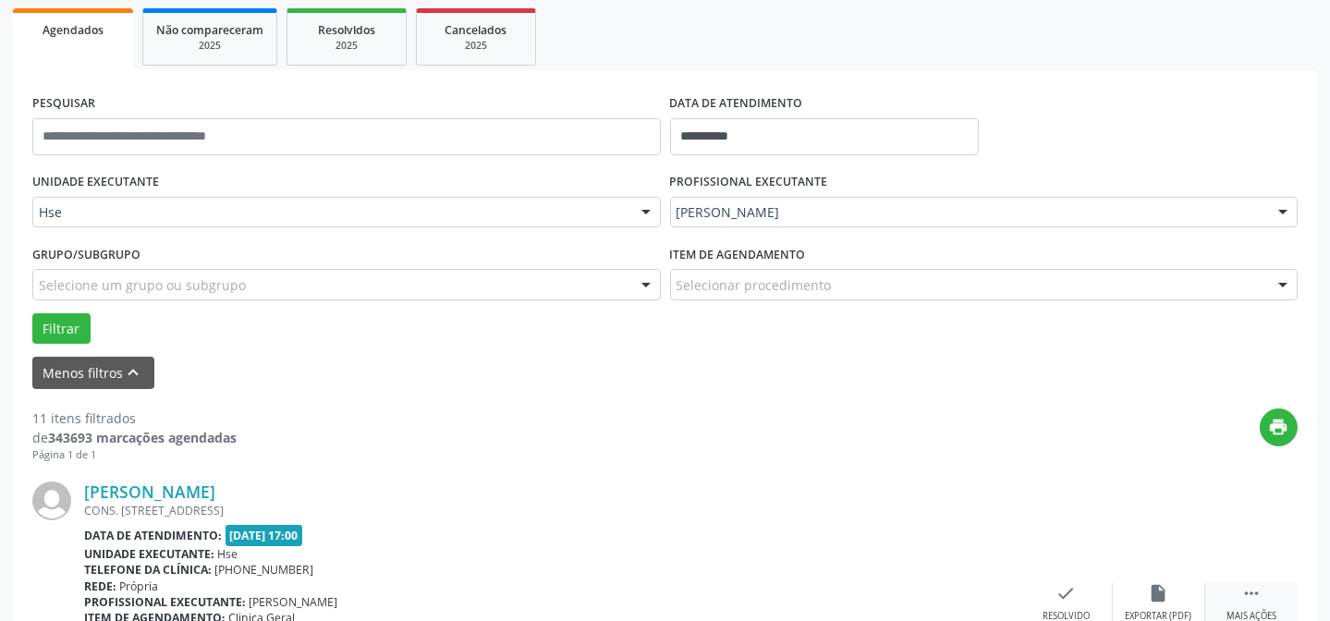
click at [1247, 583] on icon "" at bounding box center [1251, 593] width 20 height 20
click at [1146, 583] on div "alarm_off Não compareceu" at bounding box center [1159, 603] width 92 height 40
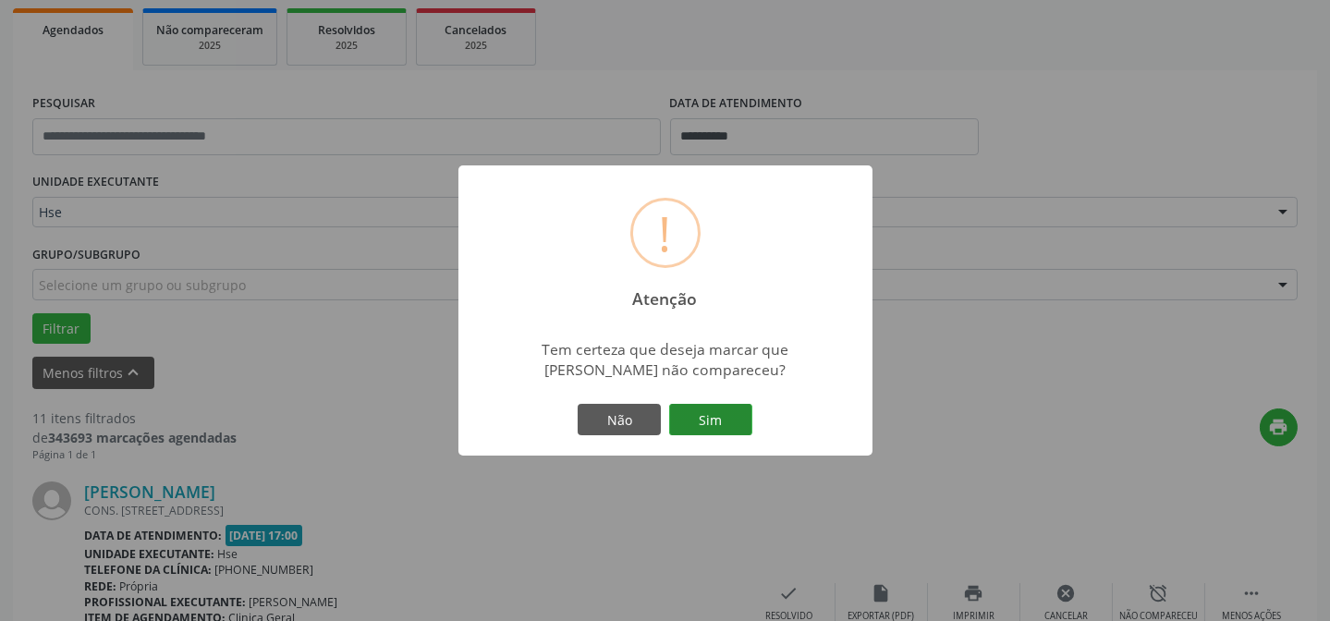
click at [713, 418] on button "Sim" at bounding box center [710, 419] width 83 height 31
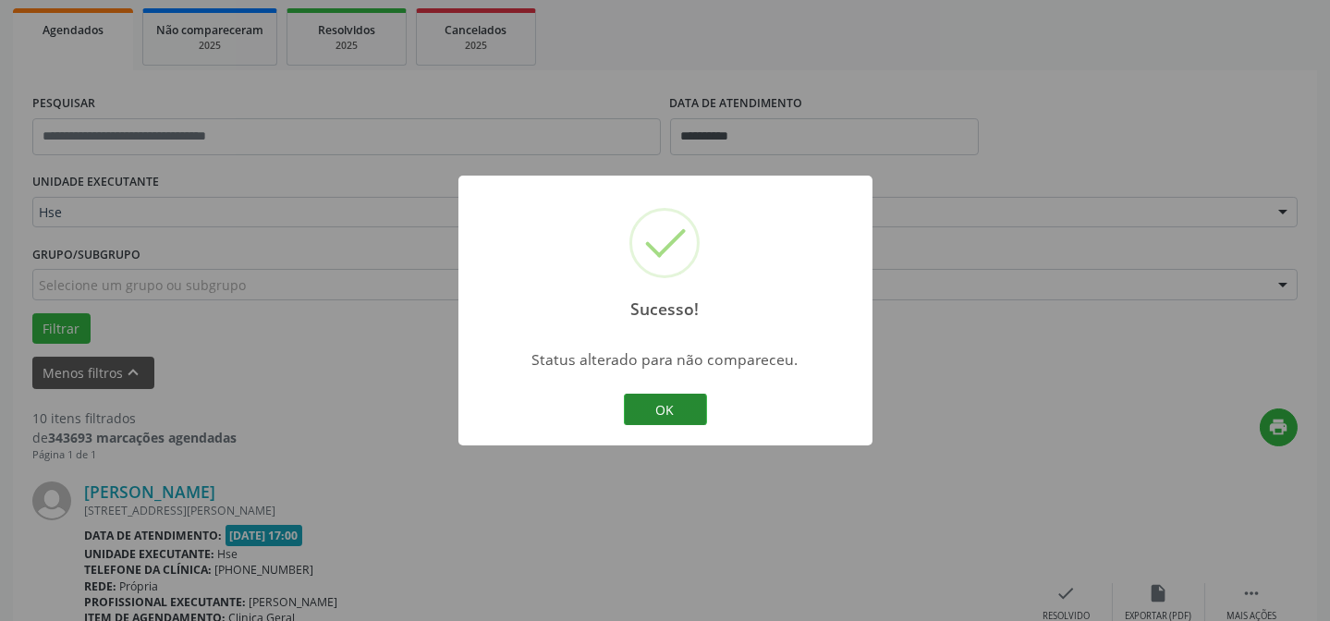
click at [665, 399] on button "OK" at bounding box center [665, 409] width 83 height 31
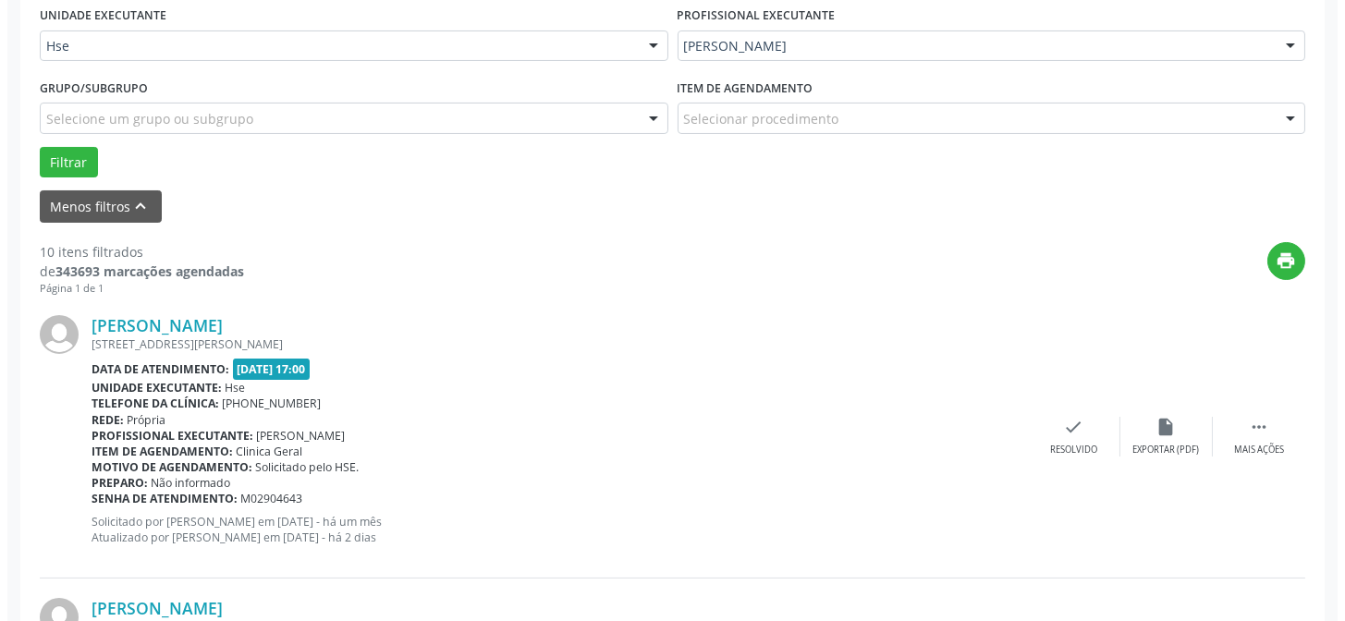
scroll to position [436, 0]
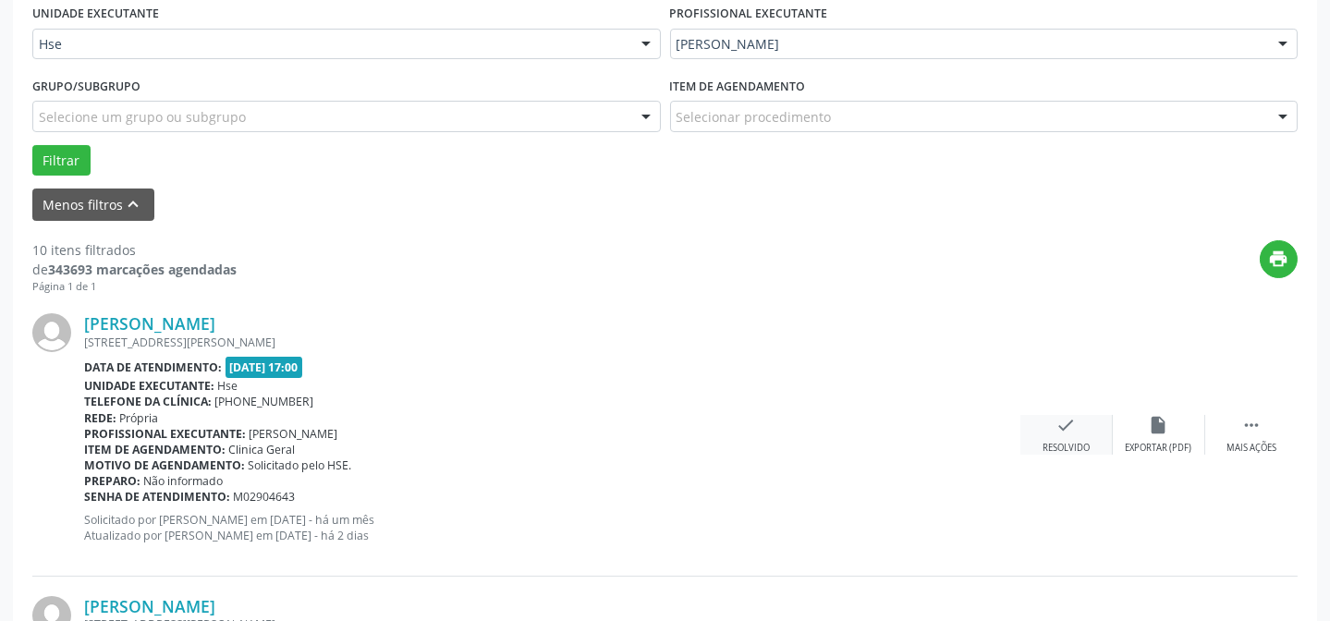
click at [1053, 444] on div "Resolvido" at bounding box center [1065, 448] width 47 height 13
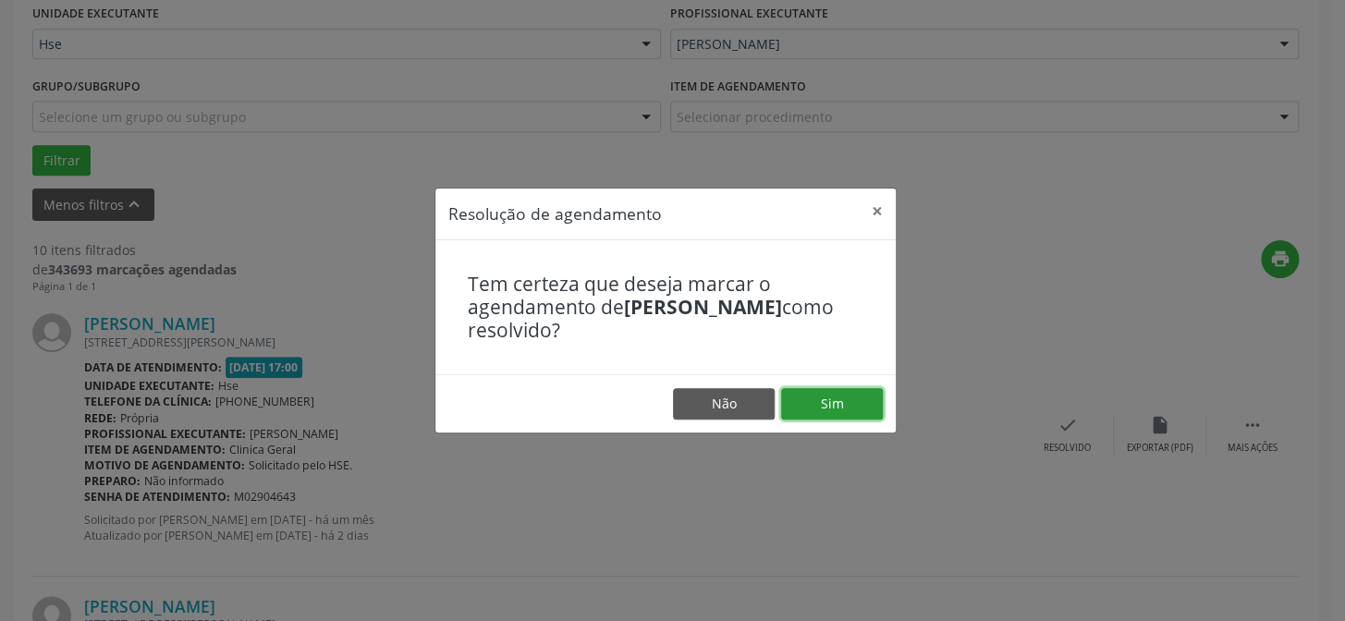
click at [840, 396] on button "Sim" at bounding box center [832, 403] width 102 height 31
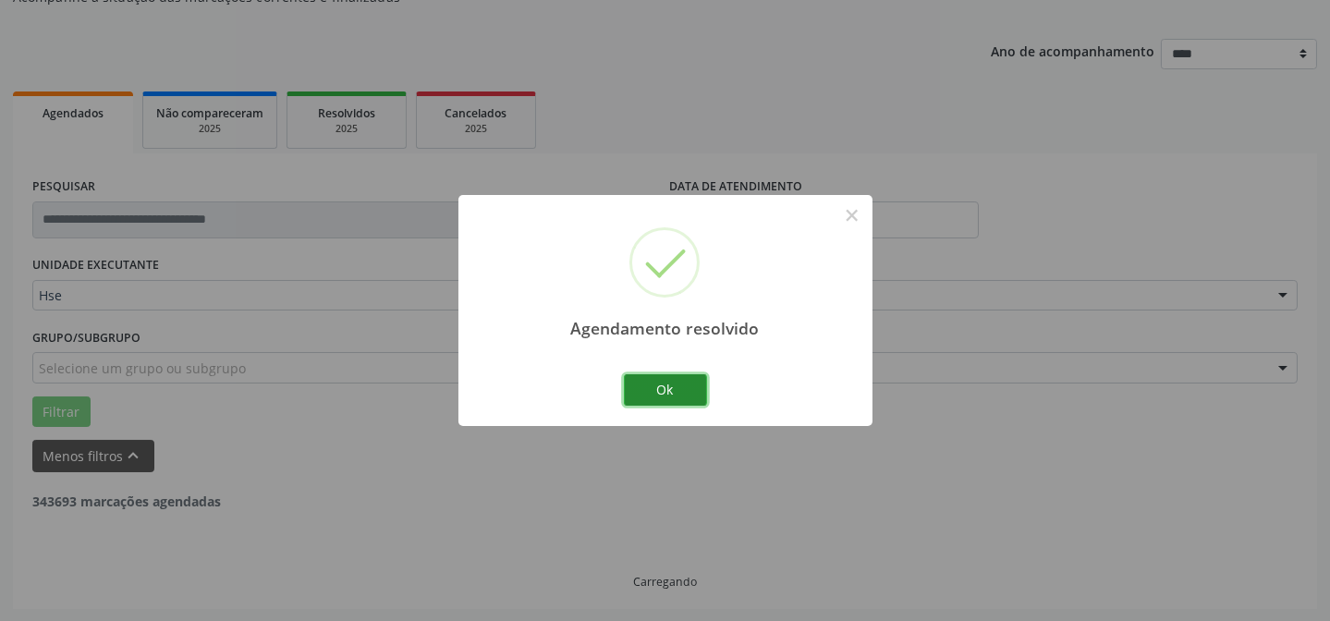
click at [661, 376] on button "Ok" at bounding box center [665, 389] width 83 height 31
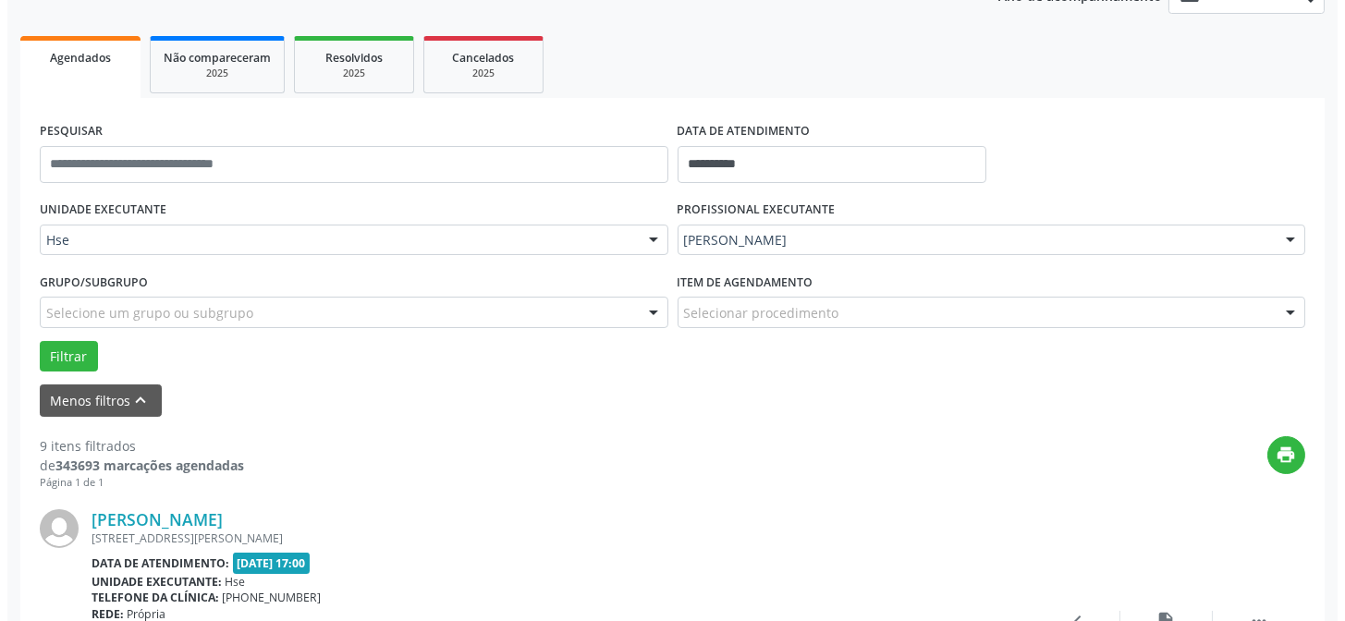
scroll to position [268, 0]
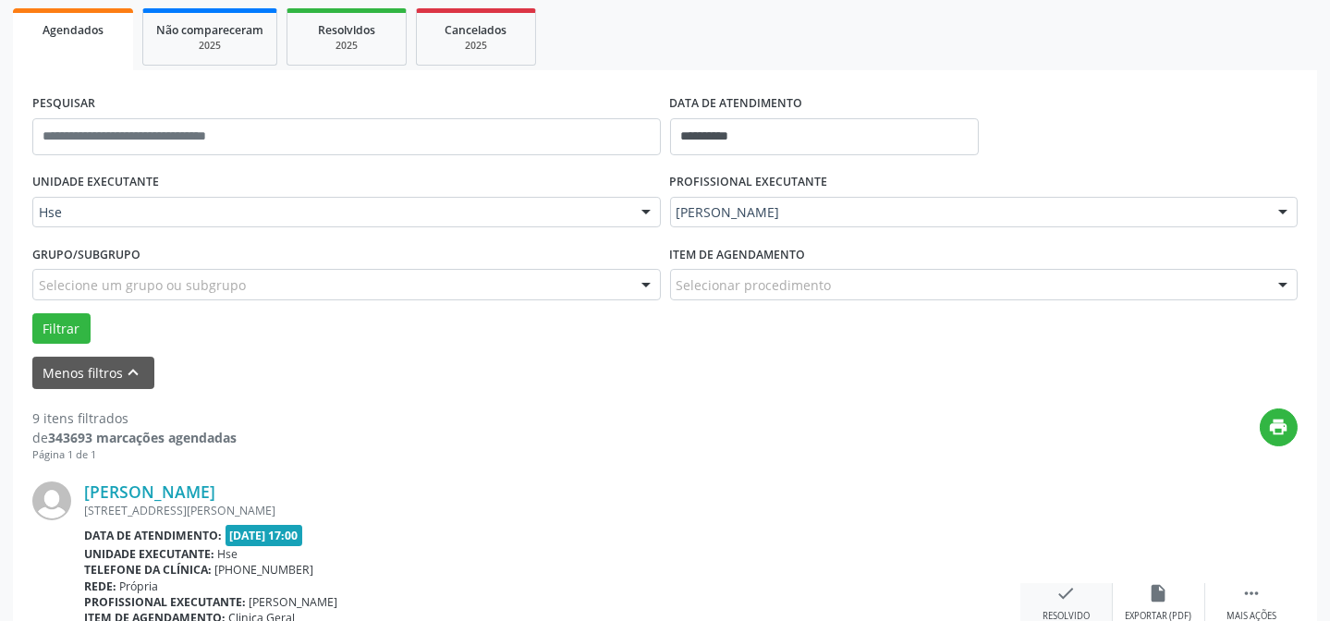
click at [1072, 590] on icon "check" at bounding box center [1066, 593] width 20 height 20
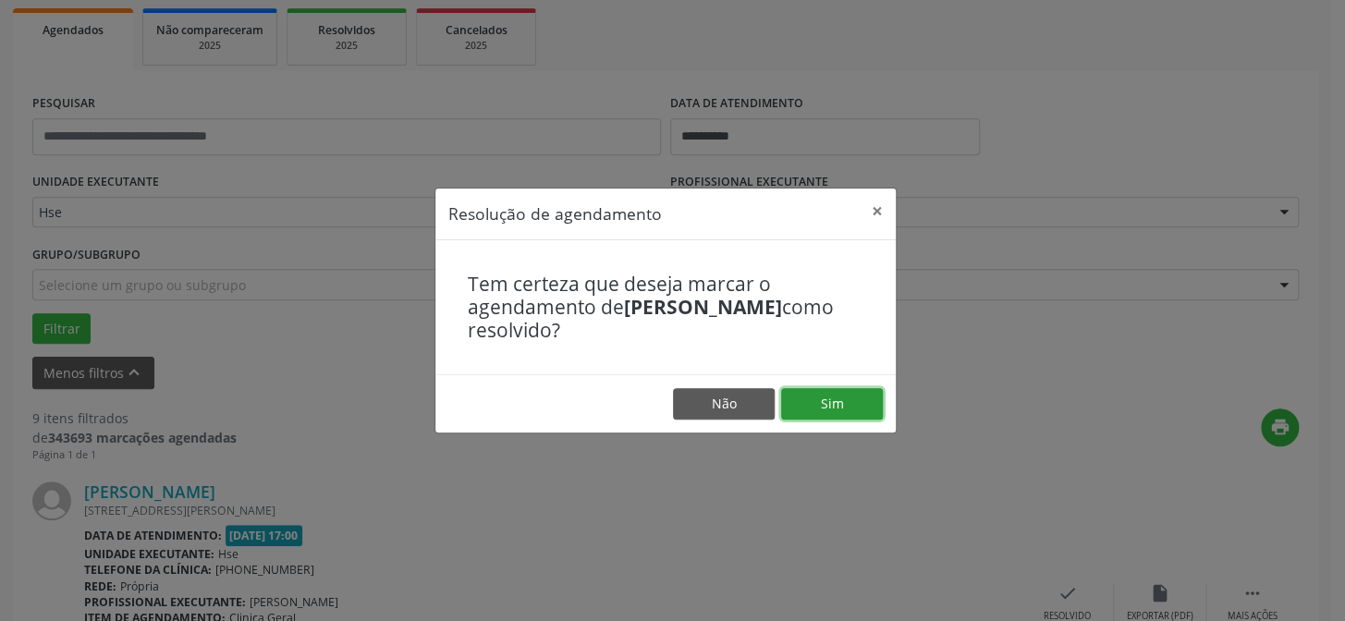
click at [844, 395] on button "Sim" at bounding box center [832, 403] width 102 height 31
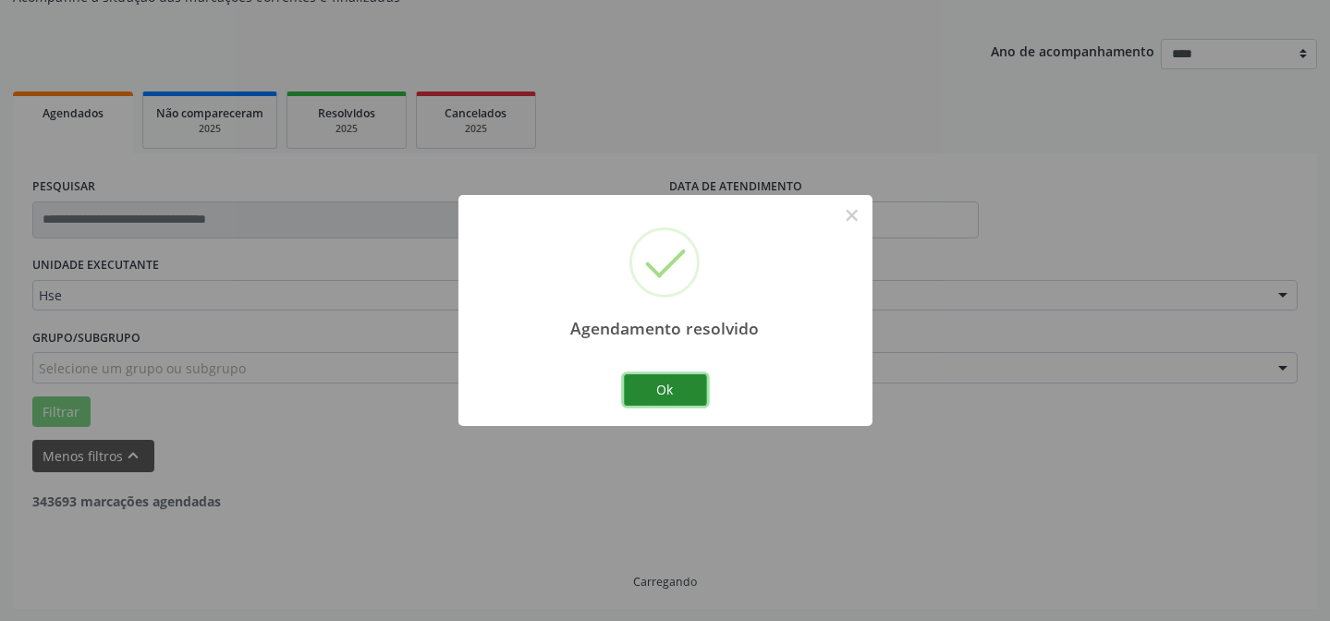
click at [649, 395] on button "Ok" at bounding box center [665, 389] width 83 height 31
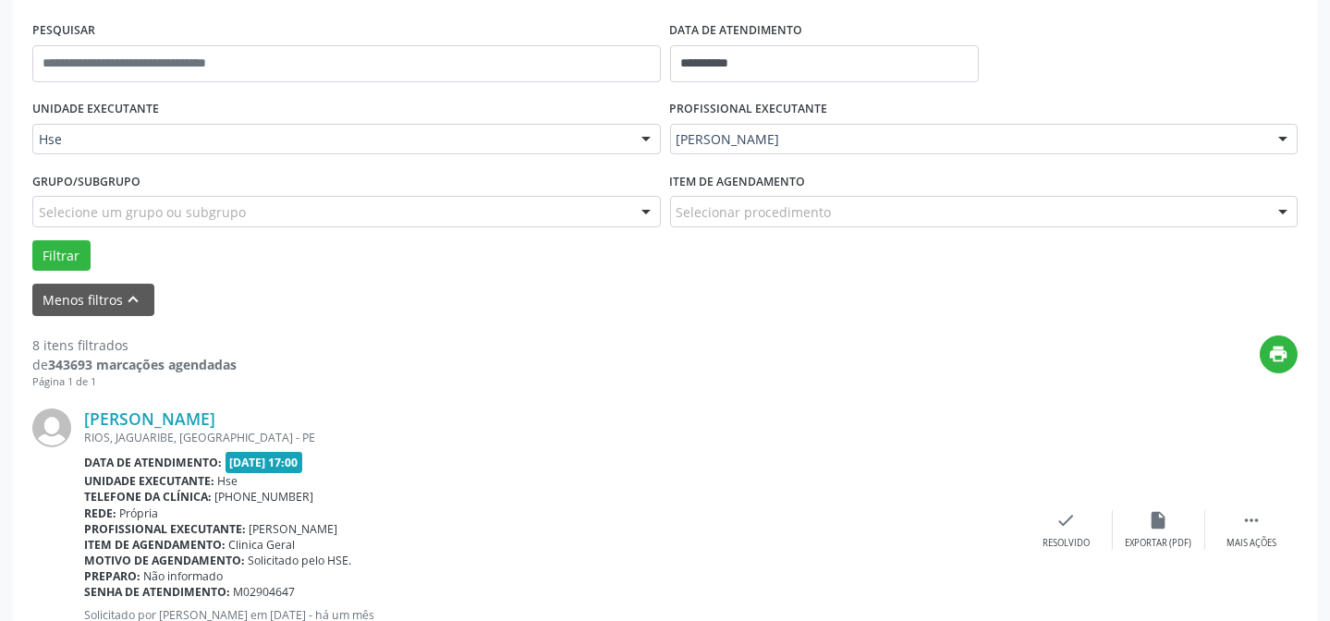
scroll to position [352, 0]
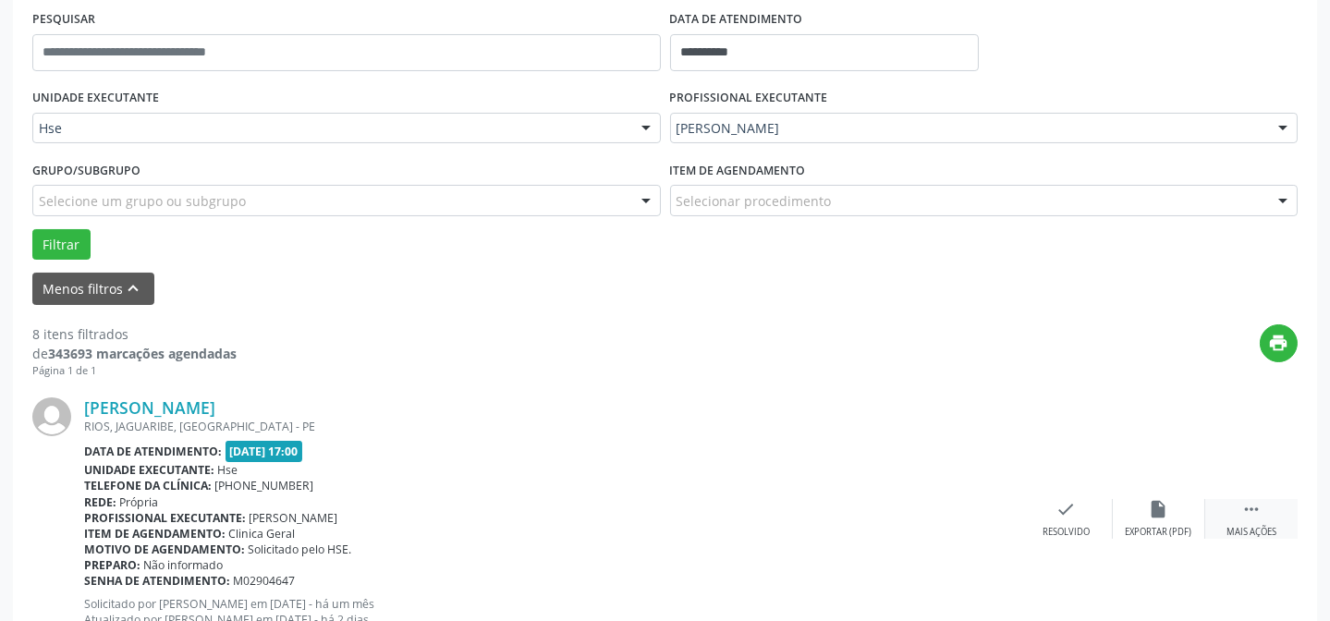
click at [1235, 518] on div " Mais ações" at bounding box center [1251, 519] width 92 height 40
click at [1139, 512] on div "alarm_off Não compareceu" at bounding box center [1159, 519] width 92 height 40
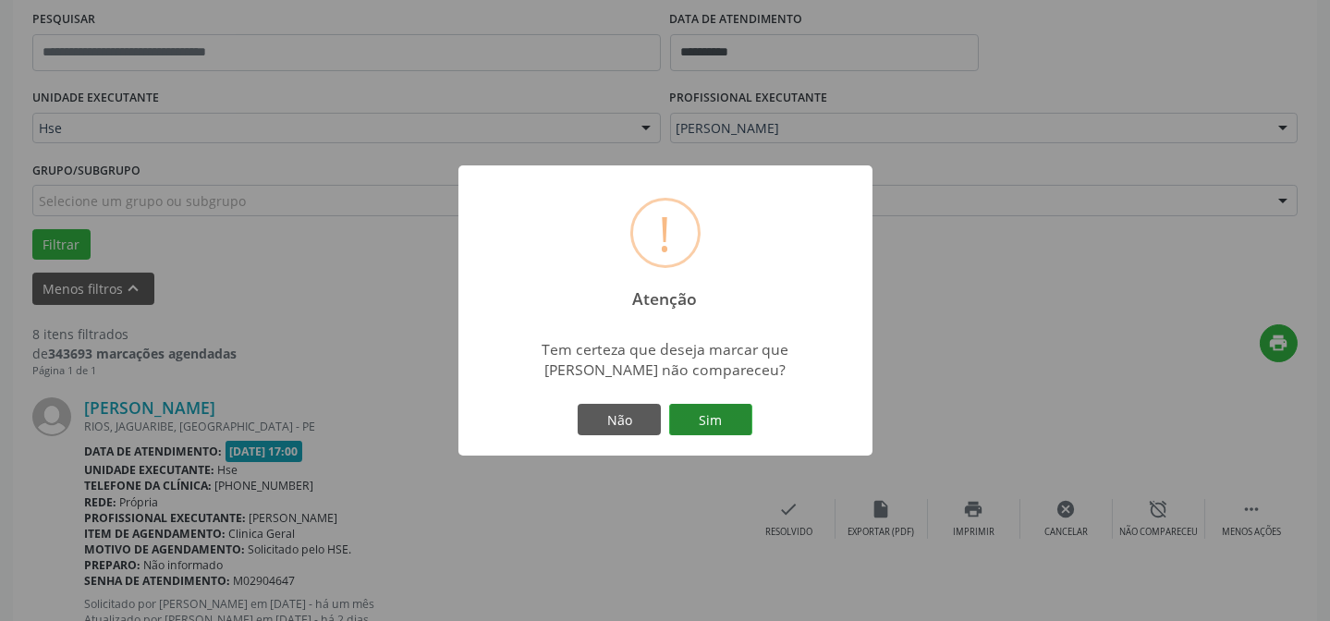
click at [699, 435] on button "Sim" at bounding box center [710, 419] width 83 height 31
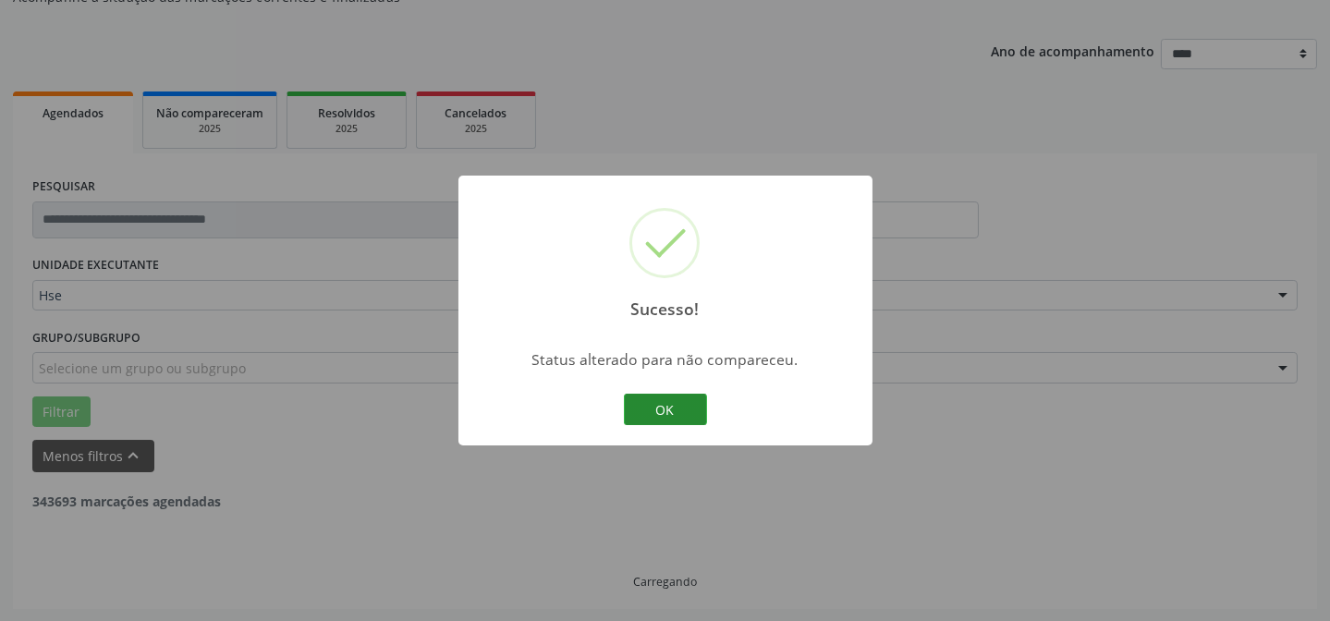
click at [653, 410] on button "OK" at bounding box center [665, 409] width 83 height 31
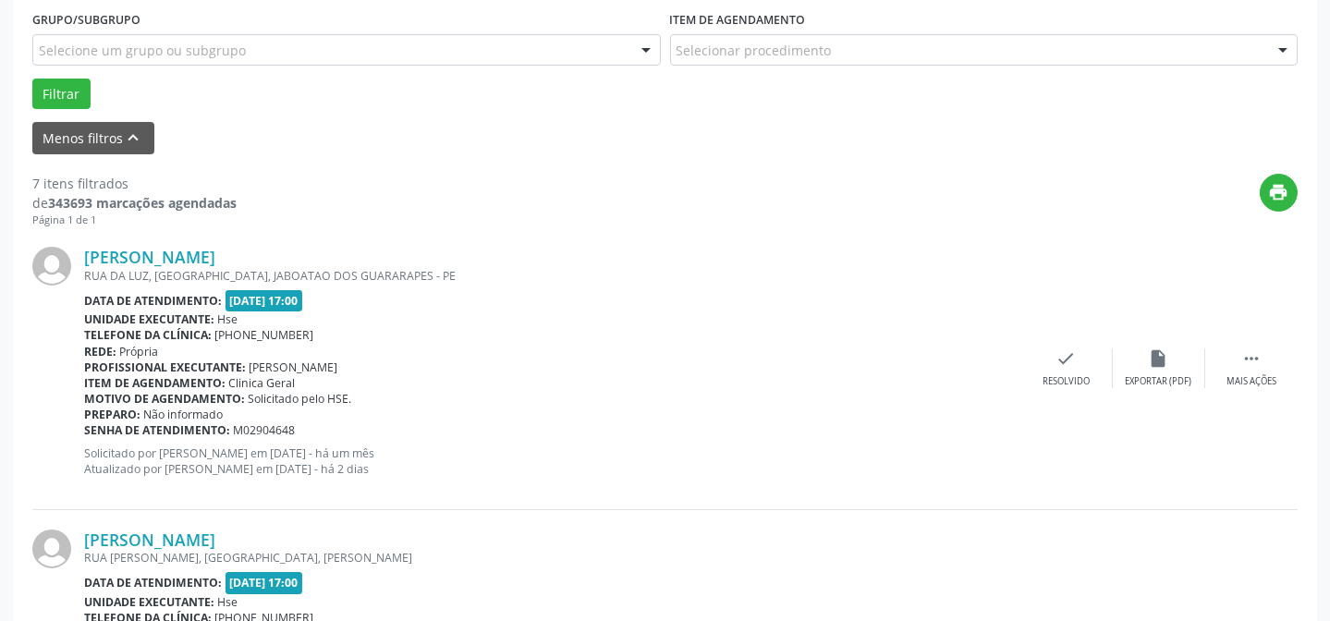
scroll to position [520, 0]
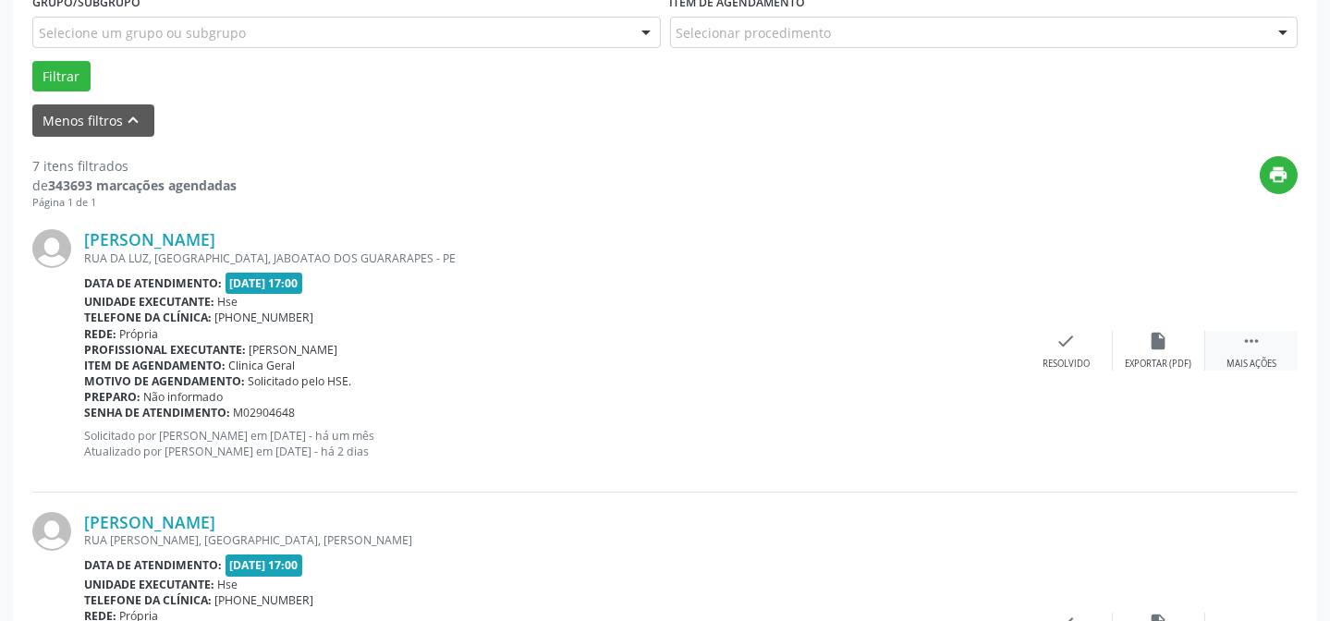
click at [1236, 338] on div " Mais ações" at bounding box center [1251, 351] width 92 height 40
click at [1155, 342] on icon "alarm_off" at bounding box center [1159, 341] width 20 height 20
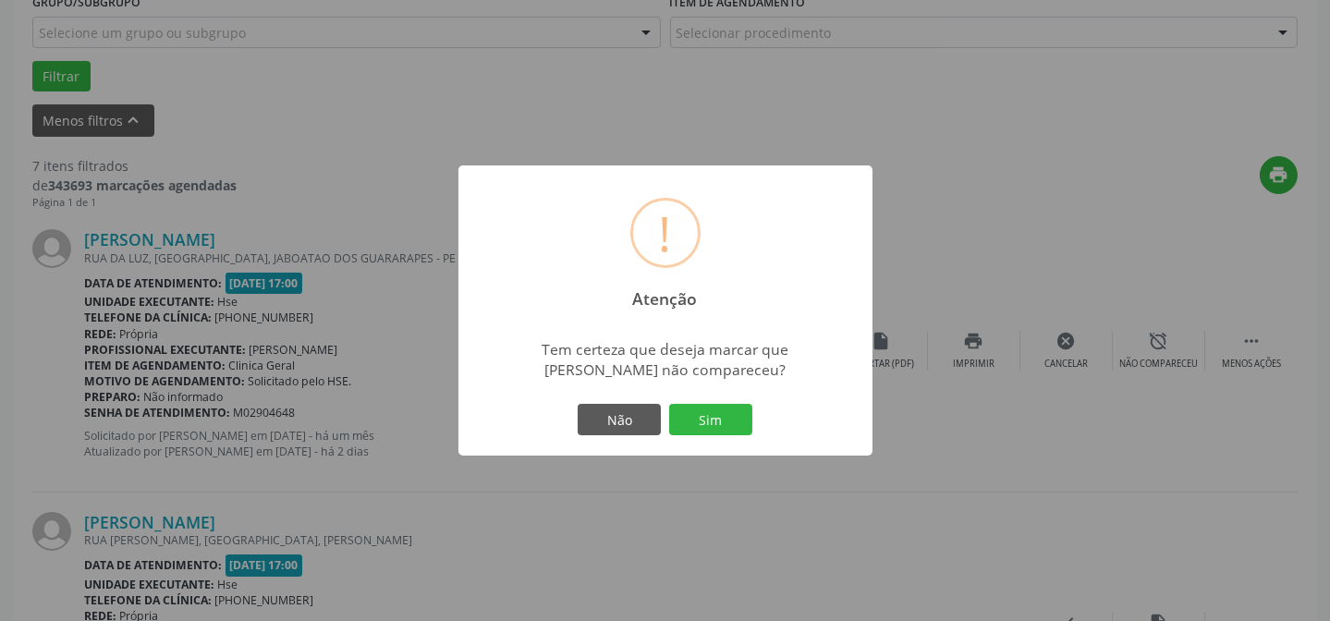
click at [742, 435] on div "Não Sim" at bounding box center [665, 419] width 183 height 39
click at [736, 428] on button "Sim" at bounding box center [710, 419] width 83 height 31
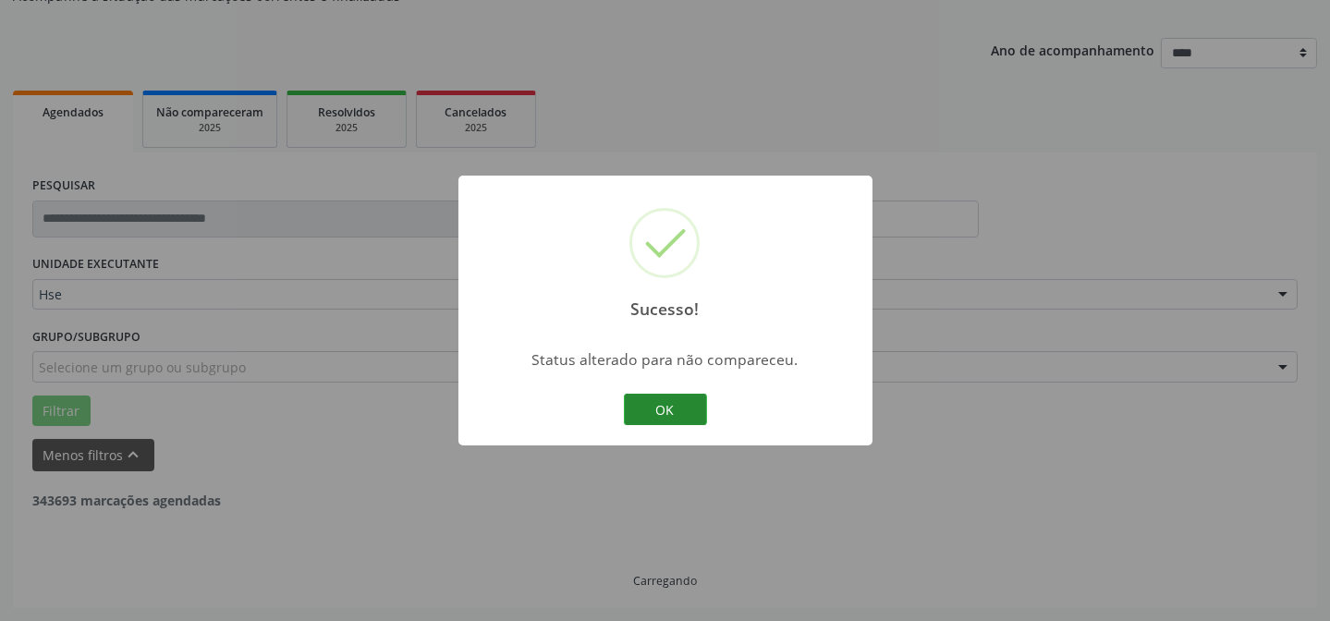
click at [675, 410] on button "OK" at bounding box center [665, 409] width 83 height 31
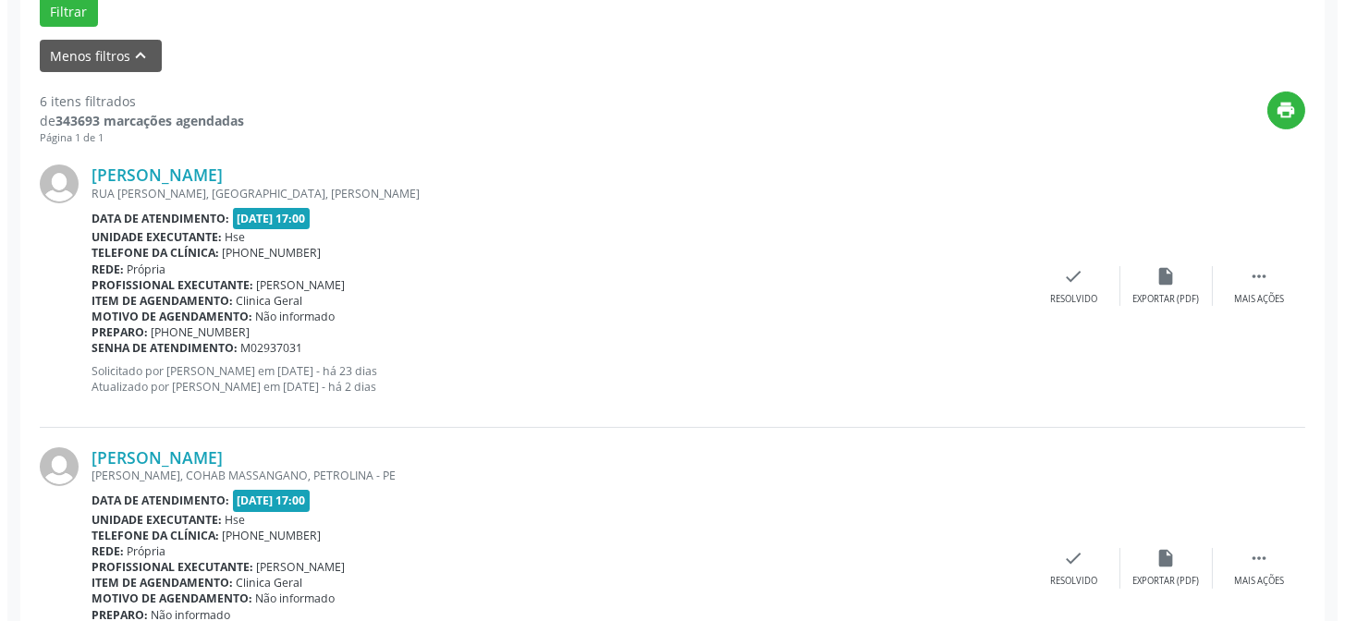
scroll to position [604, 0]
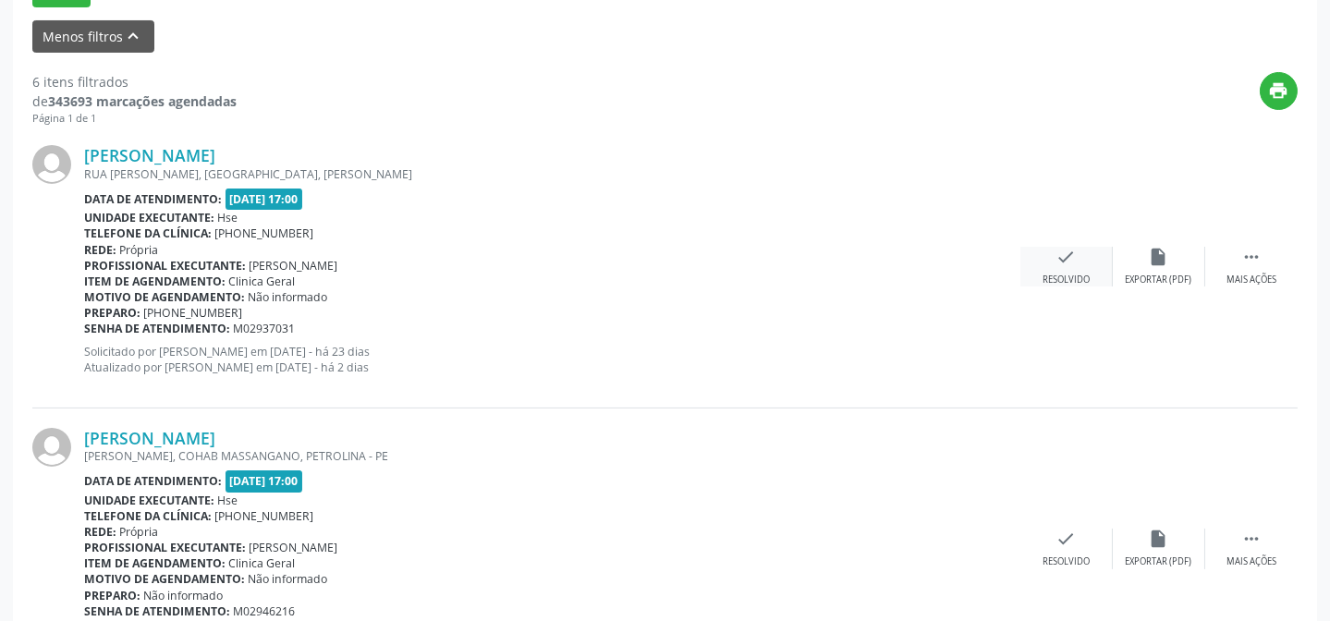
click at [1034, 267] on div "check Resolvido" at bounding box center [1066, 267] width 92 height 40
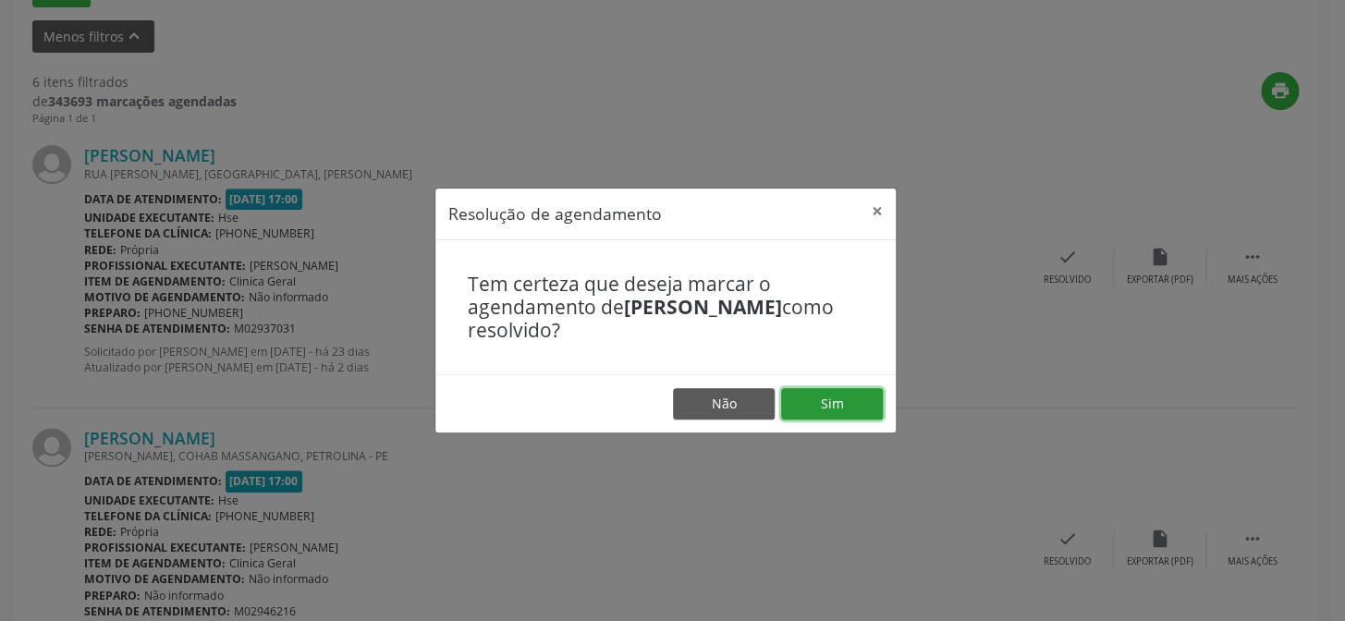
click at [814, 407] on button "Sim" at bounding box center [832, 403] width 102 height 31
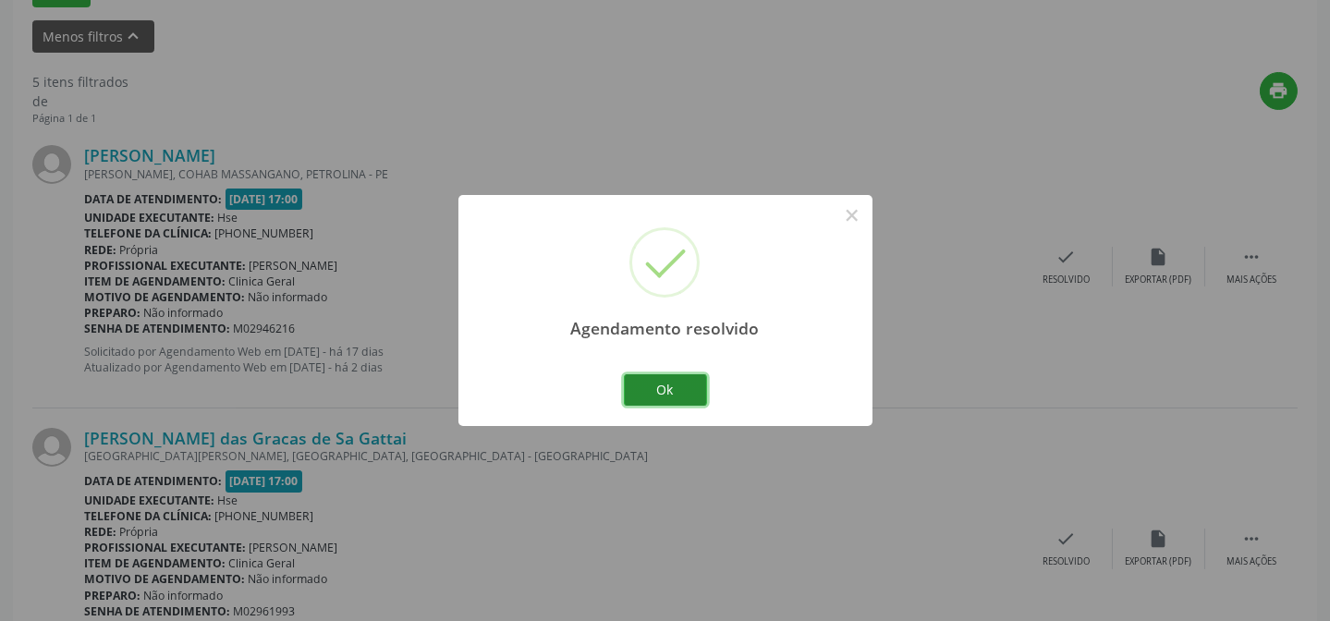
click at [670, 398] on button "Ok" at bounding box center [665, 389] width 83 height 31
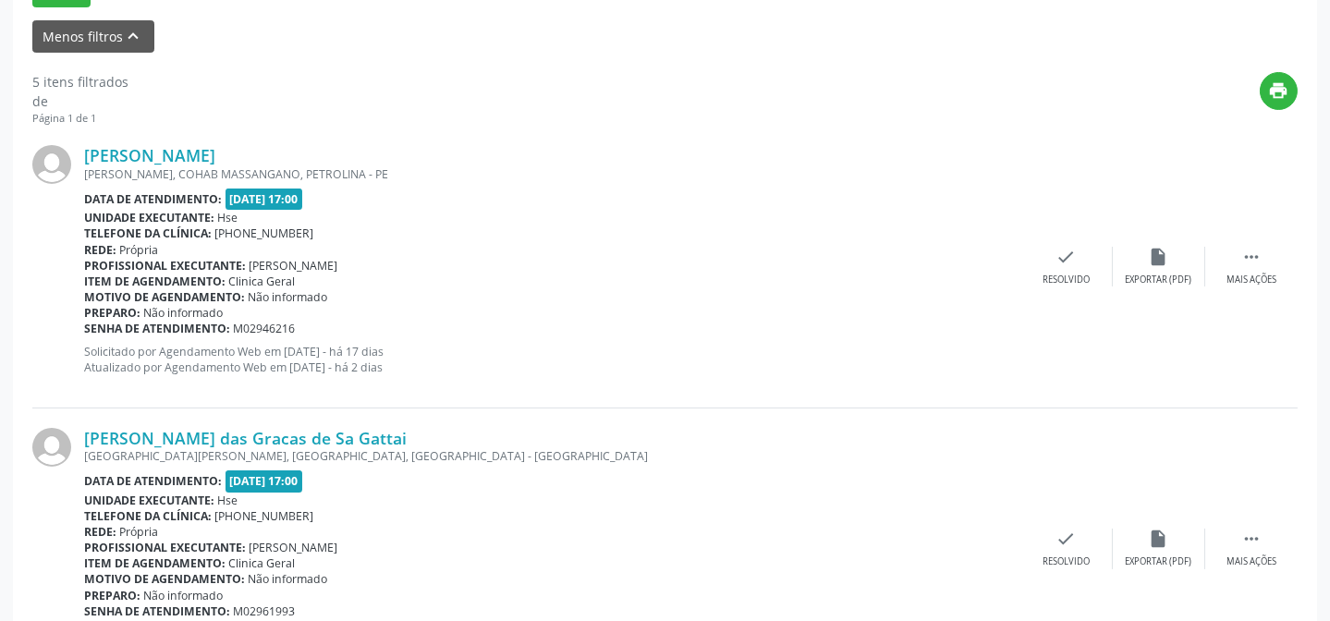
scroll to position [603, 0]
drag, startPoint x: 1266, startPoint y: 263, endPoint x: 1234, endPoint y: 263, distance: 32.3
click at [1265, 263] on div " Mais ações" at bounding box center [1251, 268] width 92 height 40
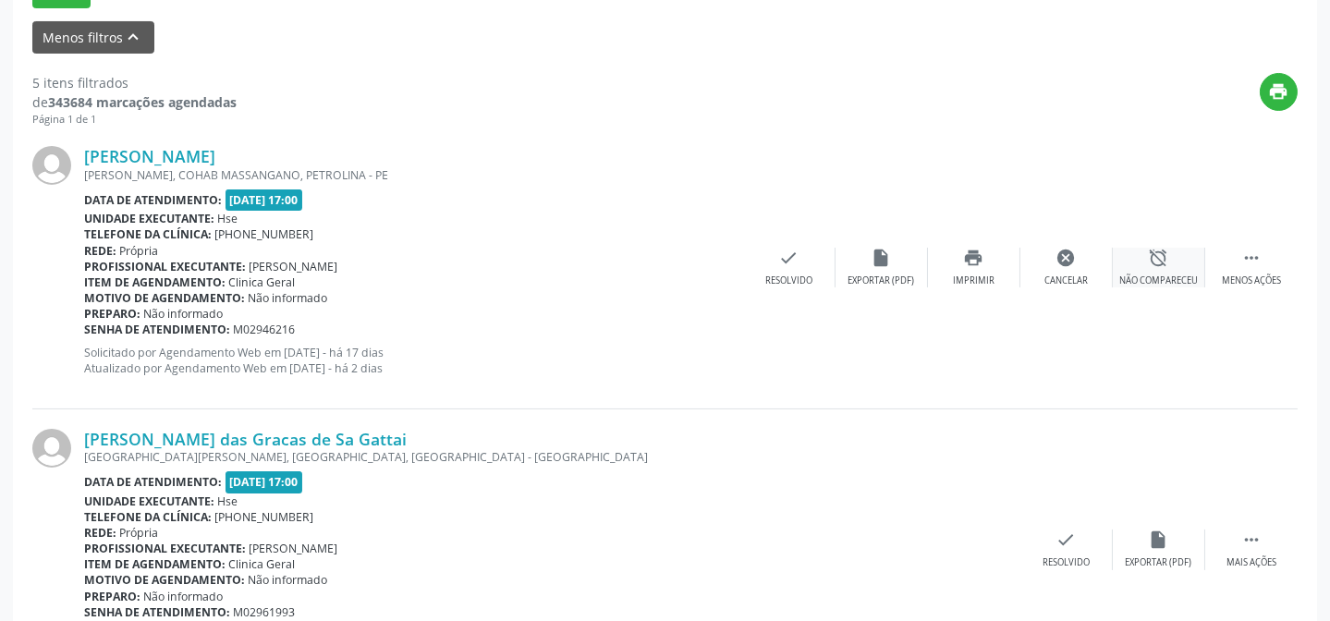
click at [1149, 263] on icon "alarm_off" at bounding box center [1159, 258] width 20 height 20
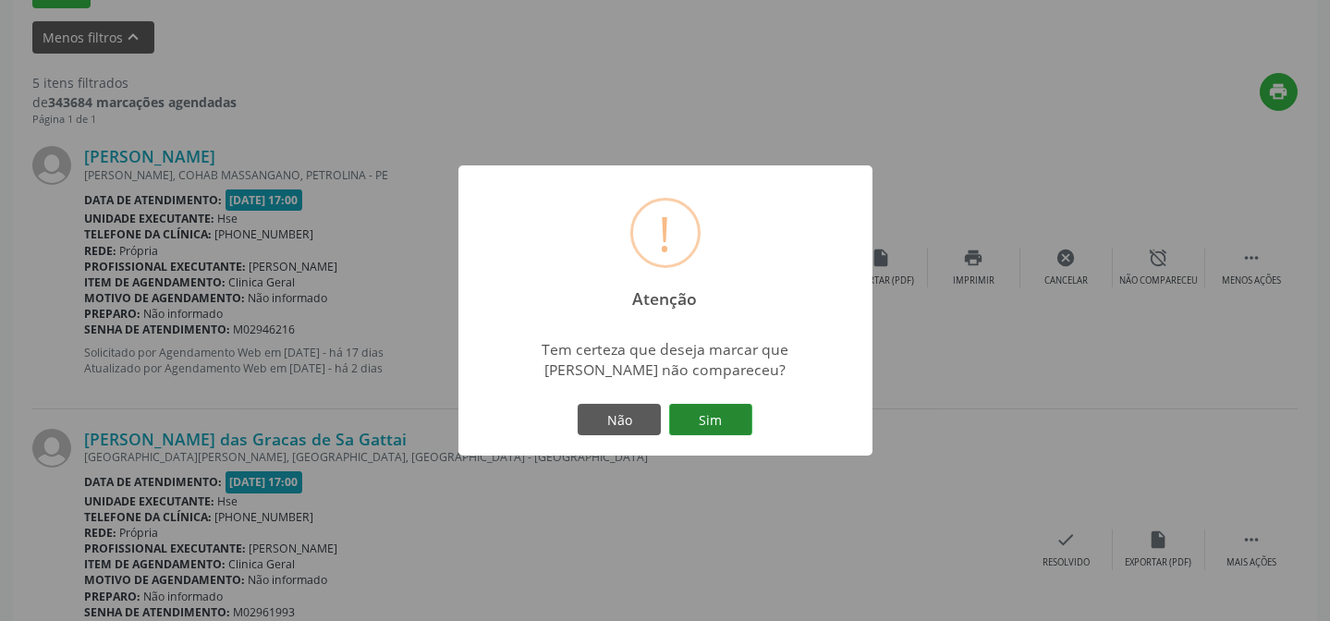
click at [725, 420] on button "Sim" at bounding box center [710, 419] width 83 height 31
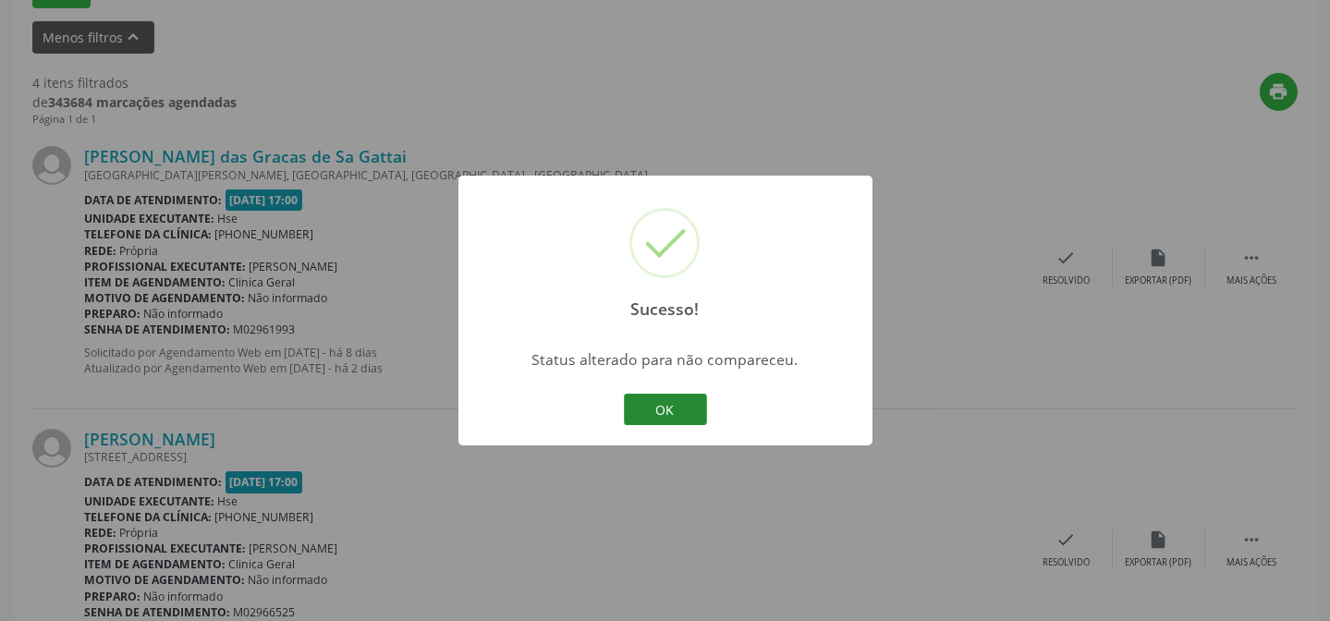
click at [654, 403] on button "OK" at bounding box center [665, 409] width 83 height 31
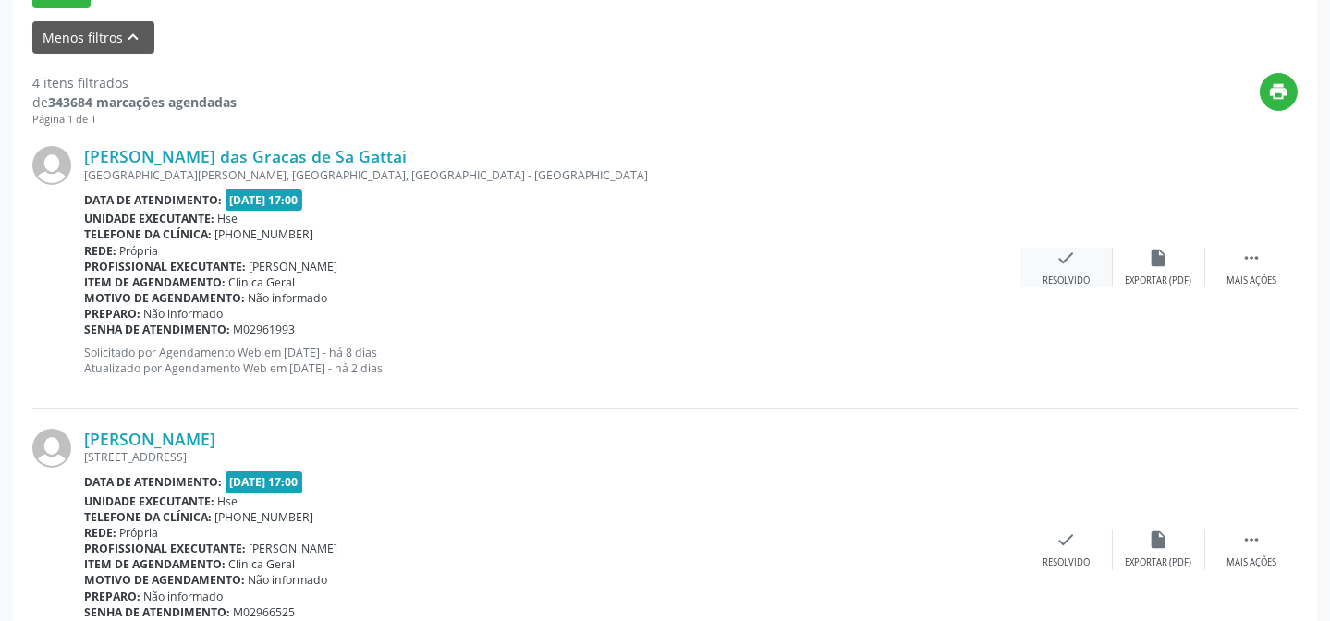
click at [1090, 265] on div "check Resolvido" at bounding box center [1066, 268] width 92 height 40
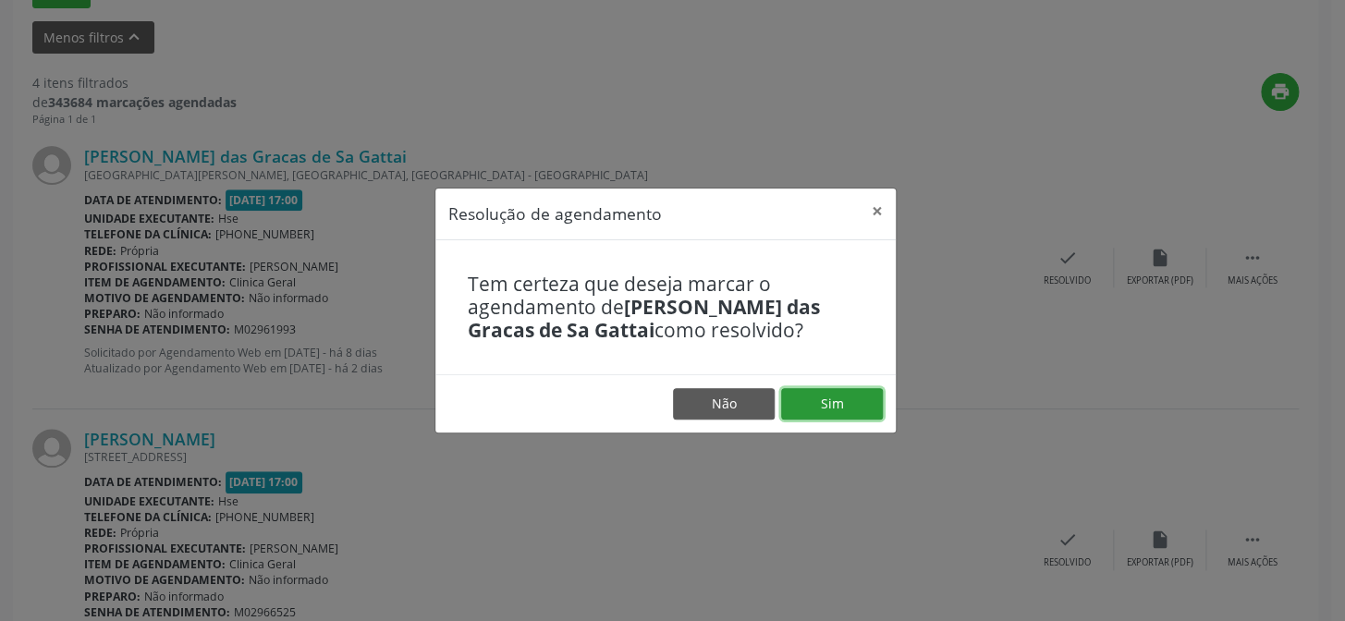
click at [833, 392] on button "Sim" at bounding box center [832, 403] width 102 height 31
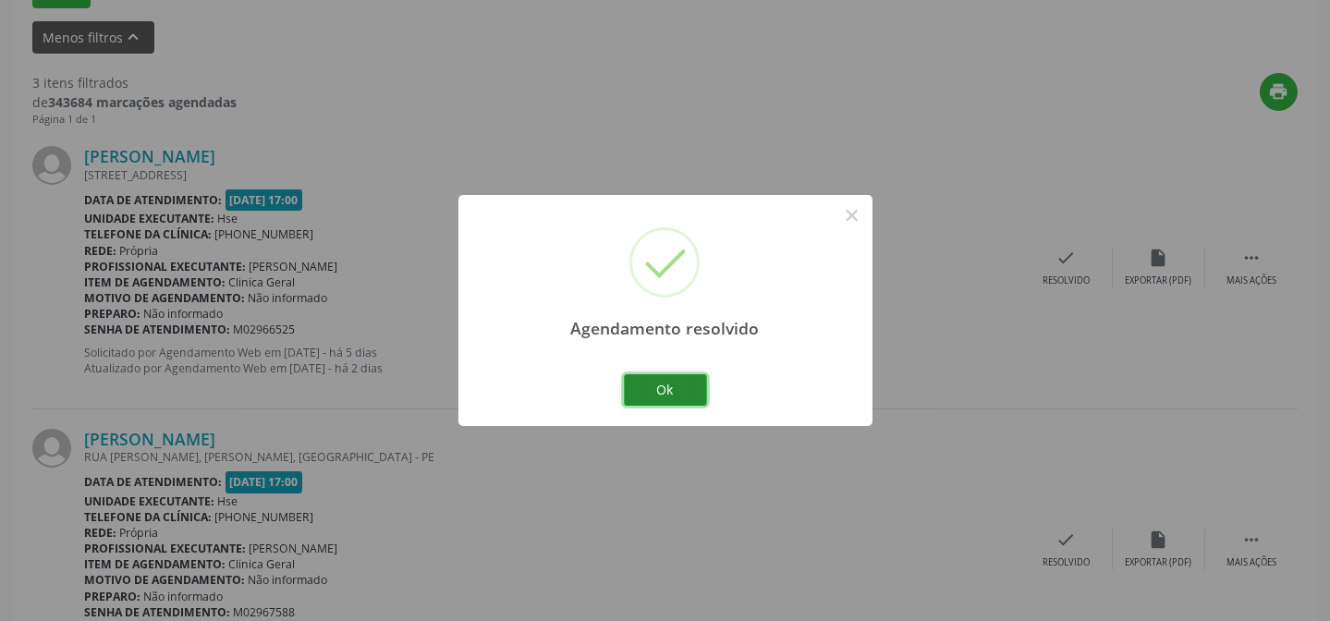
click at [672, 382] on button "Ok" at bounding box center [665, 389] width 83 height 31
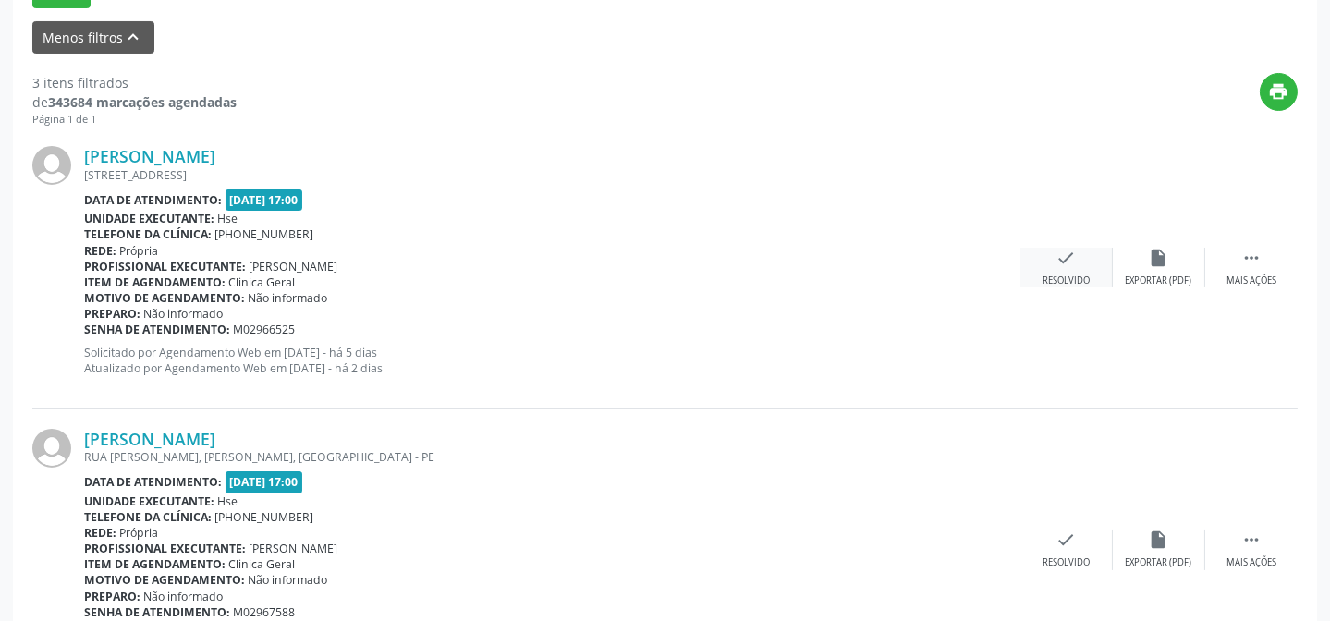
click at [1053, 249] on div "check Resolvido" at bounding box center [1066, 268] width 92 height 40
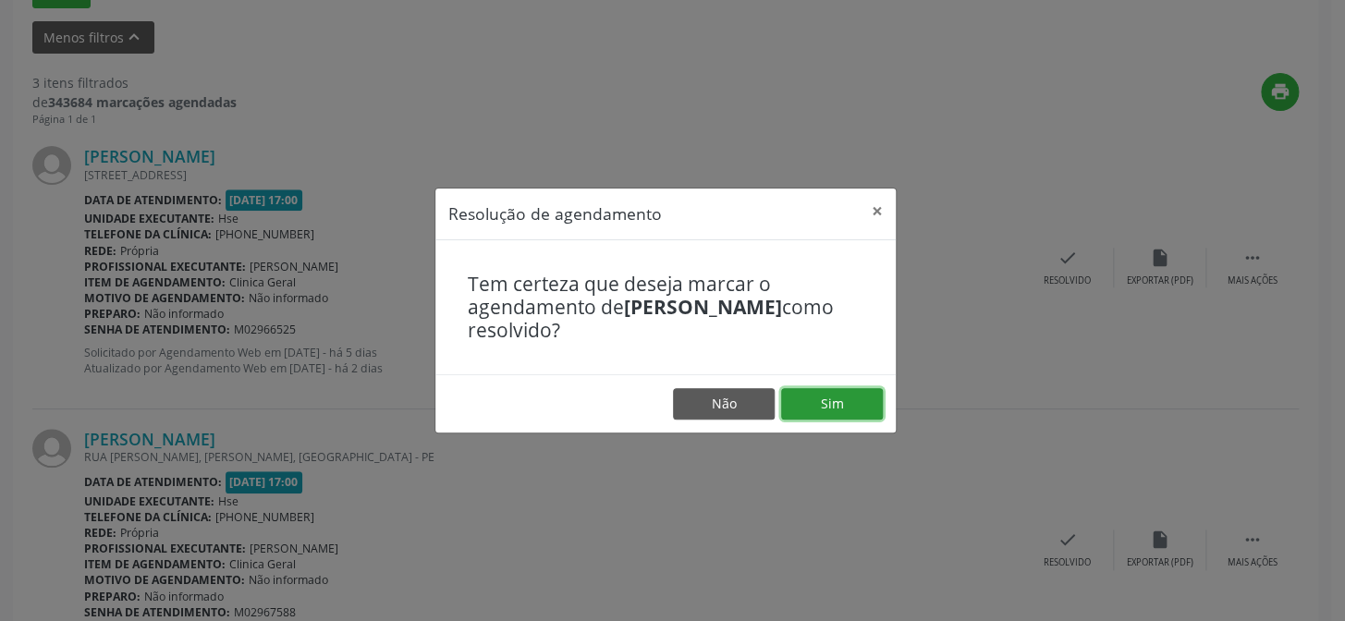
click at [803, 410] on button "Sim" at bounding box center [832, 403] width 102 height 31
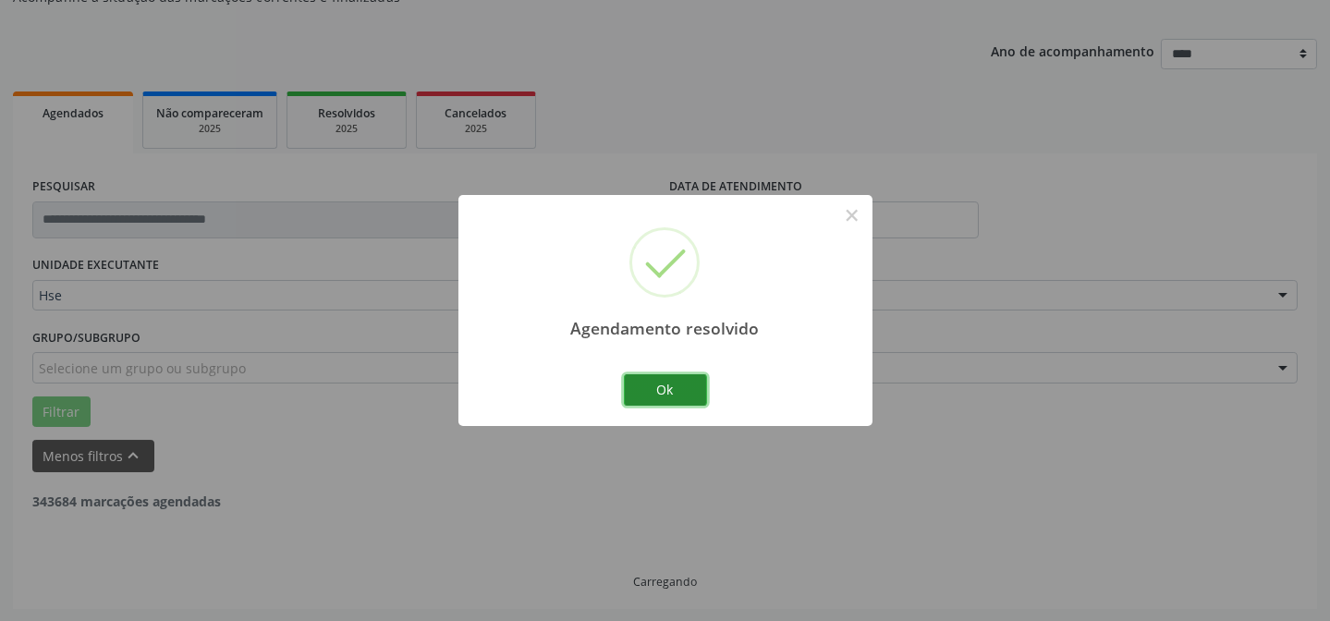
click at [666, 384] on button "Ok" at bounding box center [665, 389] width 83 height 31
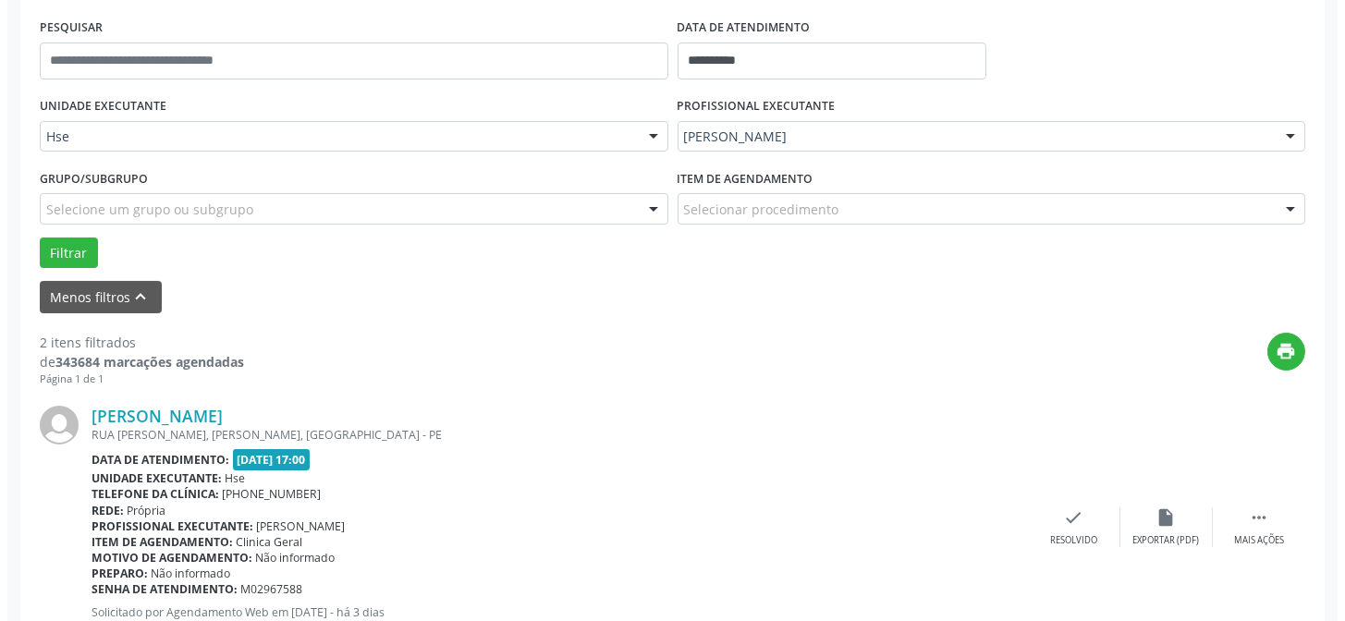
scroll to position [352, 0]
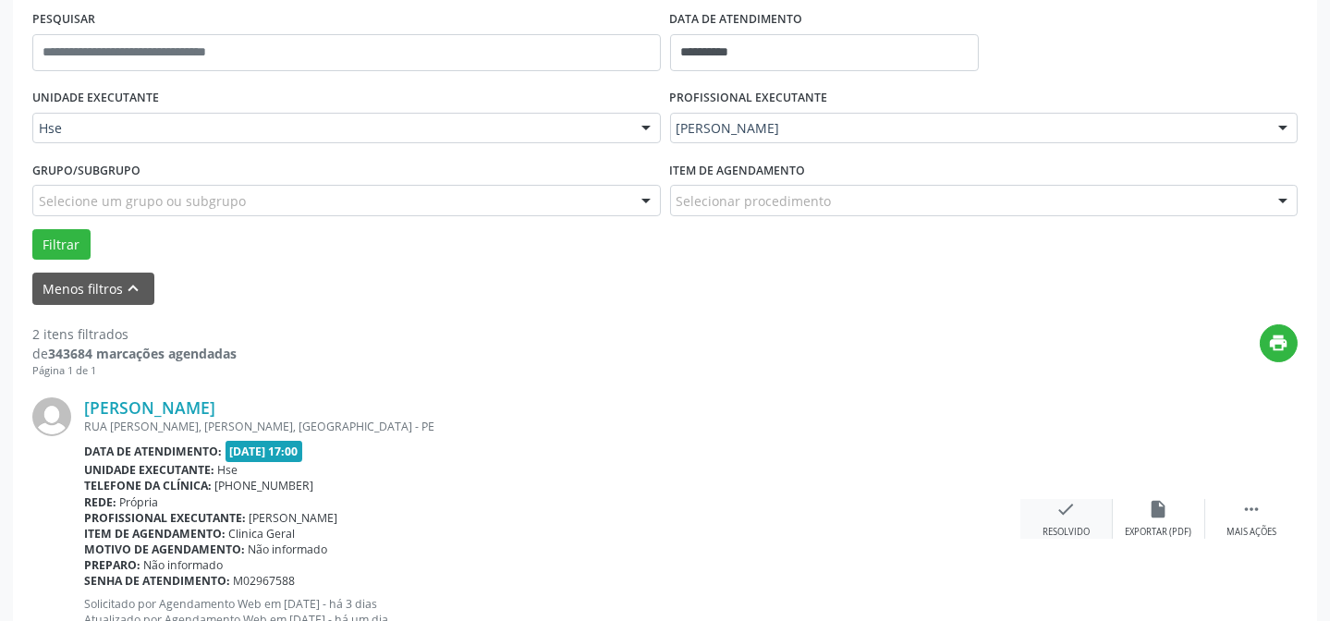
click at [1083, 517] on div "check Resolvido" at bounding box center [1066, 519] width 92 height 40
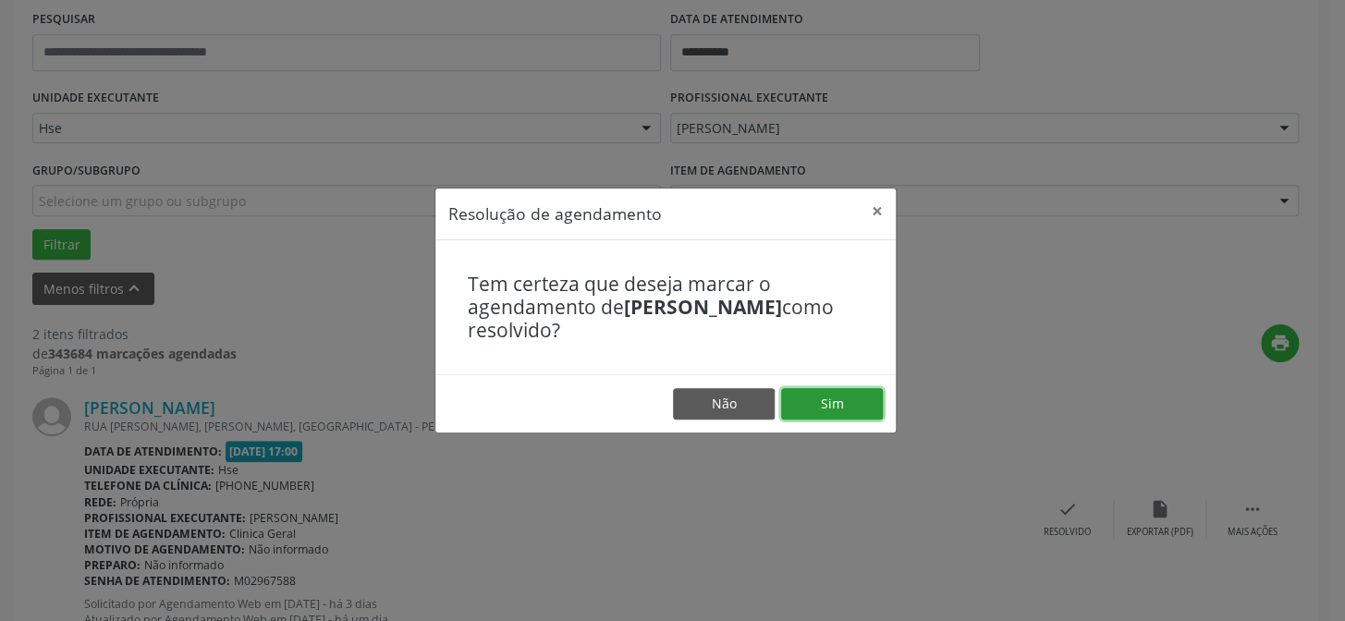
click at [847, 414] on button "Sim" at bounding box center [832, 403] width 102 height 31
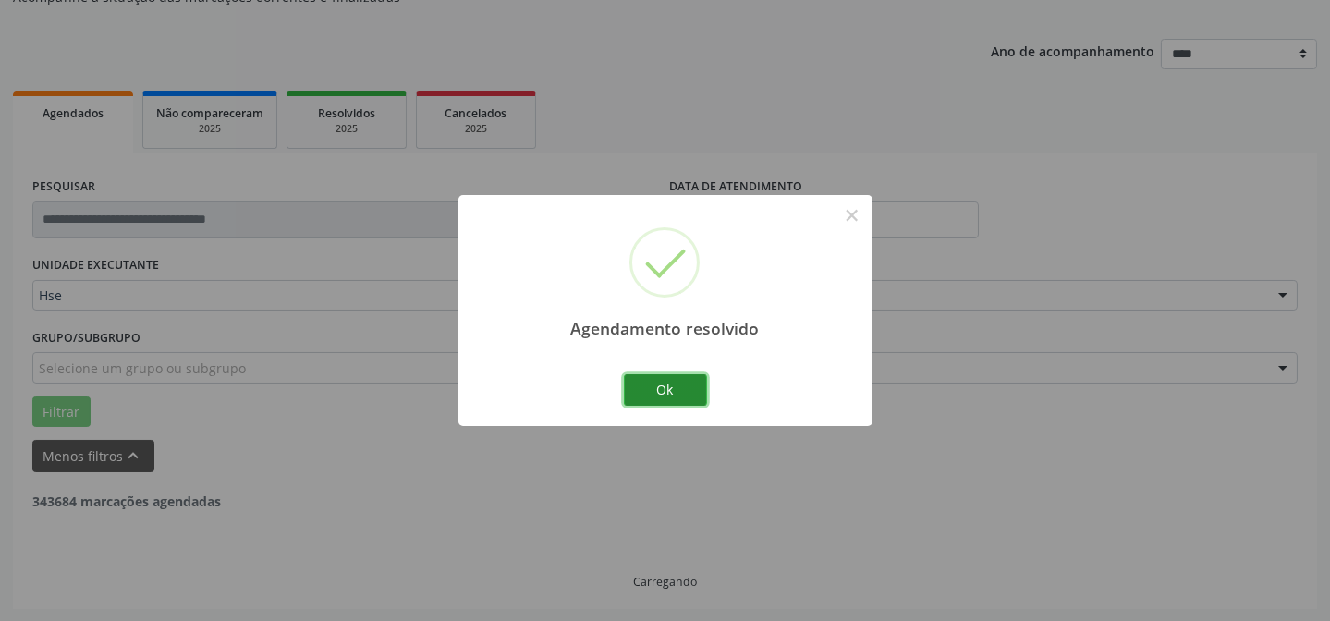
click at [678, 392] on button "Ok" at bounding box center [665, 389] width 83 height 31
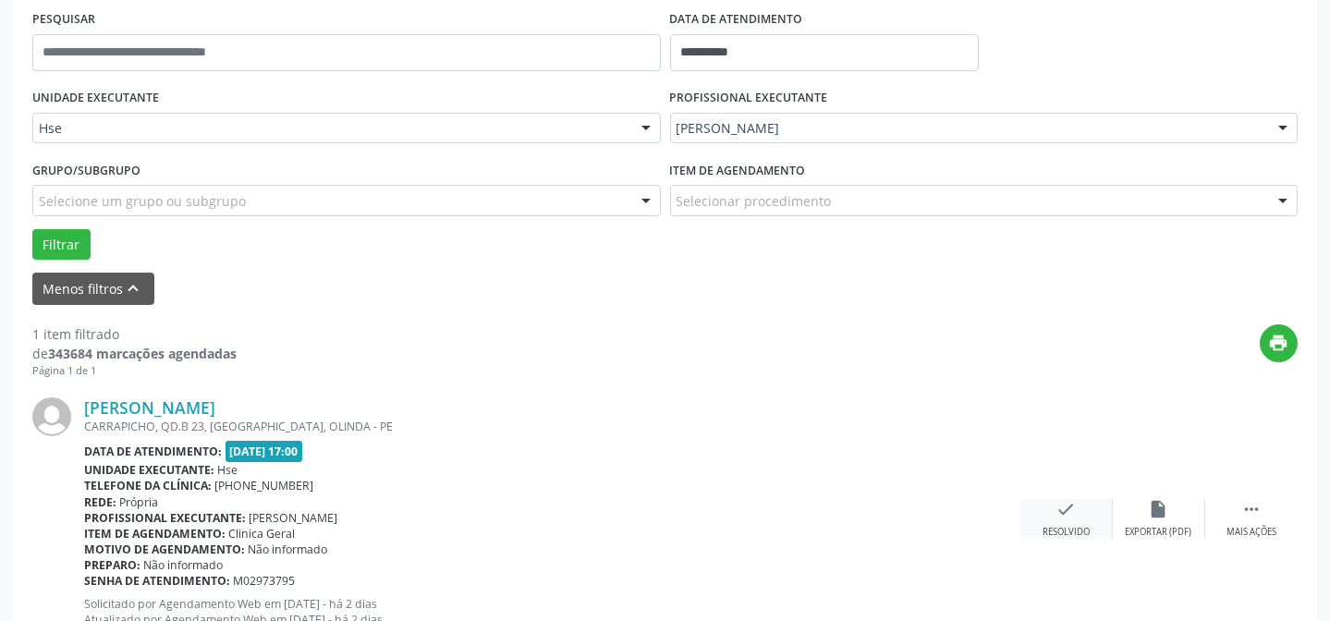
click at [1049, 528] on div "Resolvido" at bounding box center [1065, 532] width 47 height 13
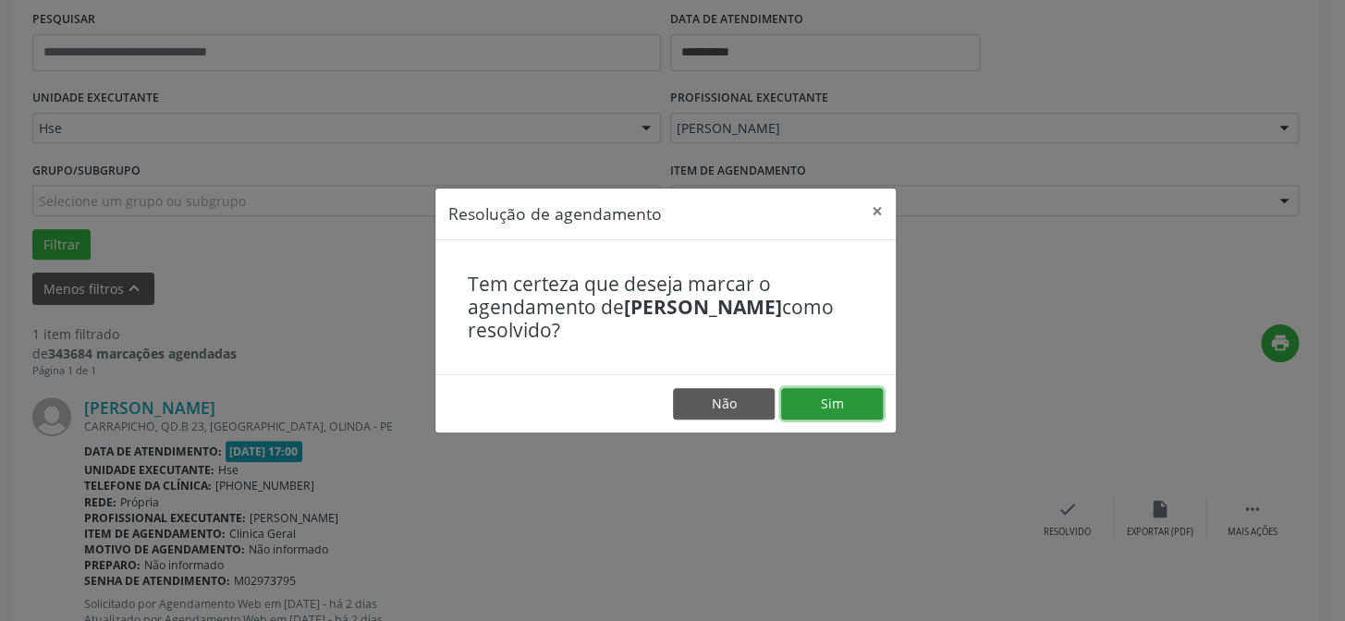
click at [832, 416] on button "Sim" at bounding box center [832, 403] width 102 height 31
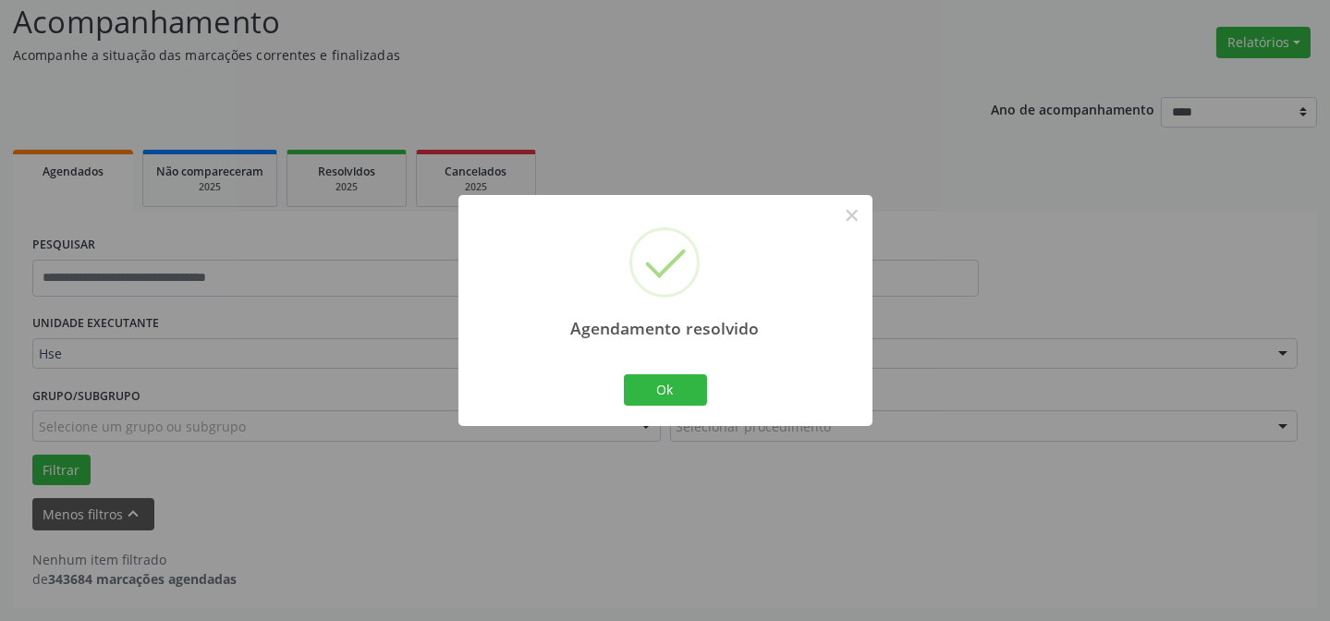
scroll to position [125, 0]
click at [663, 396] on button "Ok" at bounding box center [665, 389] width 83 height 31
